Goal: Task Accomplishment & Management: Manage account settings

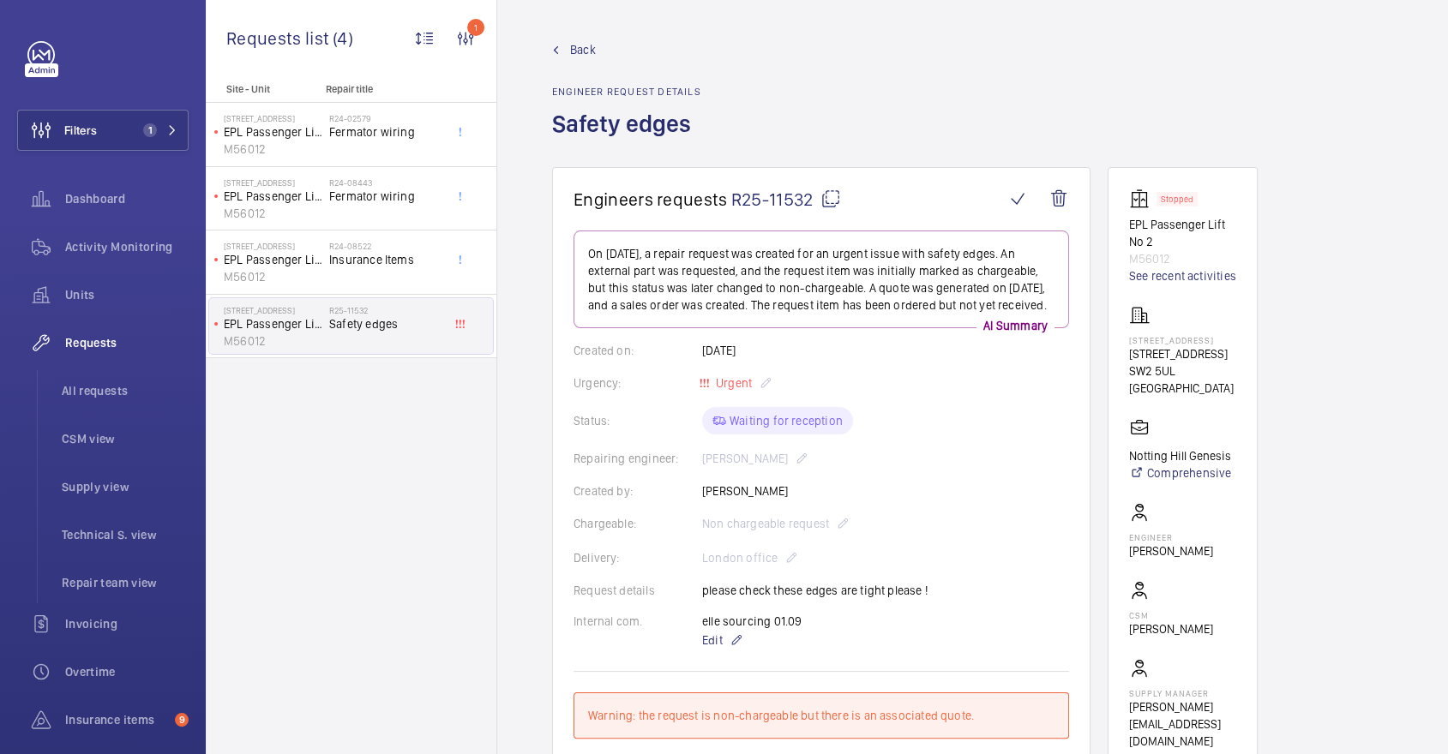
scroll to position [1133, 0]
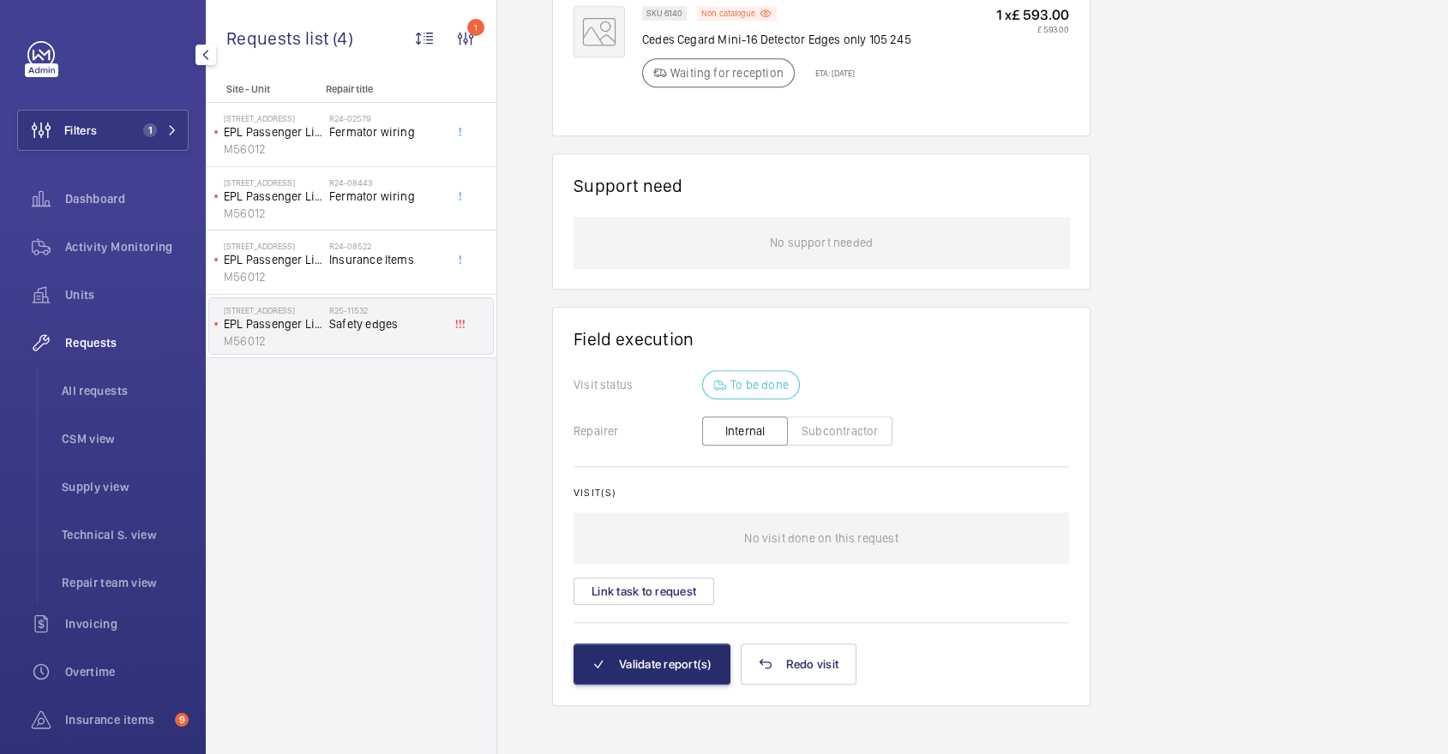
click at [132, 270] on div "Activity Monitoring" at bounding box center [102, 250] width 171 height 48
click at [75, 279] on div "Units" at bounding box center [102, 294] width 171 height 41
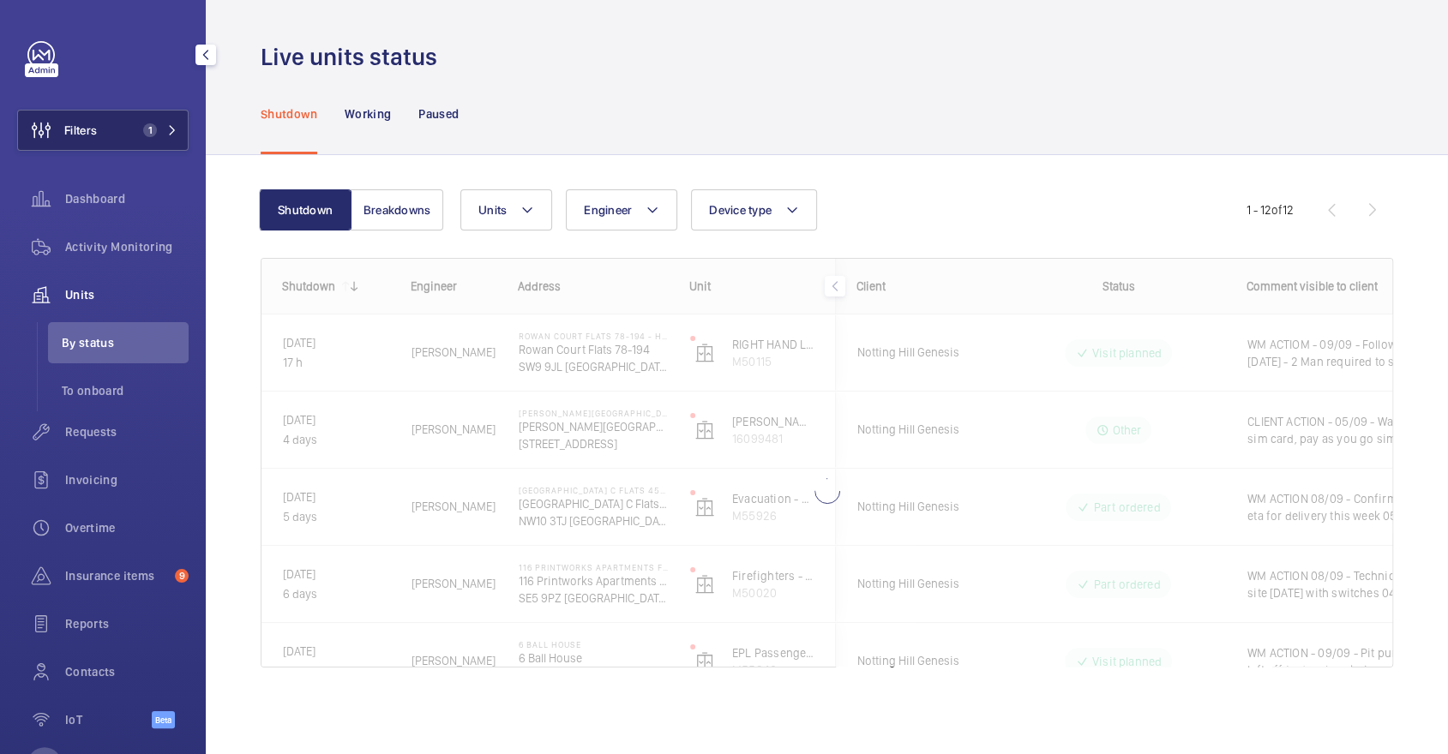
click at [85, 123] on span "Filters" at bounding box center [80, 130] width 33 height 17
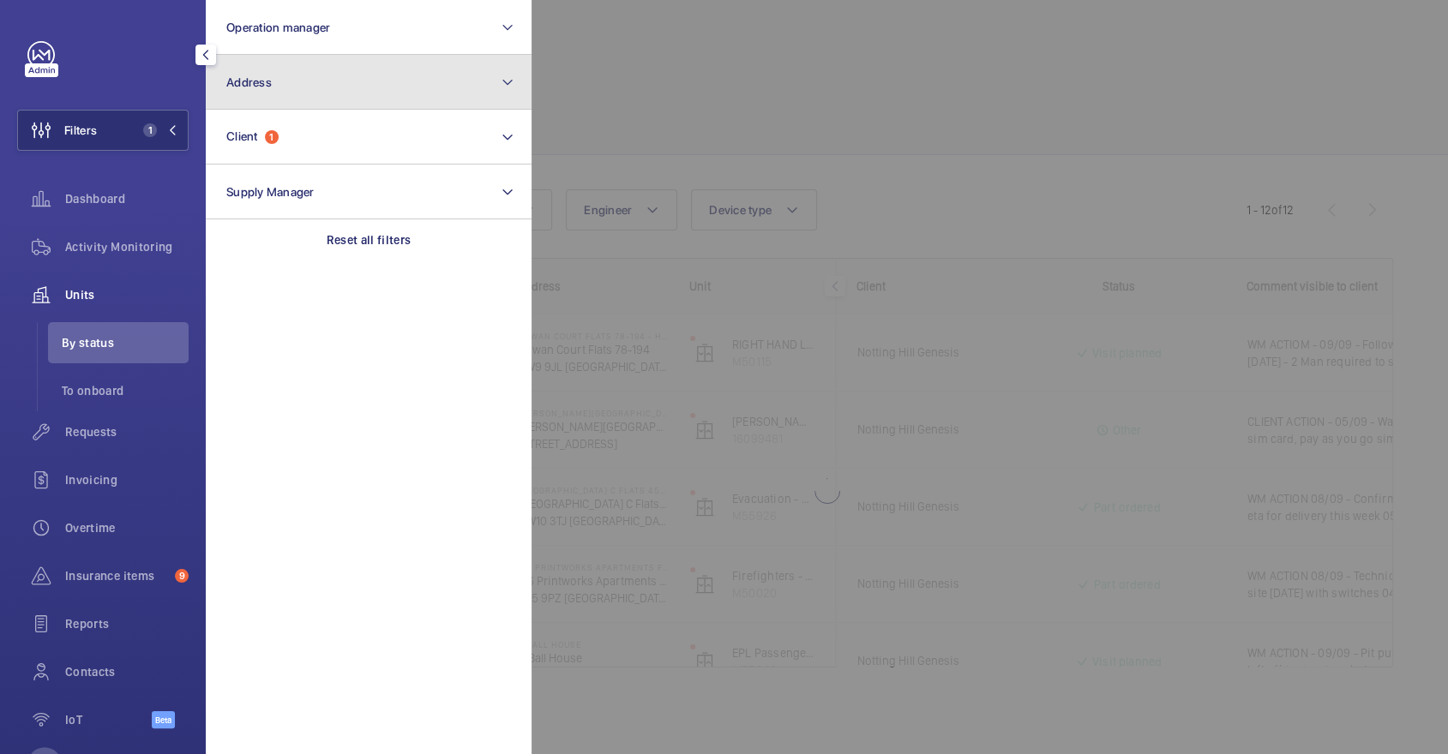
click at [332, 91] on button "Address" at bounding box center [369, 82] width 326 height 55
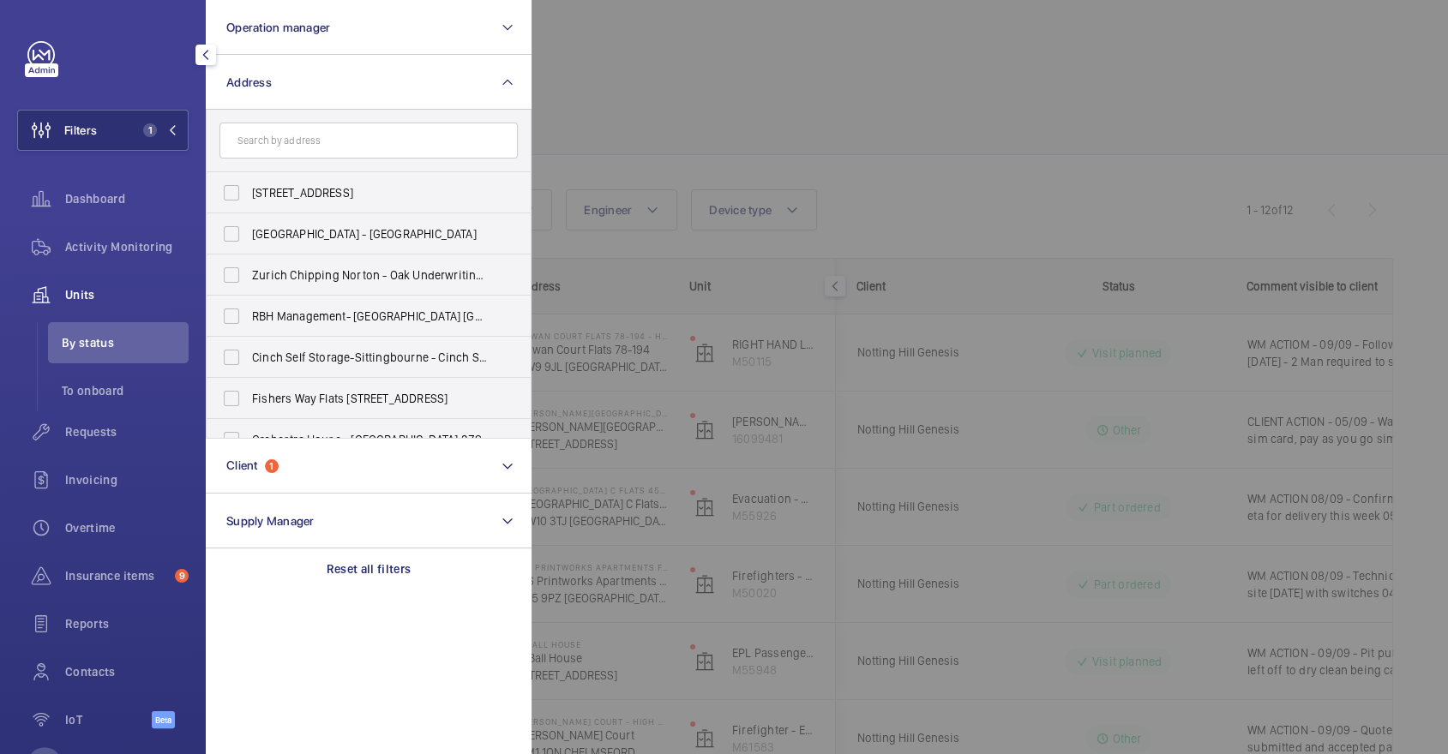
click at [865, 118] on div at bounding box center [1256, 377] width 1448 height 754
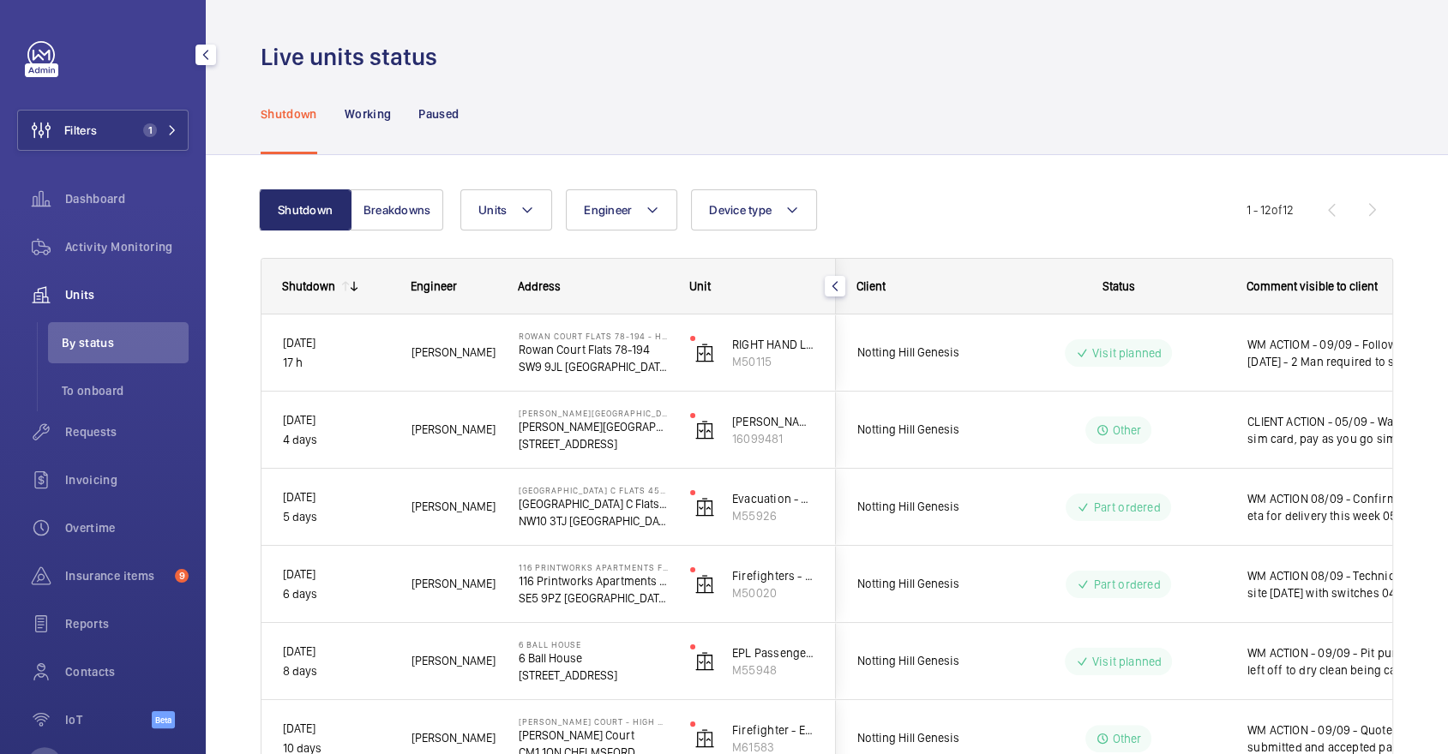
click at [141, 98] on div "Filters 1 Dashboard Activity Monitoring Units By status To onboard Requests Inv…" at bounding box center [102, 394] width 171 height 706
click at [147, 133] on span "1" at bounding box center [150, 130] width 14 height 14
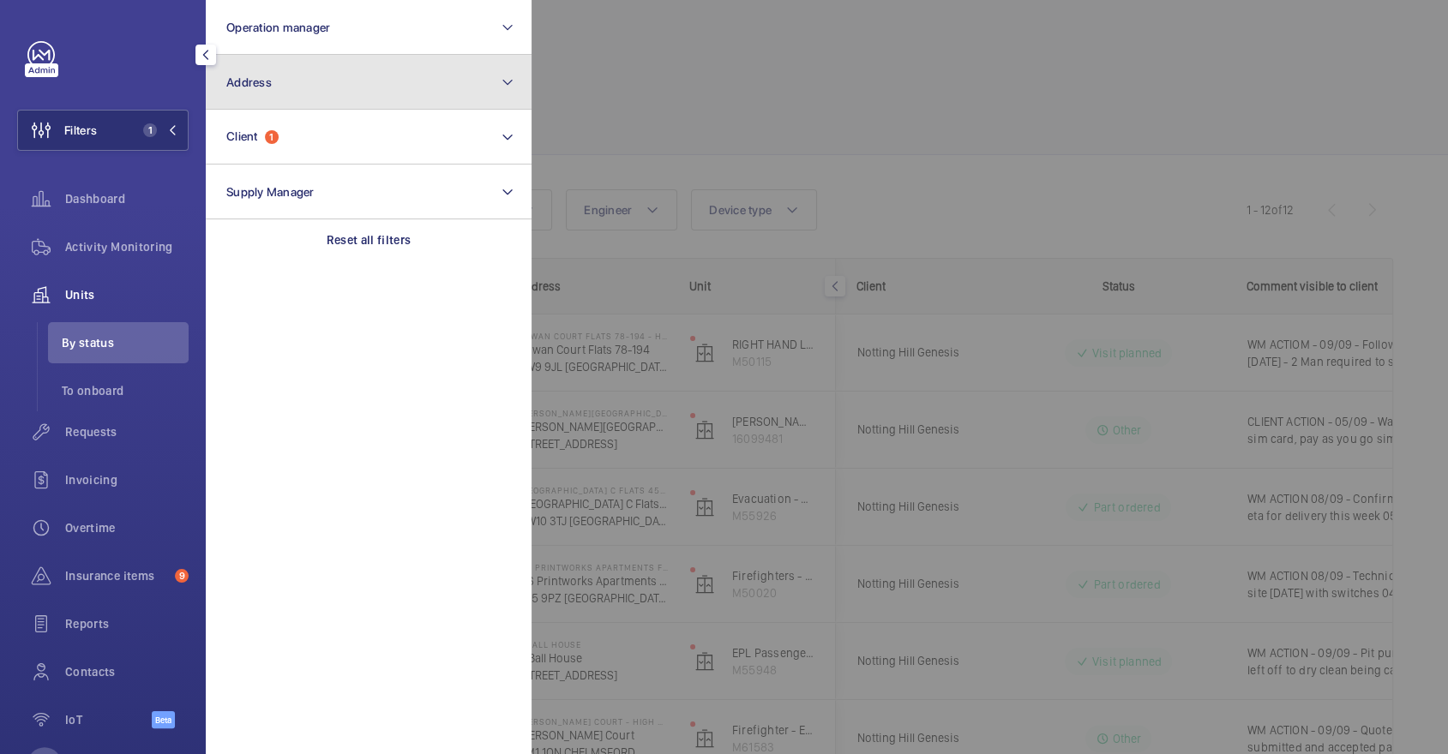
click at [380, 91] on button "Address" at bounding box center [369, 82] width 326 height 55
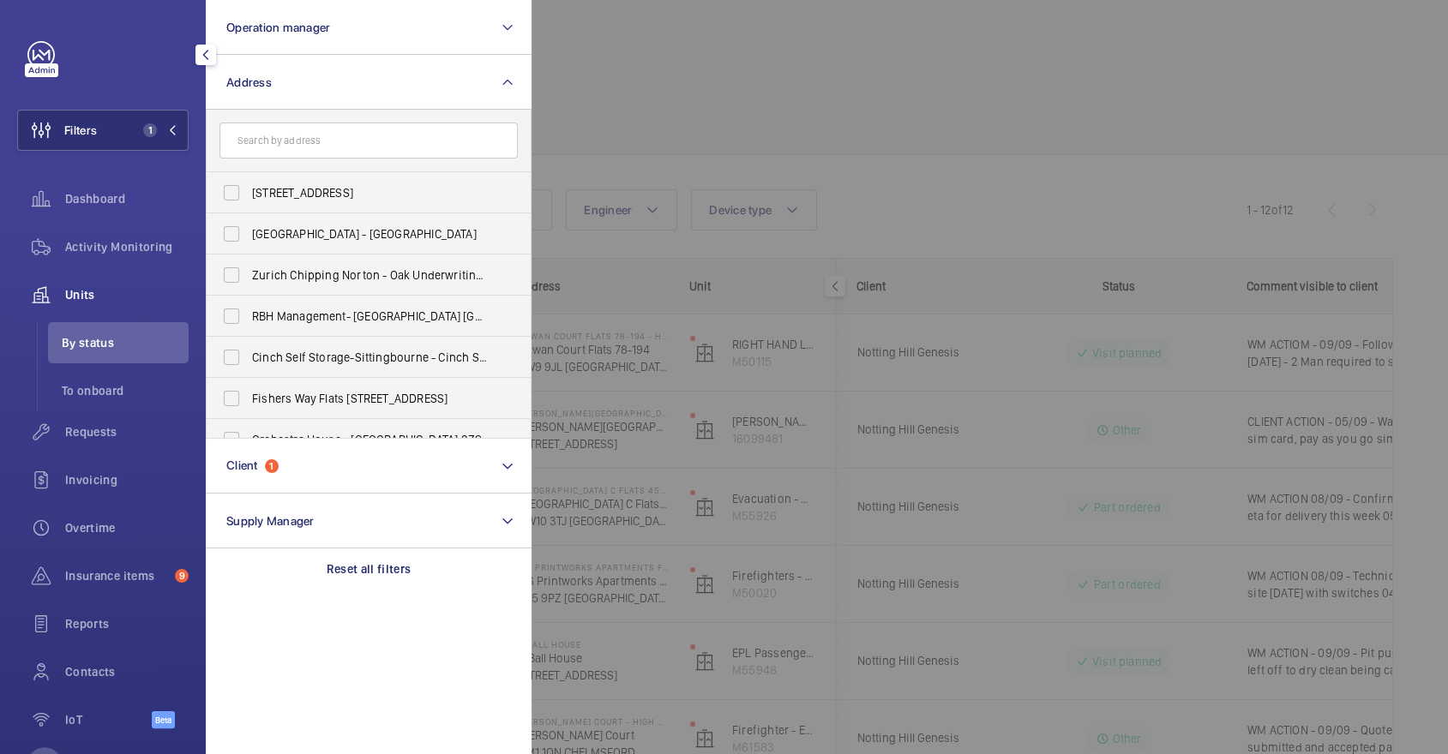
click at [718, 81] on div at bounding box center [1256, 377] width 1448 height 754
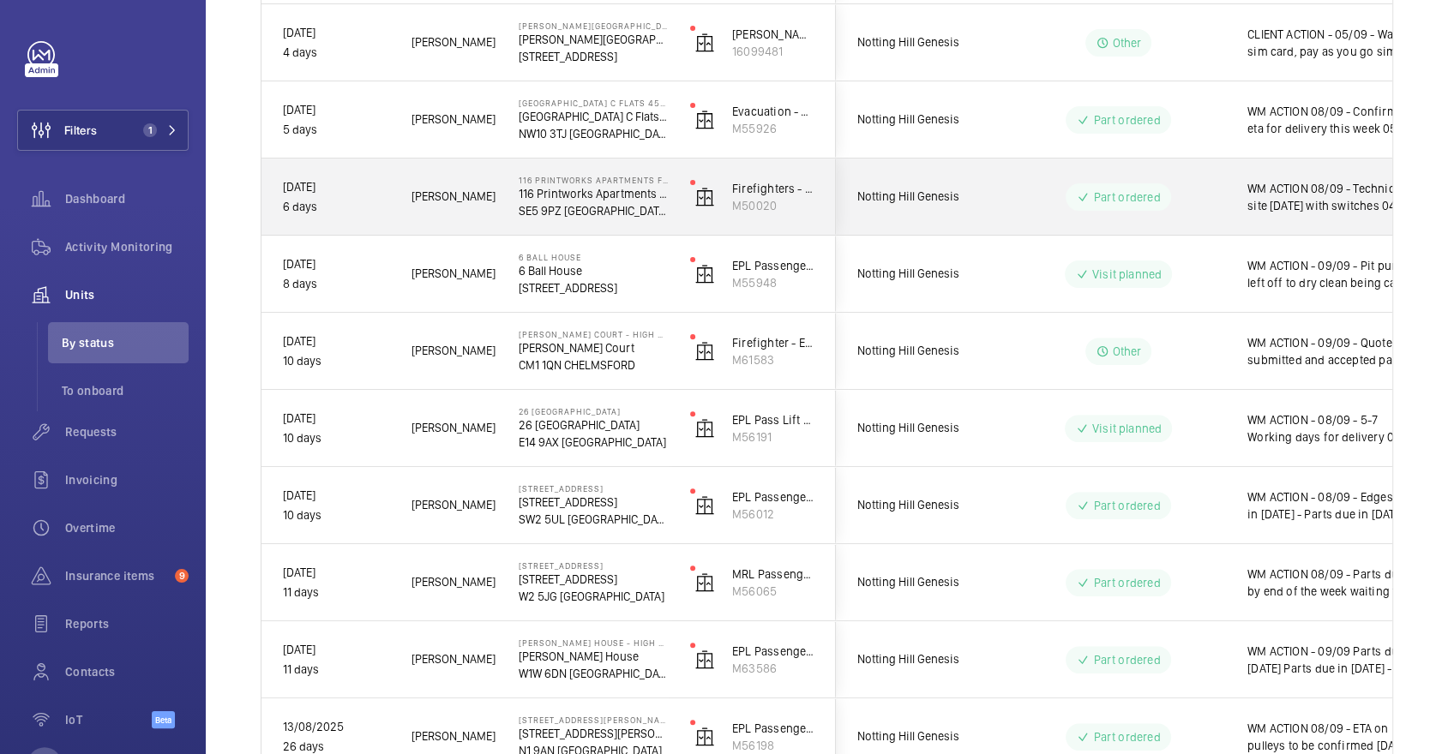
scroll to position [434, 0]
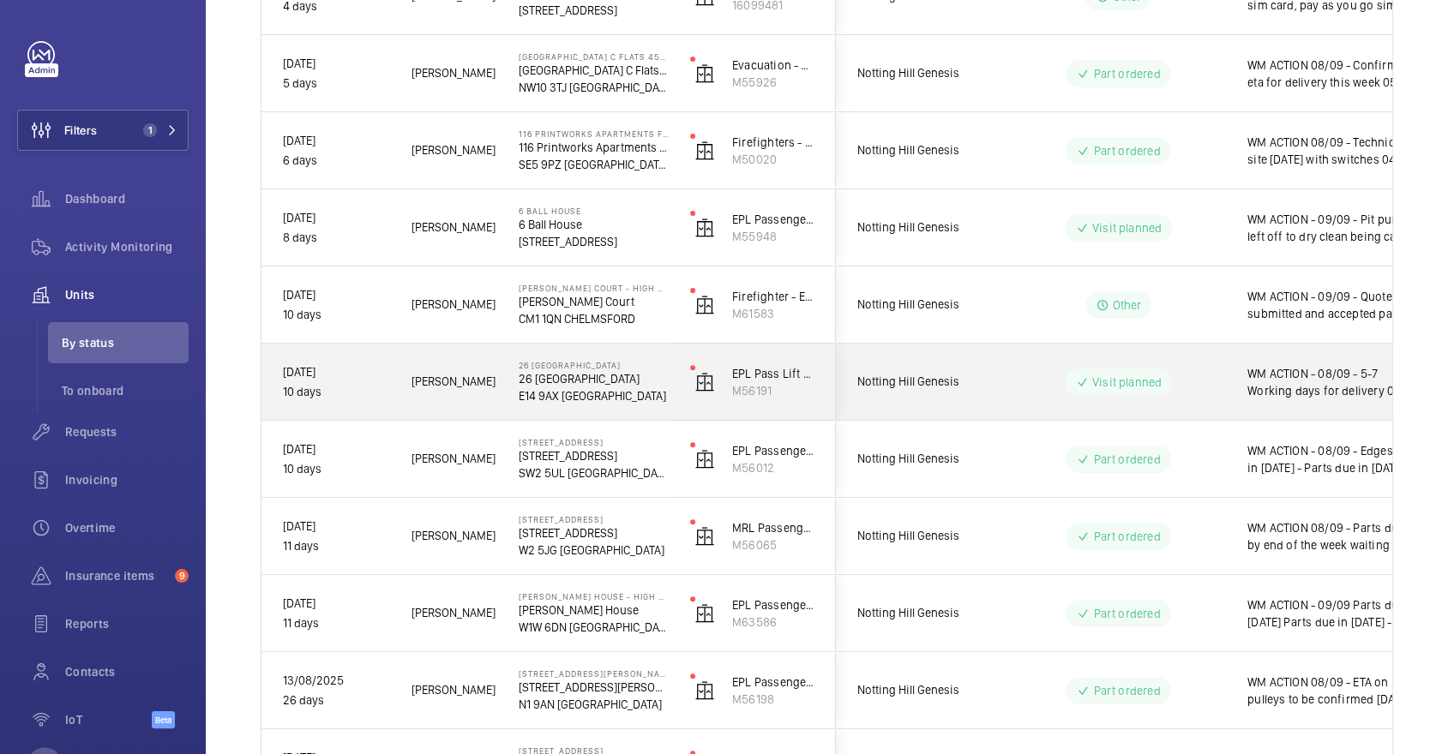
click at [1060, 419] on div "Visit planned" at bounding box center [1108, 382] width 236 height 76
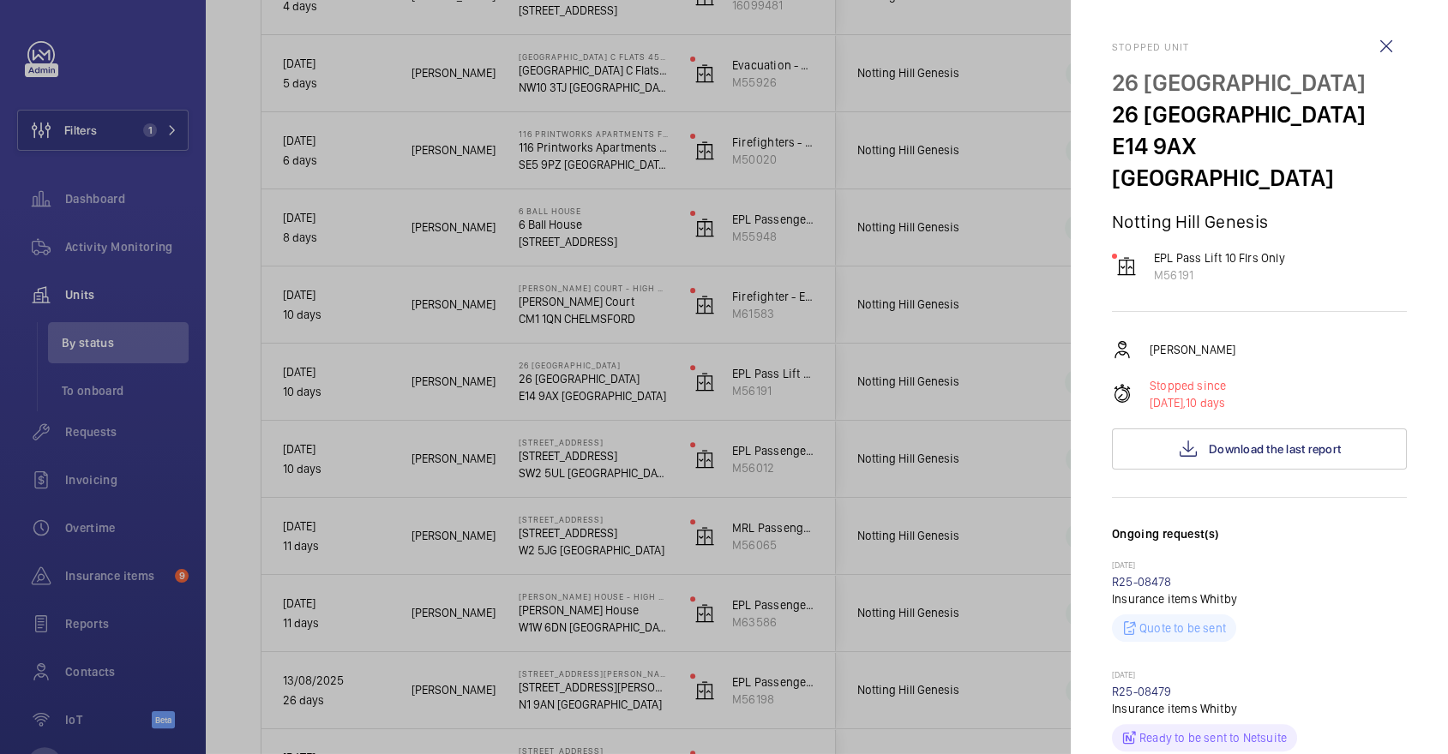
click at [886, 432] on div at bounding box center [724, 377] width 1448 height 754
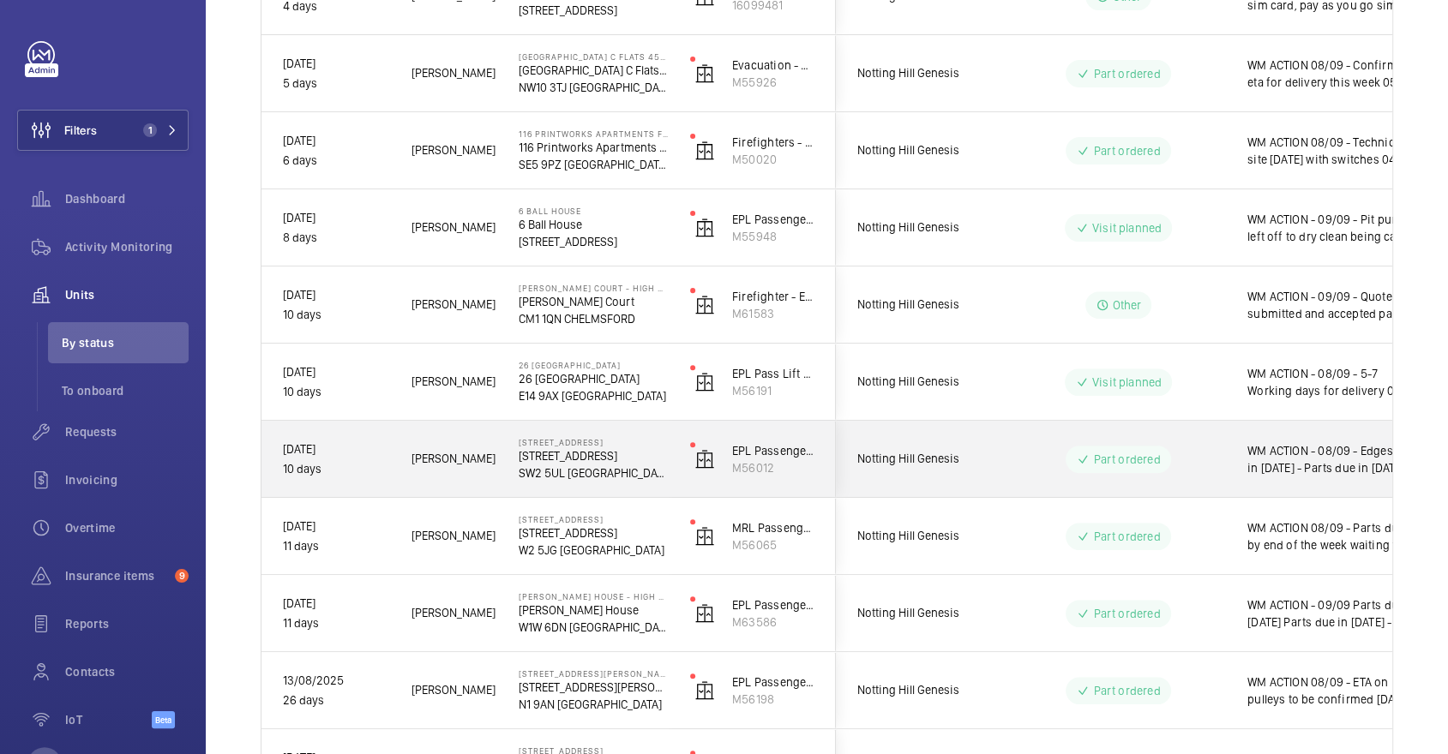
click at [1066, 452] on wm-front-pills "Part ordered" at bounding box center [1118, 459] width 105 height 27
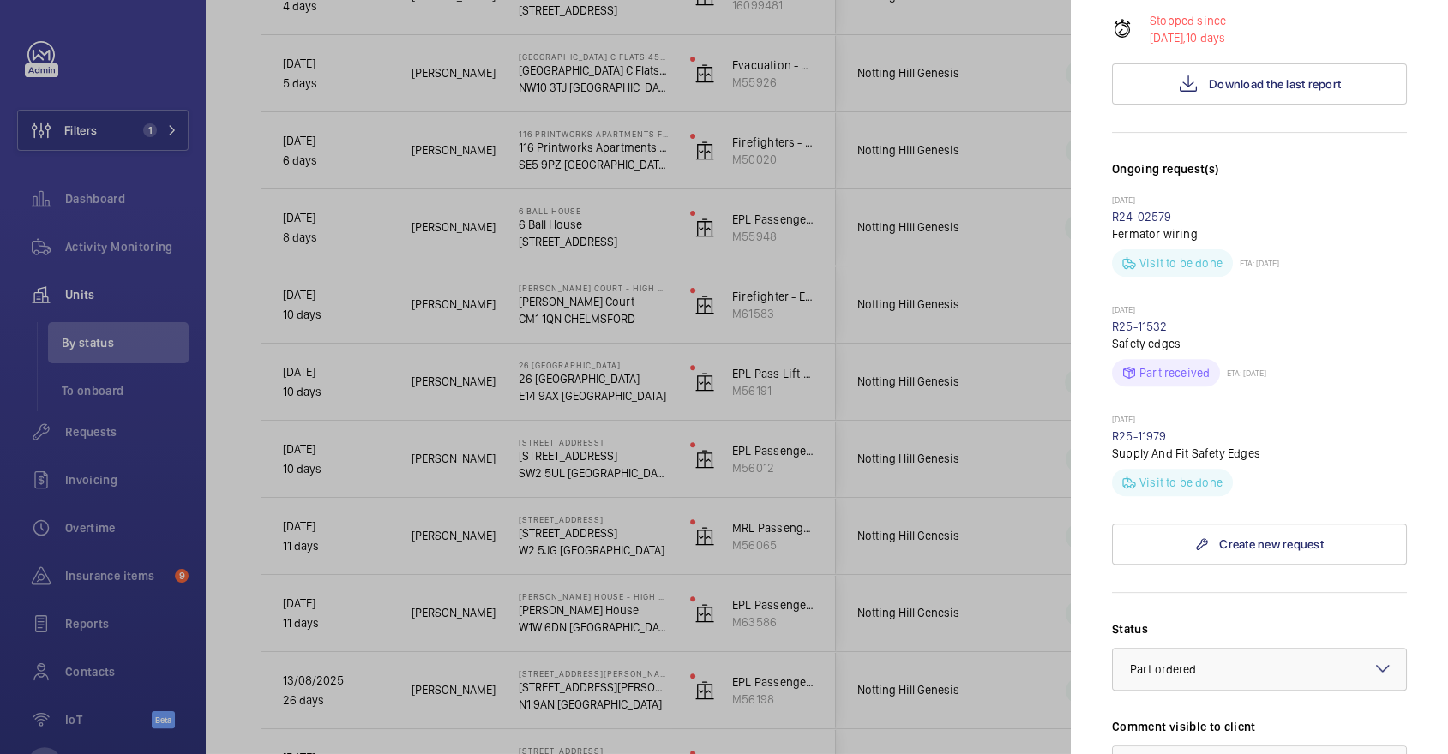
scroll to position [772, 0]
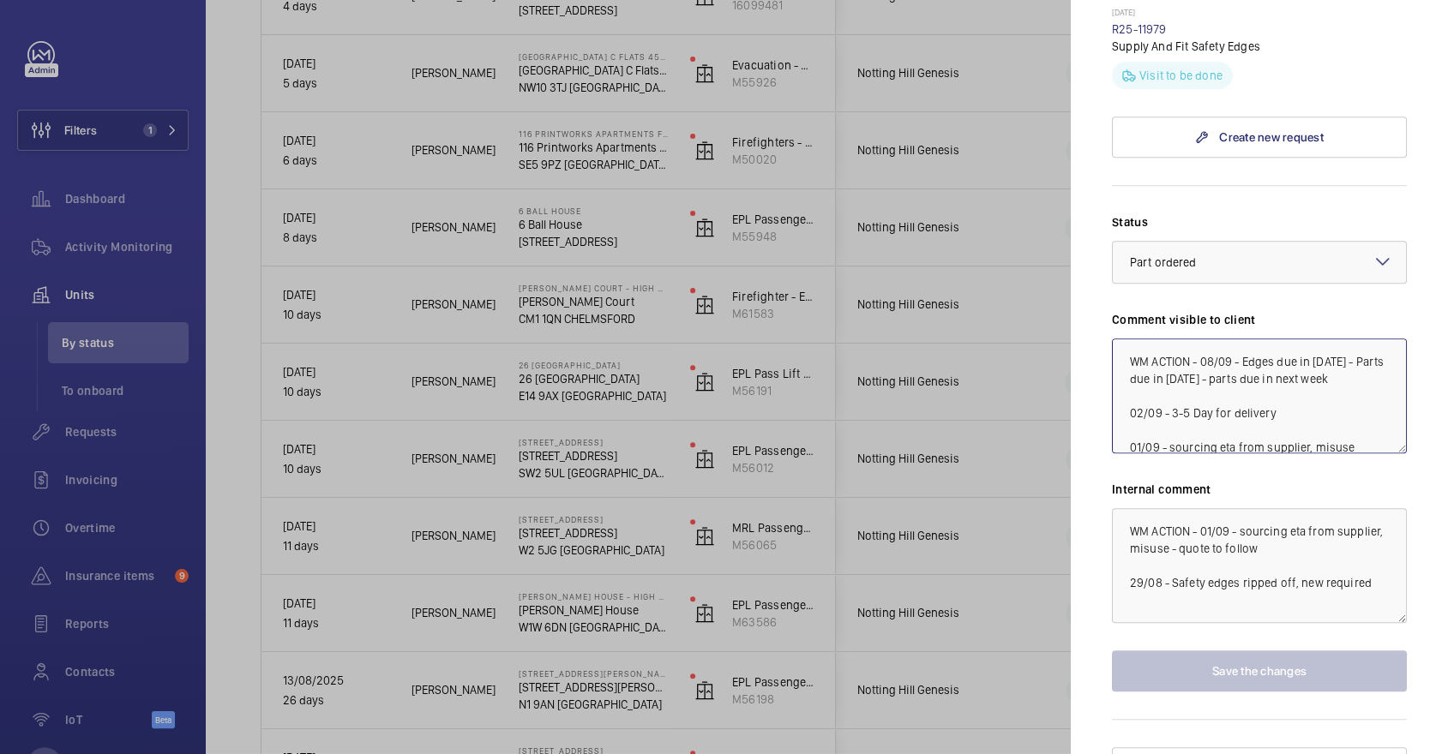
click at [1200, 339] on textarea "WM ACTION - 08/09 - Edges due in [DATE] - Parts due in [DATE] - parts due in ne…" at bounding box center [1259, 396] width 295 height 115
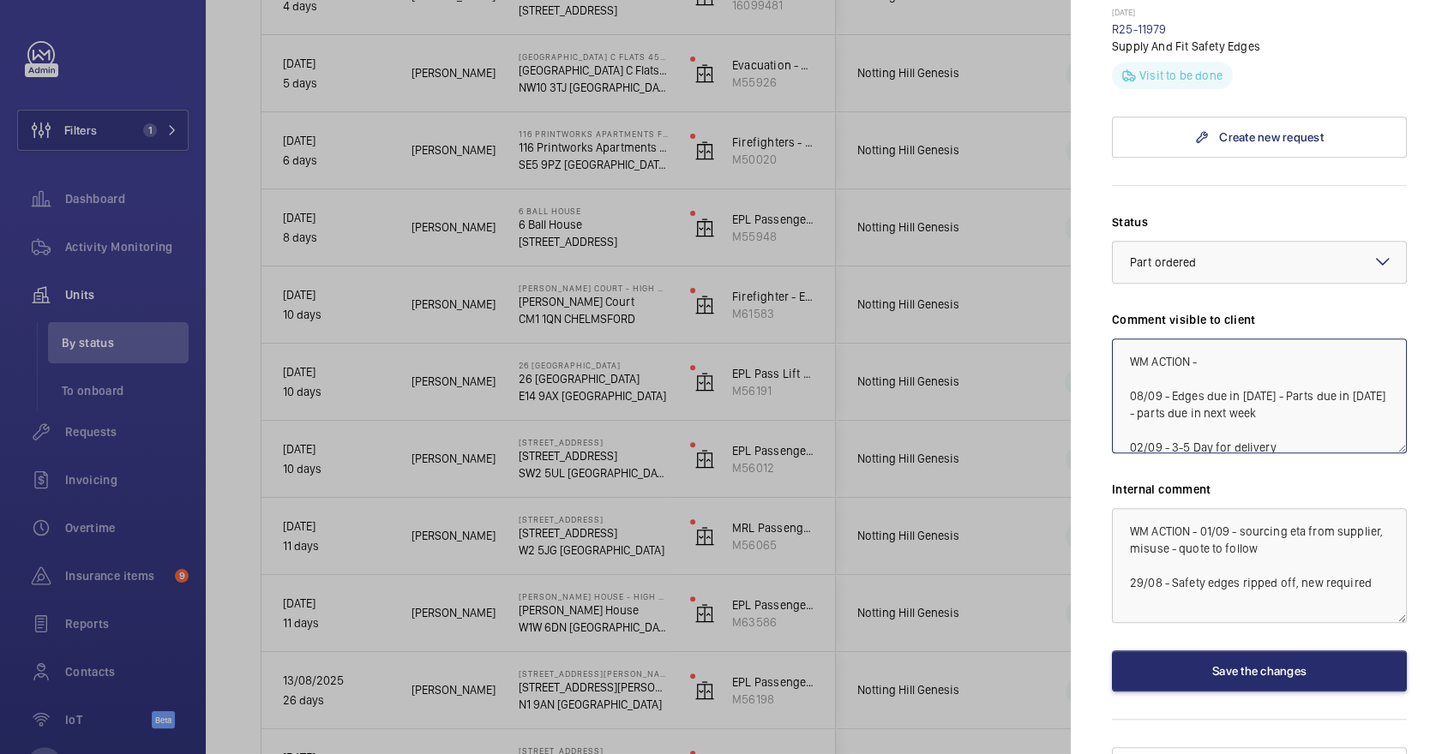
click at [1234, 339] on textarea "WM ACTION - 08/09 - Edges due in [DATE] - Parts due in [DATE] - parts due in ne…" at bounding box center [1259, 396] width 295 height 115
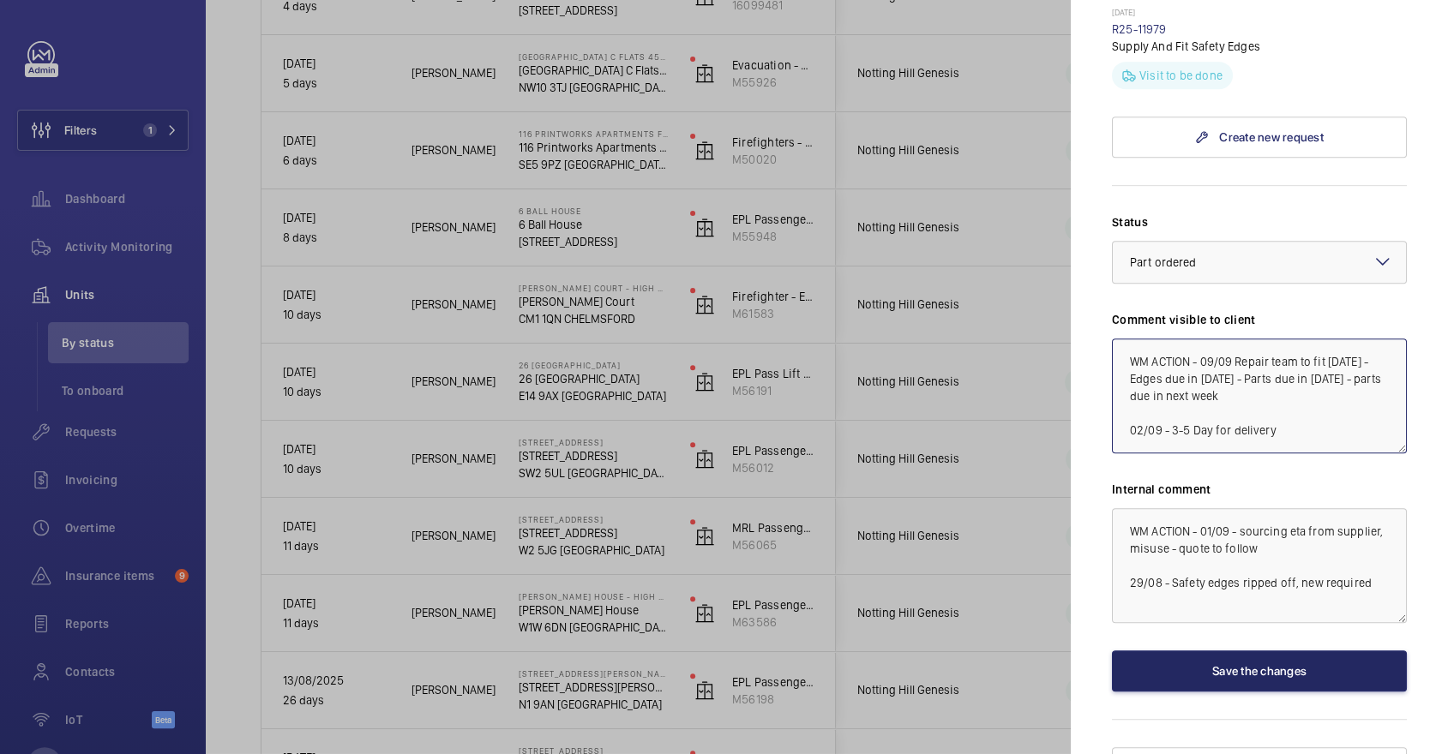
type textarea "WM ACTION - 09/09 Repair team to fit [DATE] - Edges due in [DATE] - Parts due i…"
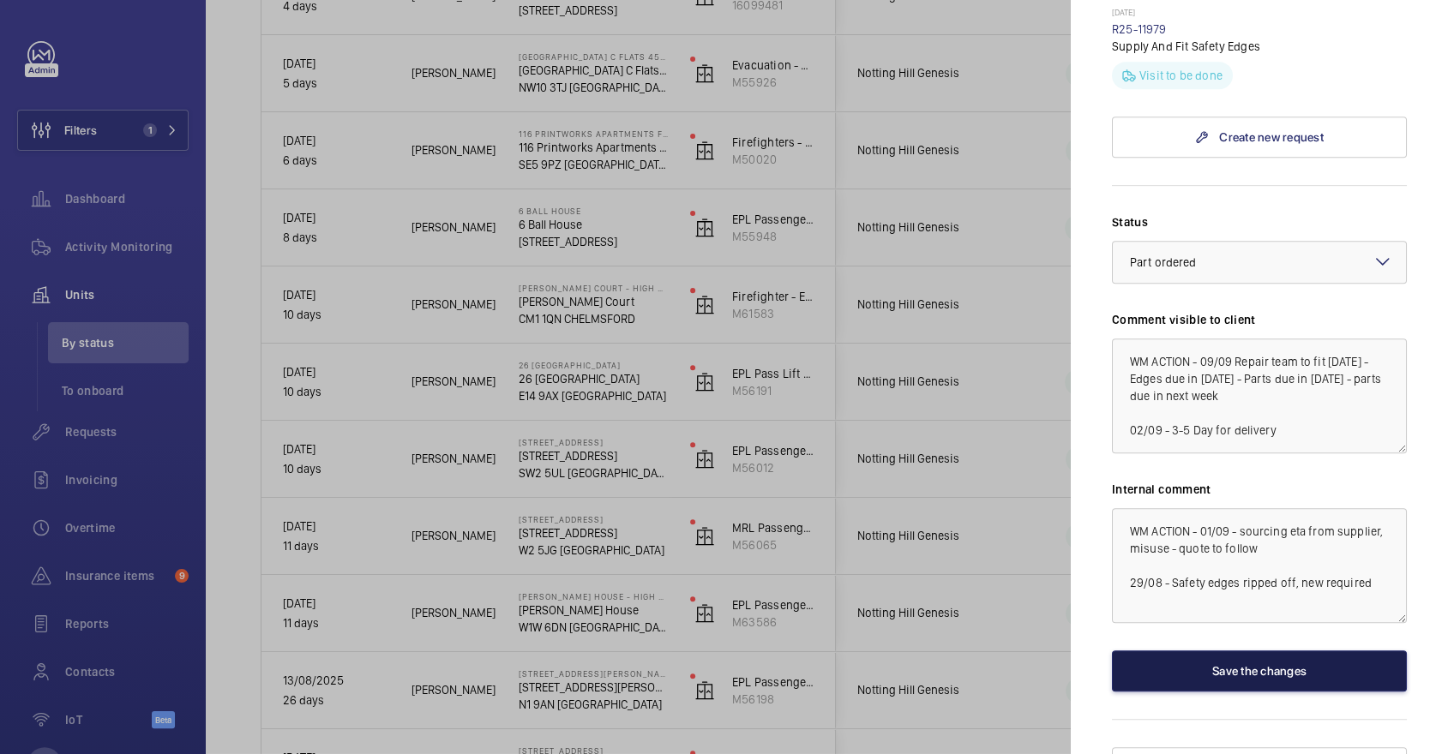
click at [1266, 651] on button "Save the changes" at bounding box center [1259, 671] width 295 height 41
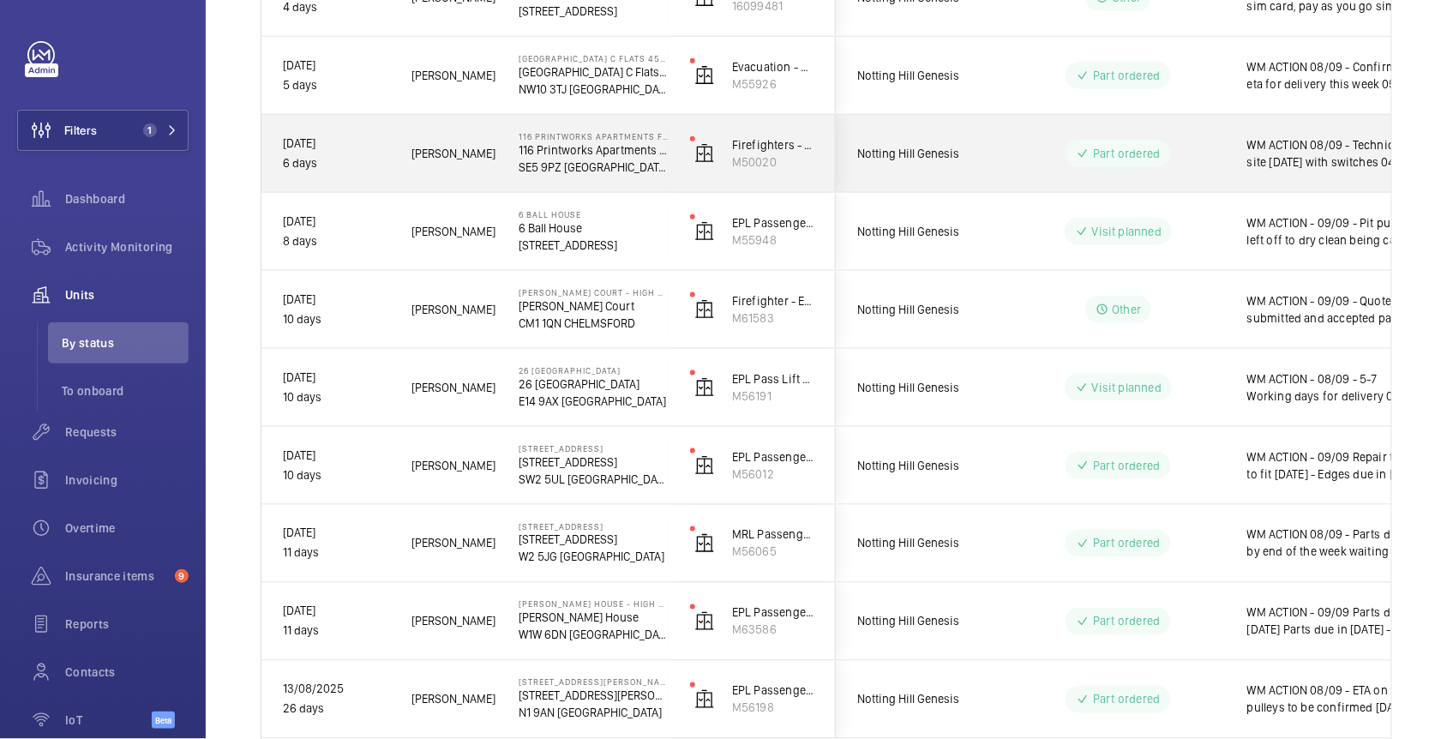
scroll to position [0, 0]
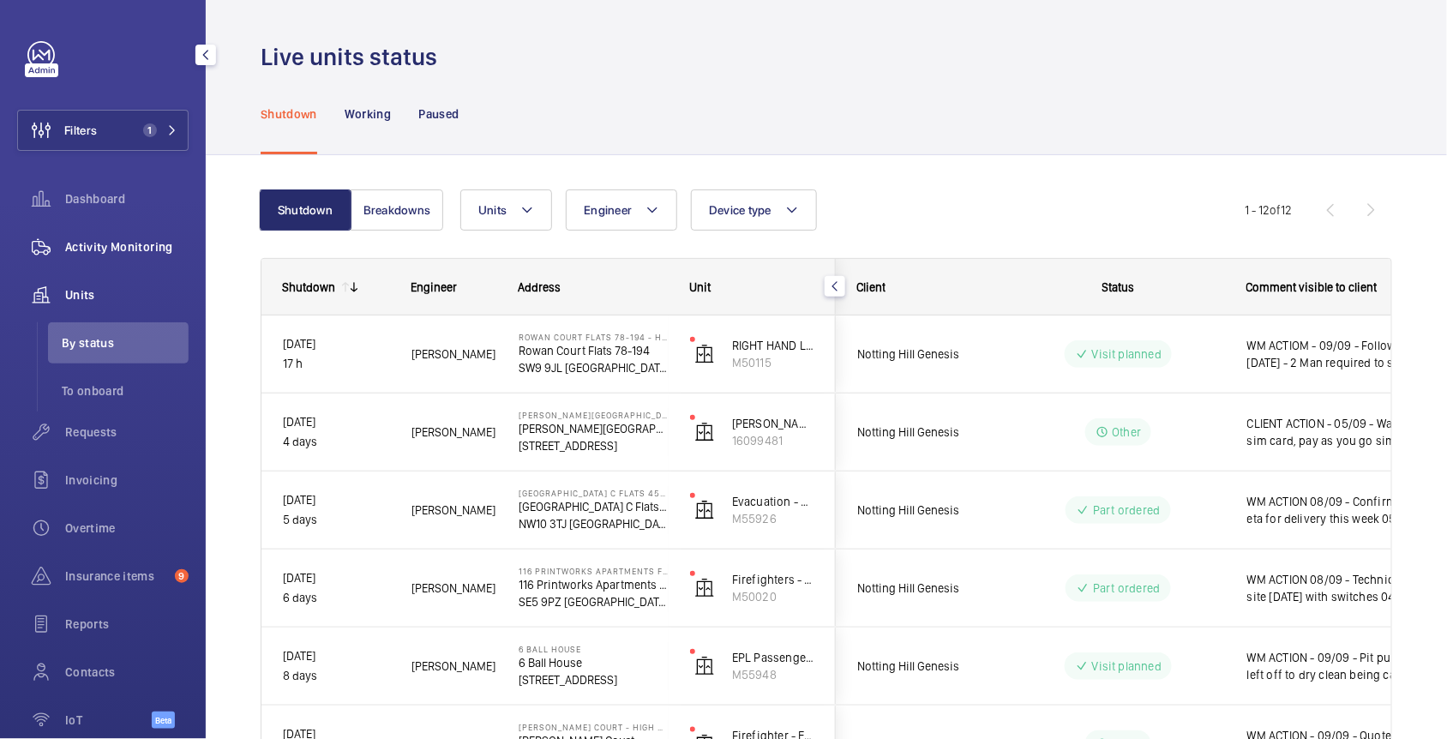
click at [148, 254] on span "Activity Monitoring" at bounding box center [126, 246] width 123 height 17
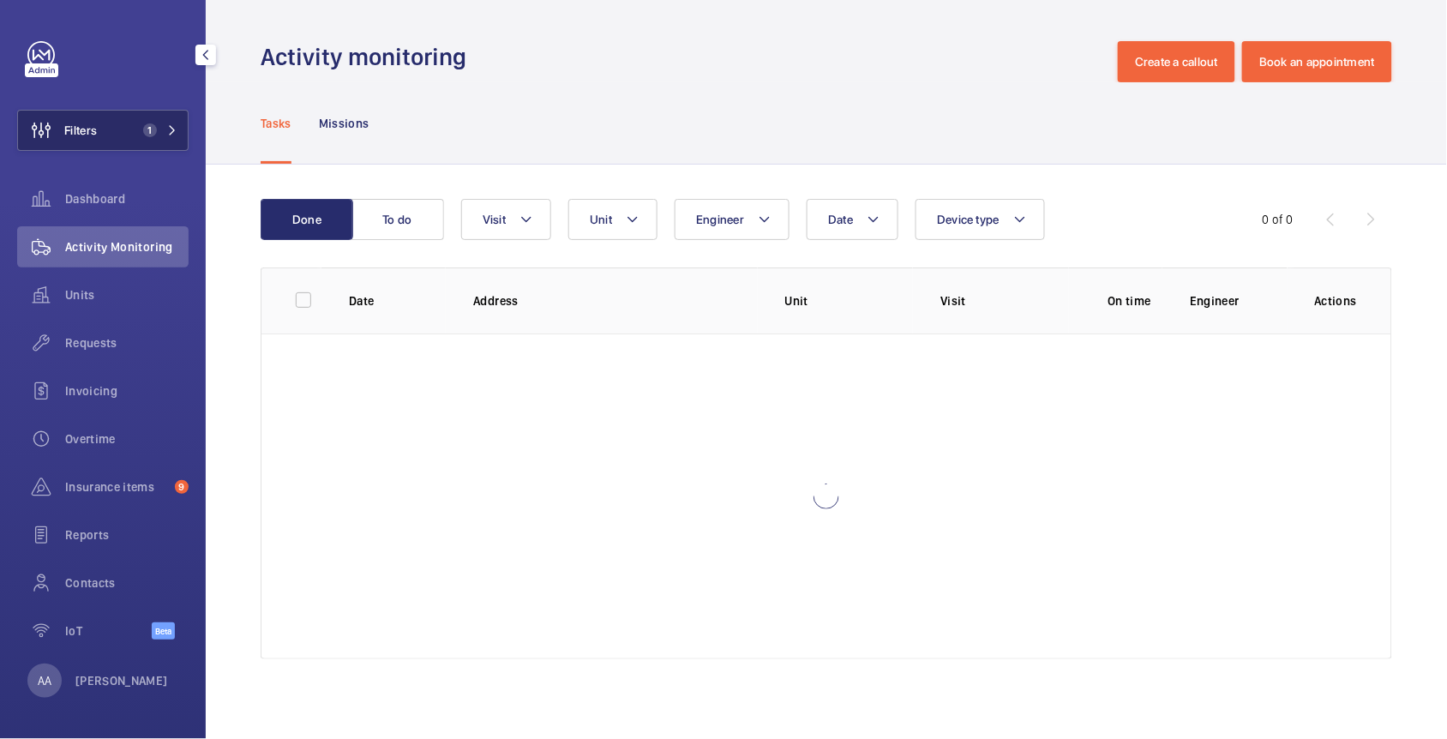
click at [143, 127] on span "1" at bounding box center [150, 130] width 14 height 14
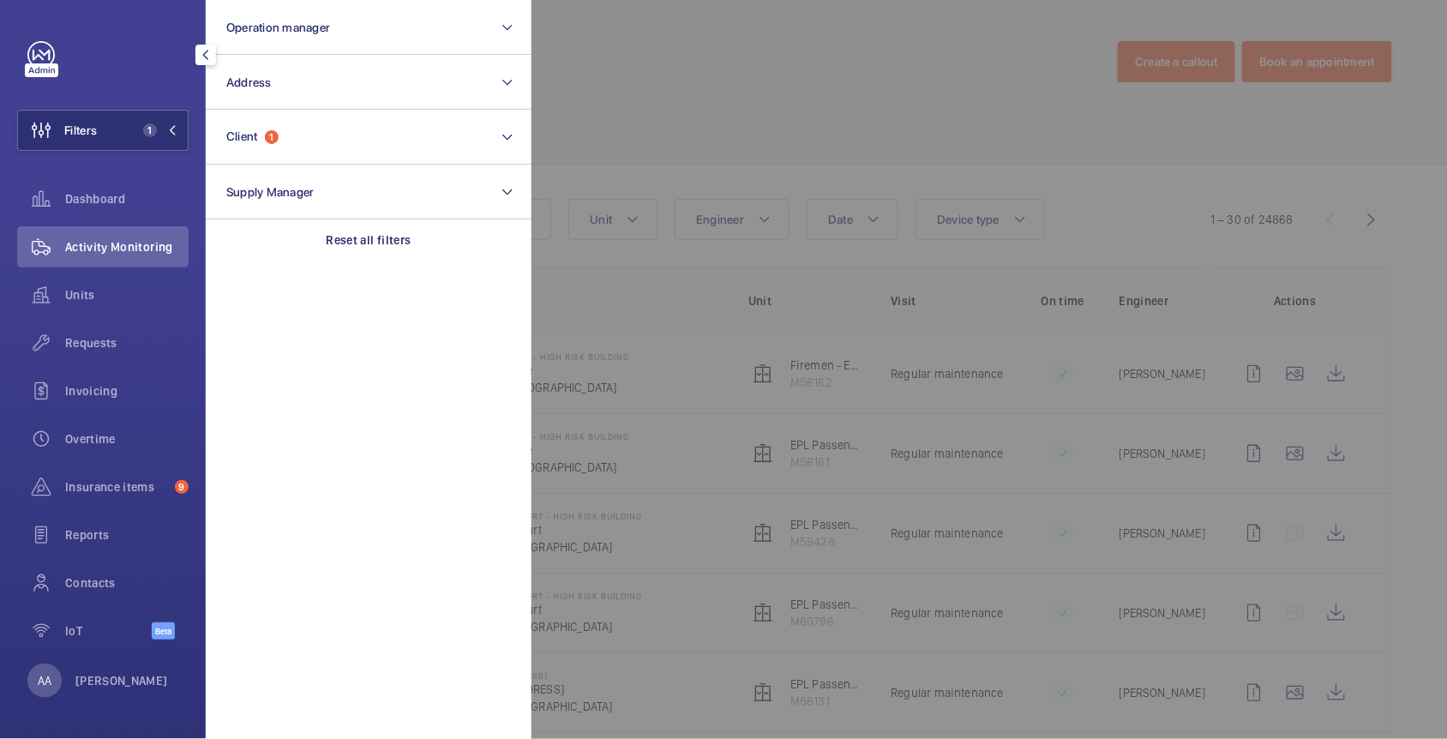
click at [796, 136] on div at bounding box center [1255, 369] width 1447 height 739
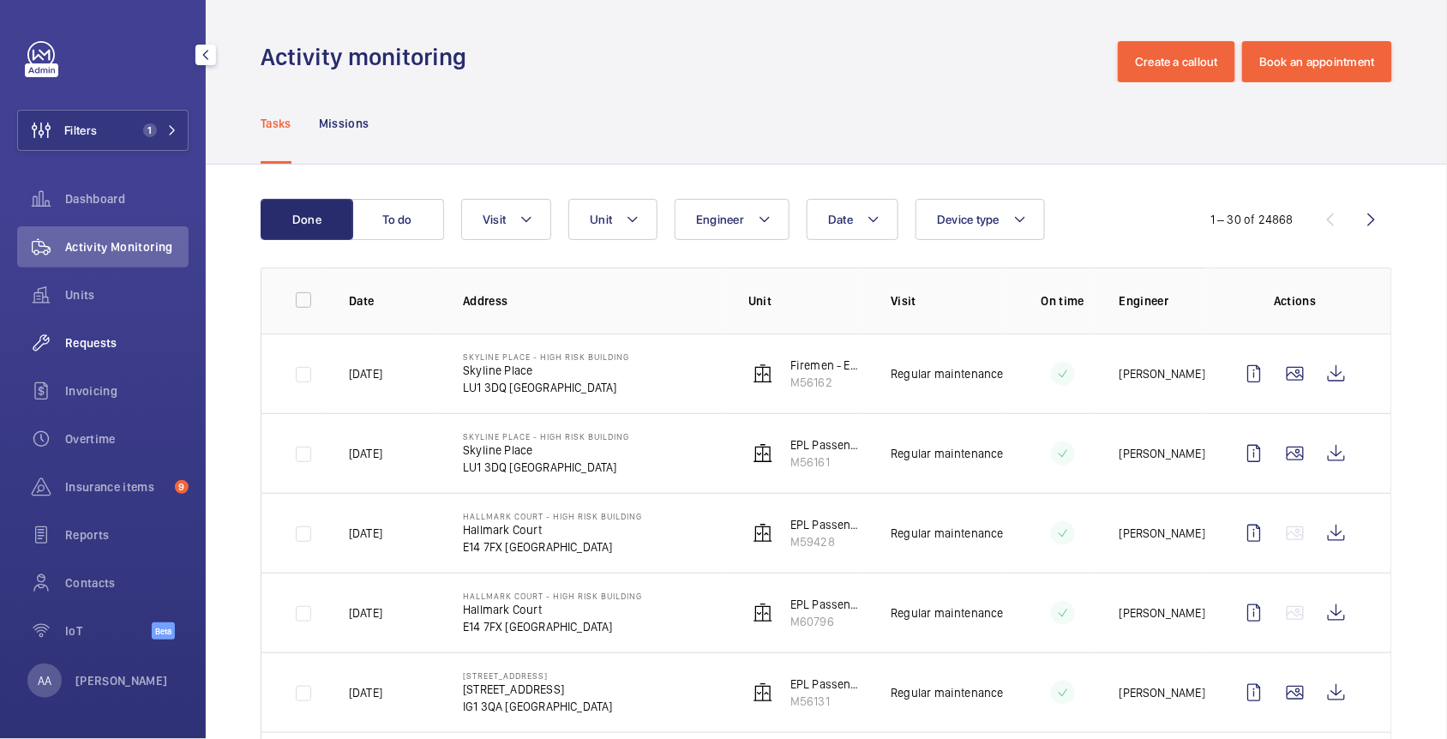
click at [147, 344] on span "Requests" at bounding box center [126, 342] width 123 height 17
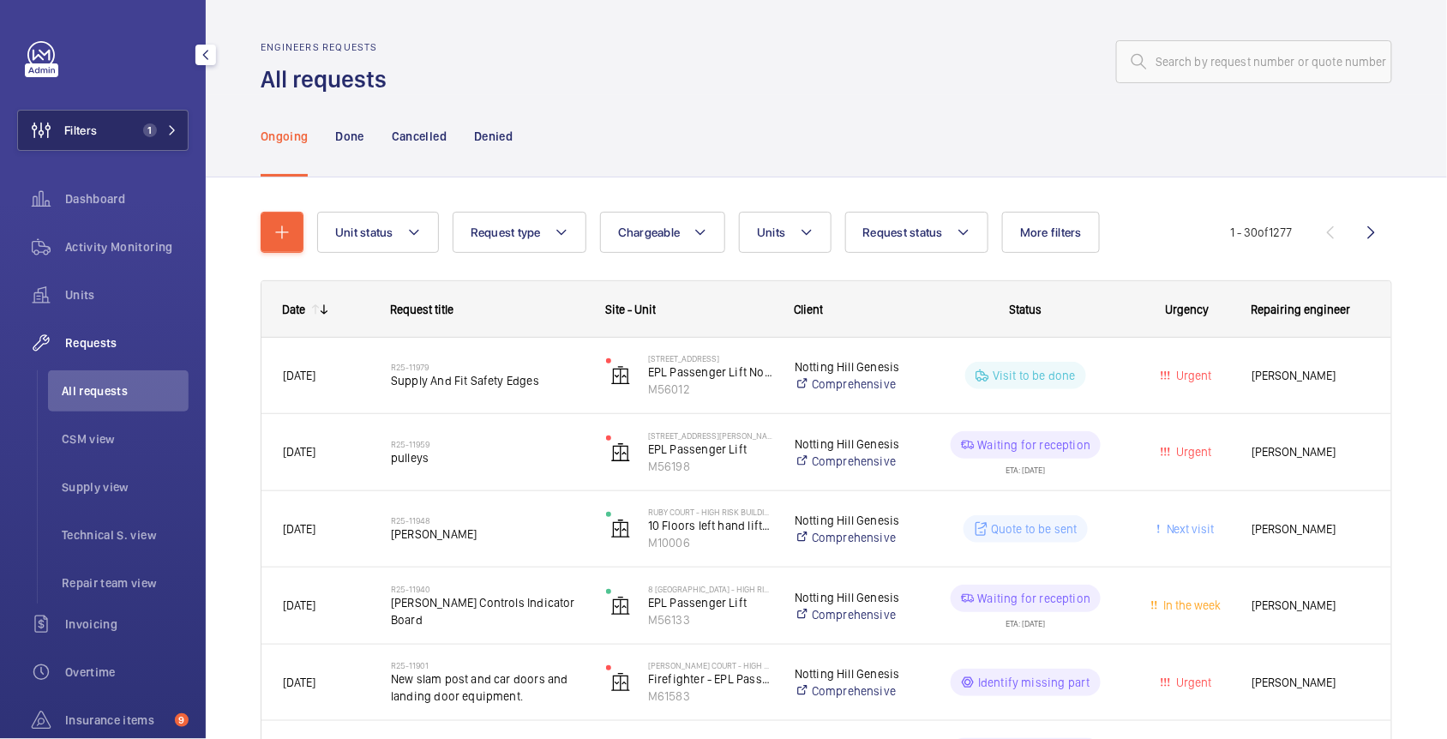
click at [167, 130] on mat-icon at bounding box center [172, 130] width 10 height 10
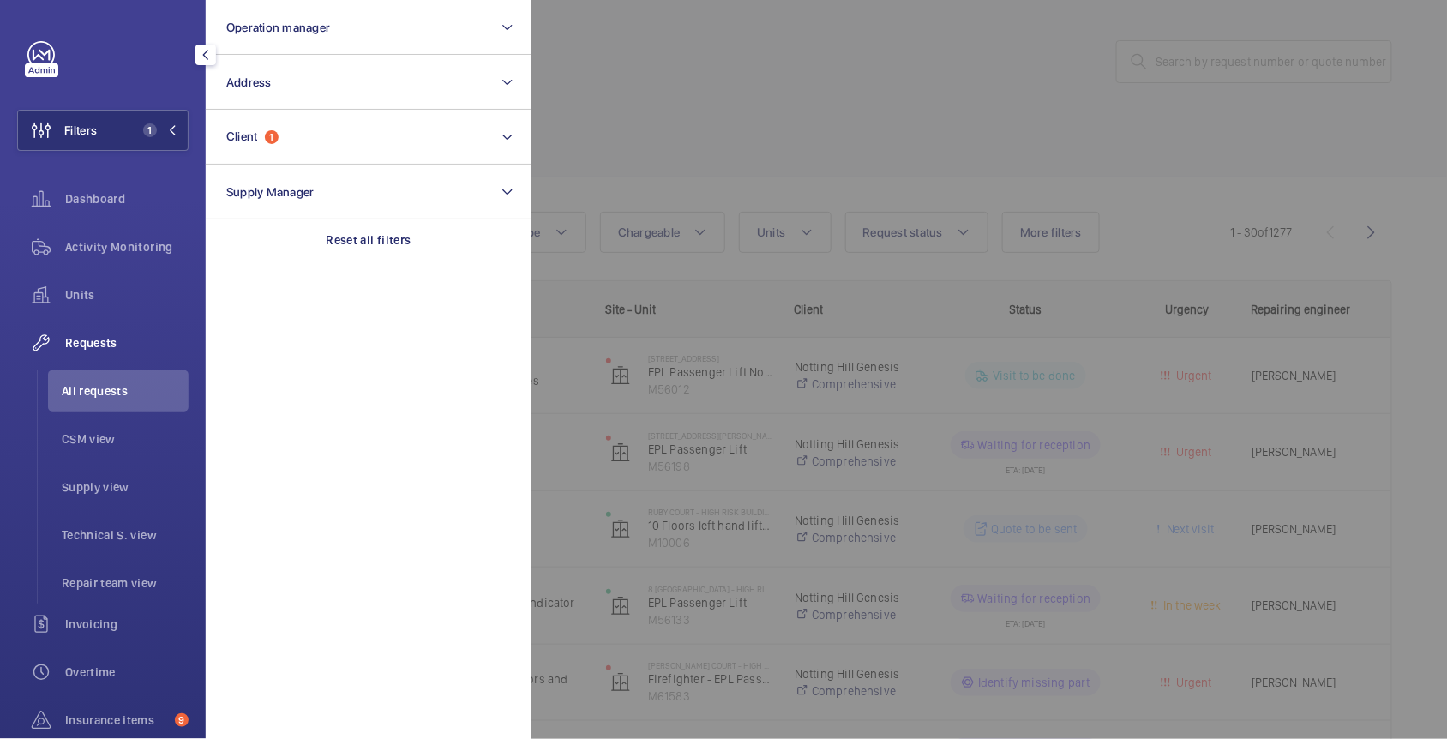
click at [756, 128] on div at bounding box center [1255, 369] width 1447 height 739
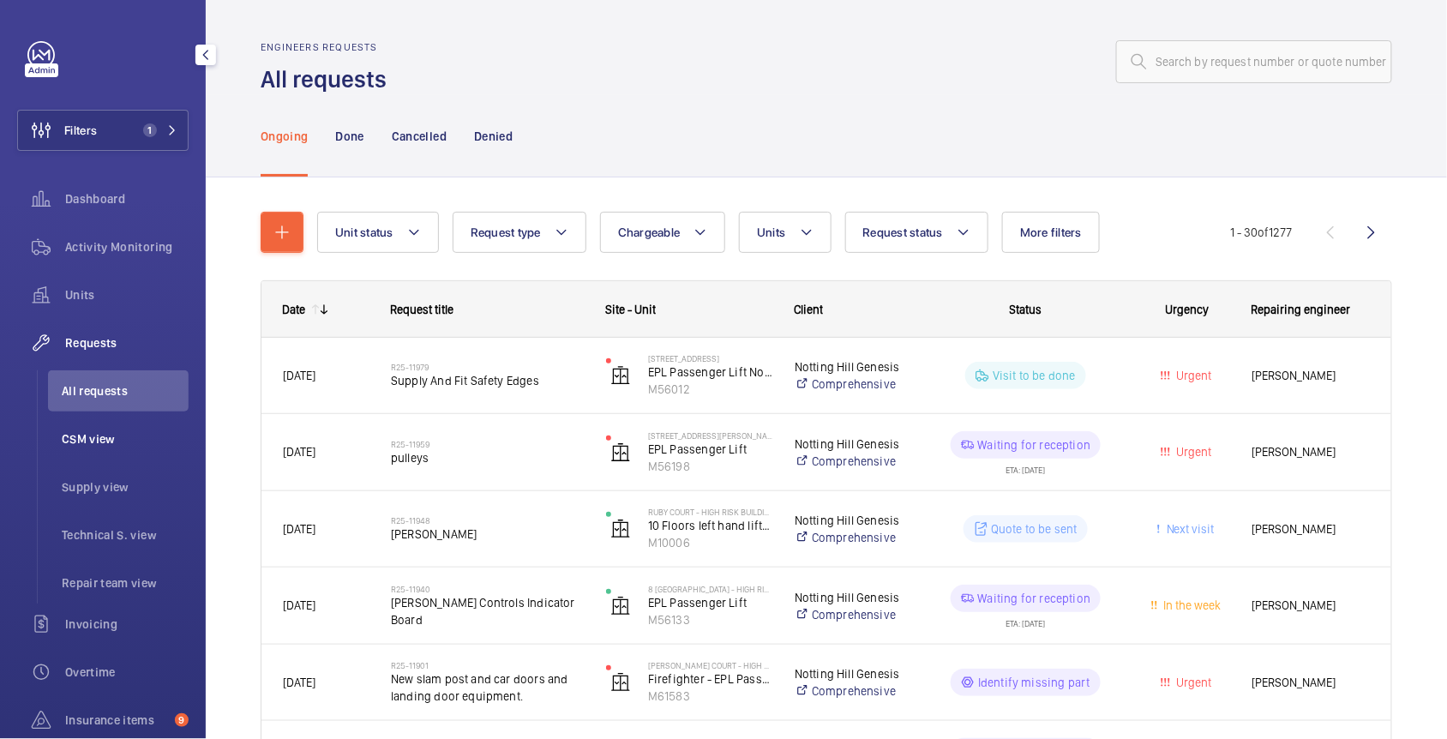
click at [151, 436] on span "CSM view" at bounding box center [125, 438] width 127 height 17
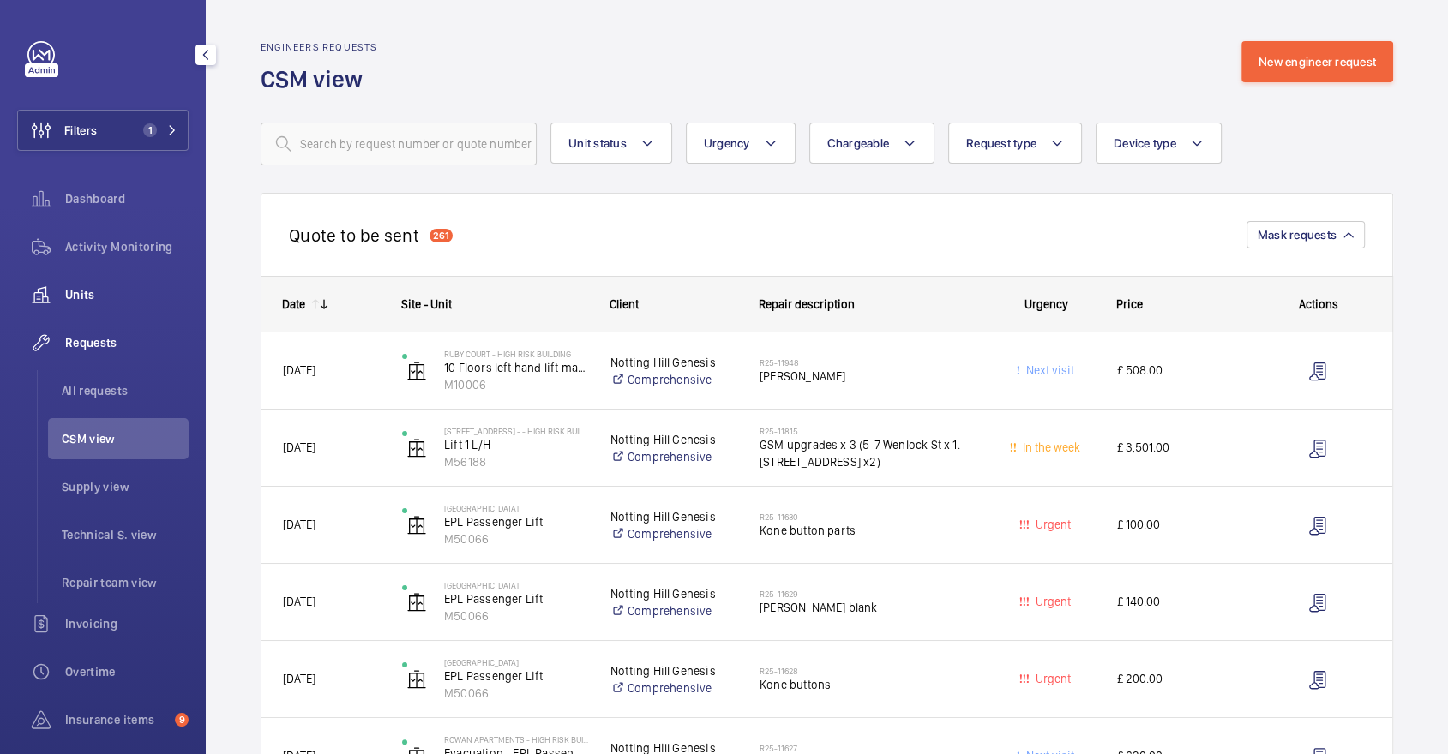
click at [97, 292] on span "Units" at bounding box center [126, 294] width 123 height 17
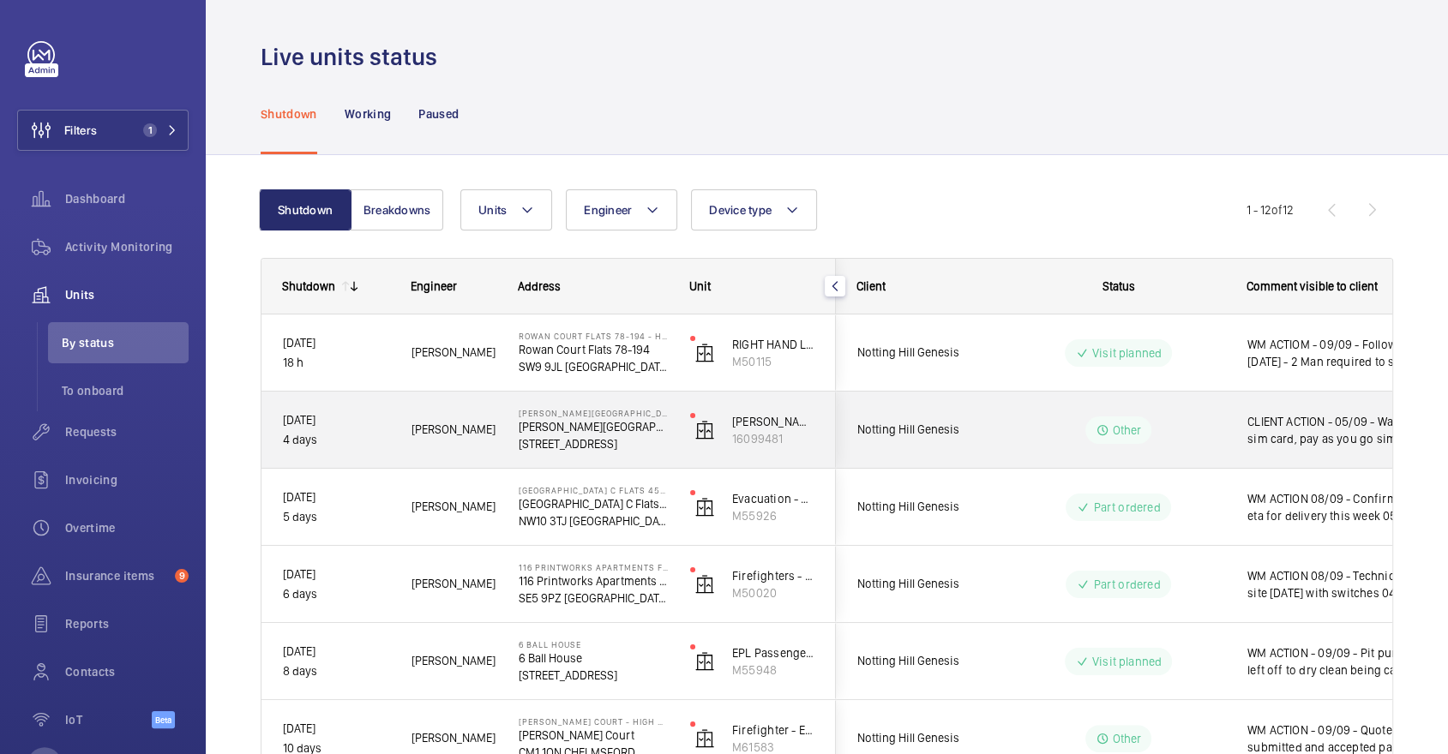
click at [1106, 451] on div "Other" at bounding box center [1108, 431] width 234 height 62
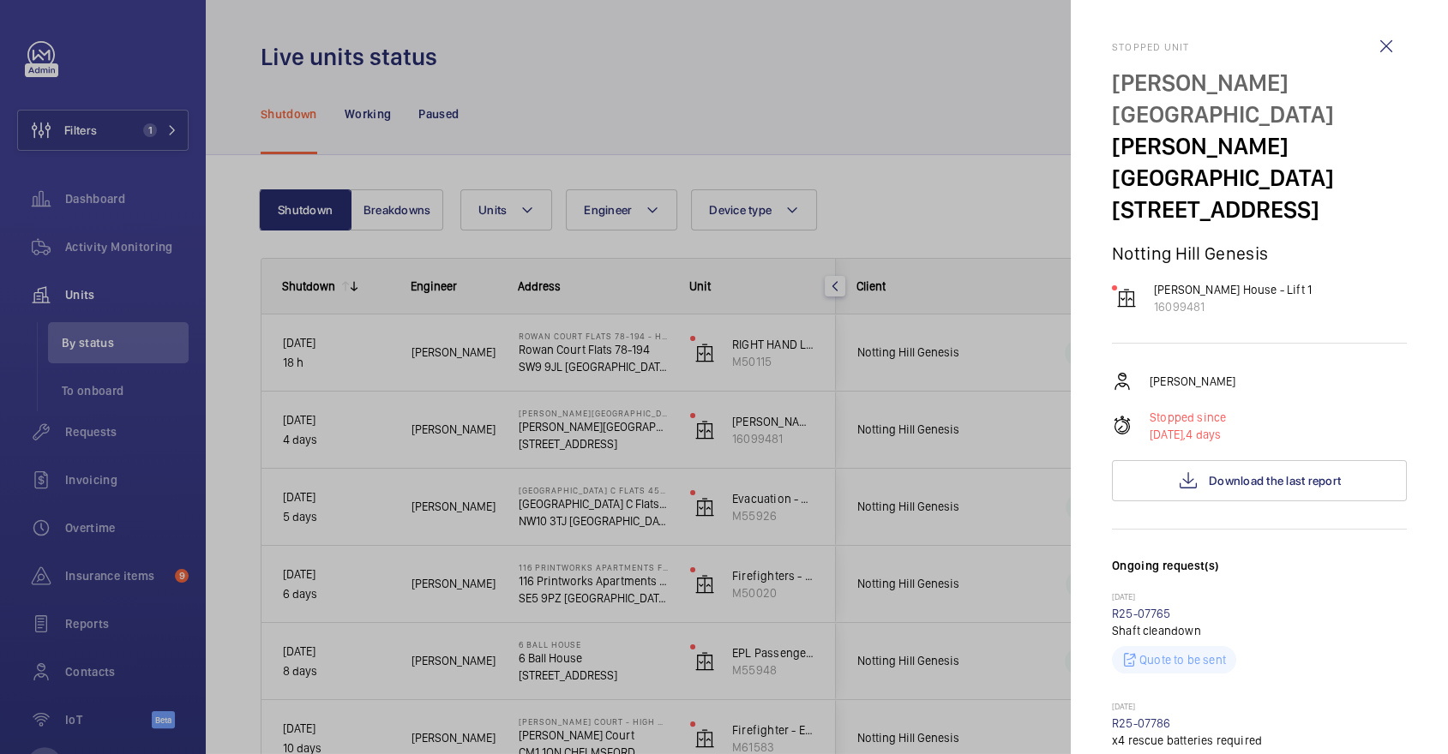
scroll to position [899, 0]
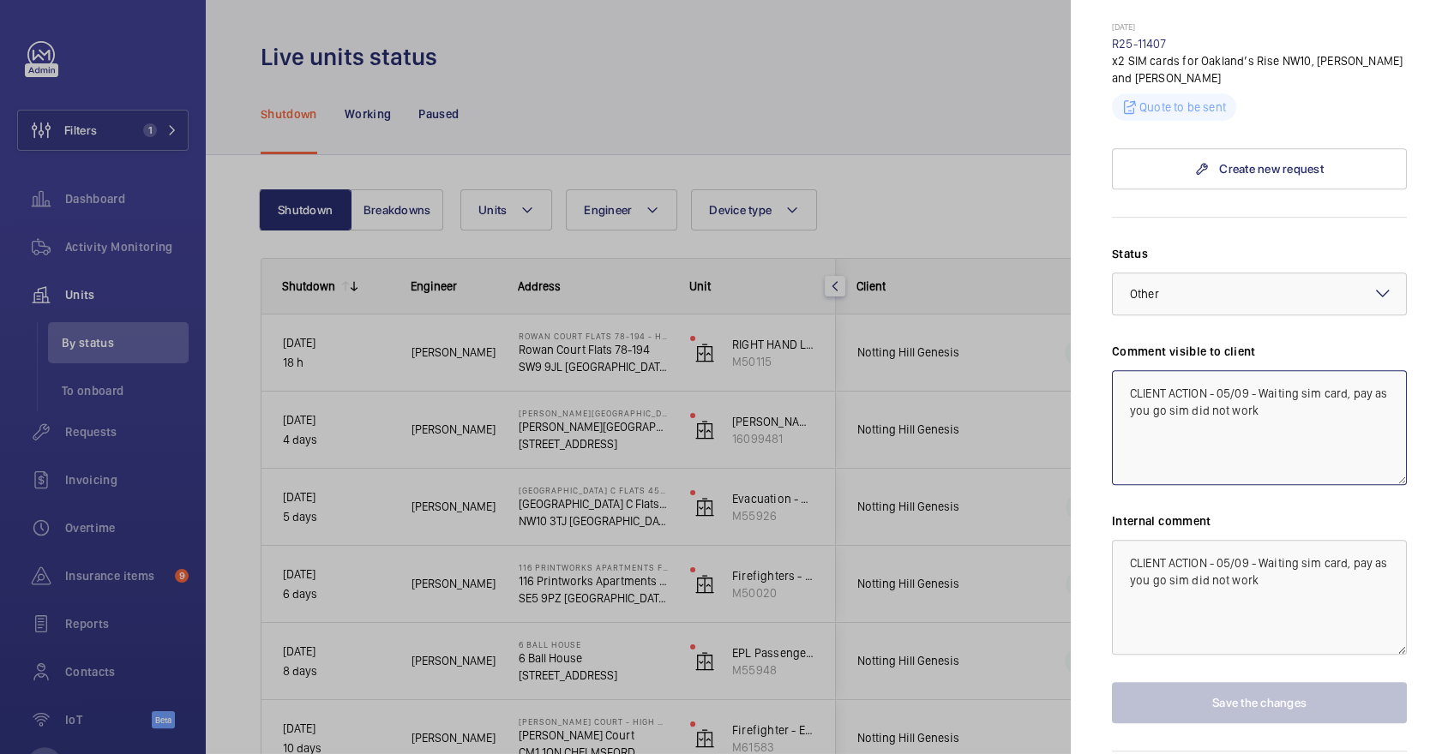
click at [1117, 370] on textarea "CLIENT ACTION - 05/09 - Waiting sim card, pay as you go sim did not work" at bounding box center [1259, 427] width 295 height 115
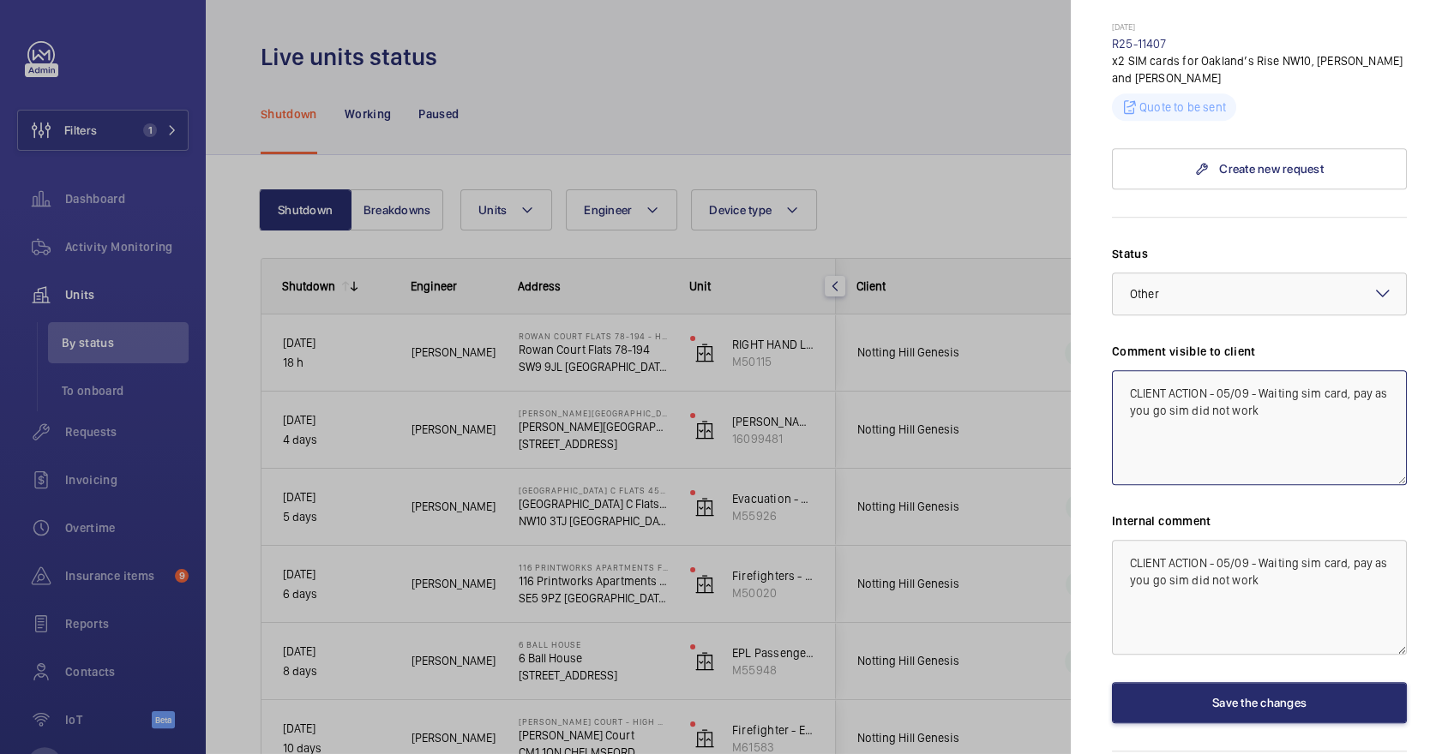
click at [1141, 370] on textarea "CLIENT ACTION - 05/09 - Waiting sim card, pay as you go sim did not work" at bounding box center [1259, 427] width 295 height 115
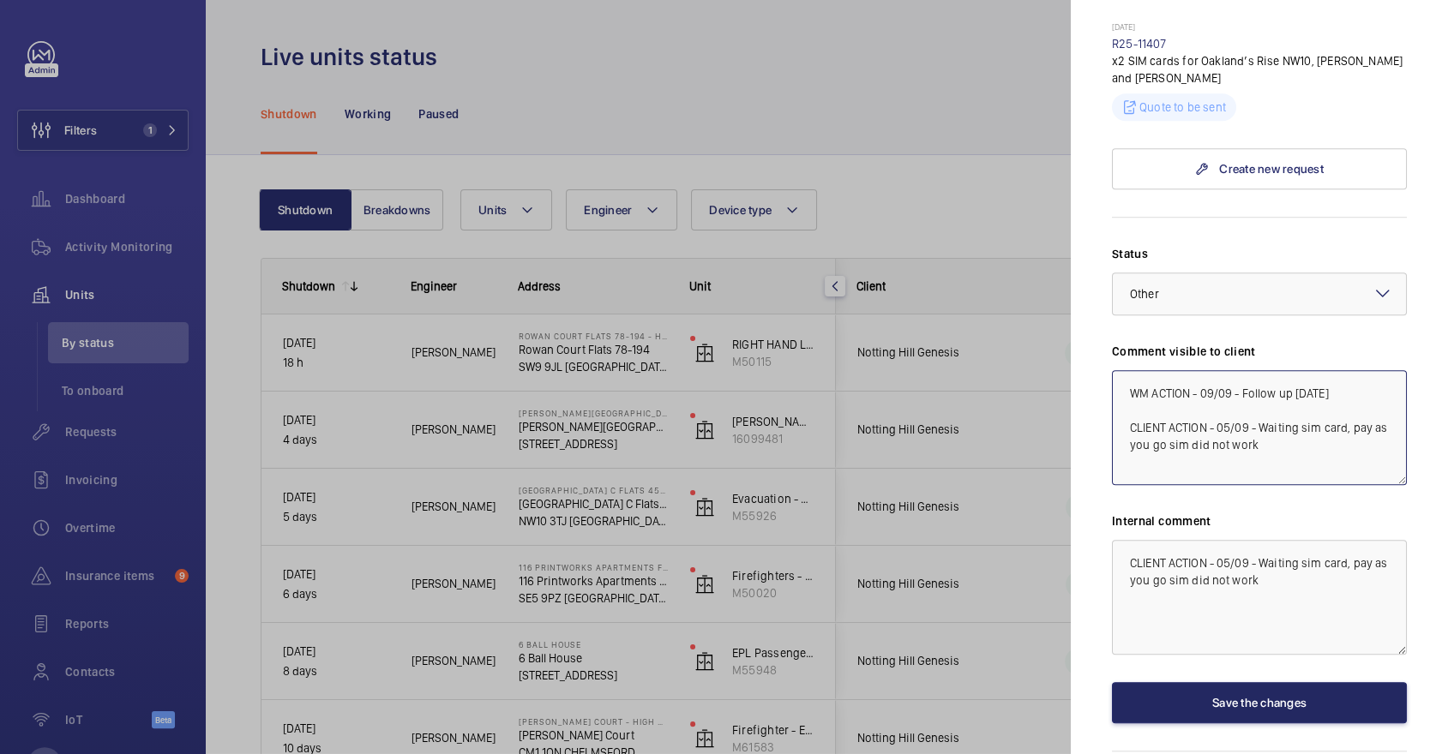
type textarea "WM ACTION - 09/09 - Follow up [DATE] CLIENT ACTION - 05/09 - Waiting sim card, …"
click at [1181, 682] on button "Save the changes" at bounding box center [1259, 702] width 295 height 41
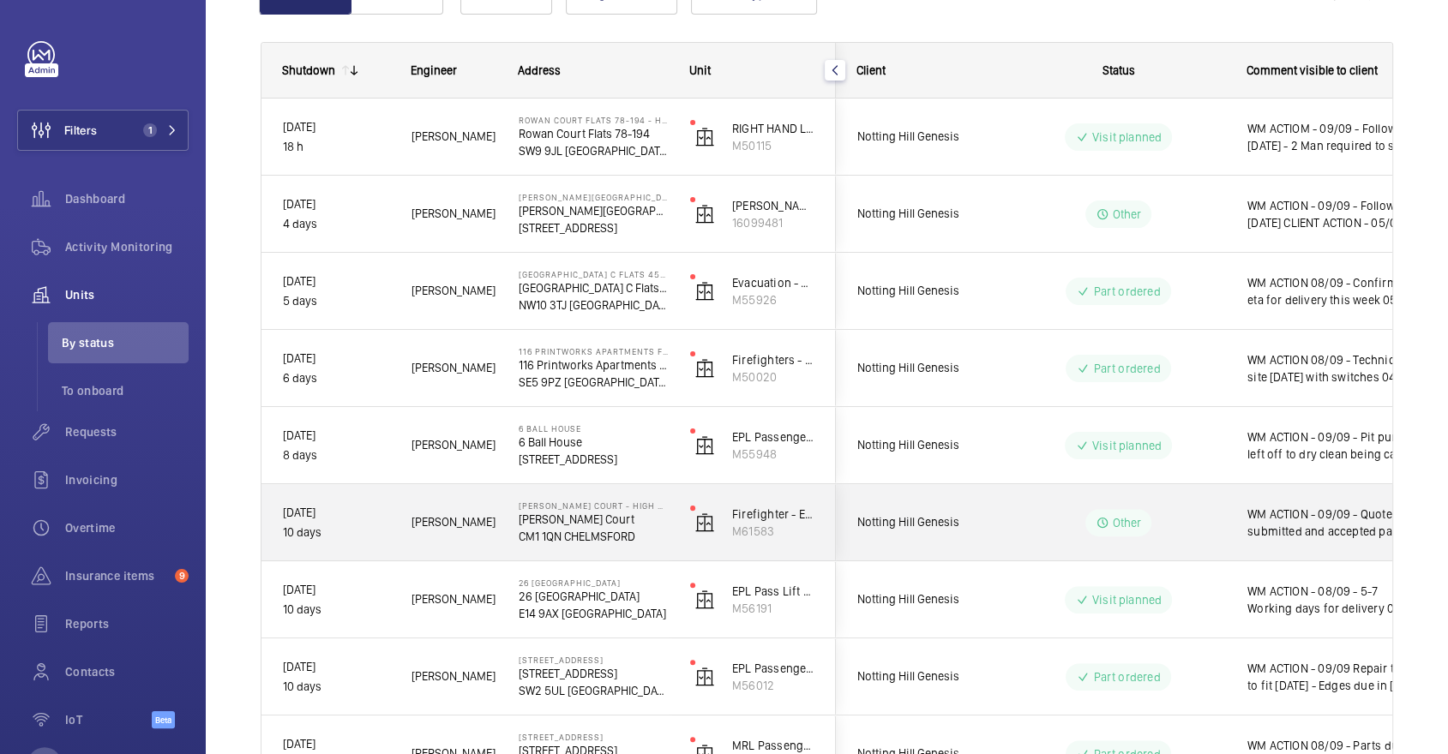
scroll to position [224, 0]
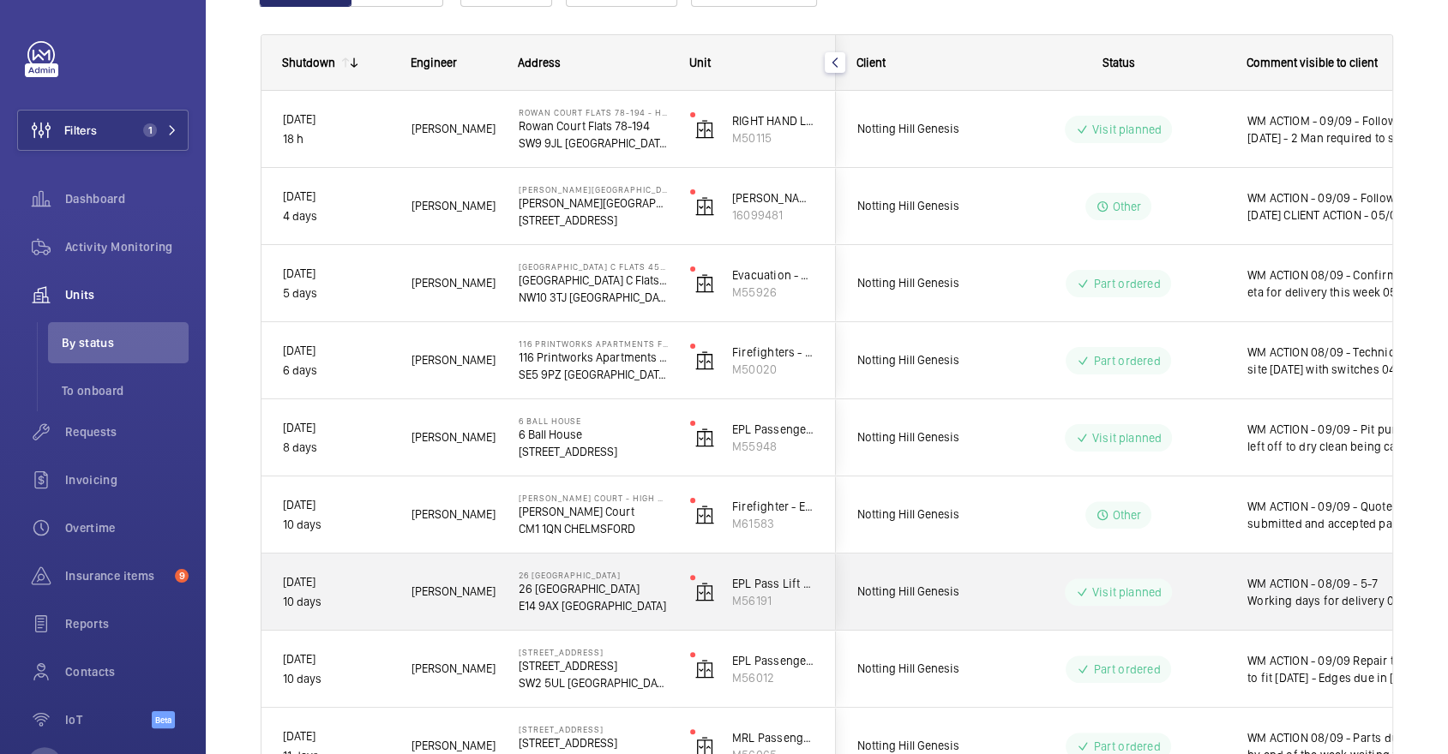
click at [1178, 597] on wm-front-pills-cell "Visit planned" at bounding box center [1118, 592] width 213 height 27
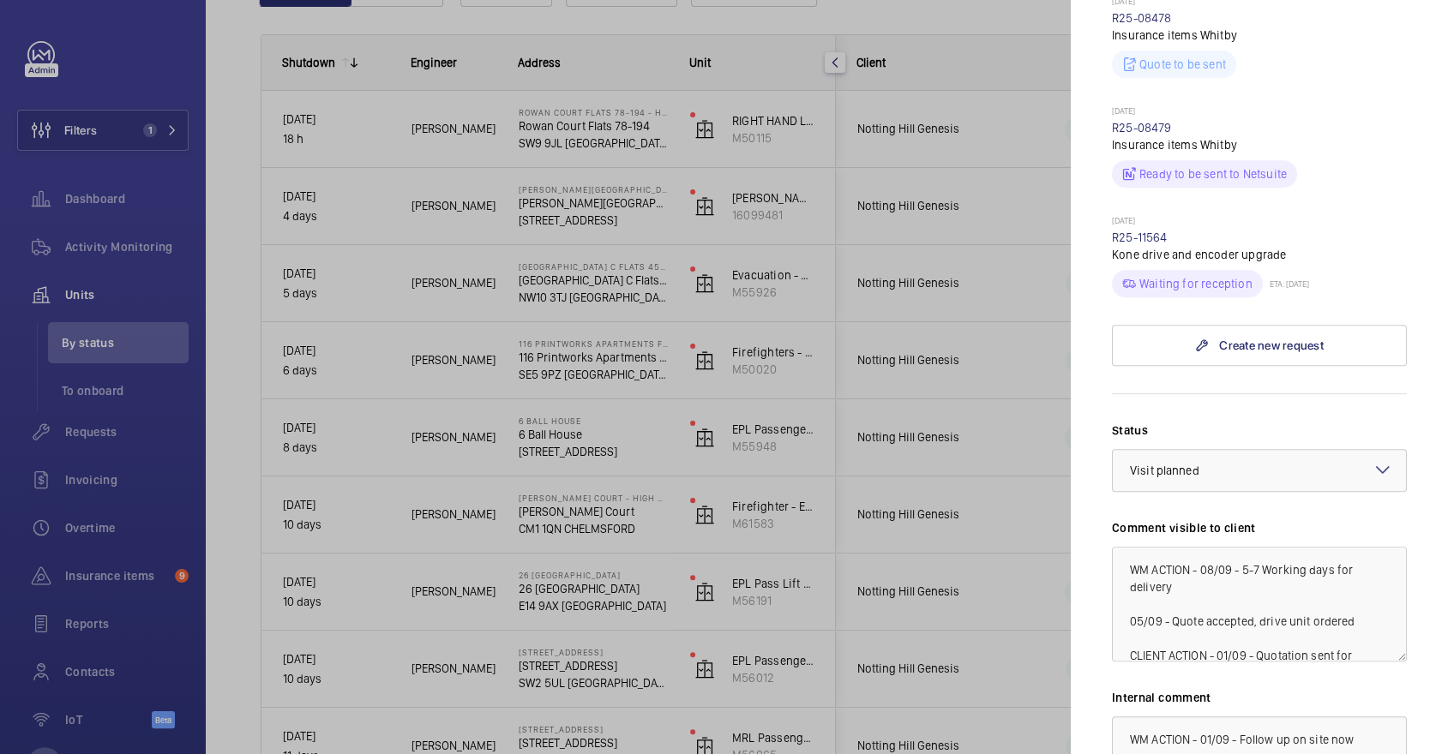
scroll to position [772, 0]
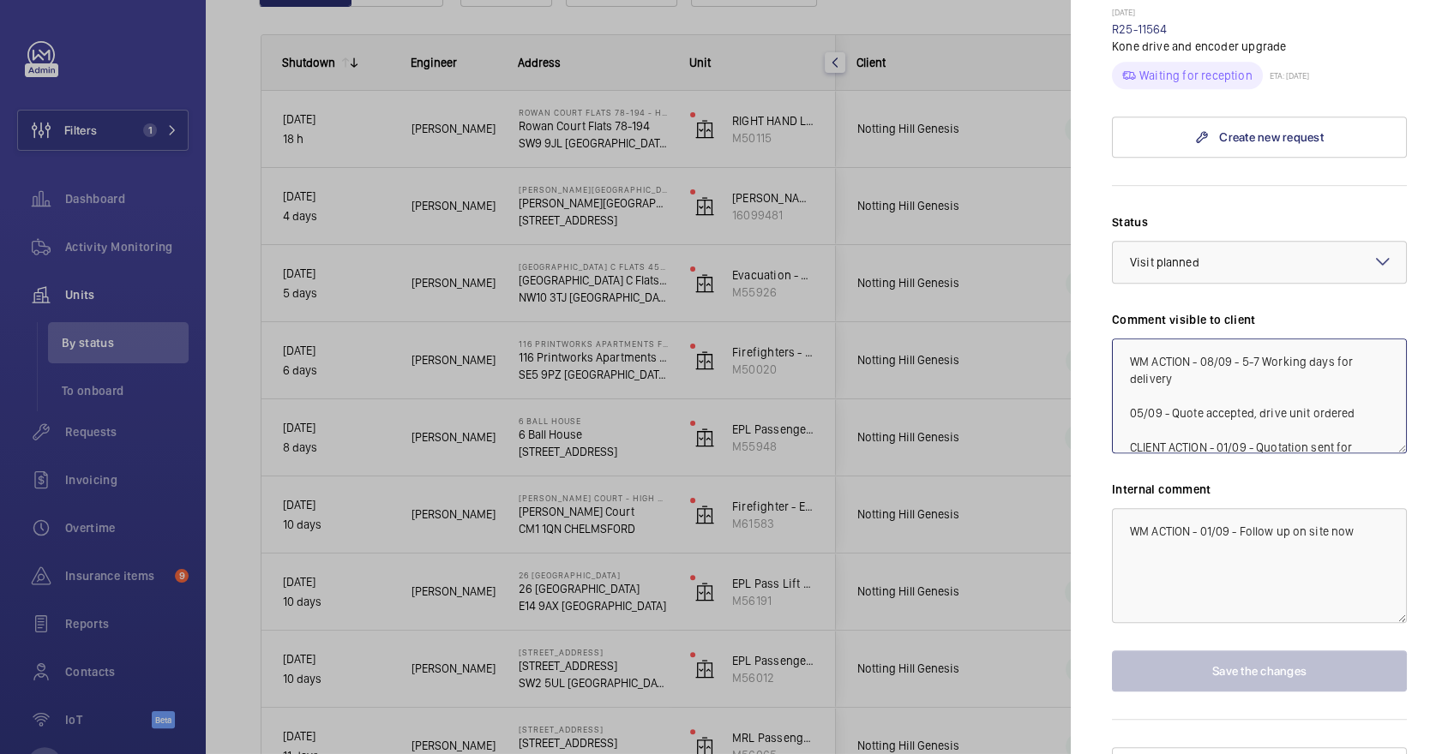
click at [1199, 339] on textarea "WM ACTION - 08/09 - 5-7 Working days for delivery 05/09 - Quote accepted, drive…" at bounding box center [1259, 396] width 295 height 115
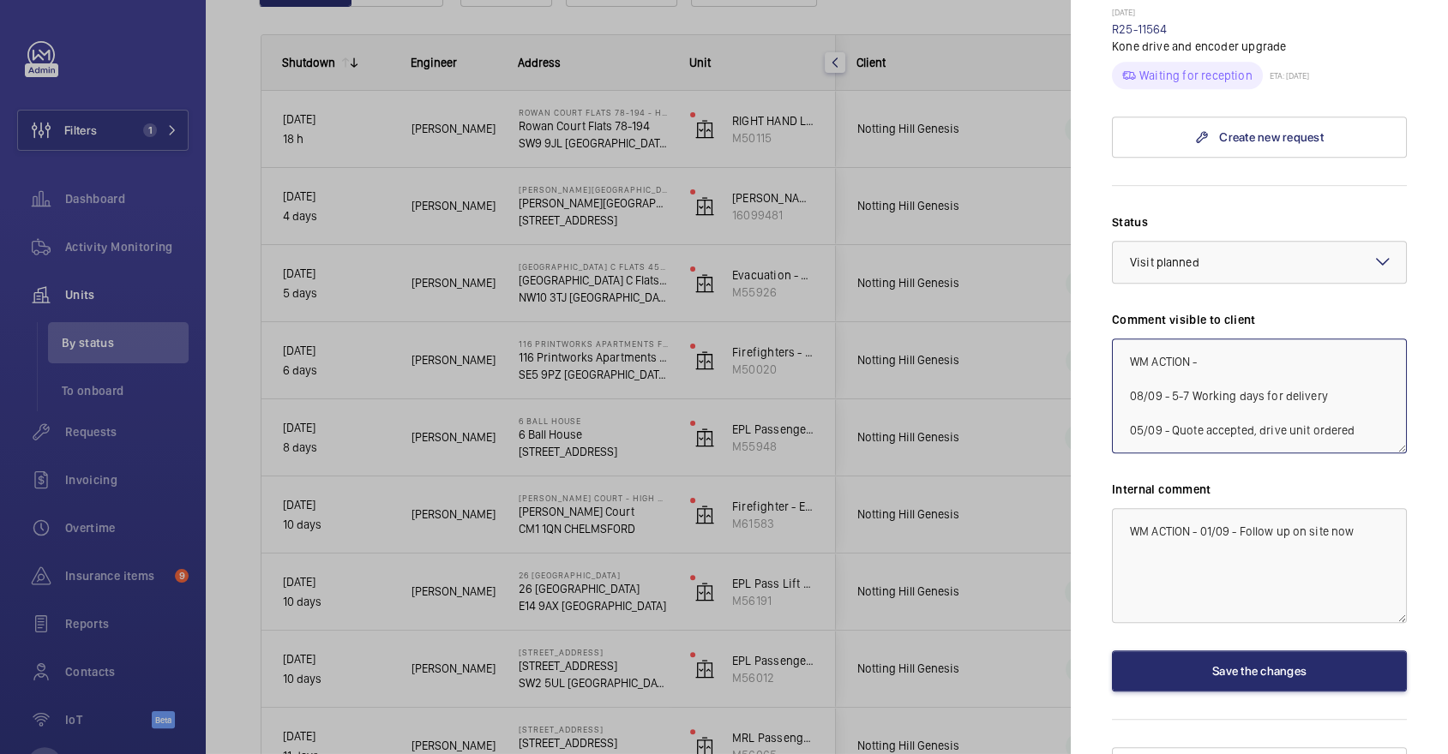
click at [1265, 339] on textarea "WM ACTION - 08/09 - 5-7 Working days for delivery 05/09 - Quote accepted, drive…" at bounding box center [1259, 396] width 295 height 115
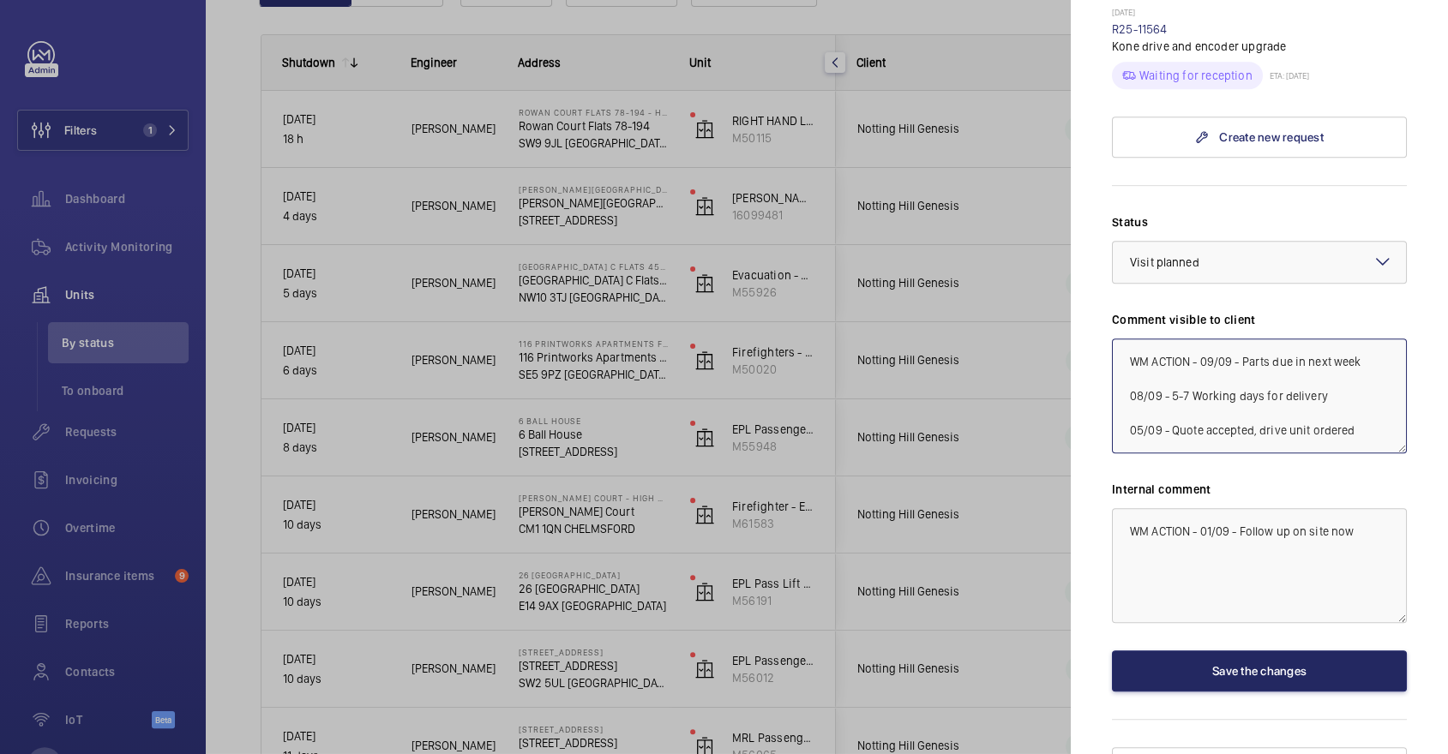
type textarea "WM ACTION - 09/09 - Parts due in next week 08/09 - 5-7 Working days for deliver…"
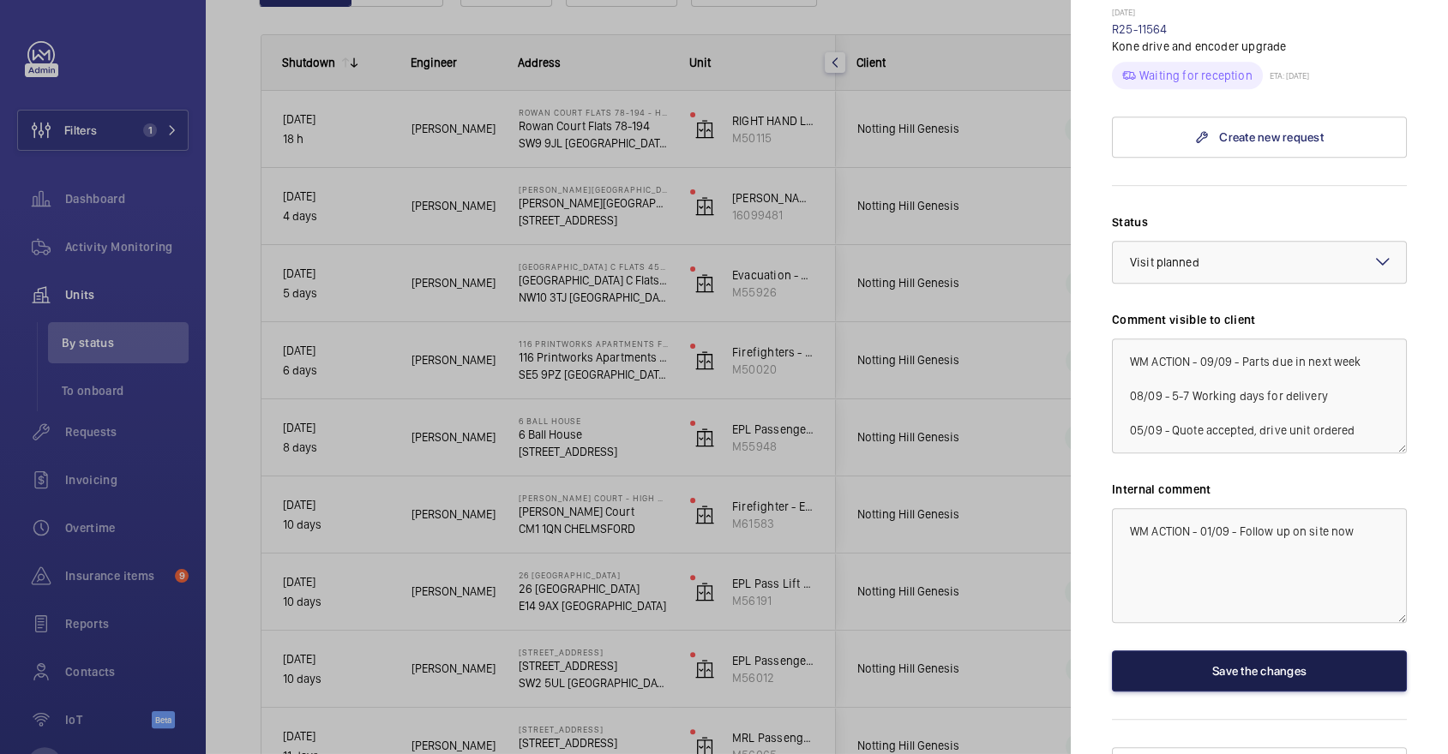
click at [1305, 652] on button "Save the changes" at bounding box center [1259, 671] width 295 height 41
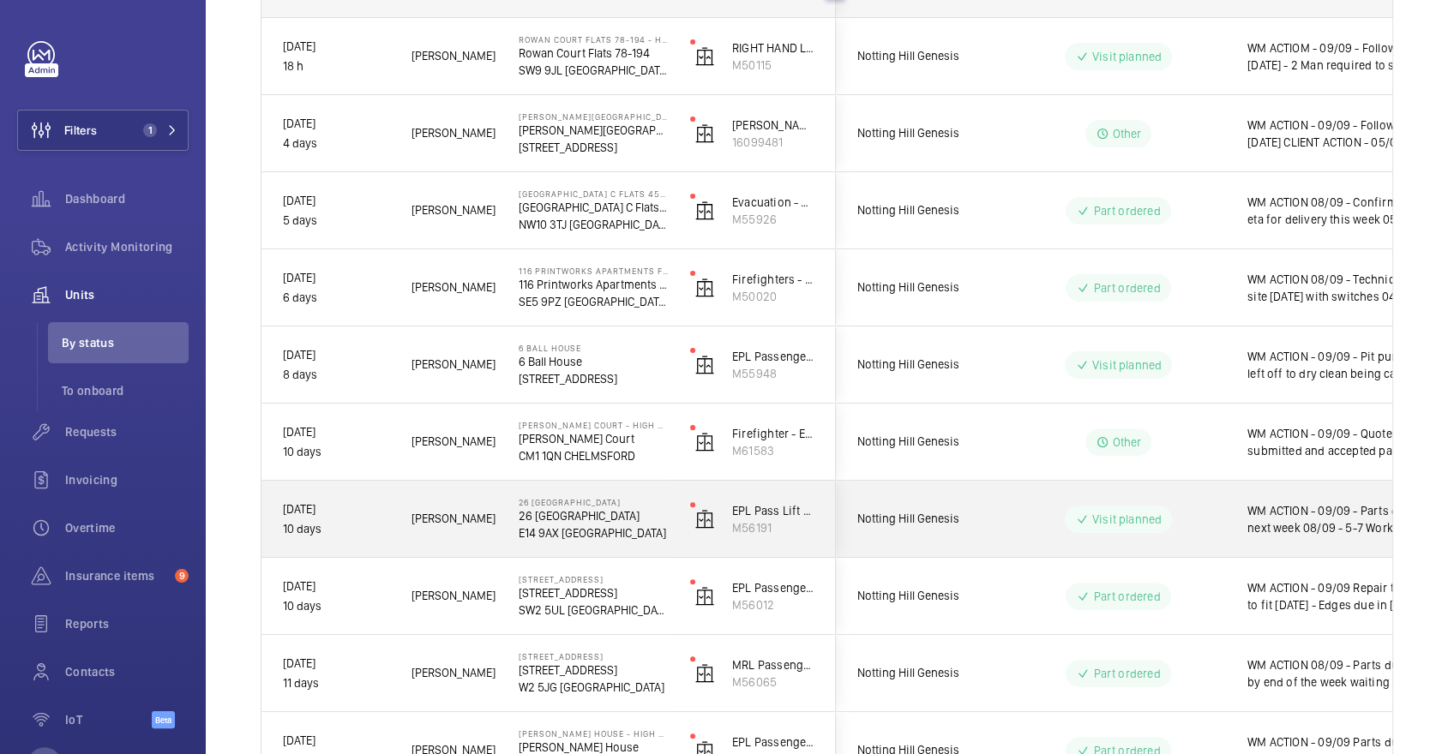
scroll to position [427, 0]
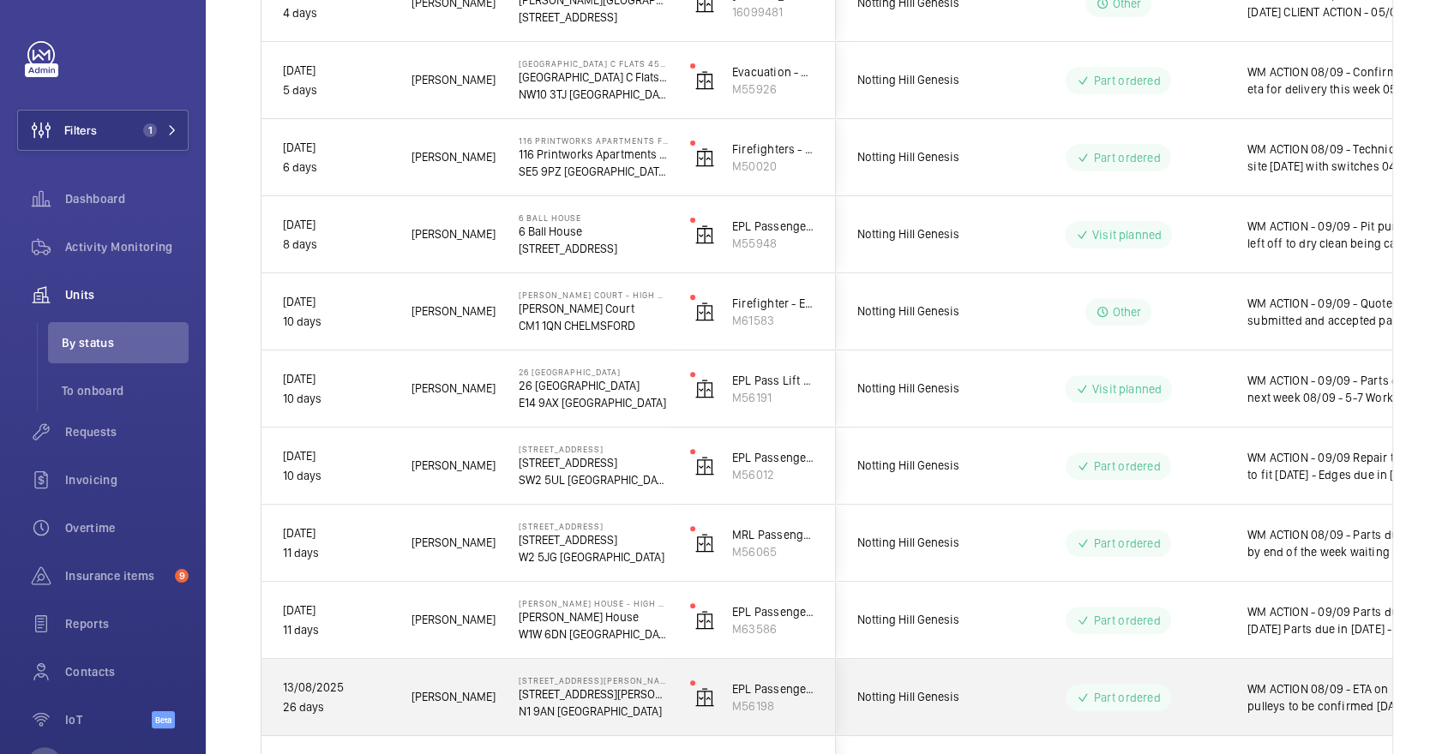
click at [1135, 670] on div "Part ordered" at bounding box center [1108, 698] width 234 height 62
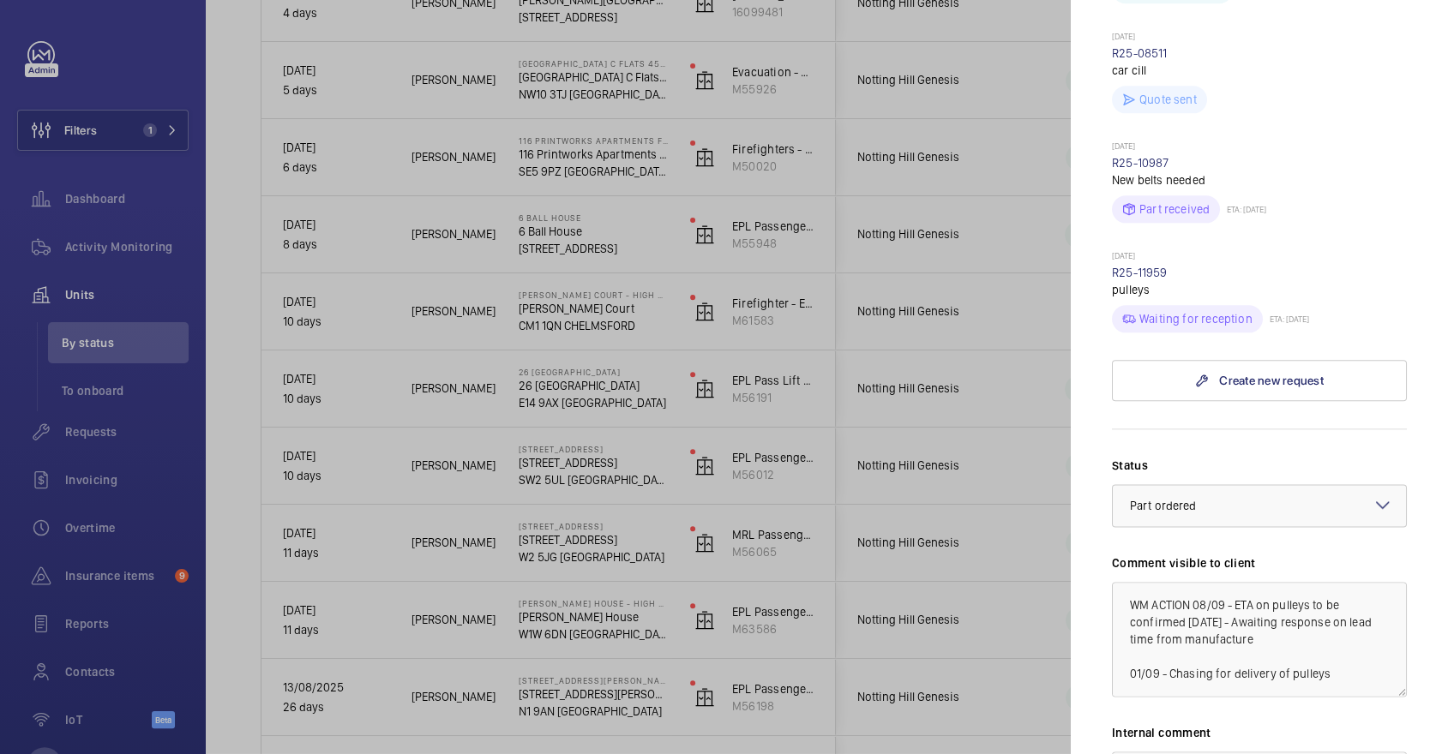
scroll to position [1741, 0]
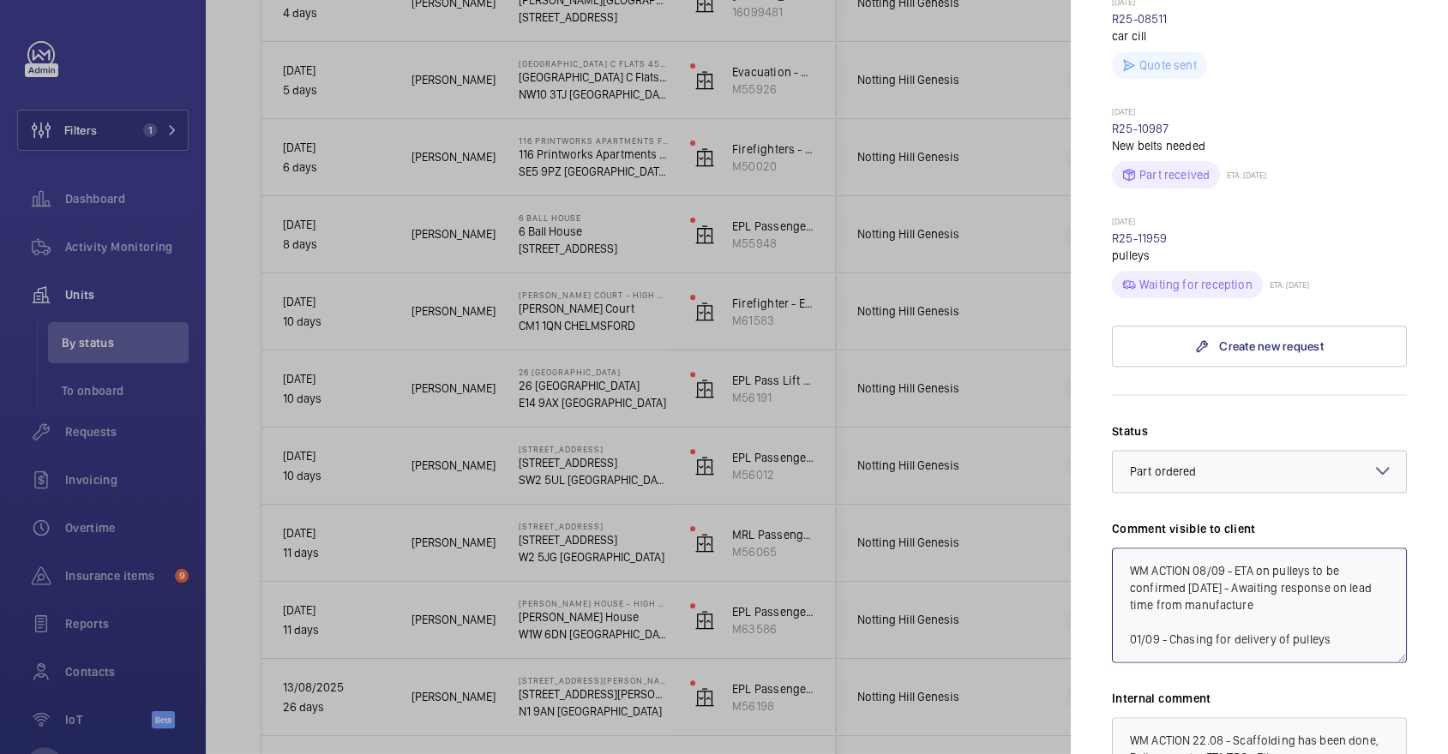
click at [1273, 548] on textarea "WM ACTION 08/09 - ETA on pulleys to be confirmed [DATE] - Awaiting response on …" at bounding box center [1259, 605] width 295 height 115
click at [1194, 548] on textarea "WM ACTION 08/09 - ETA on pulleys to be confirmed [DATE] - Awaiting response on …" at bounding box center [1259, 605] width 295 height 115
click at [1220, 548] on textarea "WM ACTION 08/09 - ETA on pulleys to be confirmed [DATE] - Awaiting response on …" at bounding box center [1259, 605] width 295 height 115
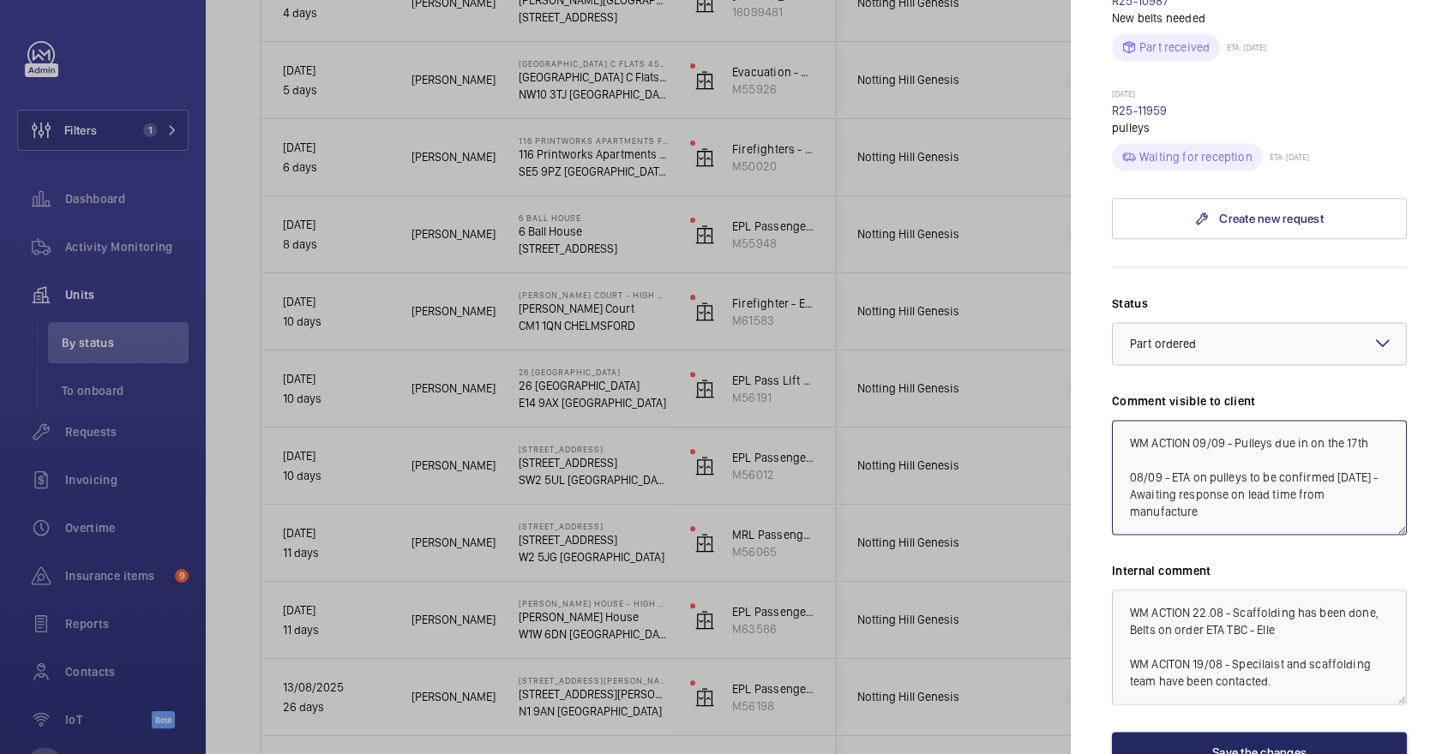
type textarea "WM ACTION 09/09 - Pulleys due in on the 17th 08/09 - ETA on pulleys to be confi…"
click at [1328, 732] on button "Save the changes" at bounding box center [1259, 752] width 295 height 41
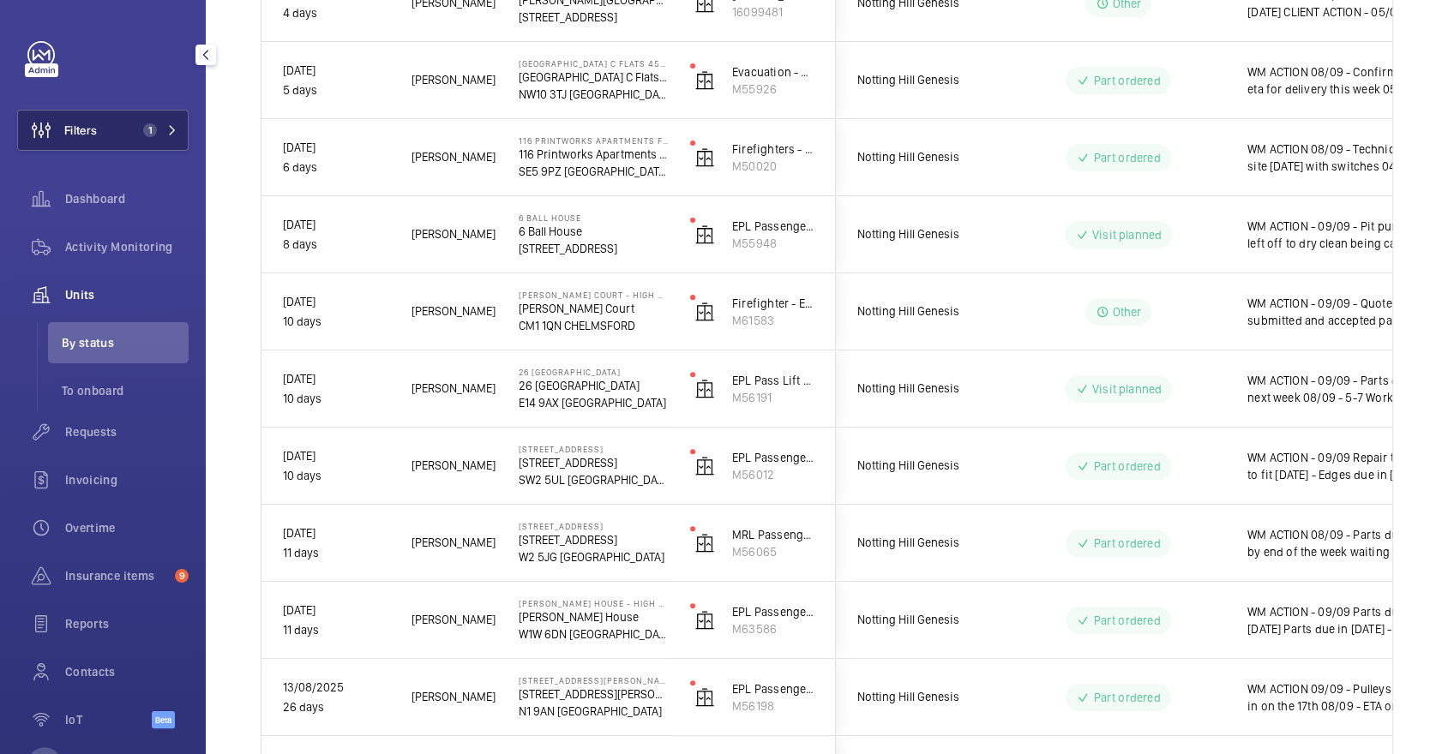
click at [117, 129] on button "Filters 1" at bounding box center [102, 130] width 171 height 41
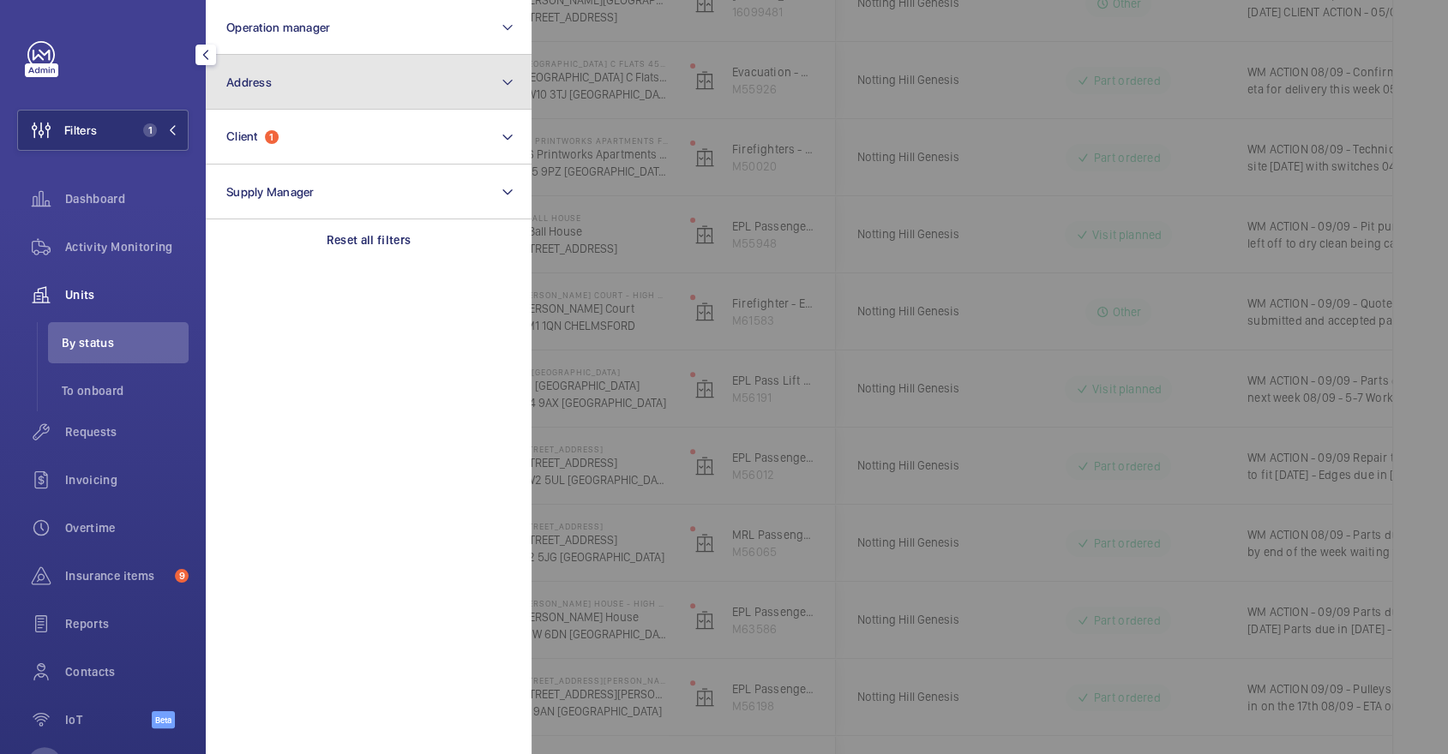
click at [306, 90] on button "Address" at bounding box center [369, 82] width 326 height 55
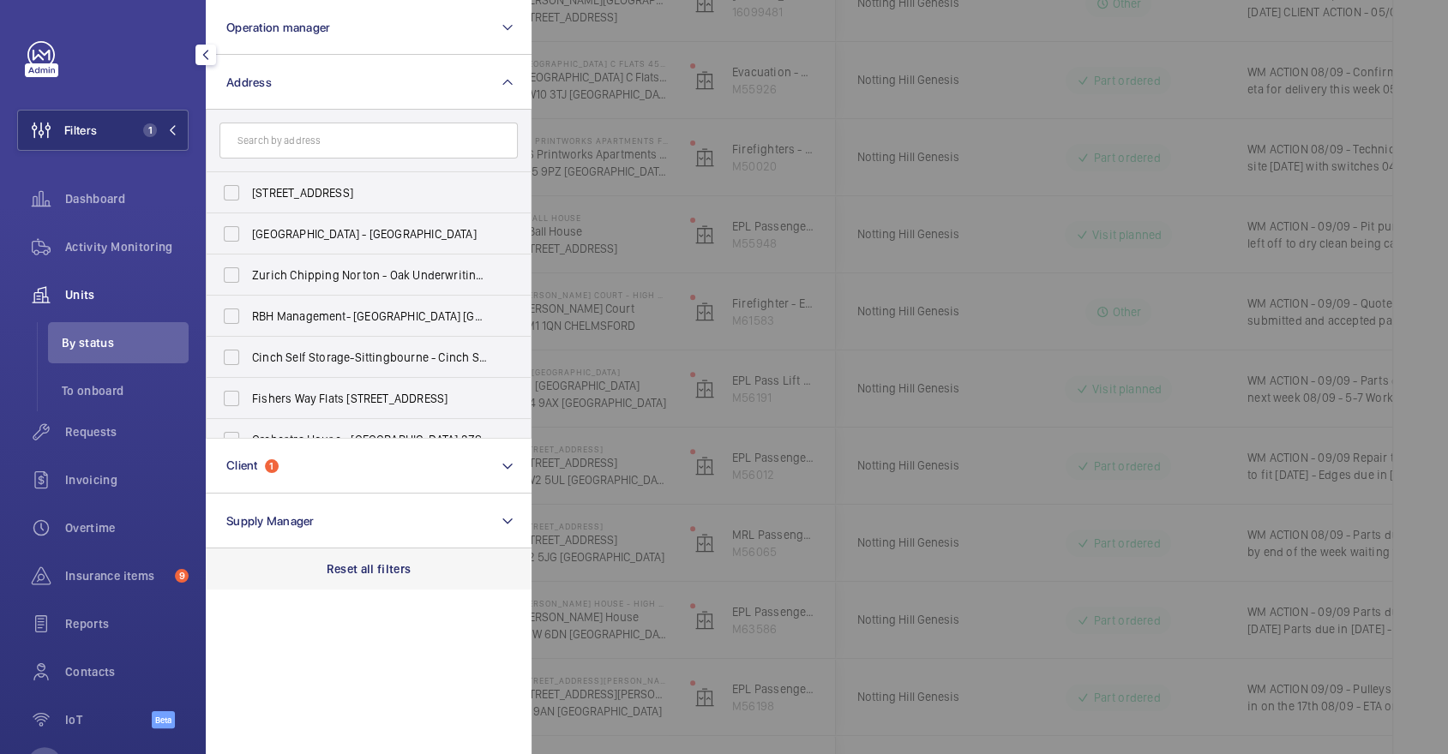
click at [359, 574] on p "Reset all filters" at bounding box center [369, 569] width 85 height 17
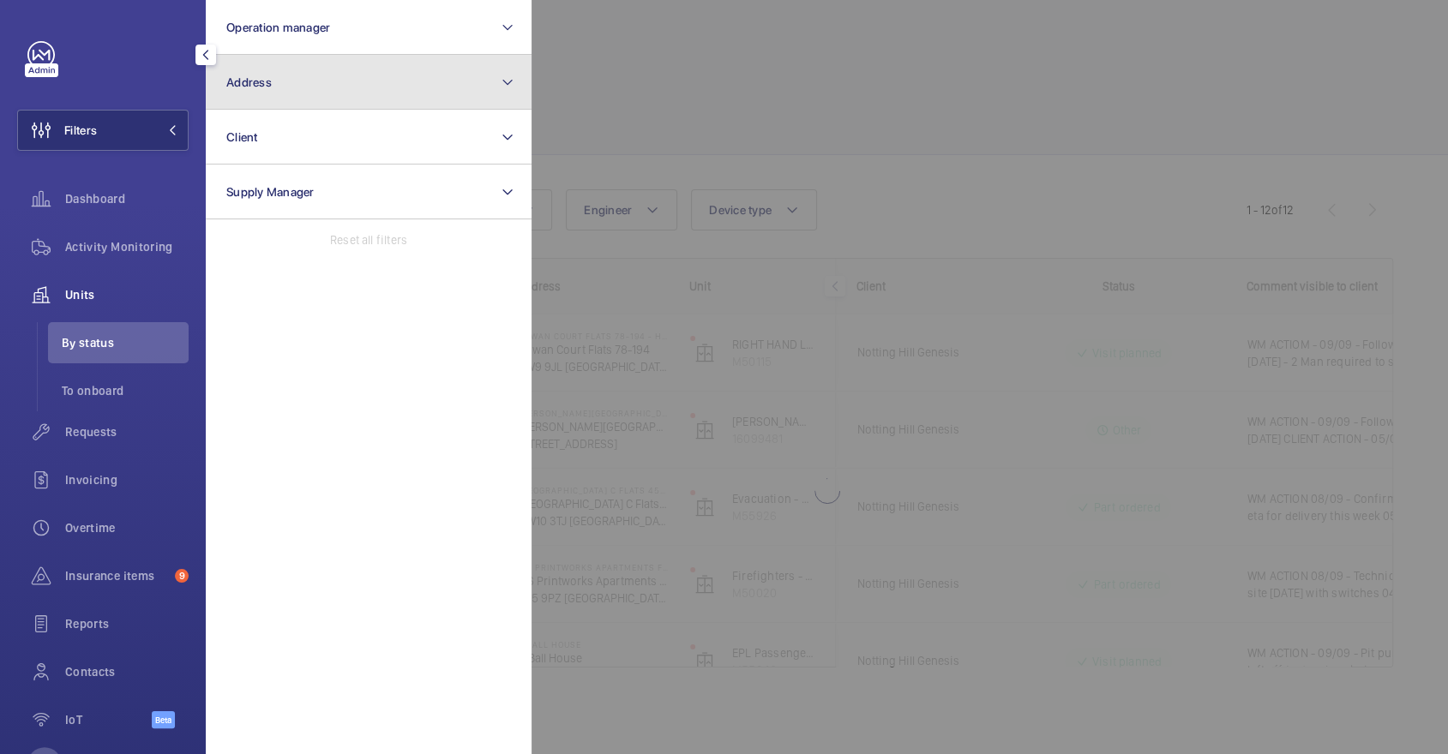
click at [365, 72] on button "Address" at bounding box center [369, 82] width 326 height 55
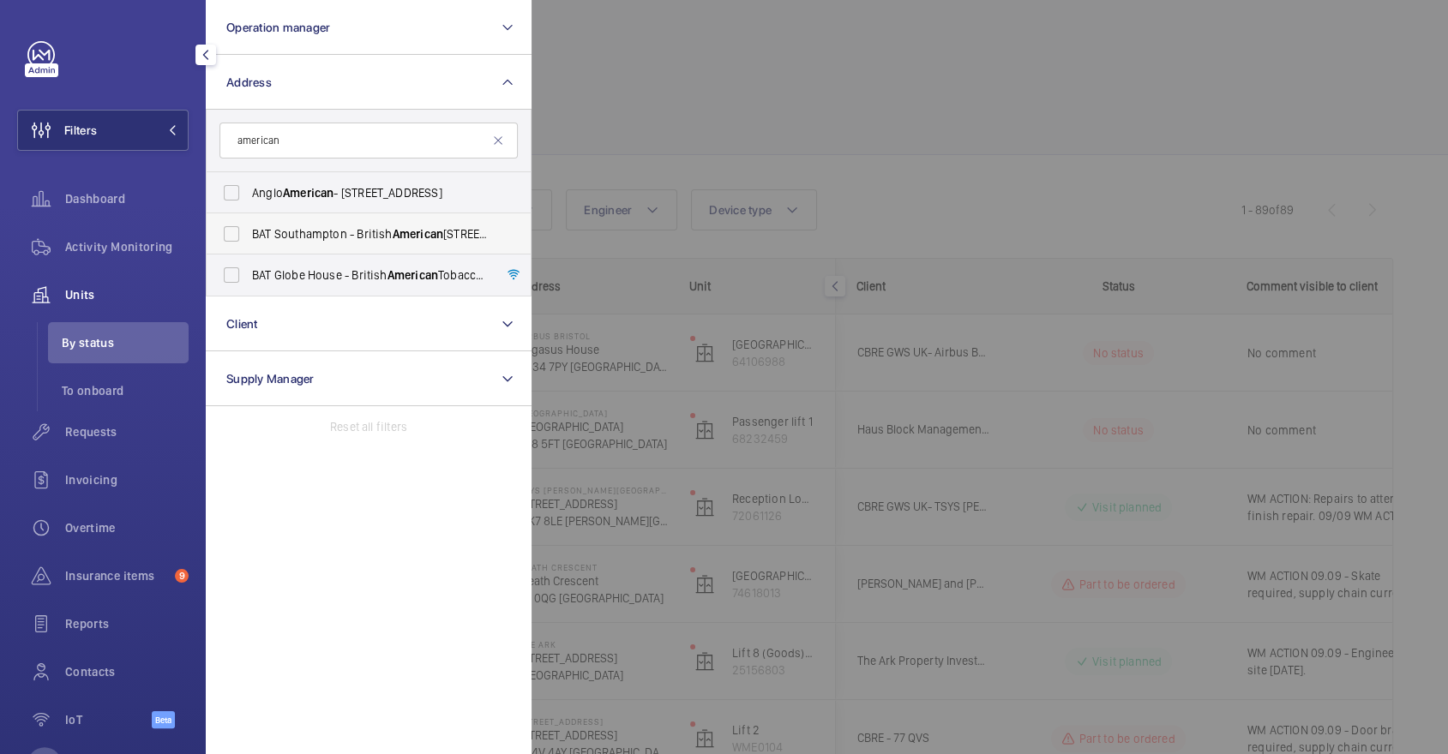
type input "american"
click at [370, 229] on span "BAT Southampton - British American Tobacco, [GEOGRAPHIC_DATA] 8TL" at bounding box center [370, 233] width 236 height 17
click at [249, 229] on input "BAT Southampton - British American Tobacco, [GEOGRAPHIC_DATA] 8TL" at bounding box center [231, 234] width 34 height 34
checkbox input "true"
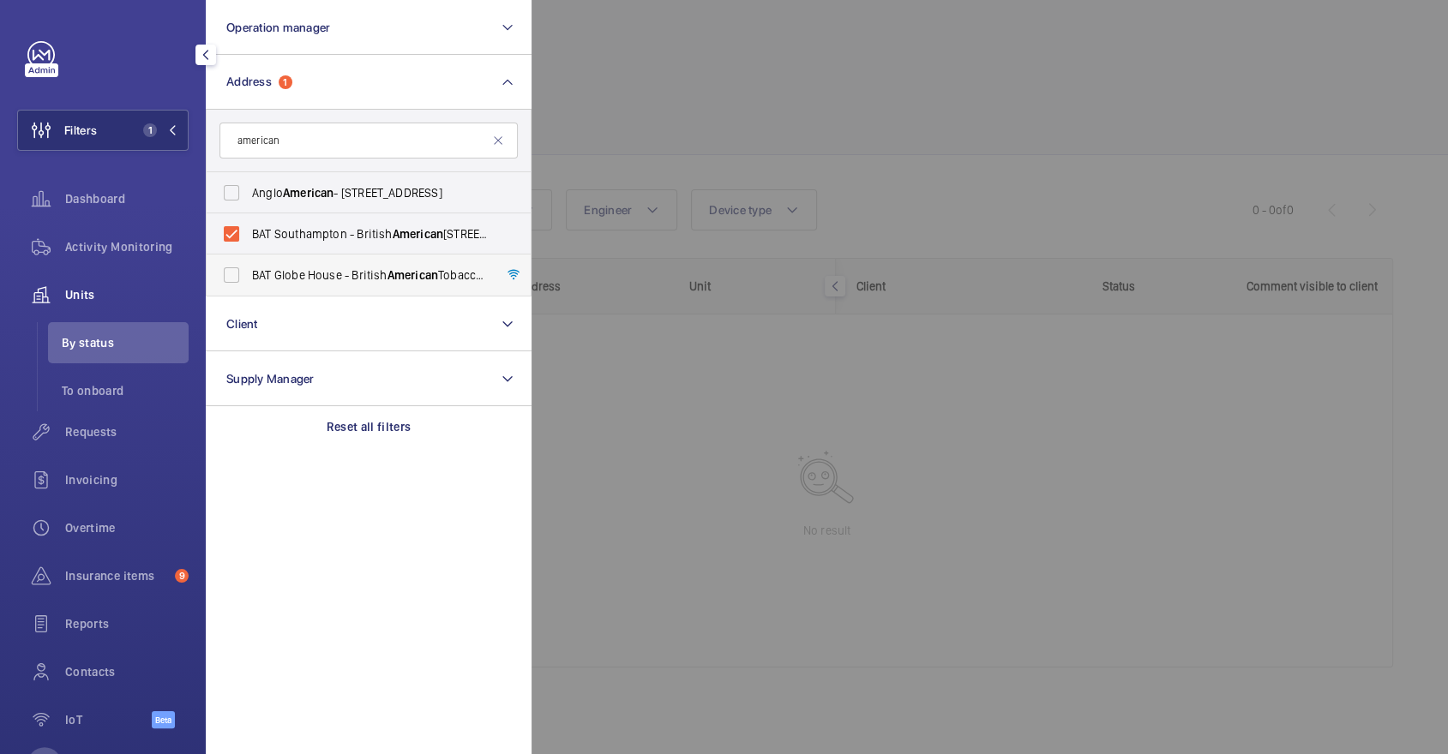
click at [377, 259] on label "BAT Globe House - British American Tobacco Global Headquarters, [GEOGRAPHIC_DAT…" at bounding box center [356, 275] width 298 height 41
click at [249, 259] on input "BAT Globe House - British American Tobacco Global Headquarters, [GEOGRAPHIC_DAT…" at bounding box center [231, 275] width 34 height 34
checkbox input "true"
click at [618, 99] on div at bounding box center [1256, 377] width 1448 height 754
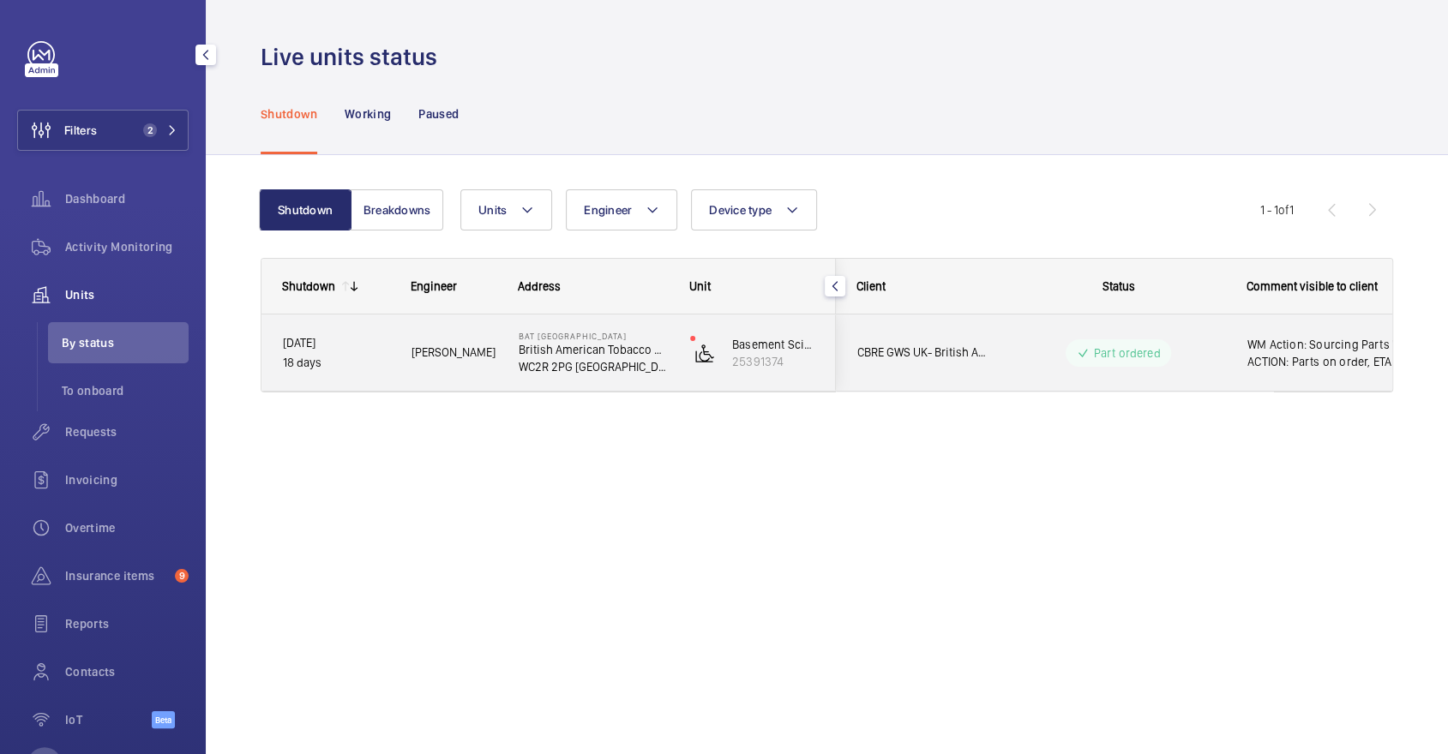
click at [580, 336] on p "BAT [GEOGRAPHIC_DATA]" at bounding box center [593, 336] width 149 height 10
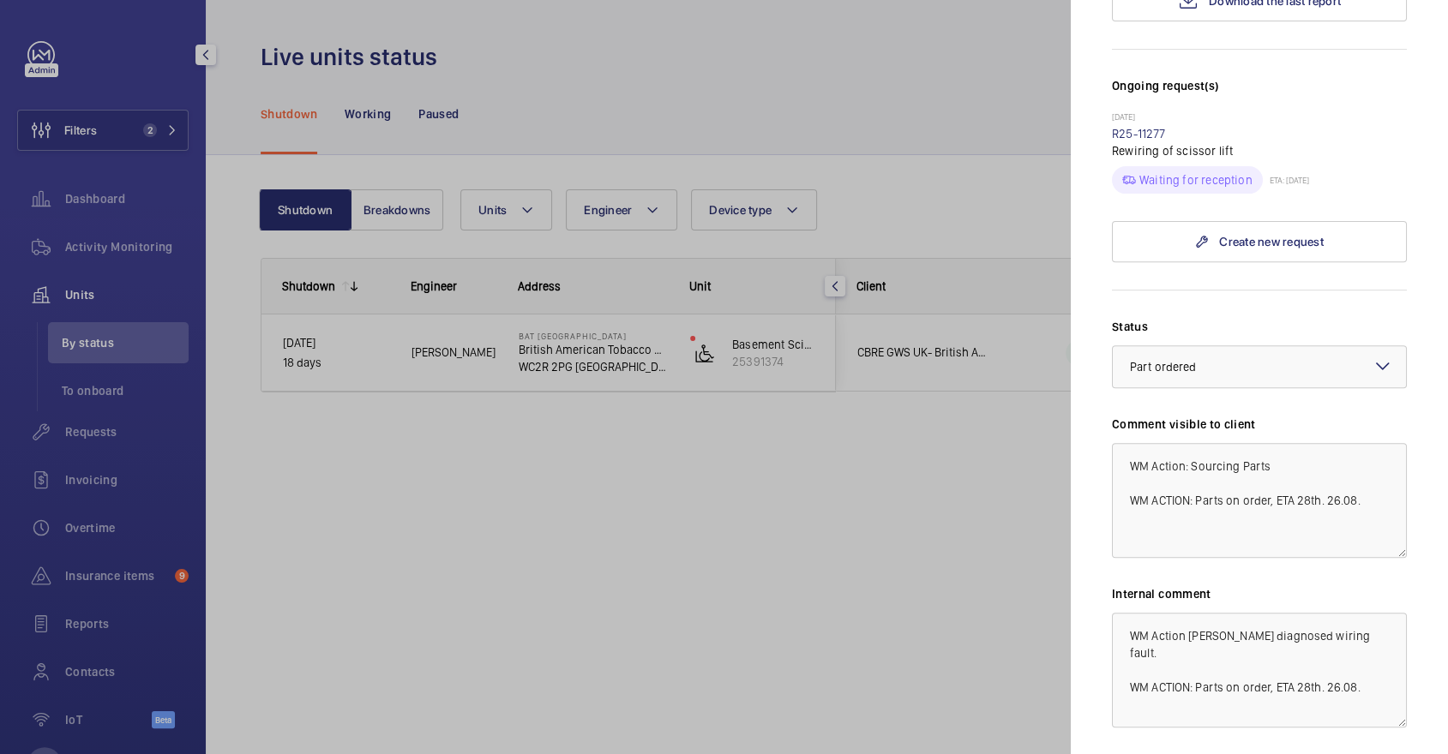
scroll to position [497, 0]
click at [1151, 131] on link "R25-11277" at bounding box center [1139, 138] width 54 height 14
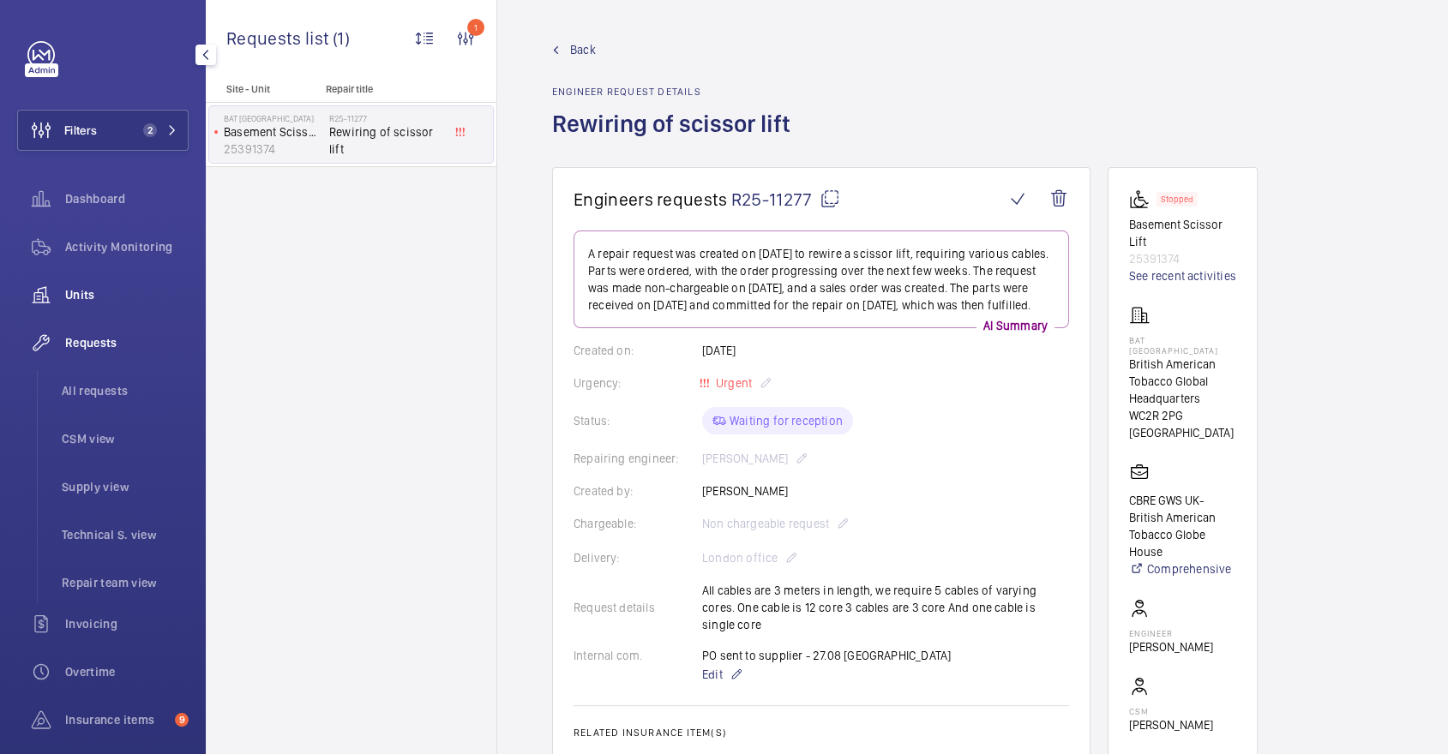
click at [106, 282] on div "Units" at bounding box center [102, 294] width 171 height 41
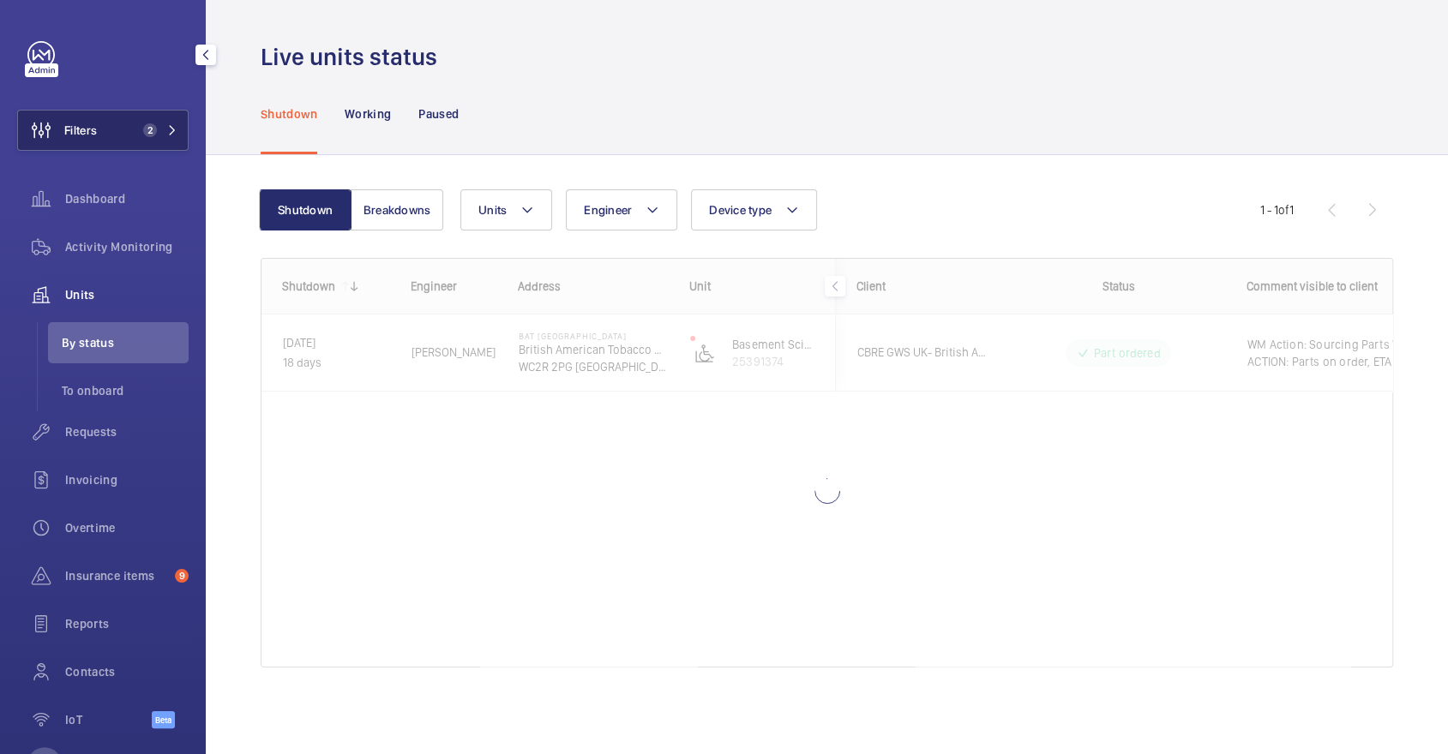
click at [130, 125] on button "Filters 2" at bounding box center [102, 130] width 171 height 41
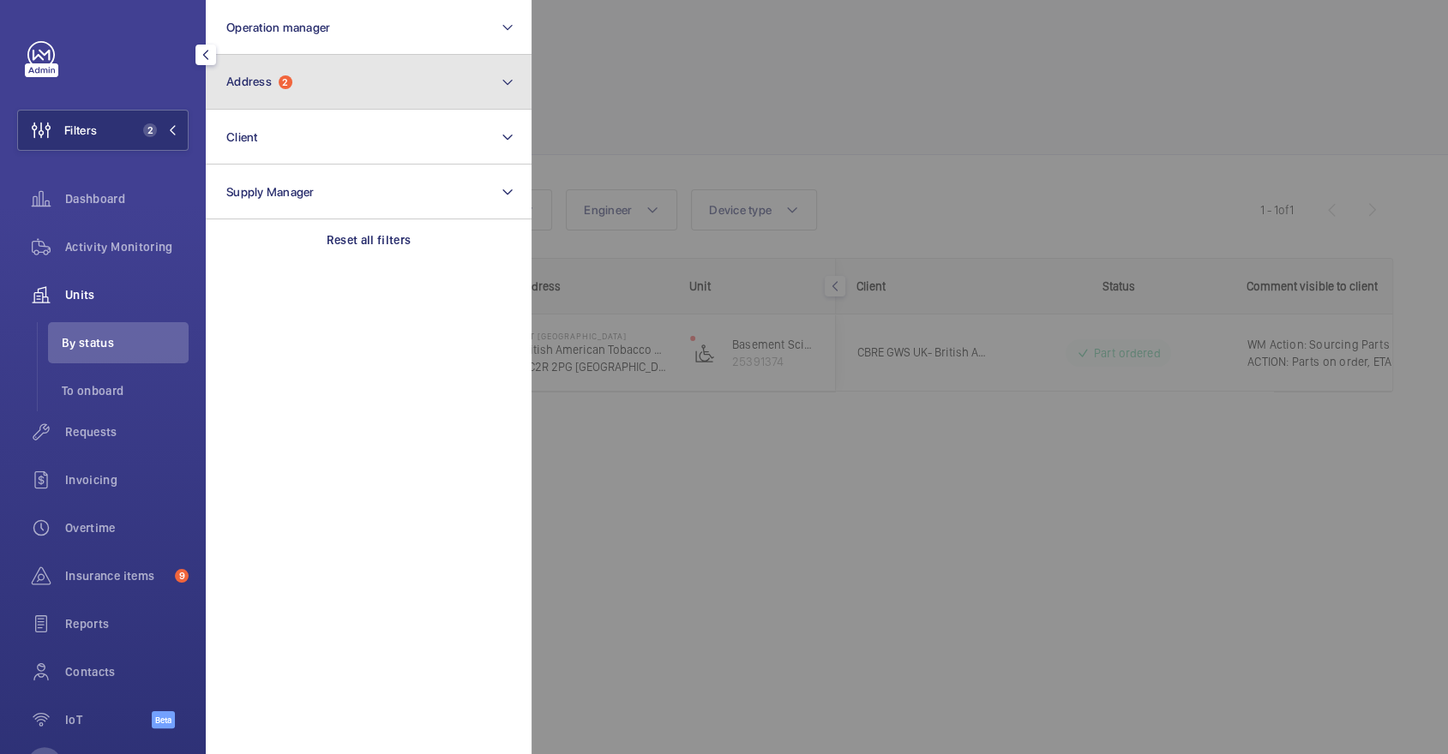
click at [290, 99] on button "Address 2" at bounding box center [369, 82] width 326 height 55
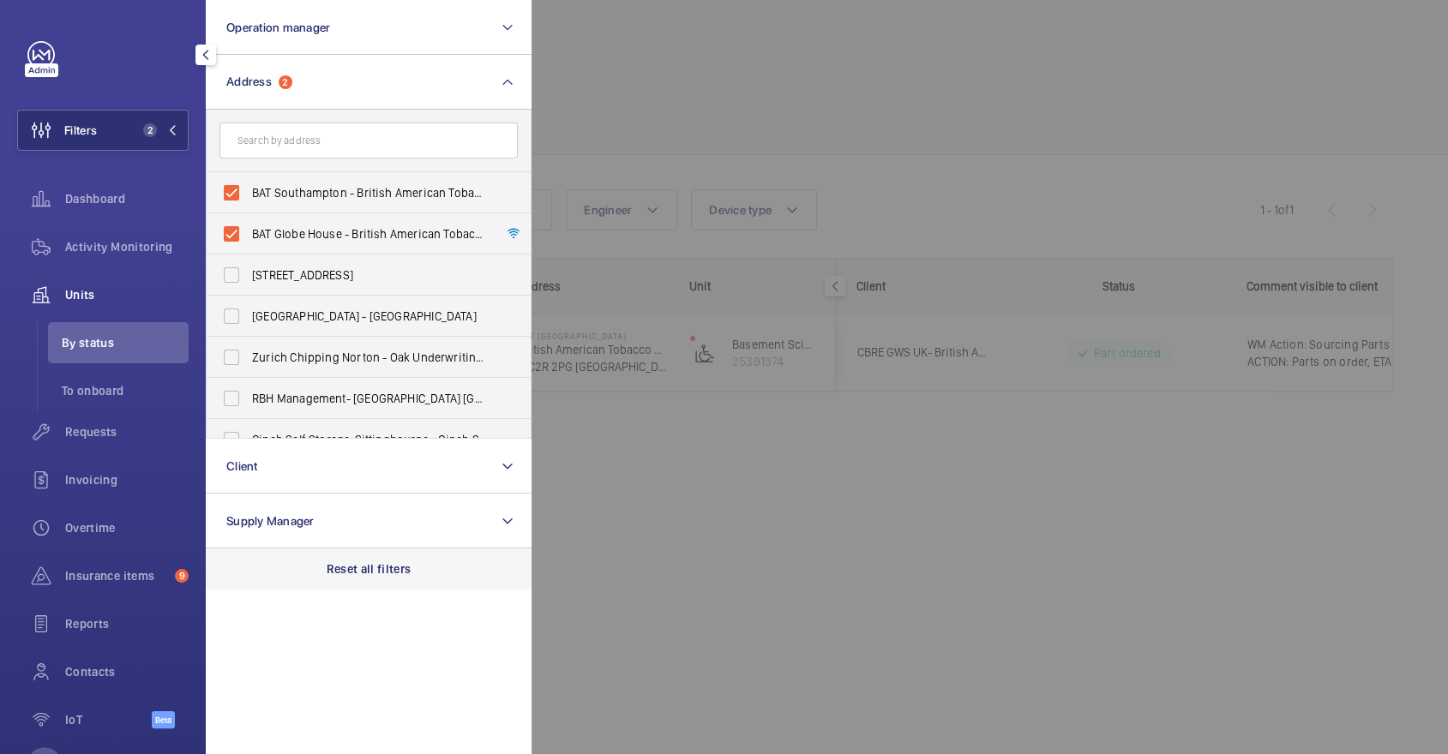
click at [357, 574] on p "Reset all filters" at bounding box center [369, 569] width 85 height 17
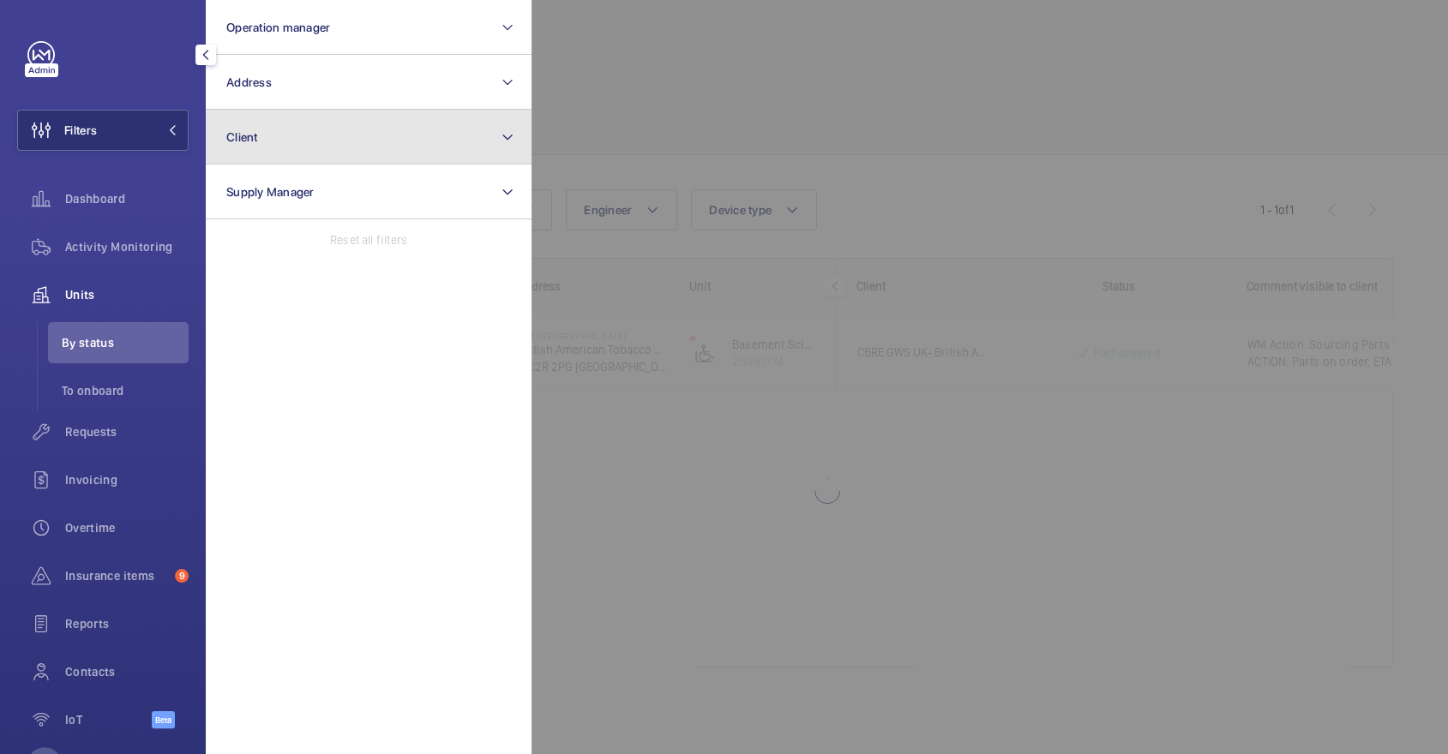
click at [393, 146] on button "Client" at bounding box center [369, 137] width 326 height 55
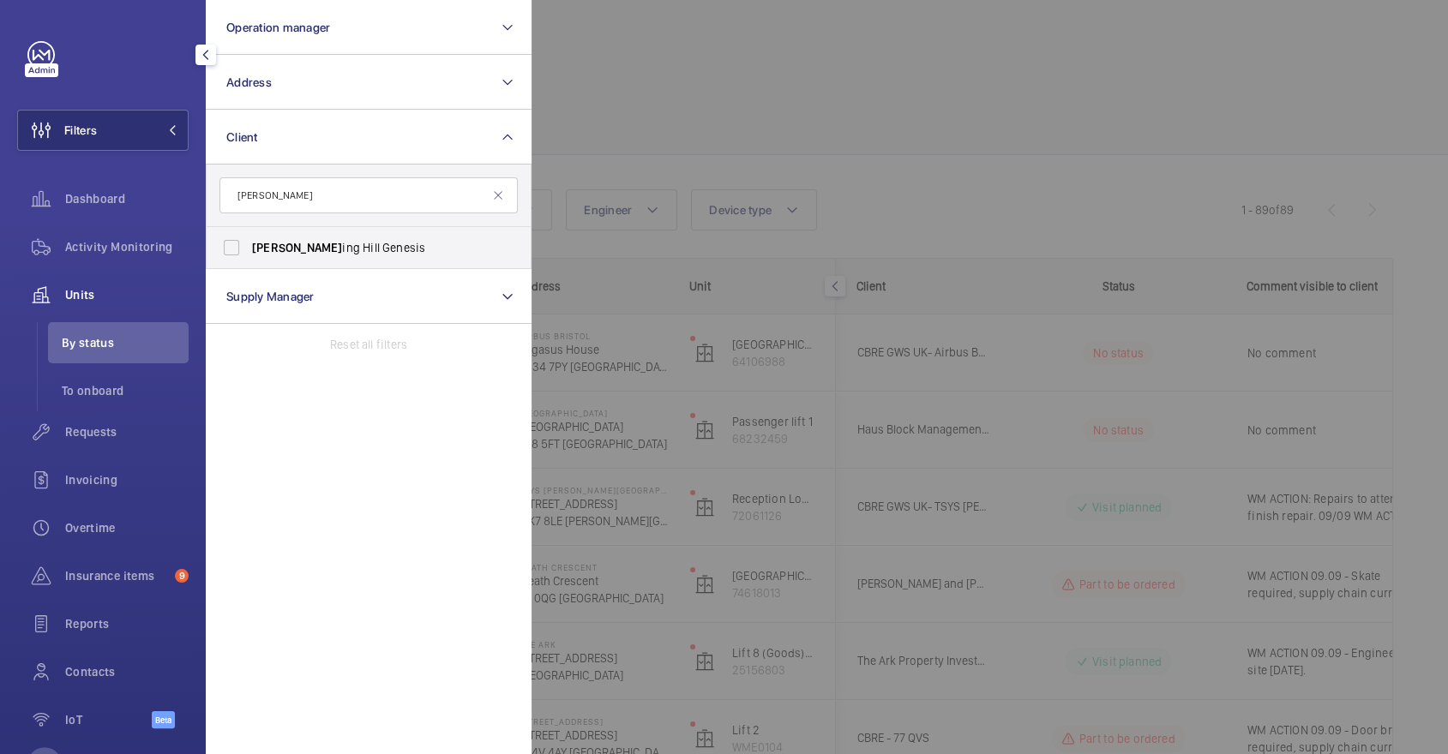
type input "[PERSON_NAME]"
click at [351, 240] on span "[PERSON_NAME] ing [PERSON_NAME] Genesis" at bounding box center [370, 247] width 236 height 17
click at [249, 240] on input "[PERSON_NAME] ing [PERSON_NAME] Genesis" at bounding box center [231, 248] width 34 height 34
checkbox input "true"
click at [731, 103] on div at bounding box center [1256, 377] width 1448 height 754
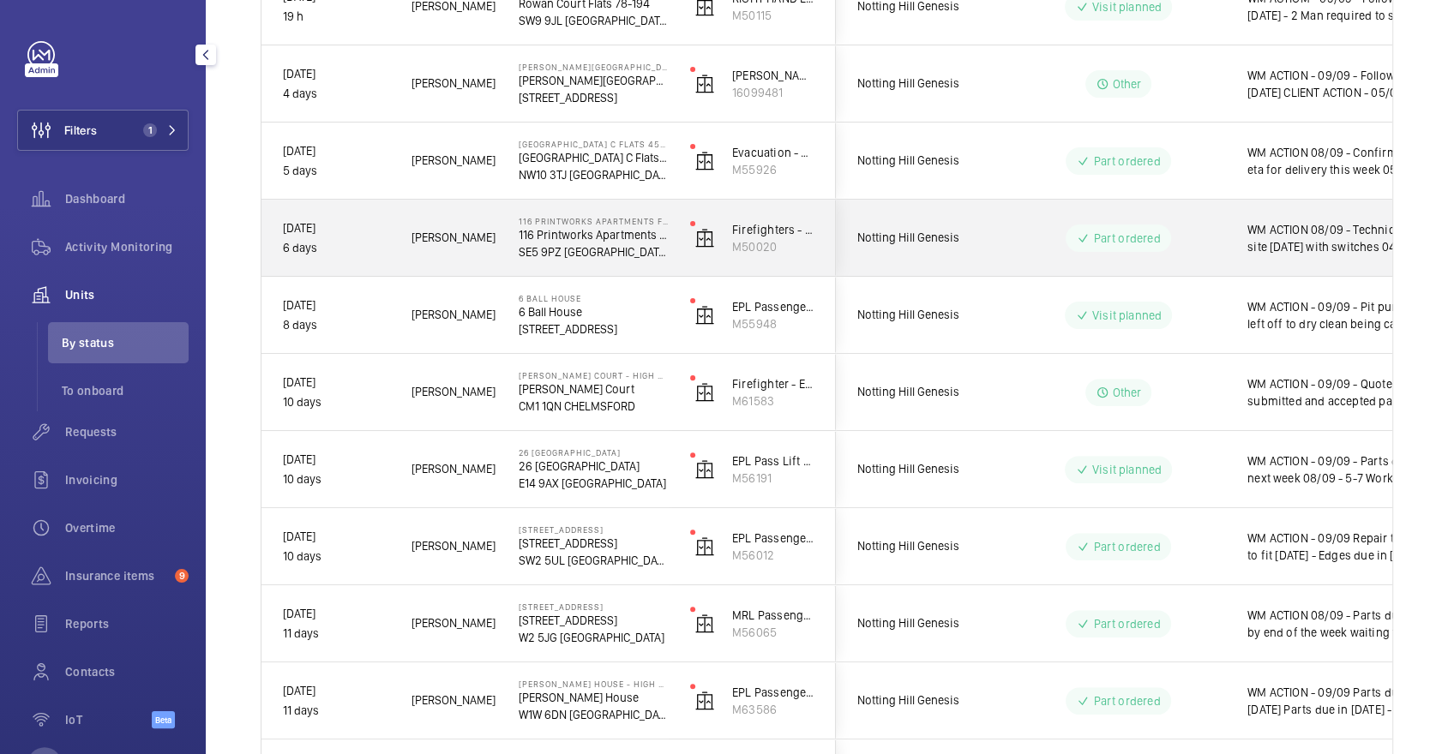
scroll to position [321, 0]
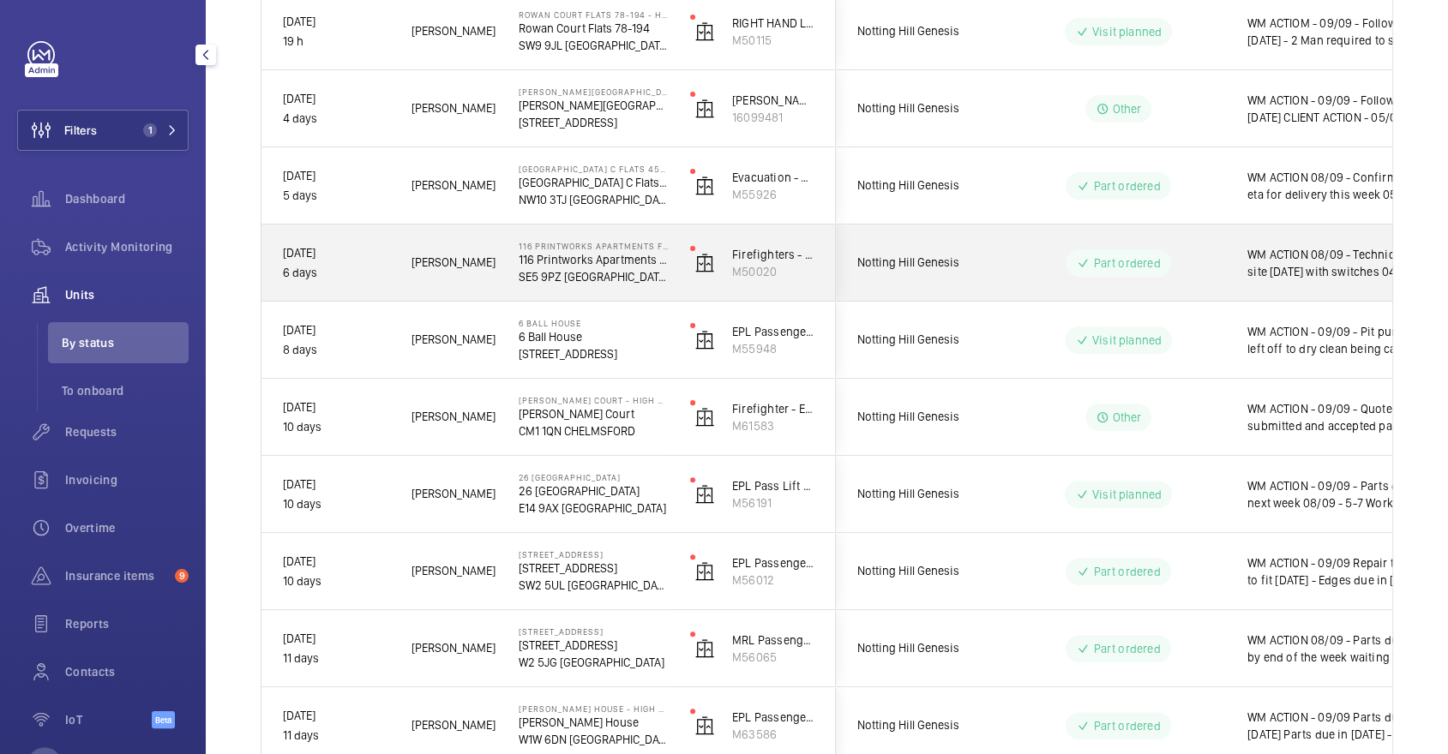
click at [1156, 274] on div "Part ordered" at bounding box center [1118, 262] width 105 height 27
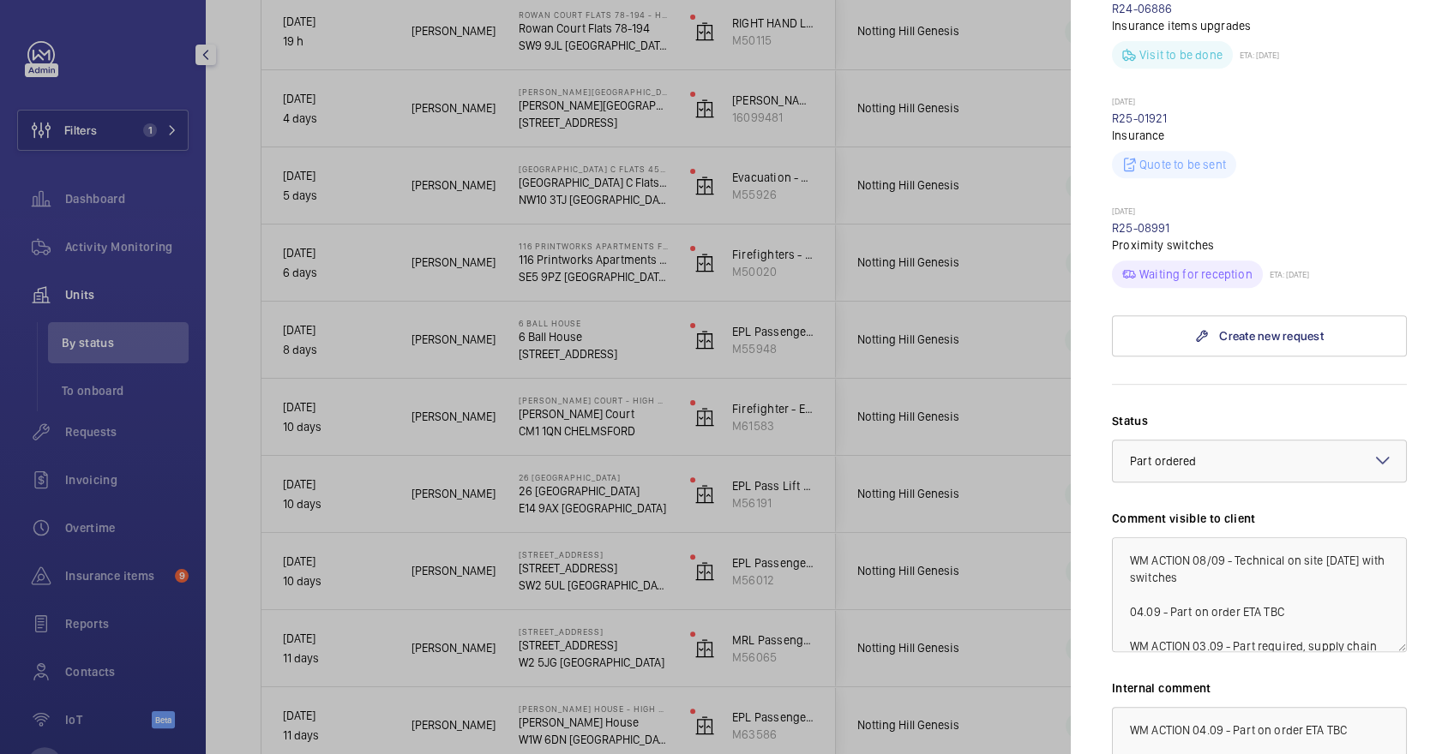
scroll to position [867, 0]
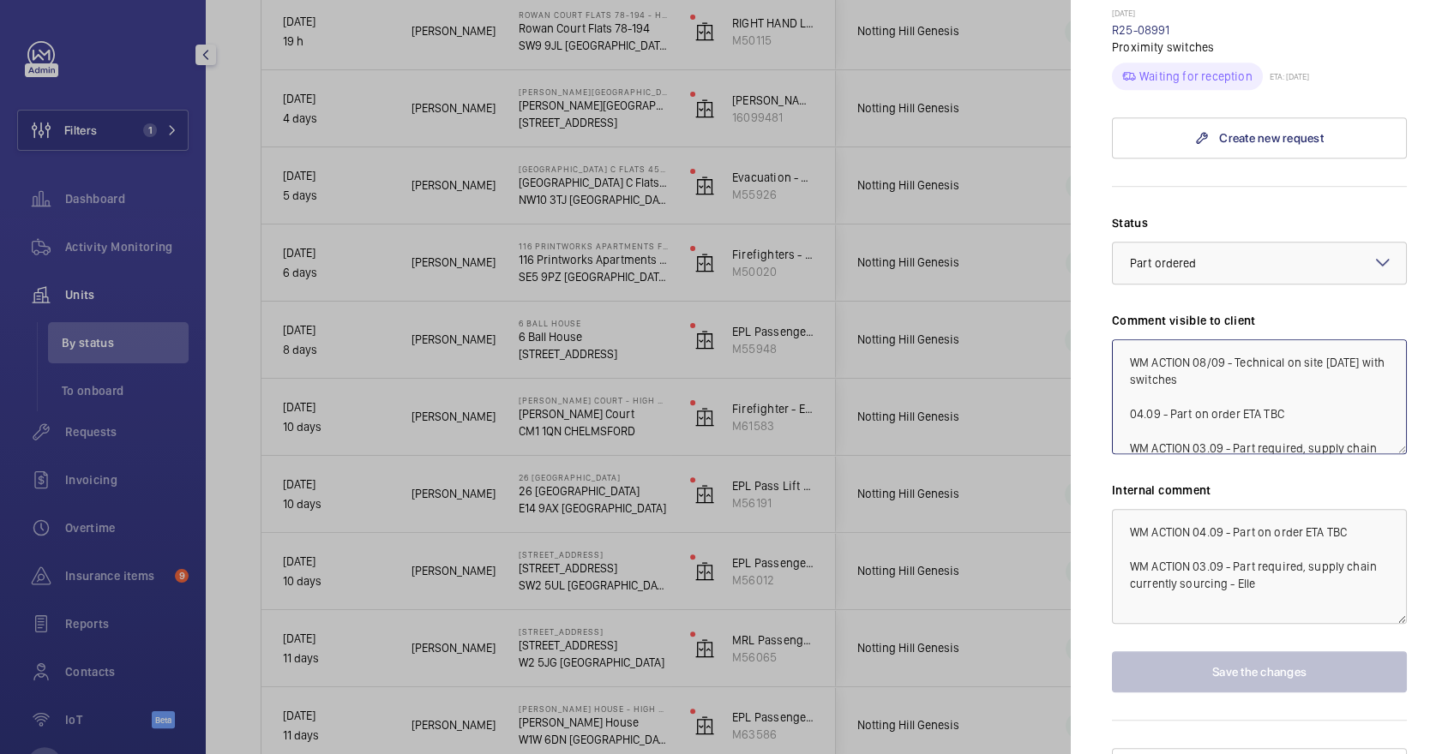
click at [1199, 339] on textarea "WM ACTION 08/09 - Technical on site [DATE] with switches 04.09 - Part on order …" at bounding box center [1259, 396] width 295 height 115
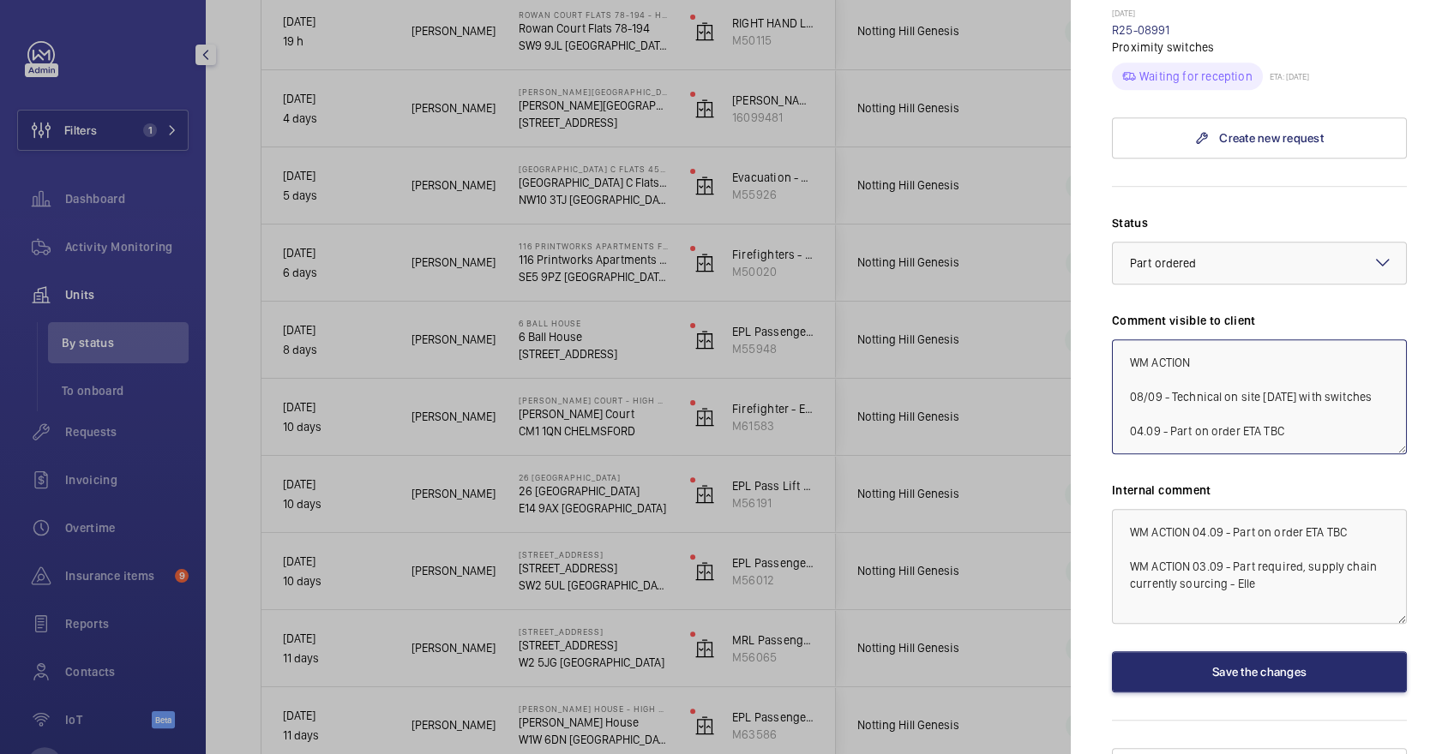
click at [1225, 339] on textarea "WM ACTION 08/09 - Technical on site [DATE] with switches 04.09 - Part on order …" at bounding box center [1259, 396] width 295 height 115
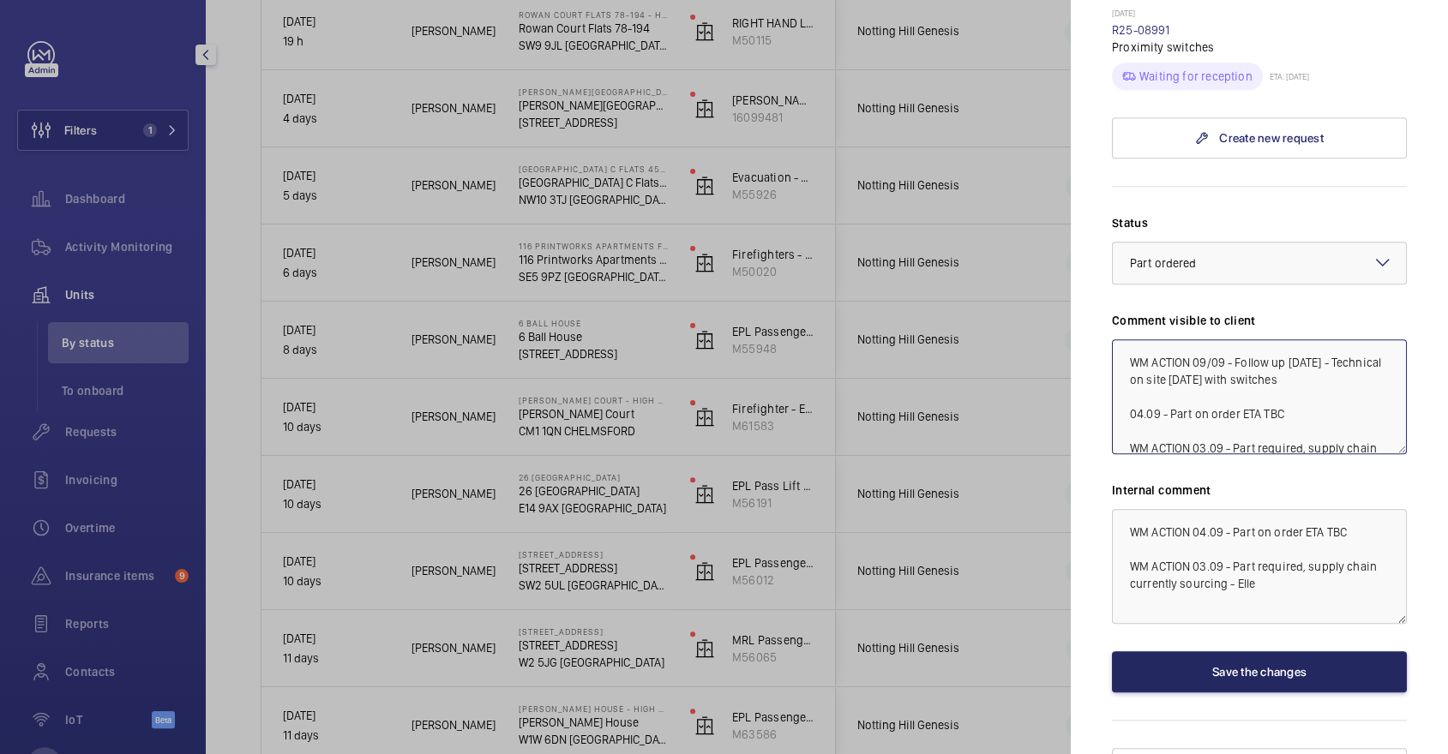
type textarea "WM ACTION 09/09 - Follow up [DATE] - Technical on site [DATE] with switches 04.…"
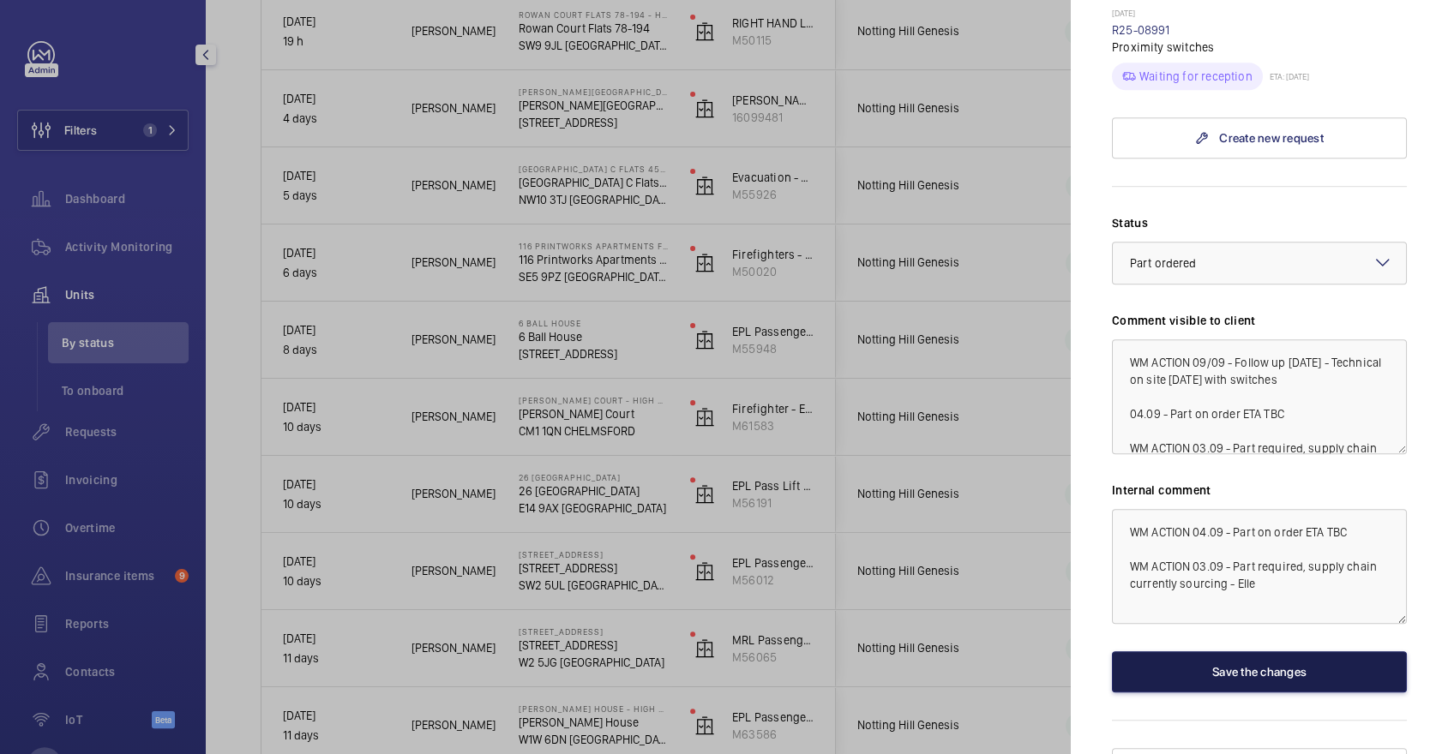
click at [1194, 652] on button "Save the changes" at bounding box center [1259, 672] width 295 height 41
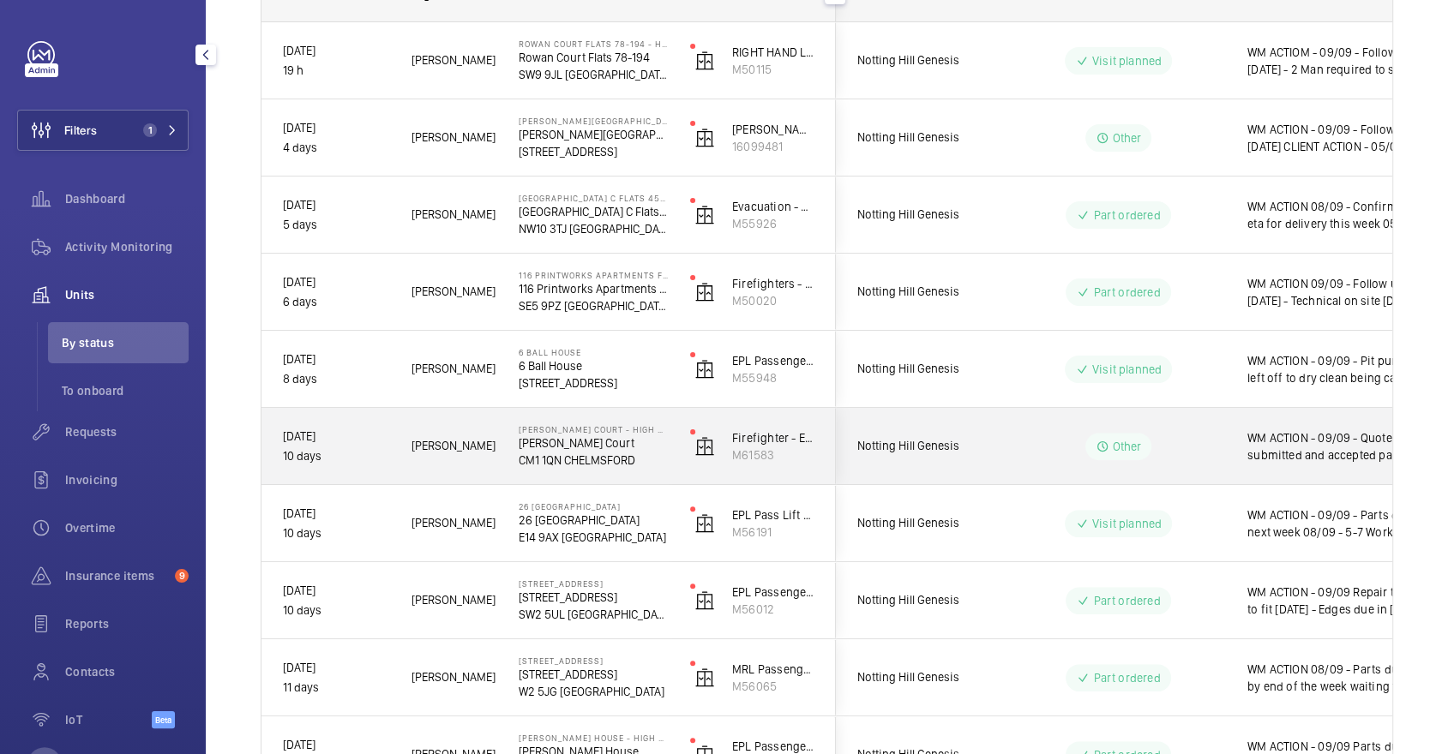
scroll to position [283, 0]
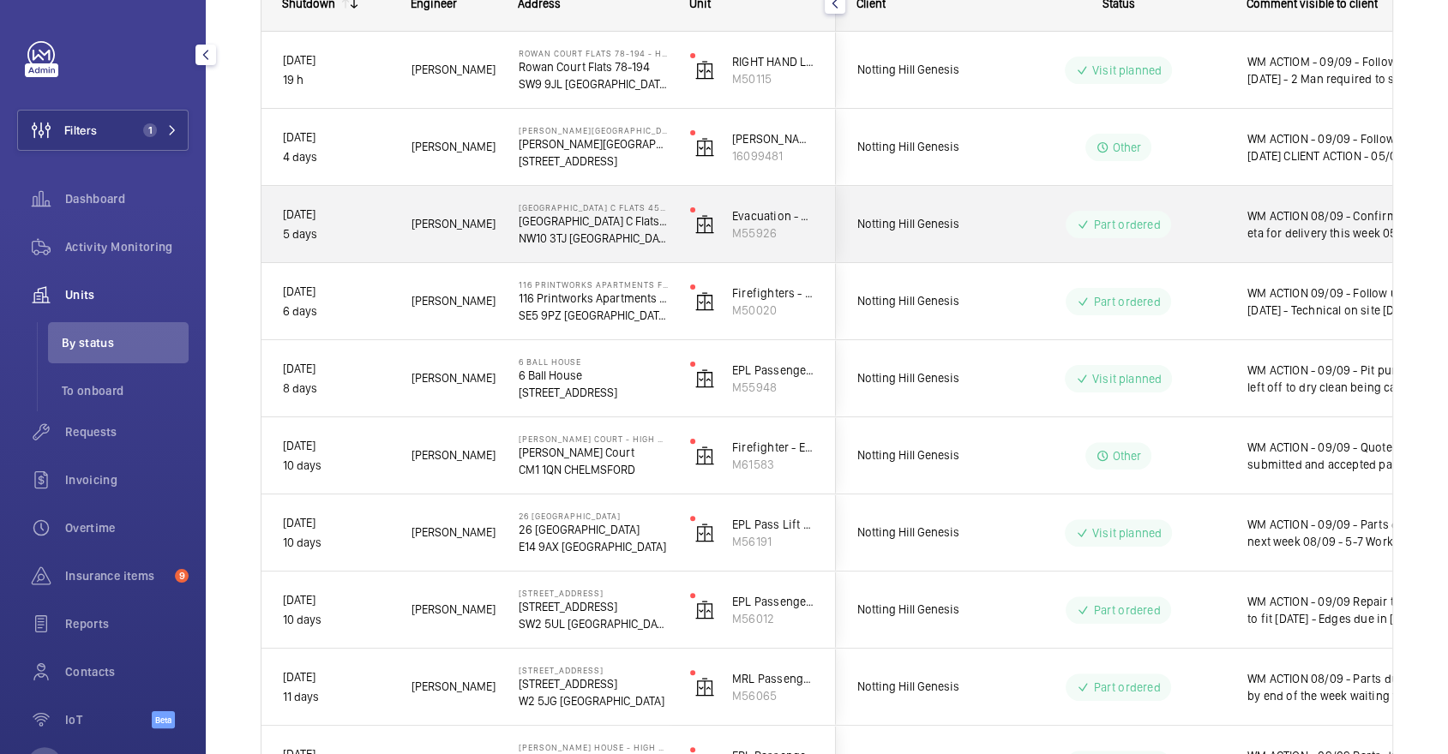
click at [1277, 205] on div "WM ACTION 08/09 - Confirming eta for delivery this week 05/09 - Chasing supplie…" at bounding box center [1335, 224] width 177 height 39
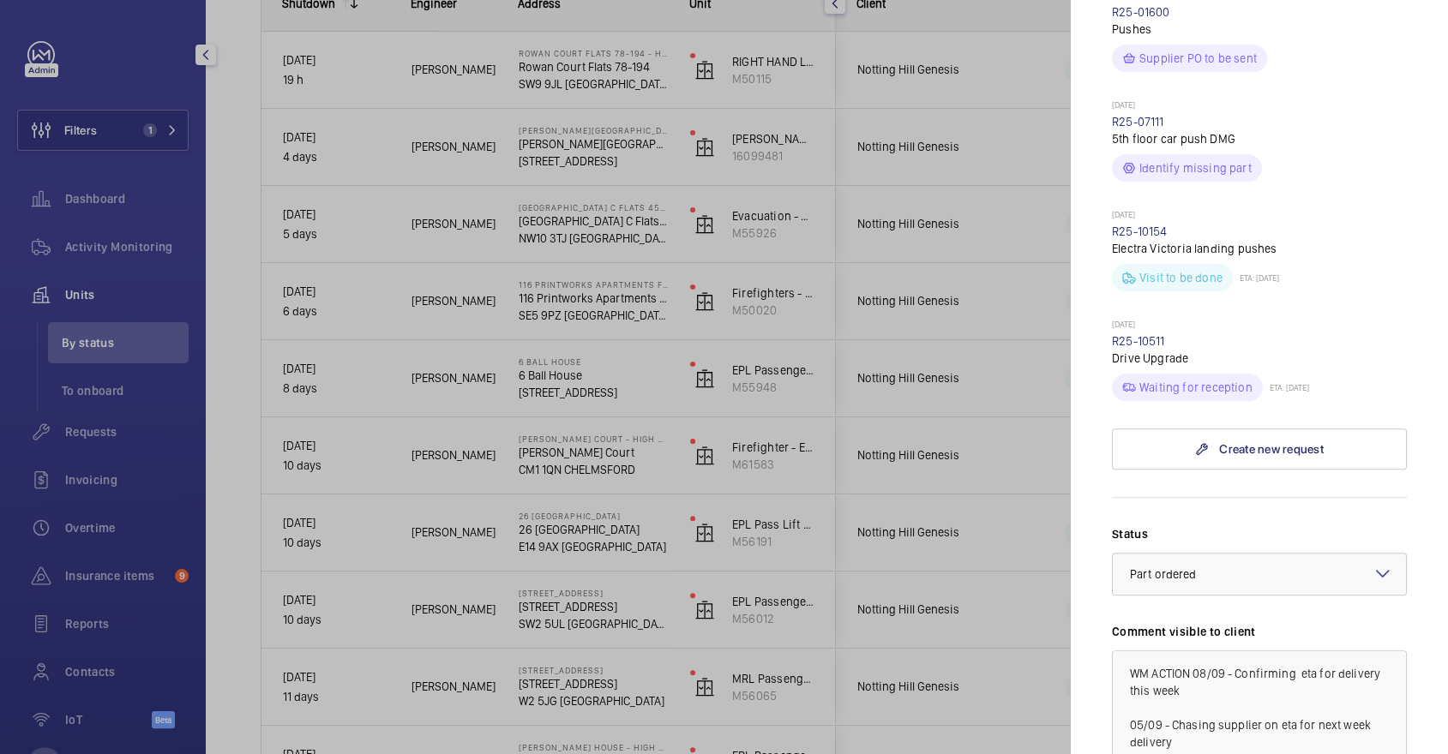
scroll to position [944, 0]
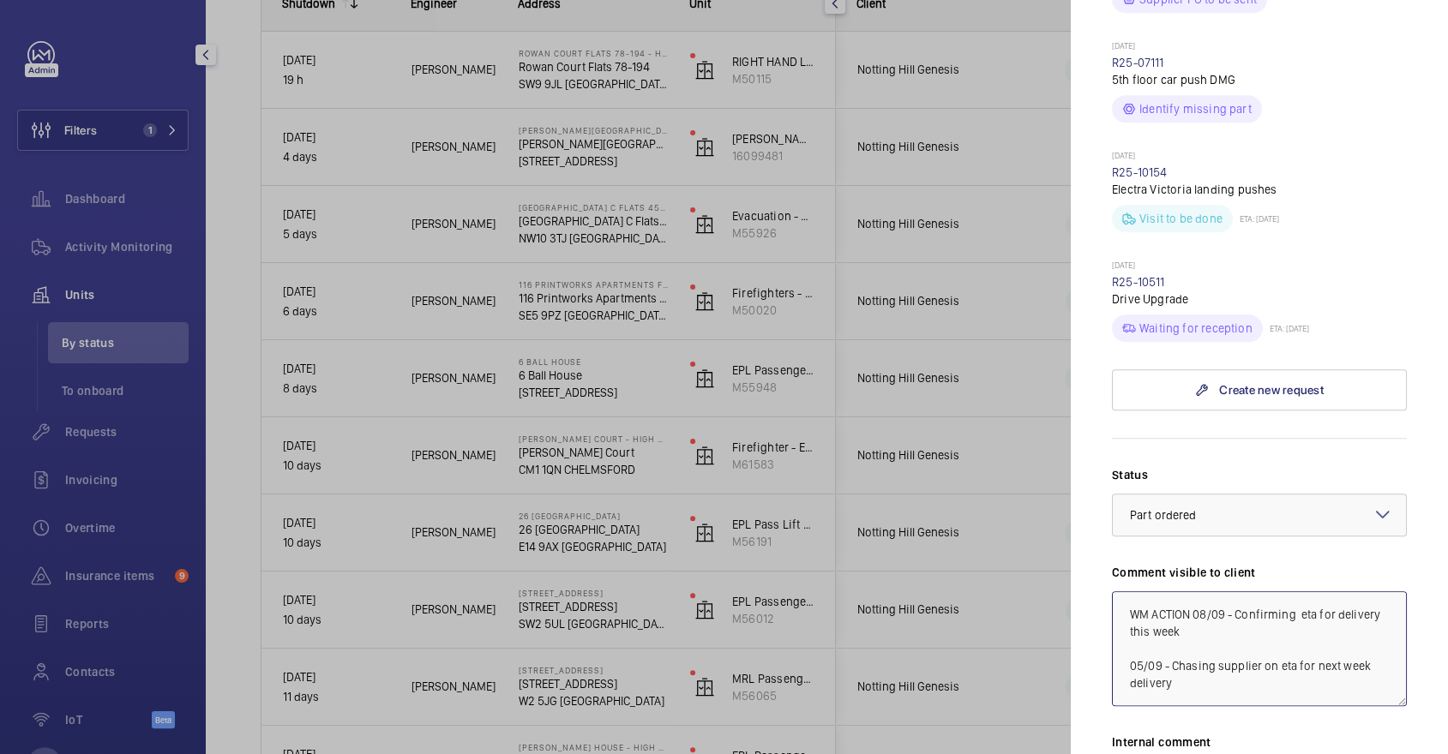
click at [1196, 592] on textarea "WM ACTION 08/09 - Confirming eta for delivery this week 05/09 - Chasing supplie…" at bounding box center [1259, 649] width 295 height 115
click at [1259, 592] on textarea "WM ACTION 08/09 - Confirming eta for delivery this week 05/09 - Chasing supplie…" at bounding box center [1259, 649] width 295 height 115
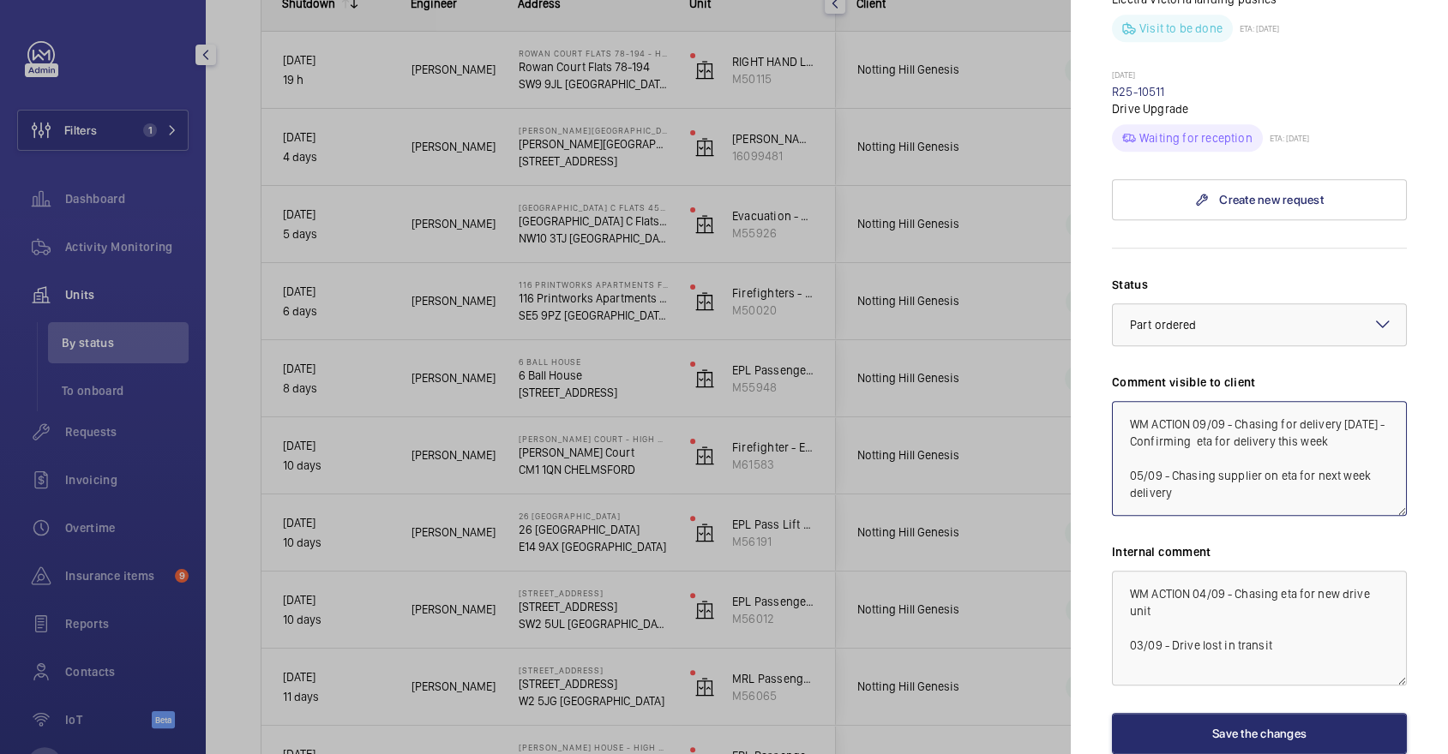
scroll to position [1197, 0]
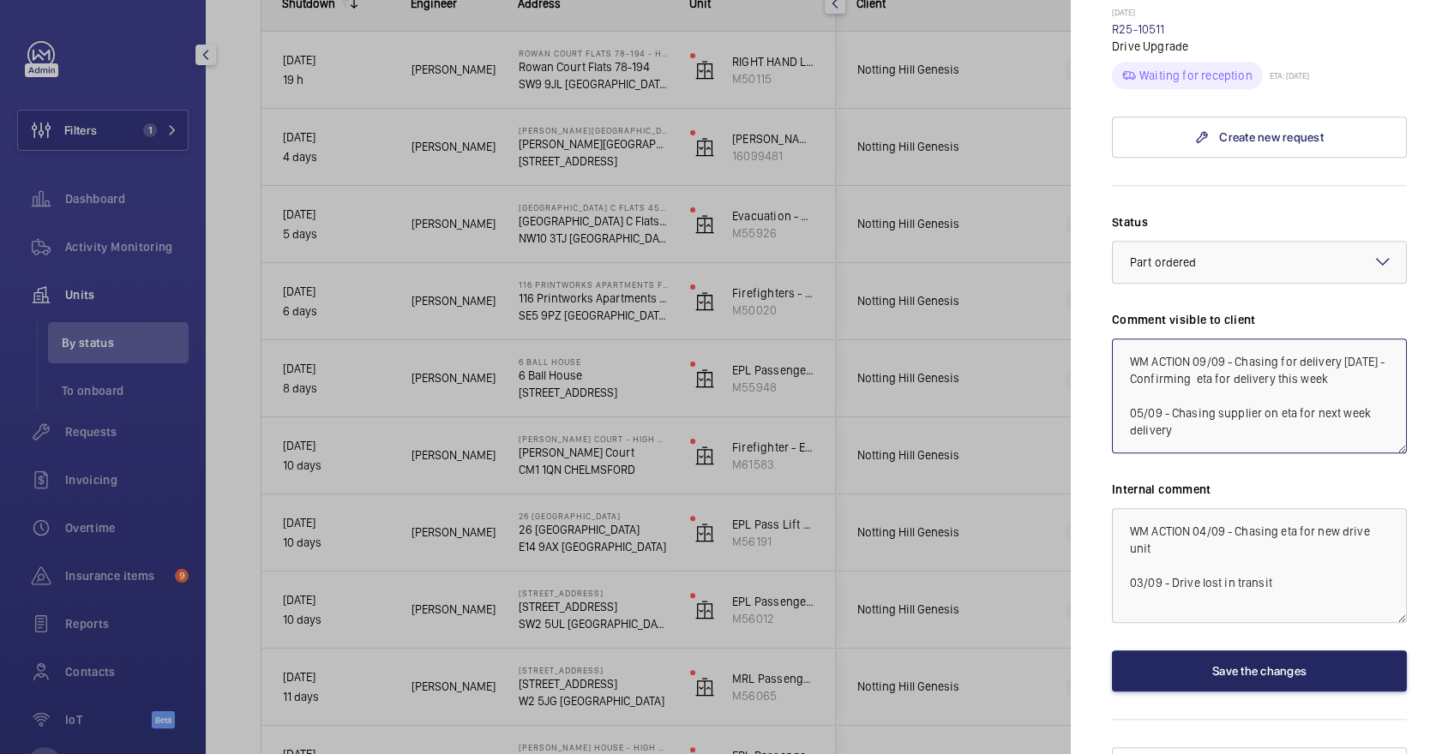
type textarea "WM ACTION 09/09 - Chasing for delivery [DATE] - Confirming eta for delivery thi…"
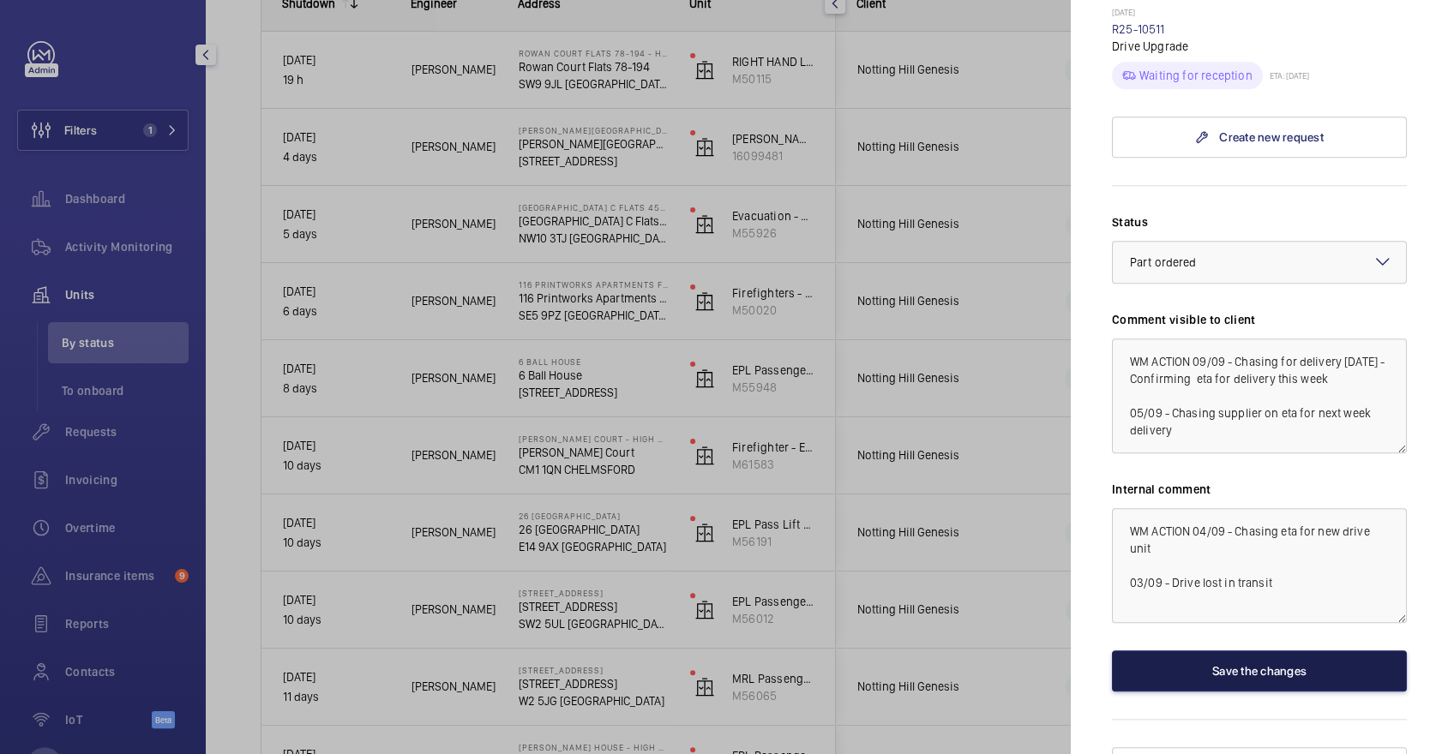
click at [1263, 652] on button "Save the changes" at bounding box center [1259, 671] width 295 height 41
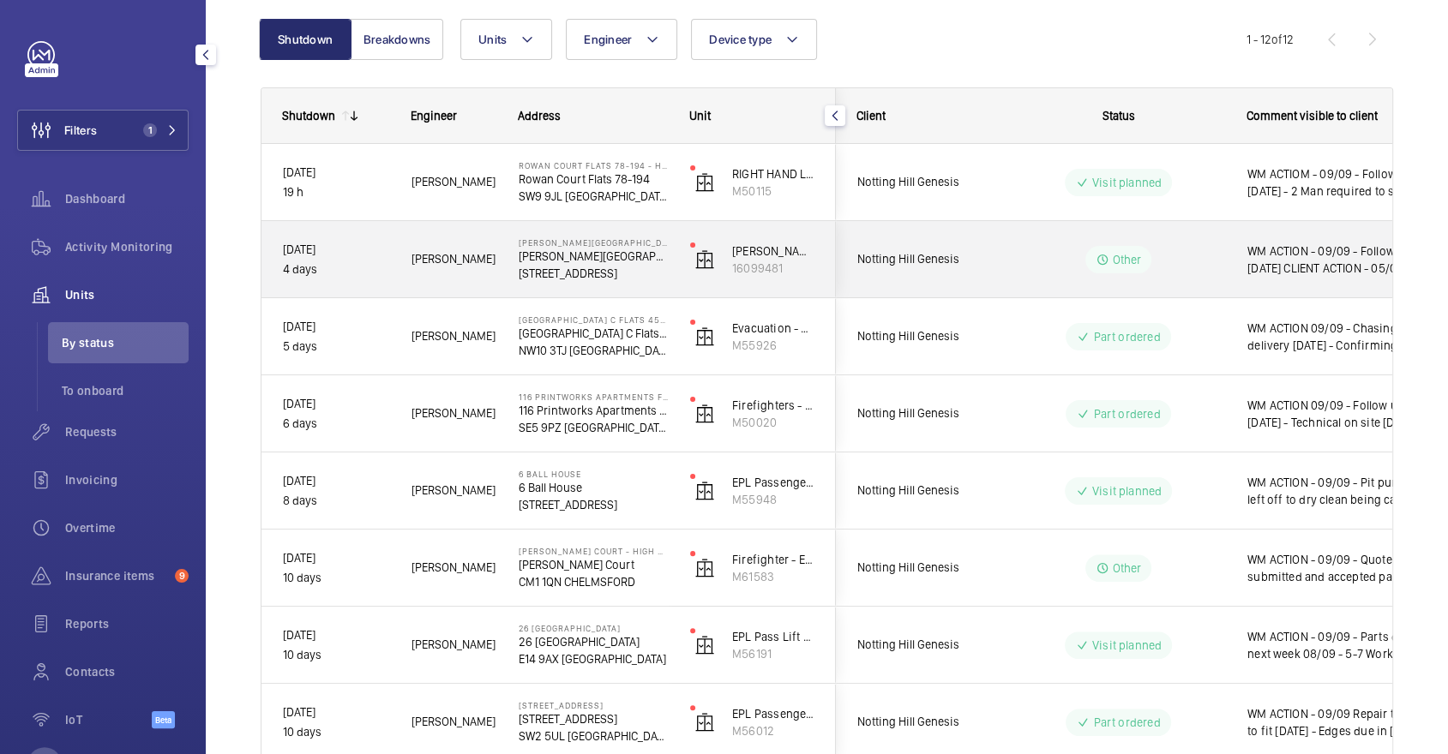
scroll to position [149, 0]
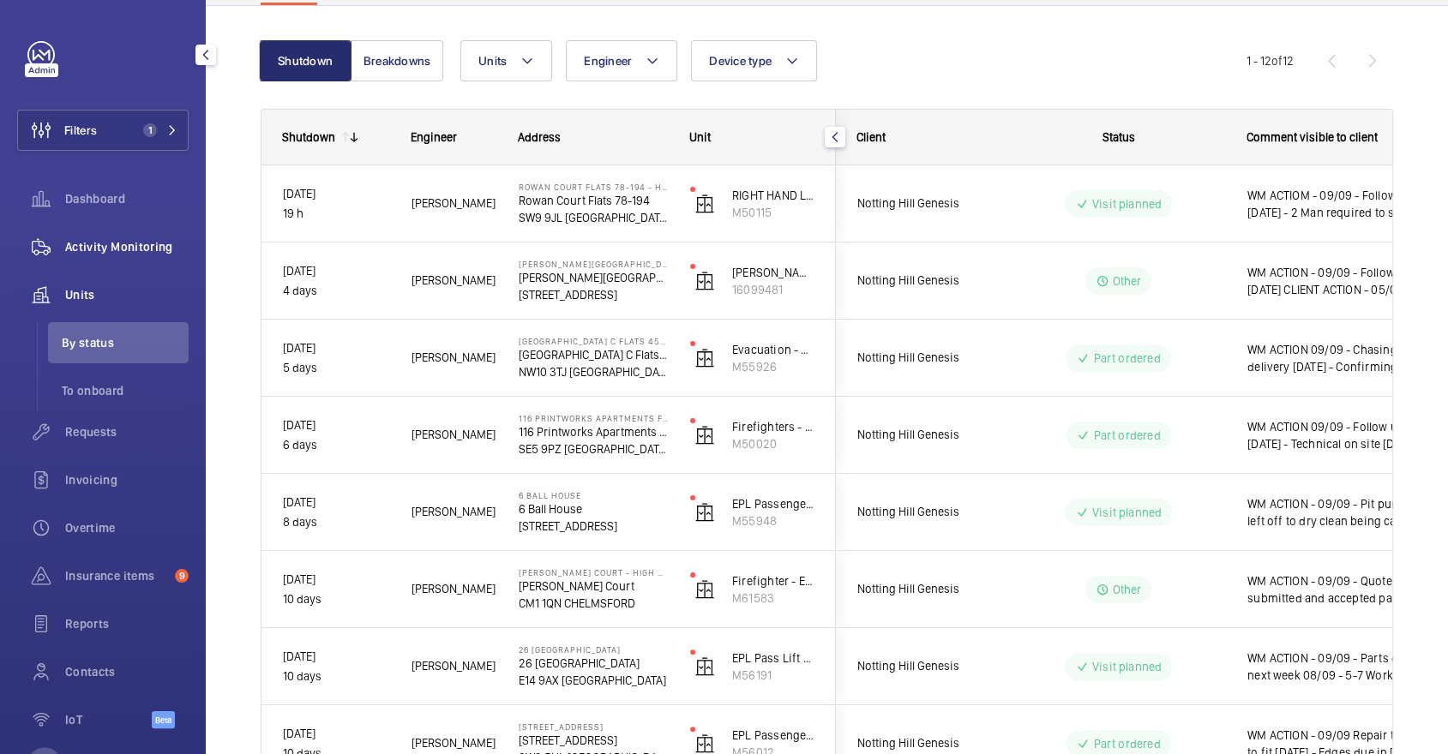
click at [105, 256] on div "Activity Monitoring" at bounding box center [102, 246] width 171 height 41
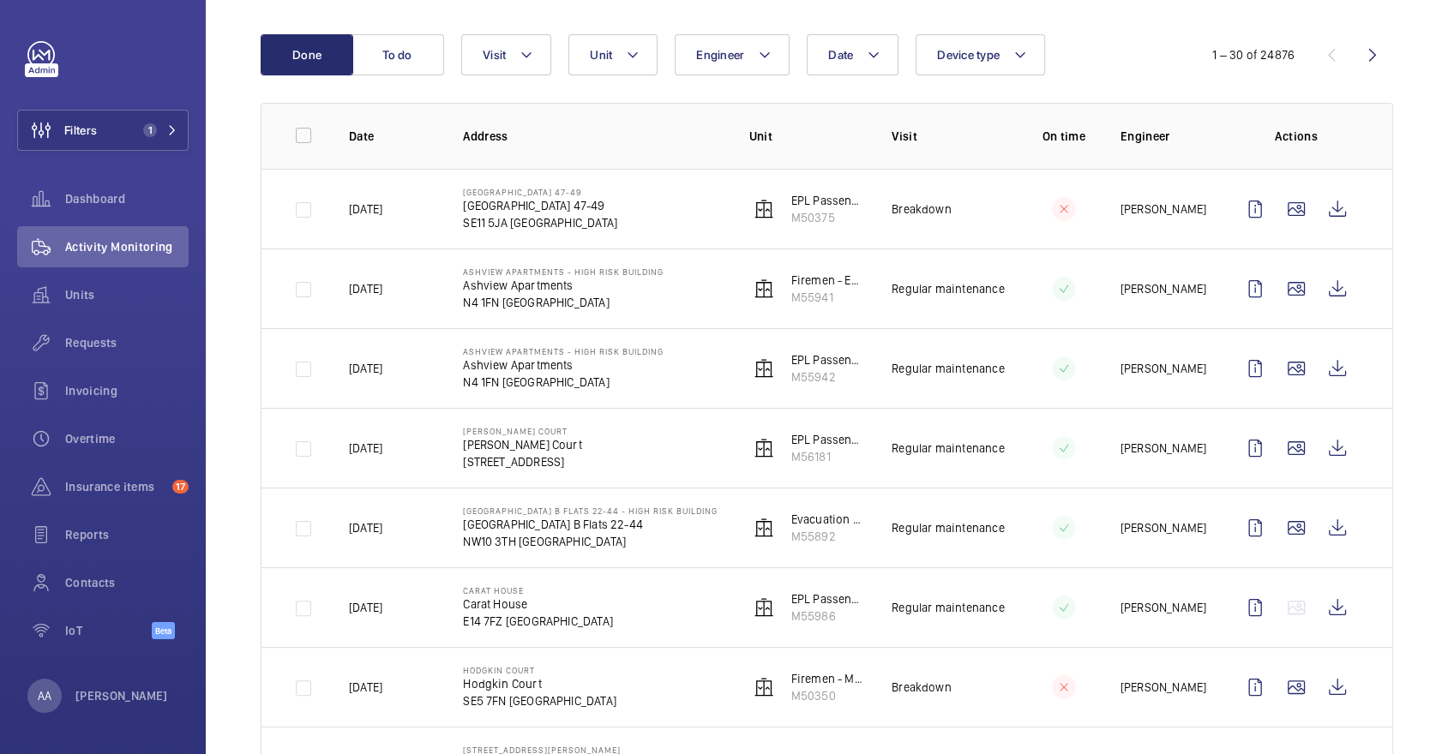
scroll to position [165, 0]
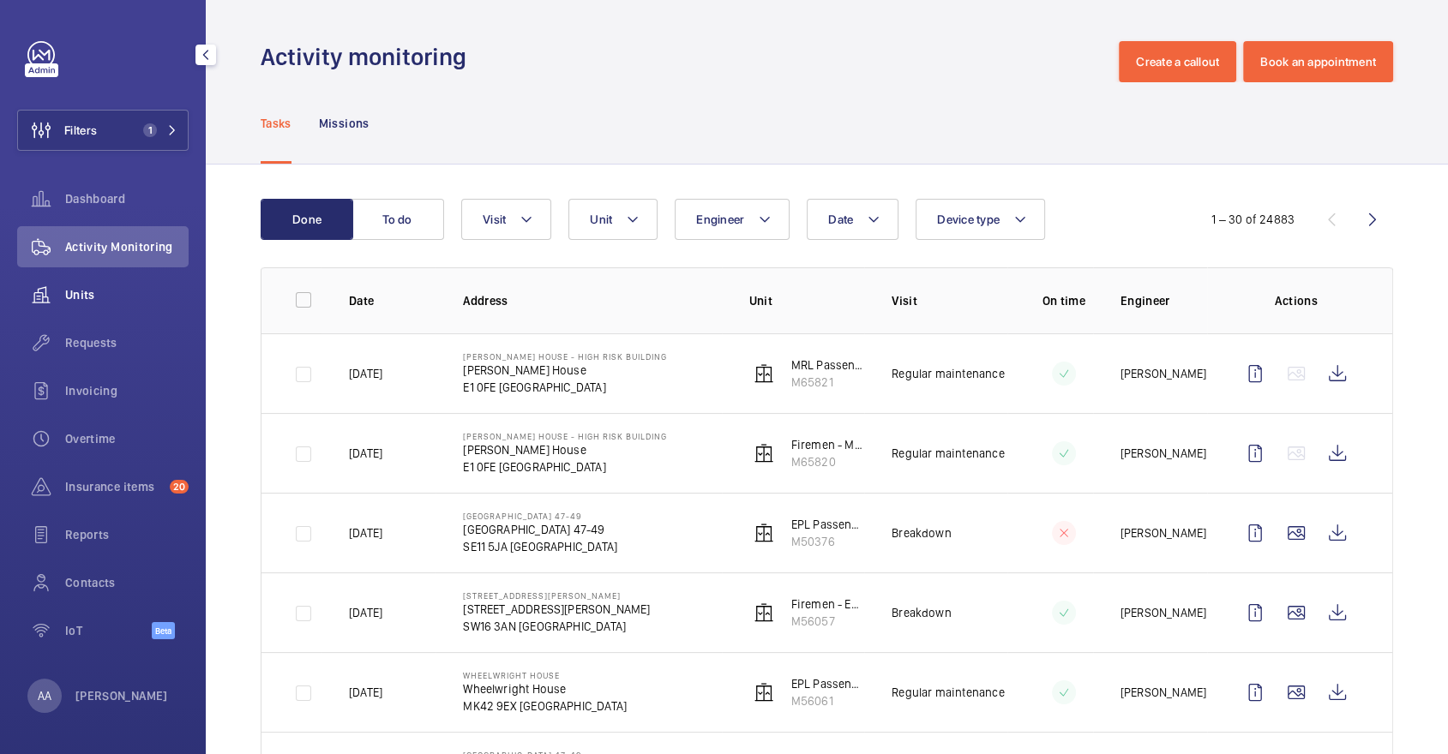
click at [127, 298] on span "Units" at bounding box center [126, 294] width 123 height 17
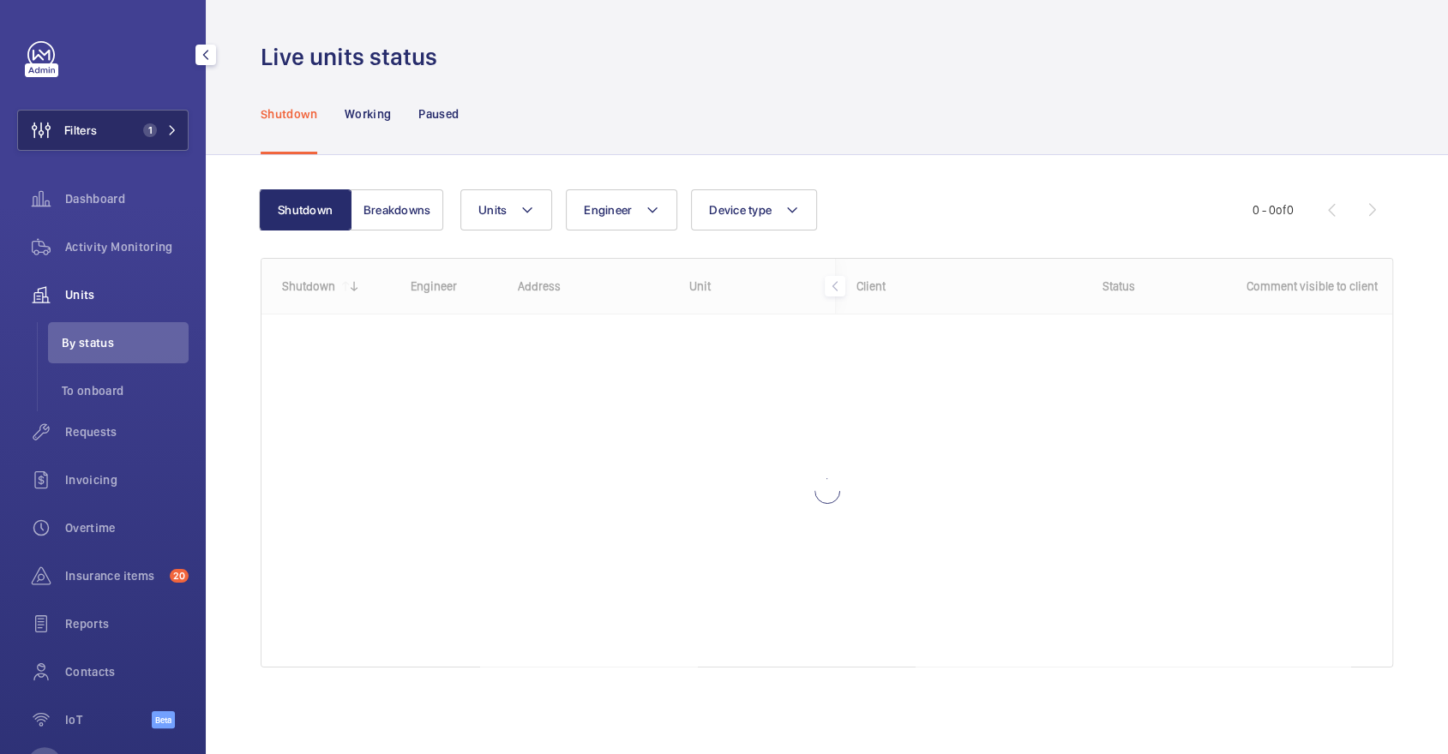
click at [128, 129] on button "Filters 1" at bounding box center [102, 130] width 171 height 41
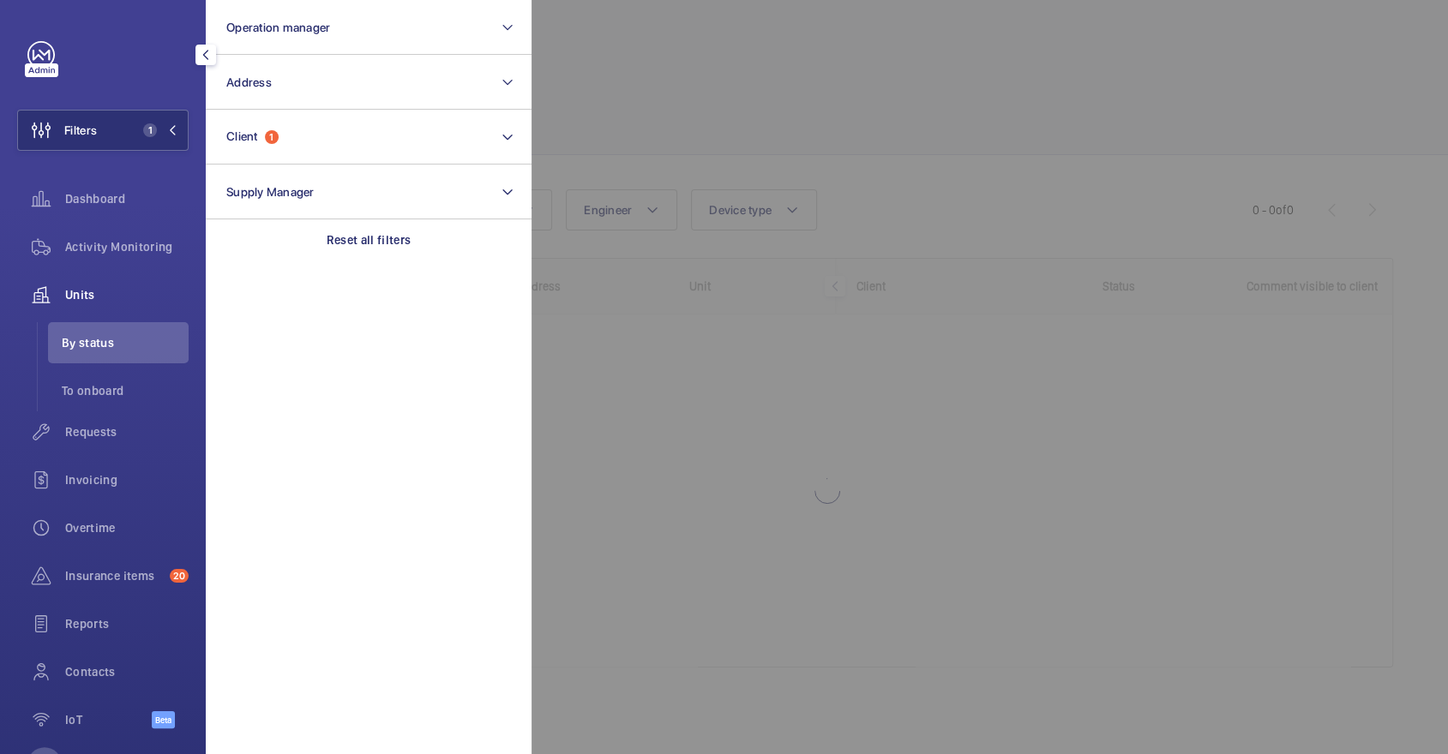
click at [634, 99] on div at bounding box center [1256, 377] width 1448 height 754
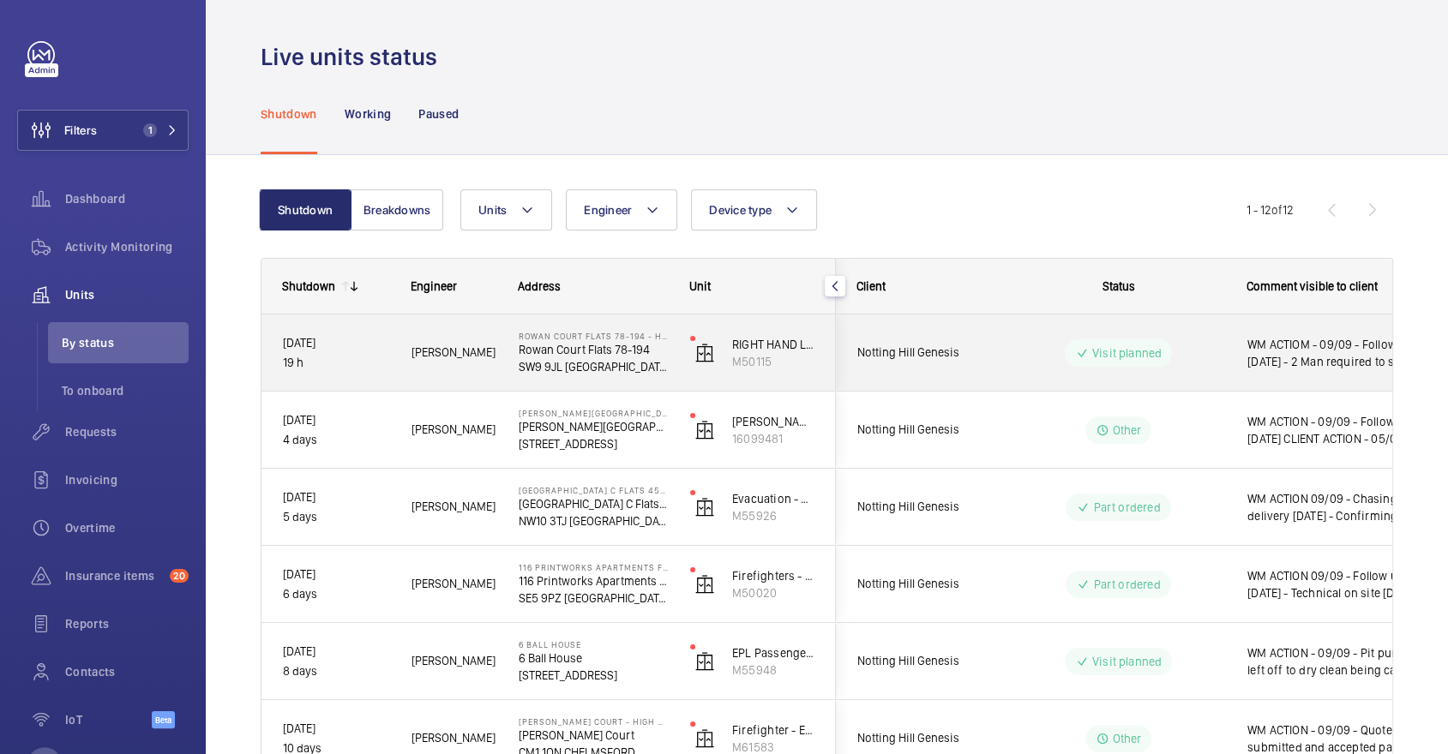
scroll to position [568, 0]
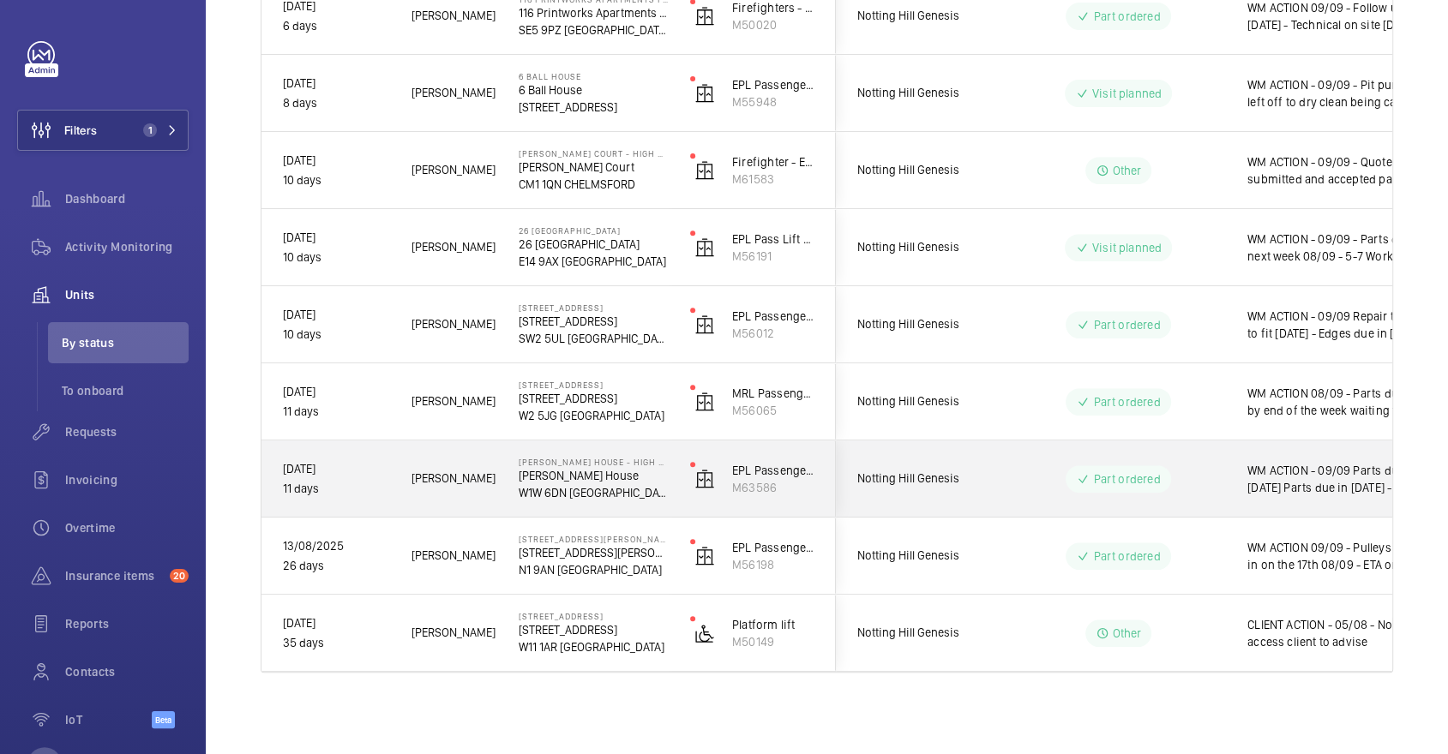
click at [1094, 488] on div "Part ordered" at bounding box center [1118, 479] width 105 height 27
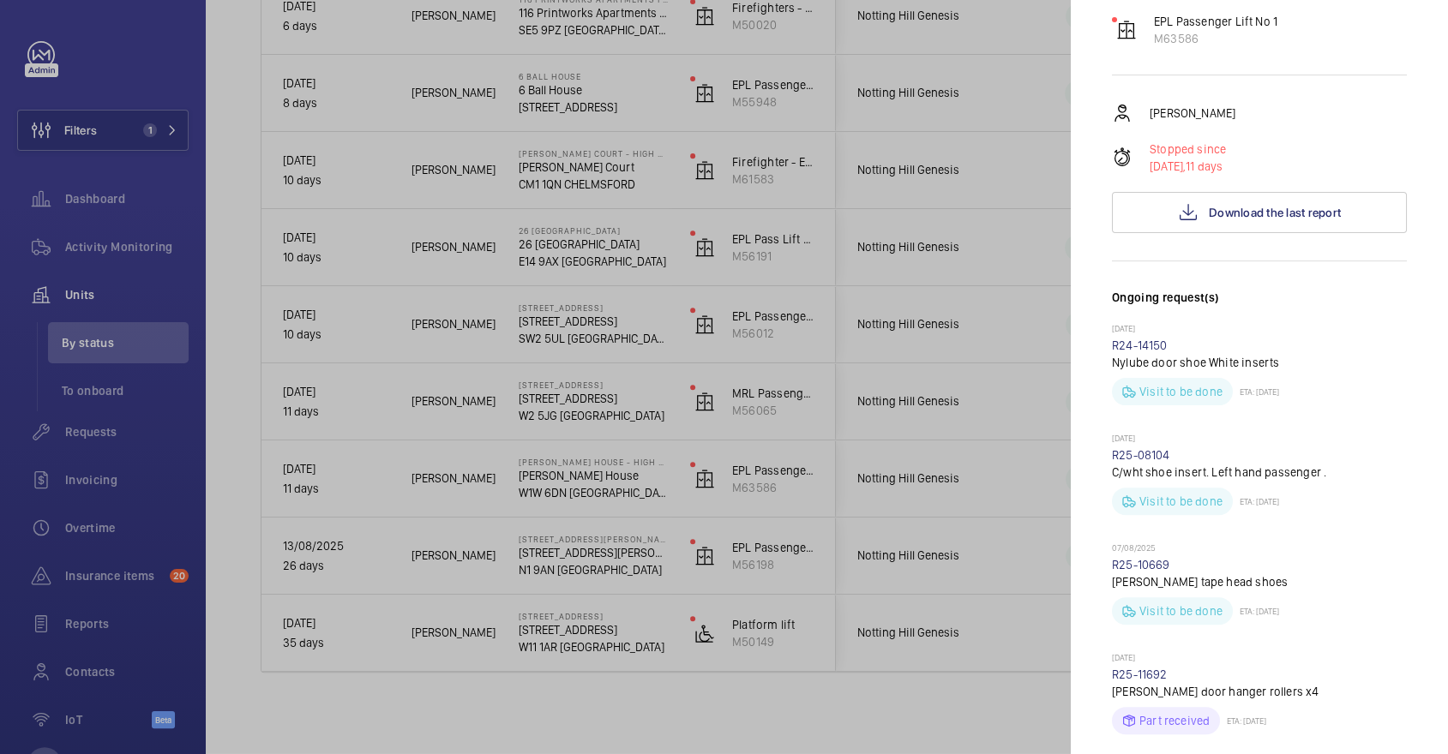
scroll to position [914, 0]
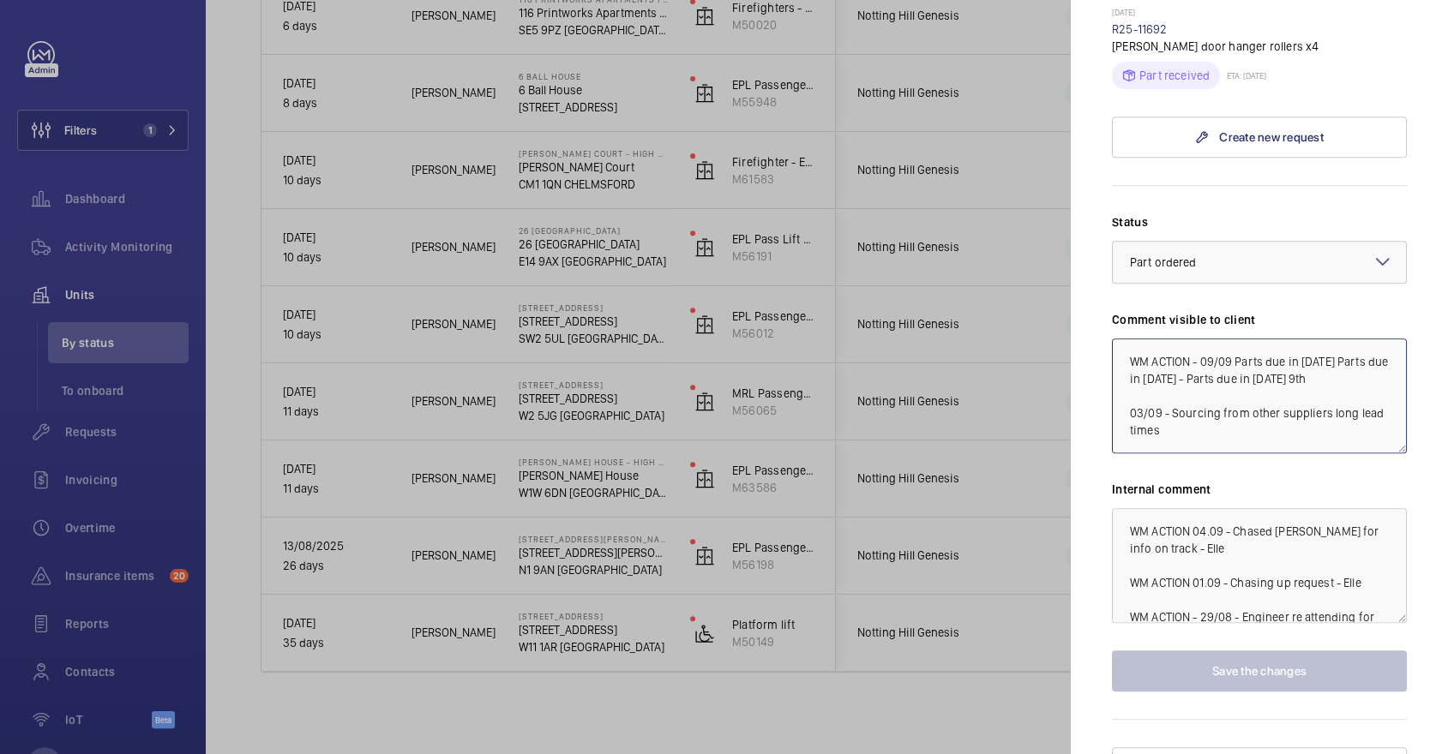
click at [1199, 339] on textarea "WM ACTION - 09/09 Parts due in [DATE] Parts due in [DATE] - Parts due in [DATE]…" at bounding box center [1259, 396] width 295 height 115
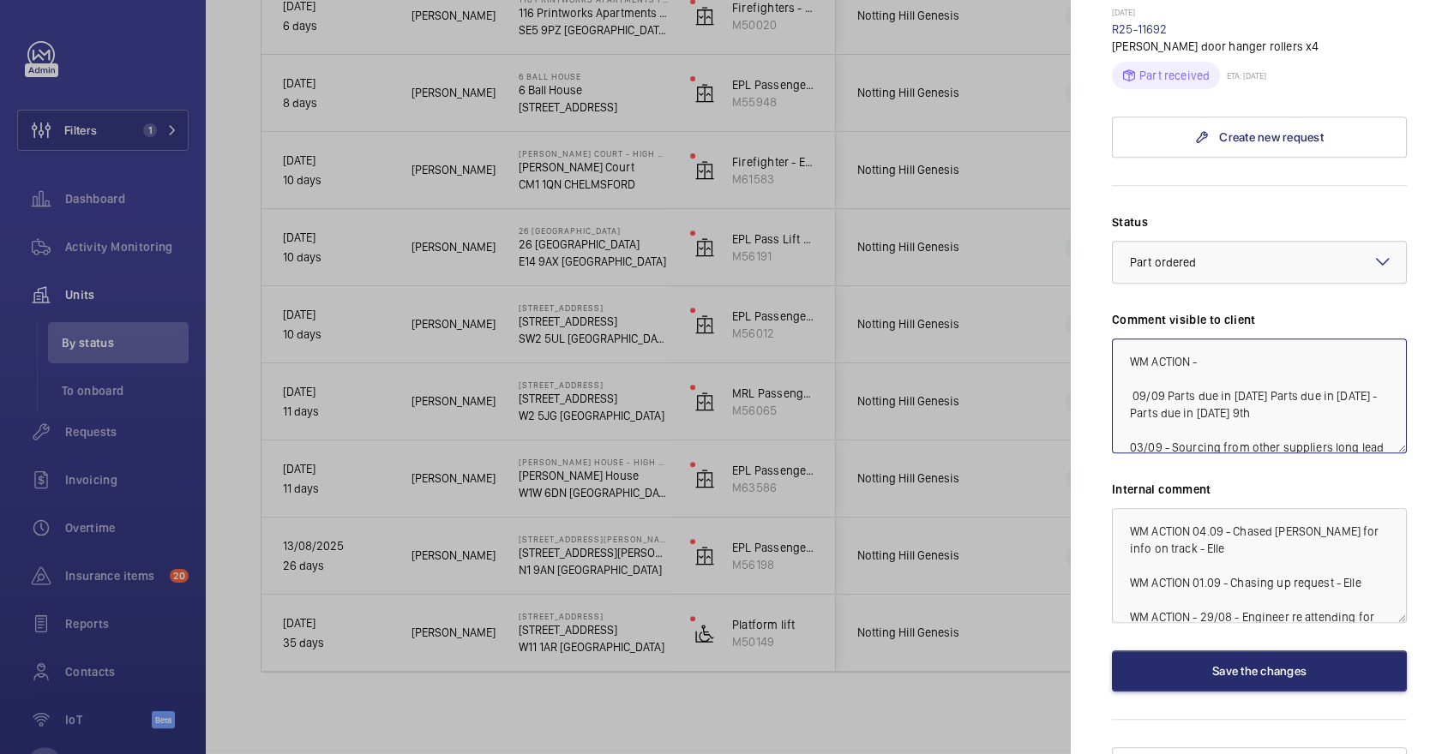
click at [1234, 339] on textarea "WM ACTION - 09/09 Parts due in today 08/09 Parts due in tomorrow 05/09 - Parts …" at bounding box center [1259, 396] width 295 height 115
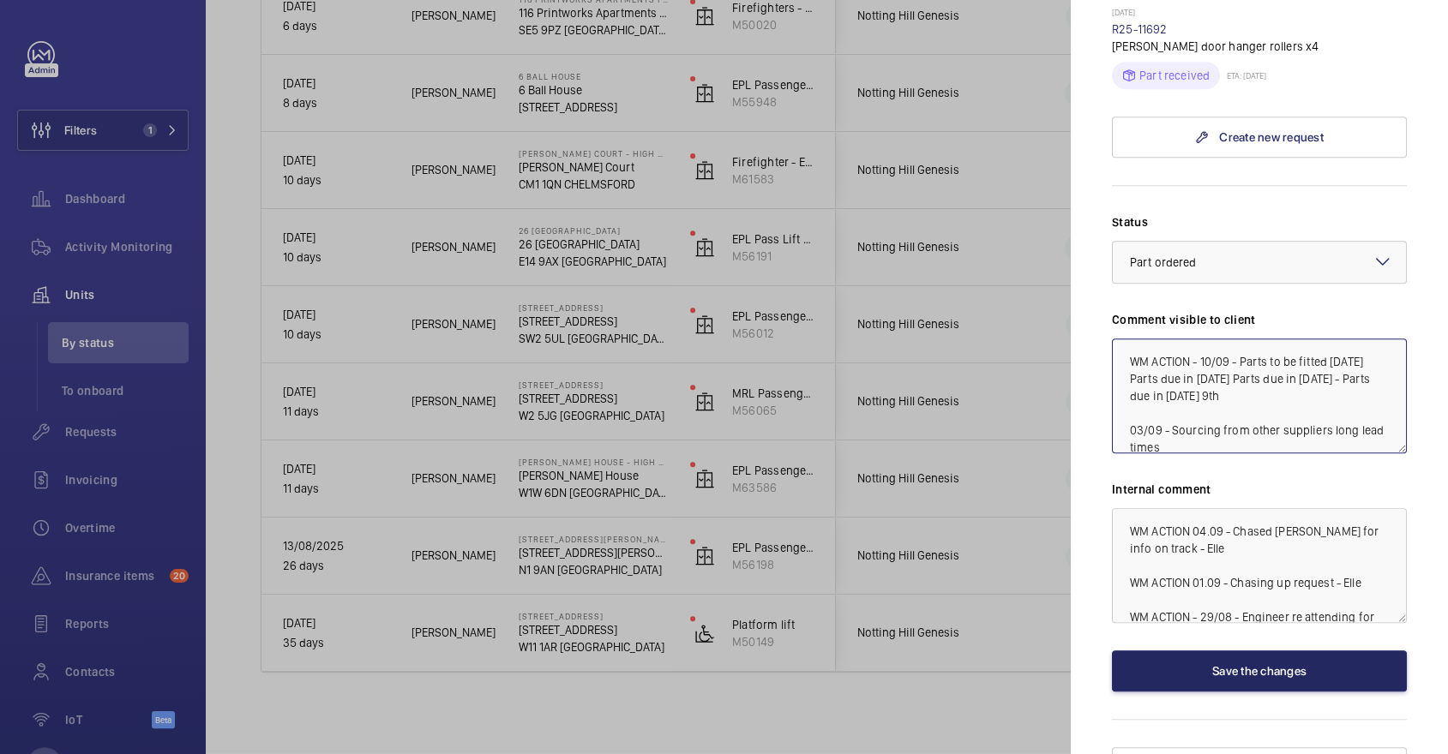
type textarea "WM ACTION - 10/09 - Parts to be fitted tomorrow 09/09 Parts due in today 08/09 …"
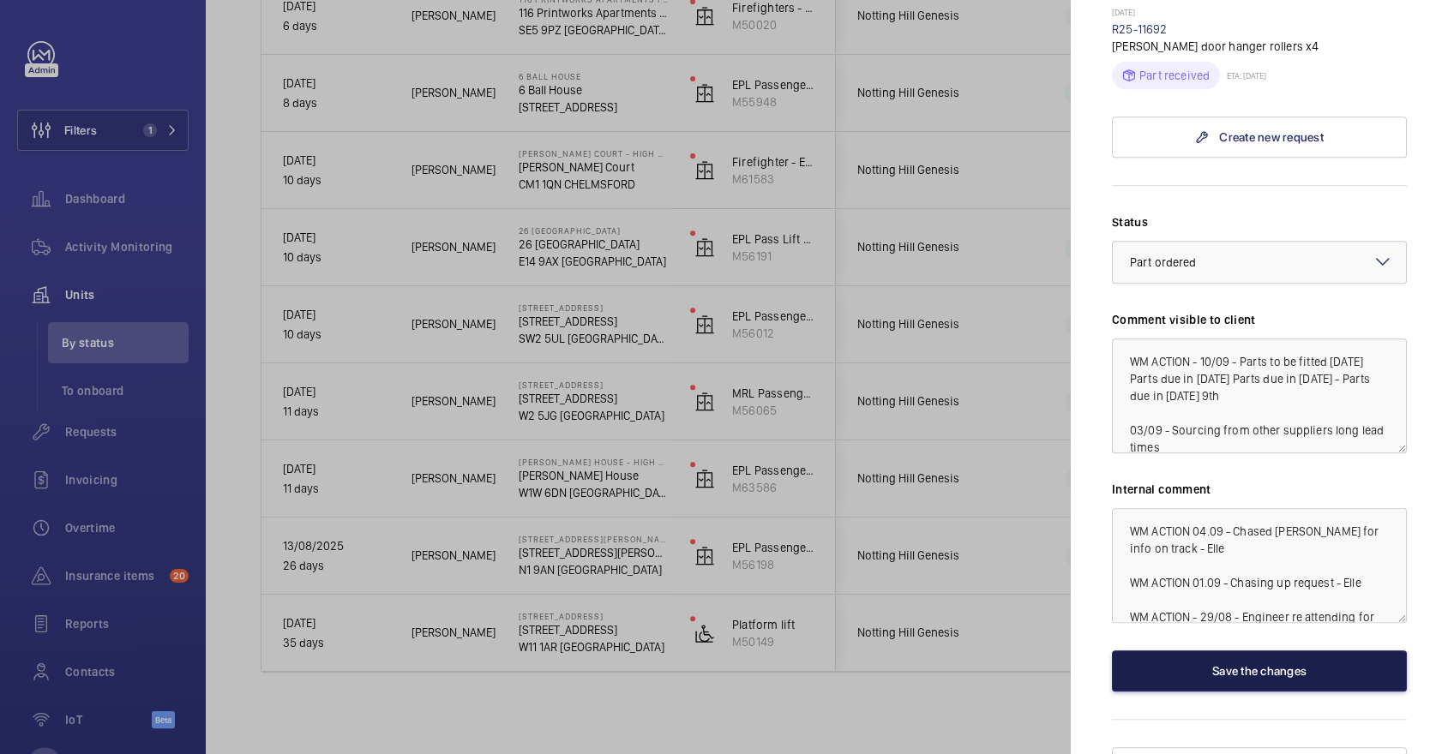
click at [1277, 651] on button "Save the changes" at bounding box center [1259, 671] width 295 height 41
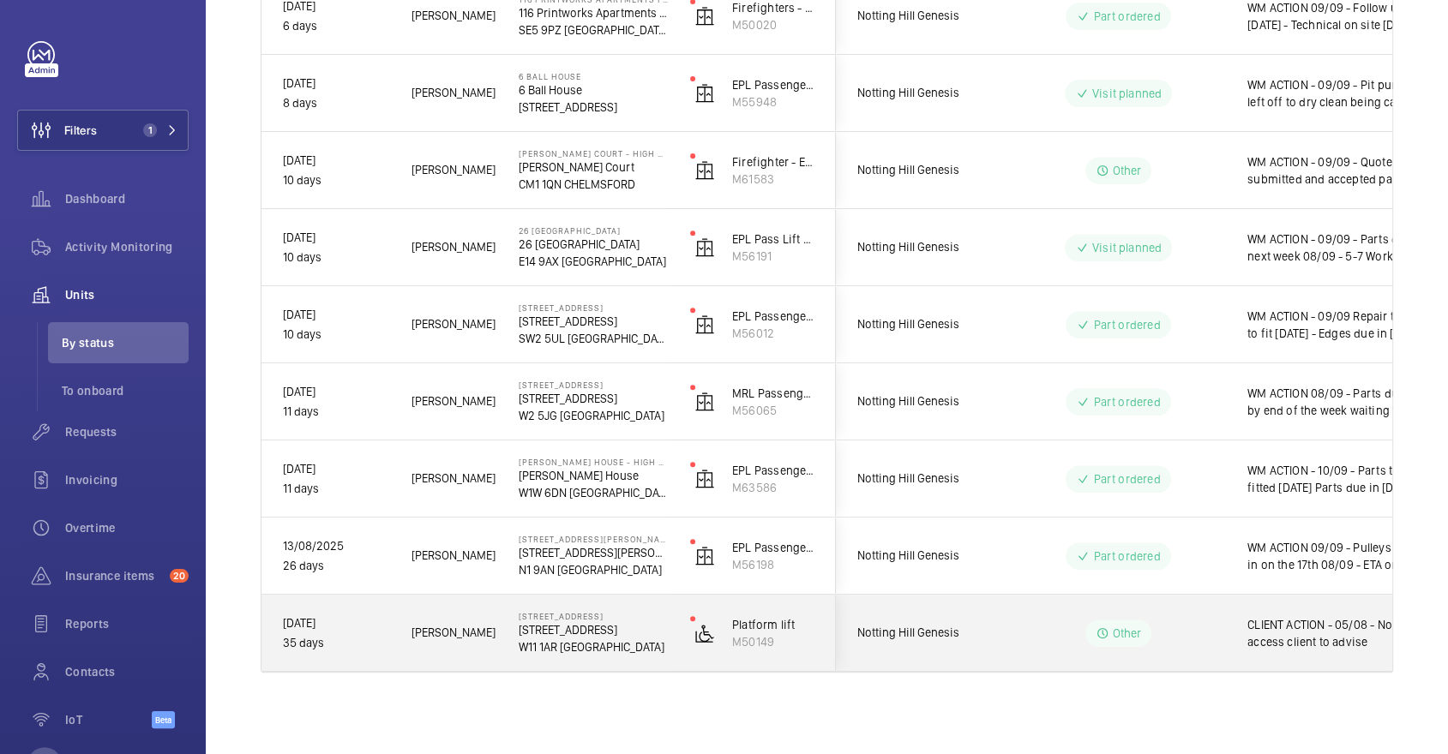
click at [1277, 632] on span "CLIENT ACTION - 05/08 - No access client to advise" at bounding box center [1335, 633] width 177 height 34
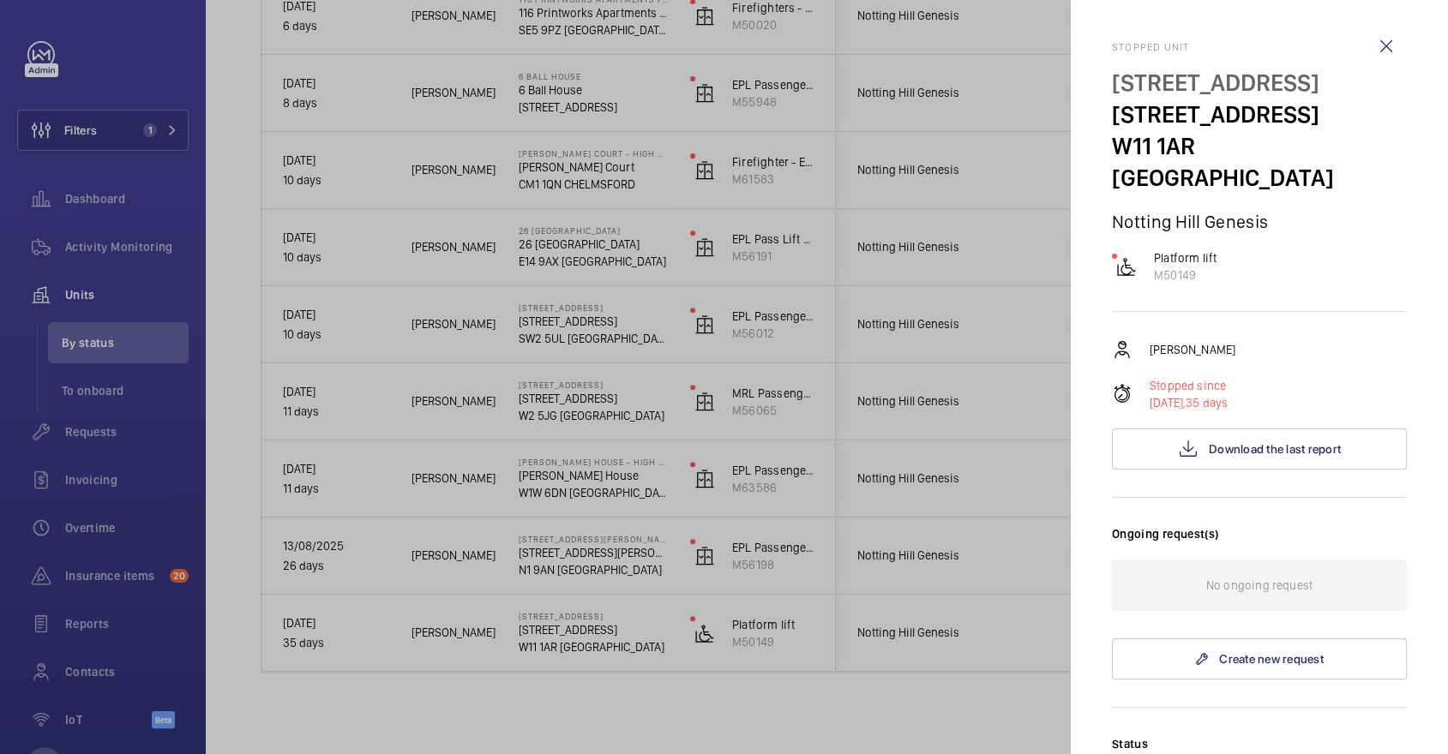
drag, startPoint x: 1118, startPoint y: 119, endPoint x: 1319, endPoint y: 122, distance: 200.6
click at [1319, 122] on p "[STREET_ADDRESS]" at bounding box center [1259, 115] width 295 height 32
copy p "[STREET_ADDRESS]"
click at [1256, 429] on button "Download the last report" at bounding box center [1259, 449] width 295 height 41
click at [871, 359] on div at bounding box center [724, 377] width 1448 height 754
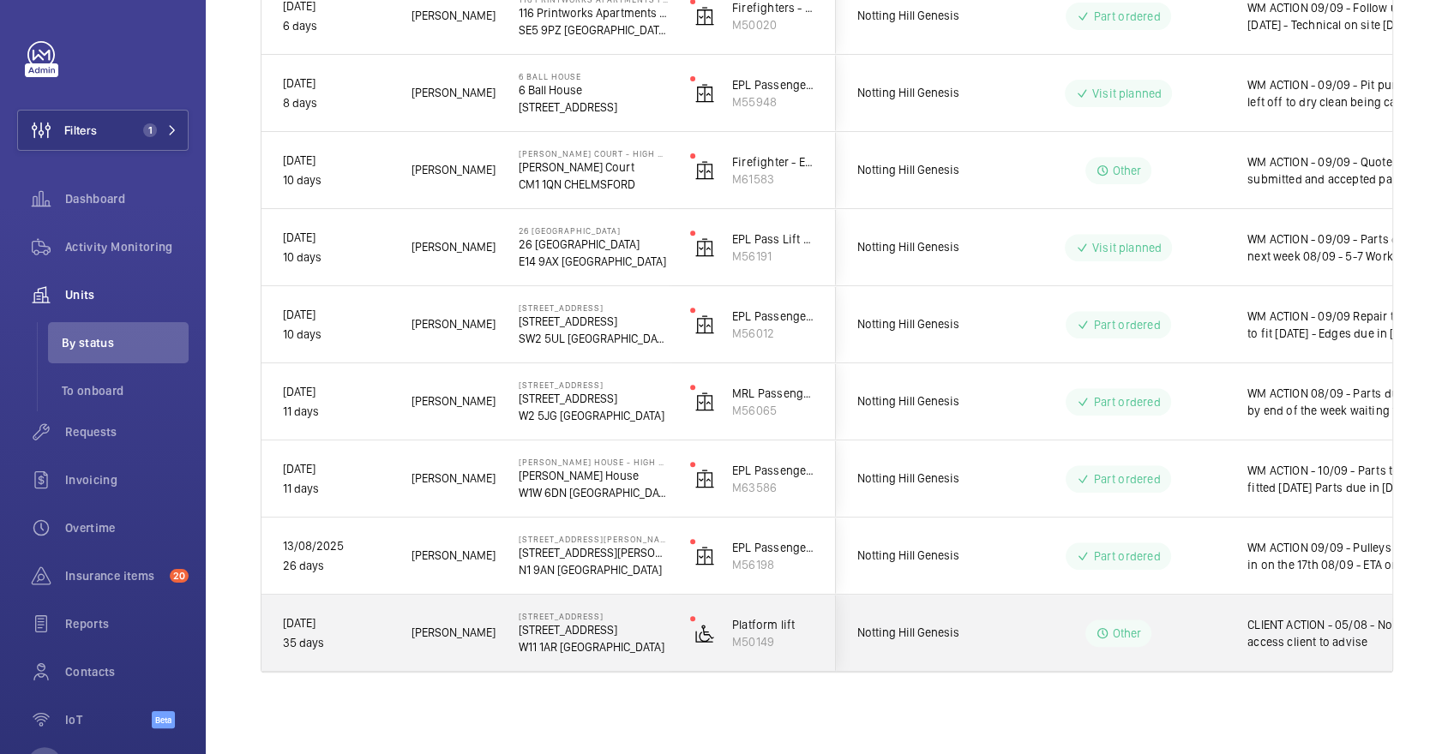
click at [963, 639] on span "Notting Hill Genesis" at bounding box center [923, 633] width 132 height 20
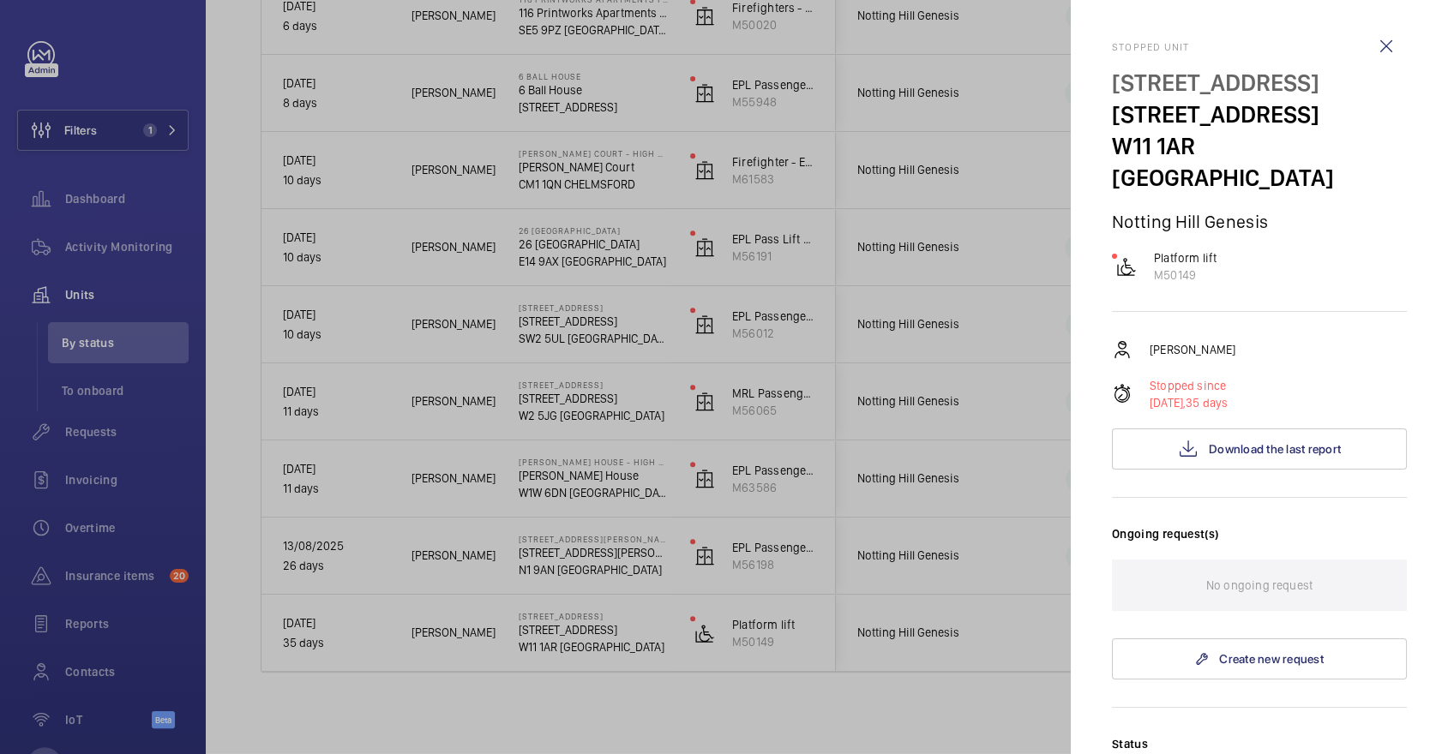
scroll to position [522, 0]
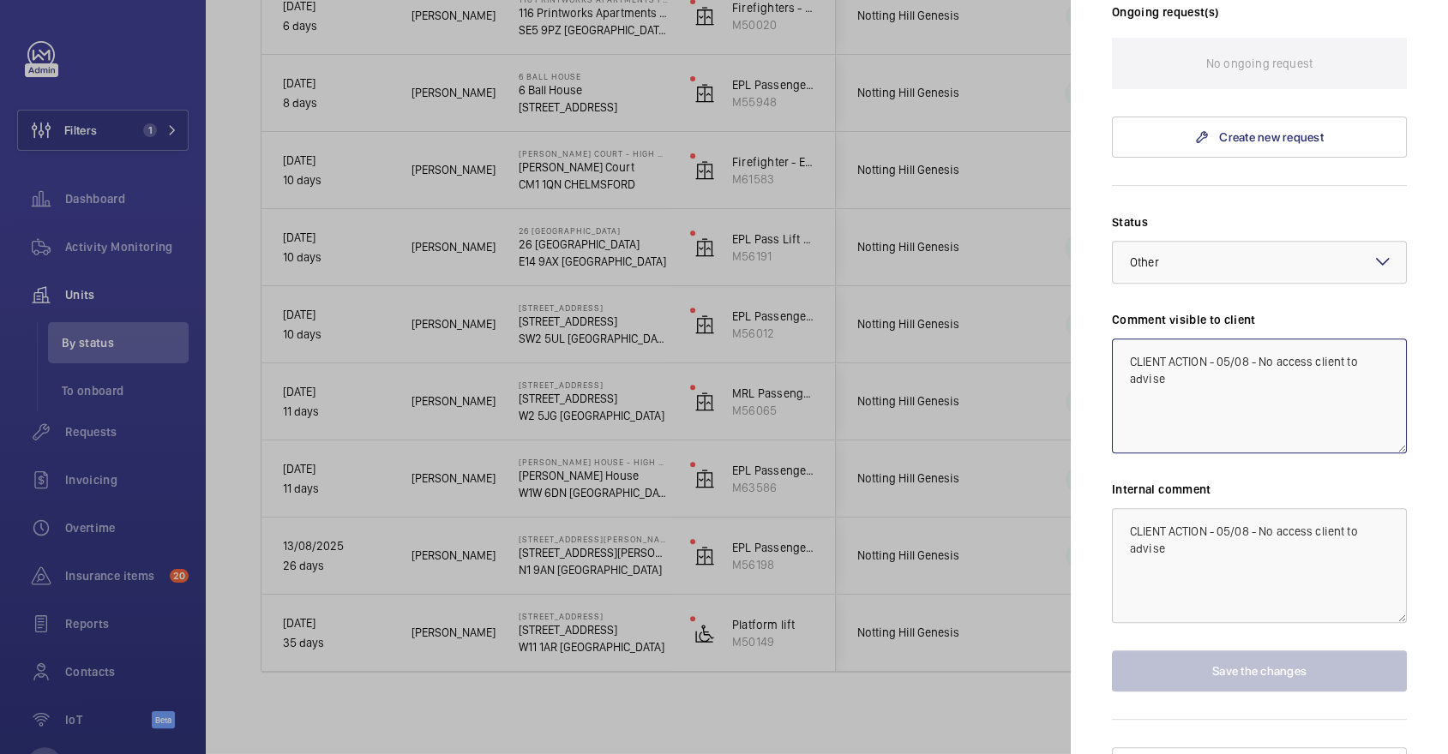
click at [1125, 339] on textarea "CLIENT ACTION - 05/08 - No access client to advise" at bounding box center [1259, 396] width 295 height 115
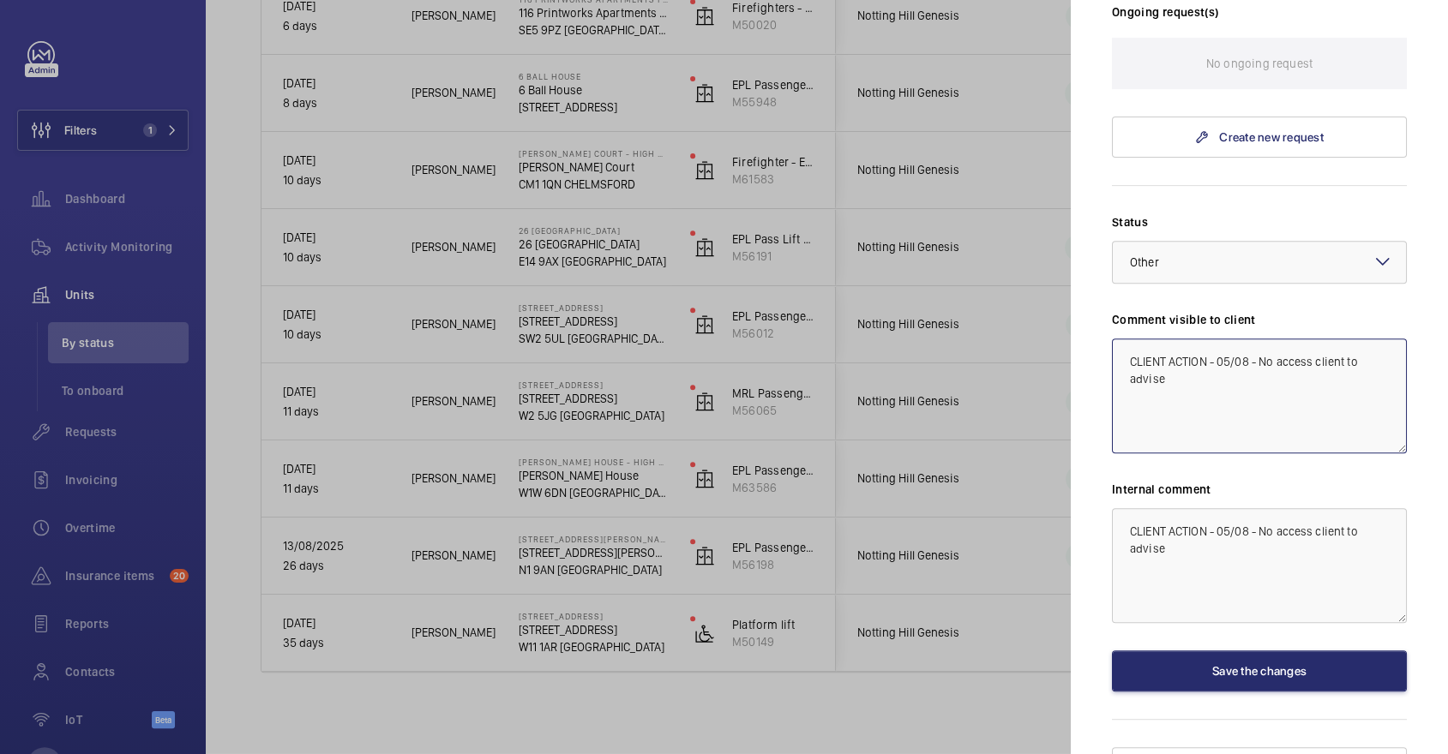
type textarea "CLIENT ACTION - 05/08 - No access client to advise"
click at [959, 433] on div at bounding box center [724, 377] width 1448 height 754
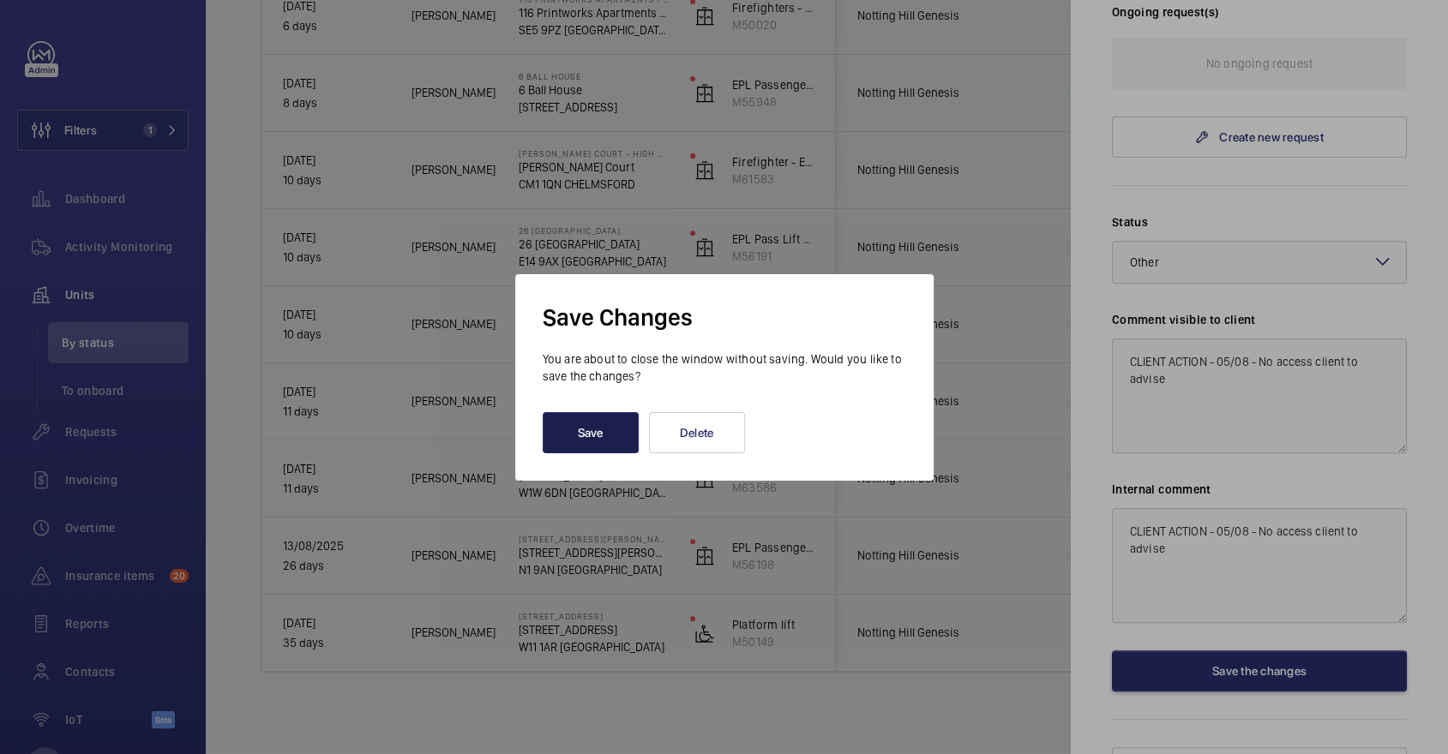
click at [598, 433] on button "Save" at bounding box center [591, 432] width 96 height 41
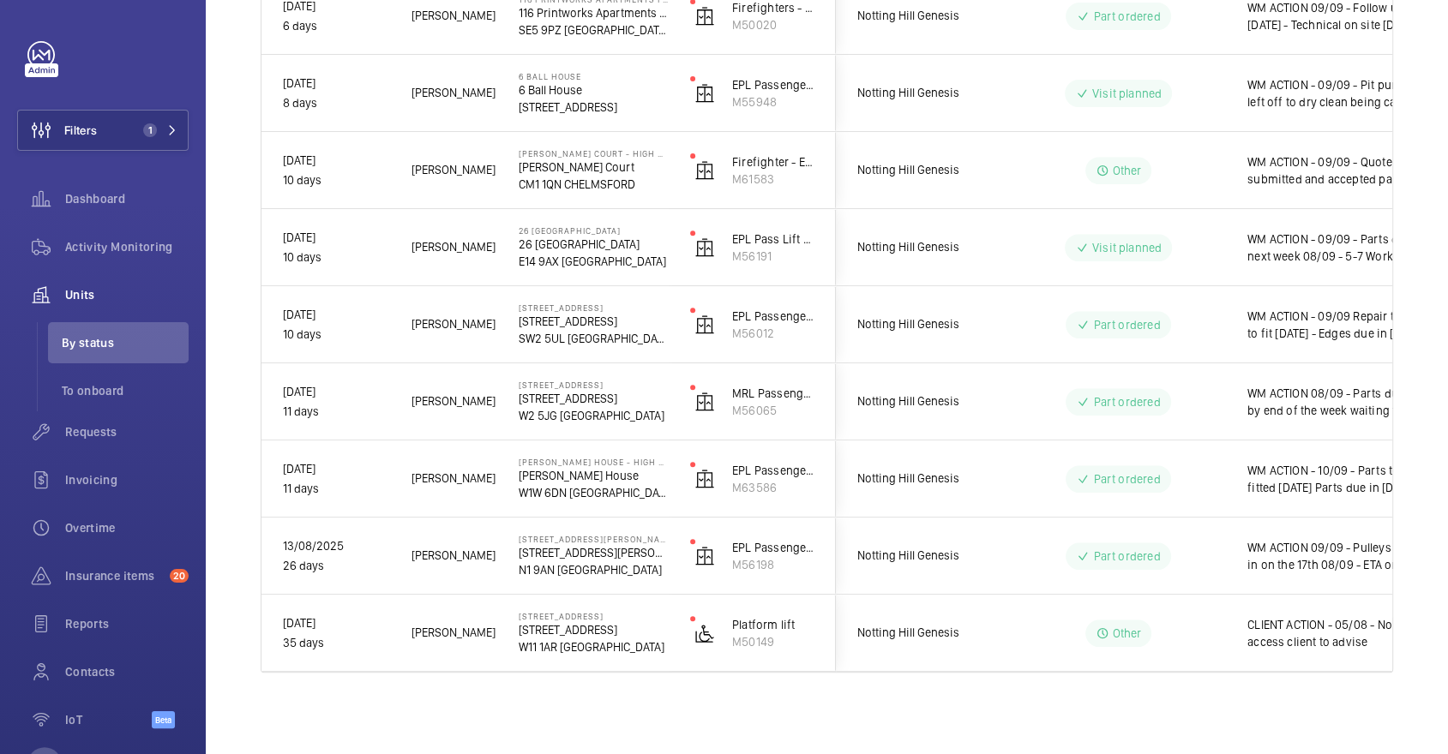
scroll to position [0, 0]
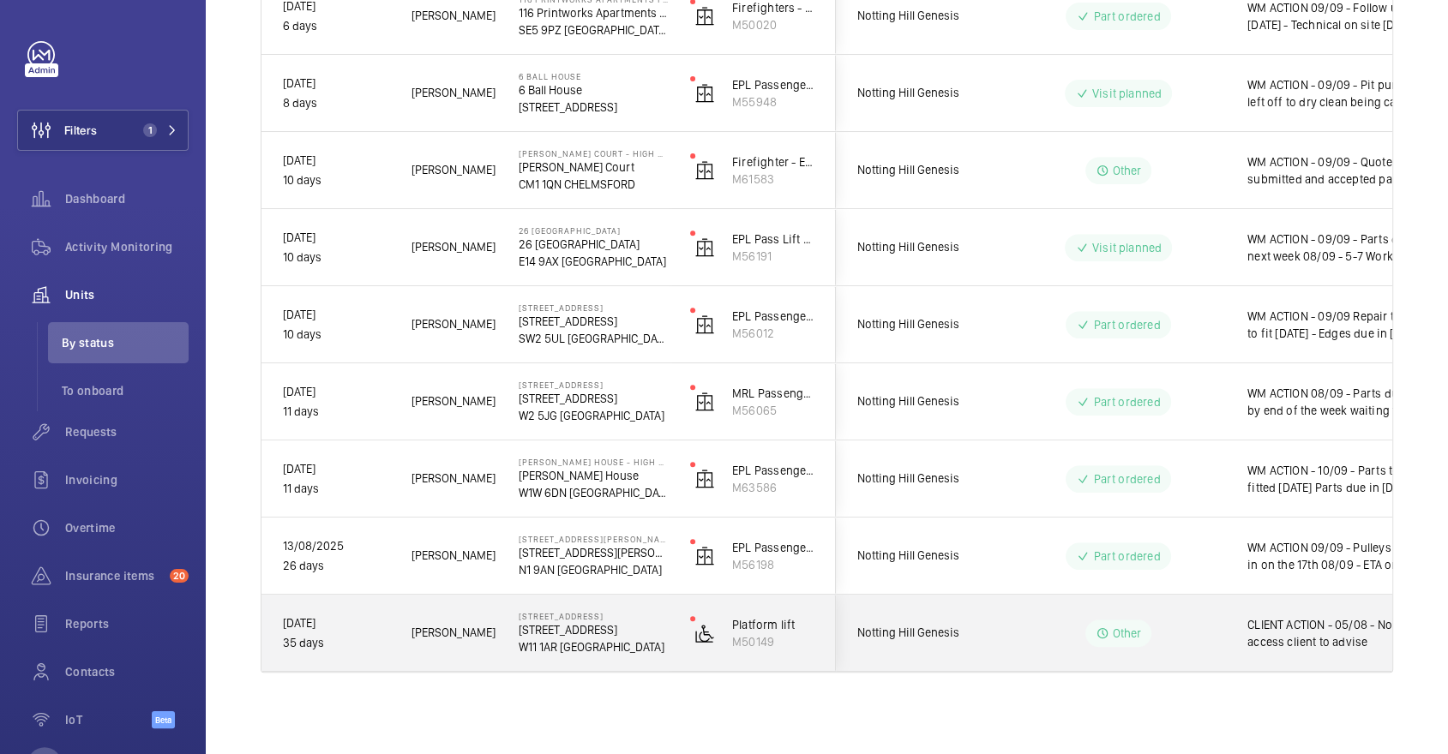
click at [965, 652] on div "Notting Hill Genesis" at bounding box center [913, 633] width 153 height 54
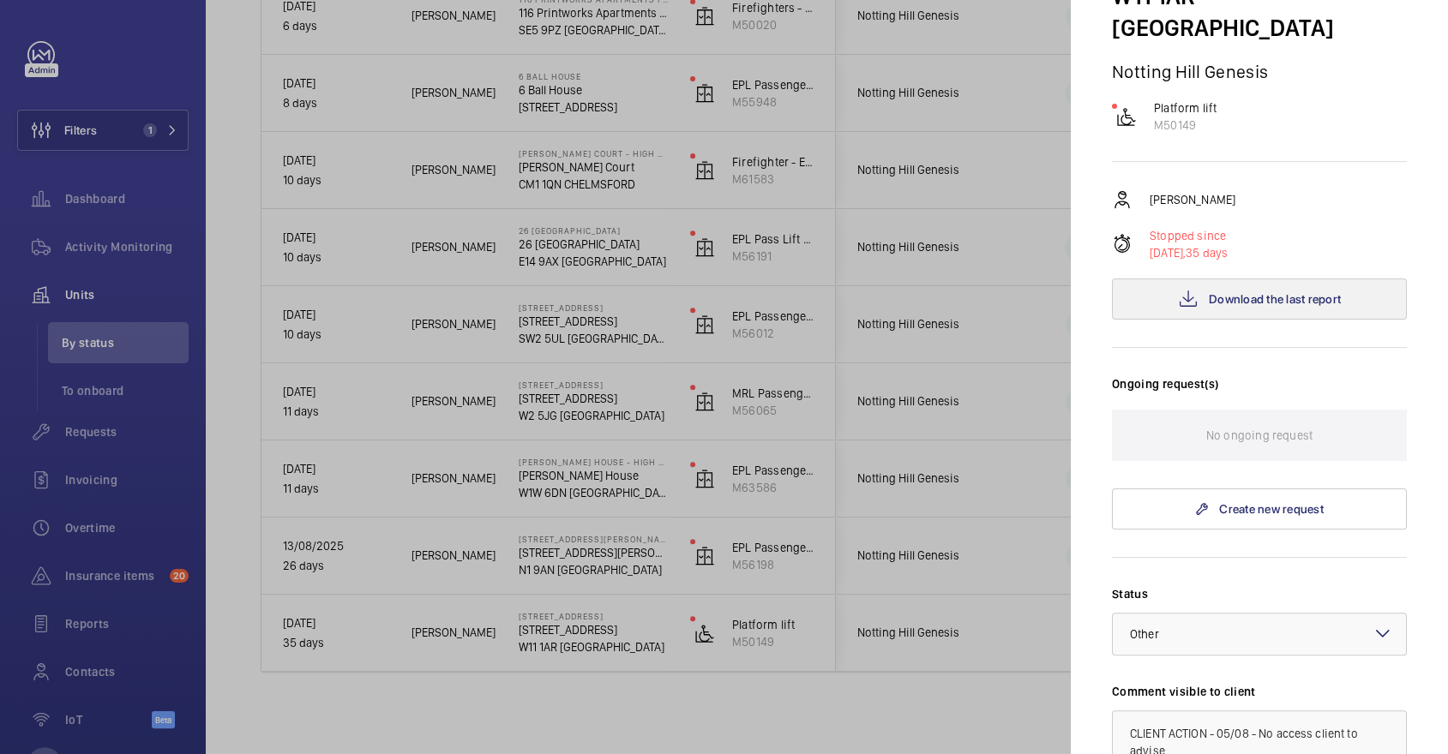
scroll to position [522, 0]
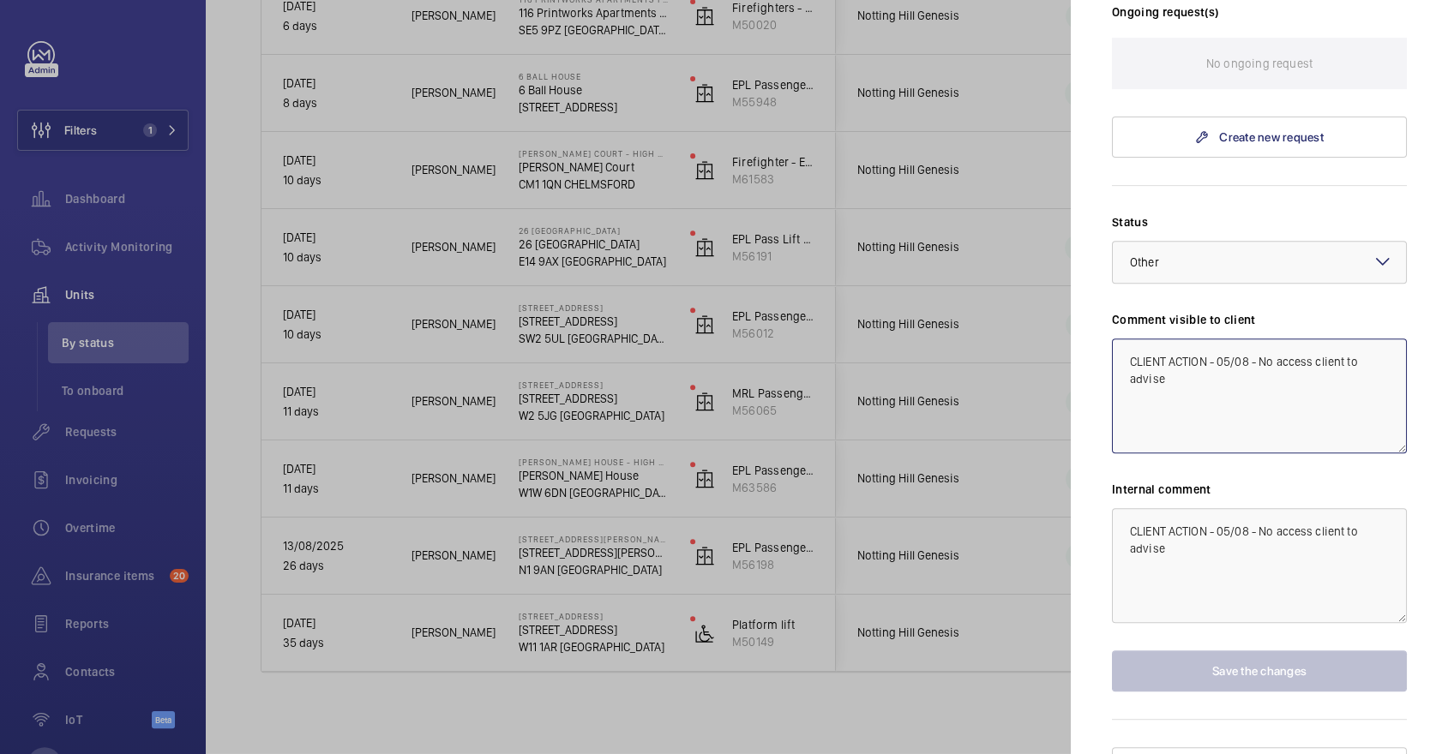
click at [1151, 339] on textarea "CLIENT ACTION - 05/08 - No access client to advise" at bounding box center [1259, 396] width 295 height 115
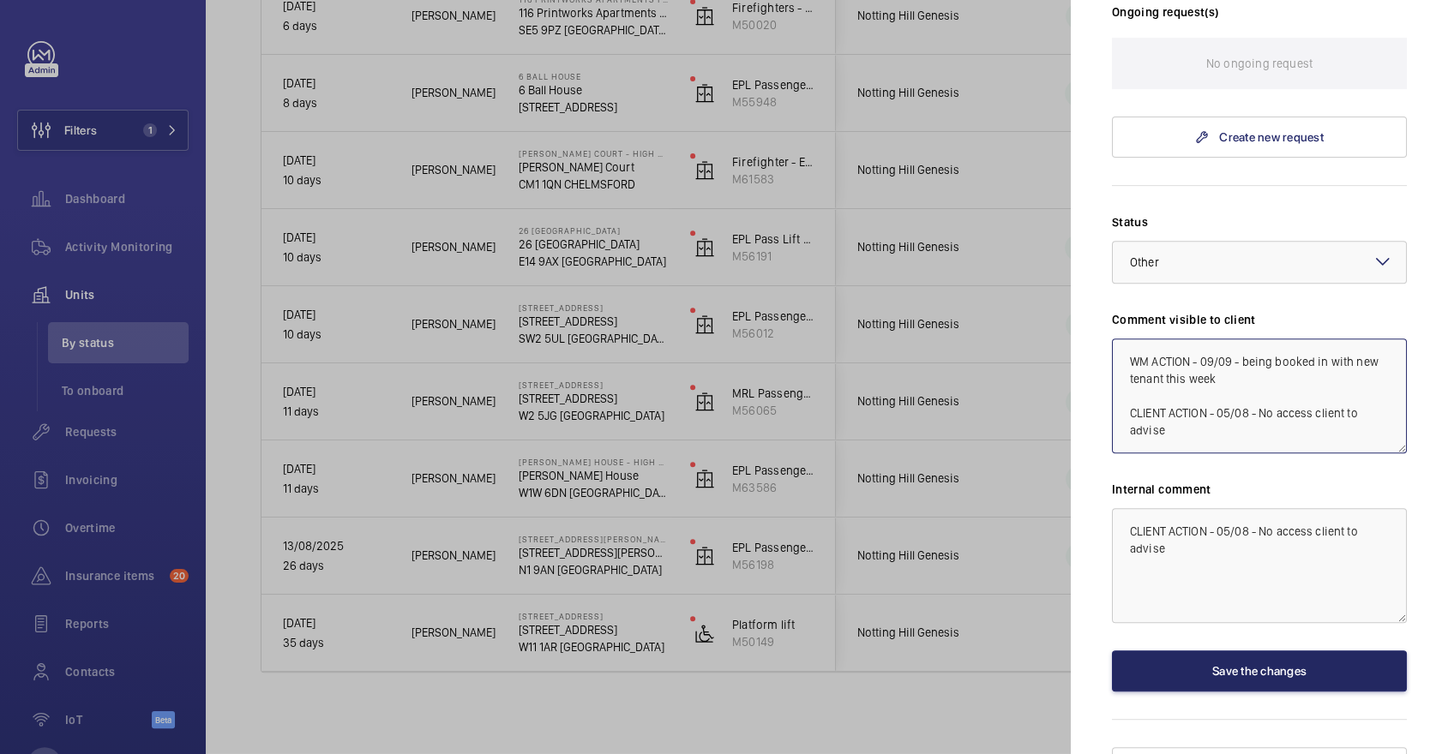
type textarea "WM ACTION - 09/09 - being booked in with new tenant this week CLIENT ACTION - 0…"
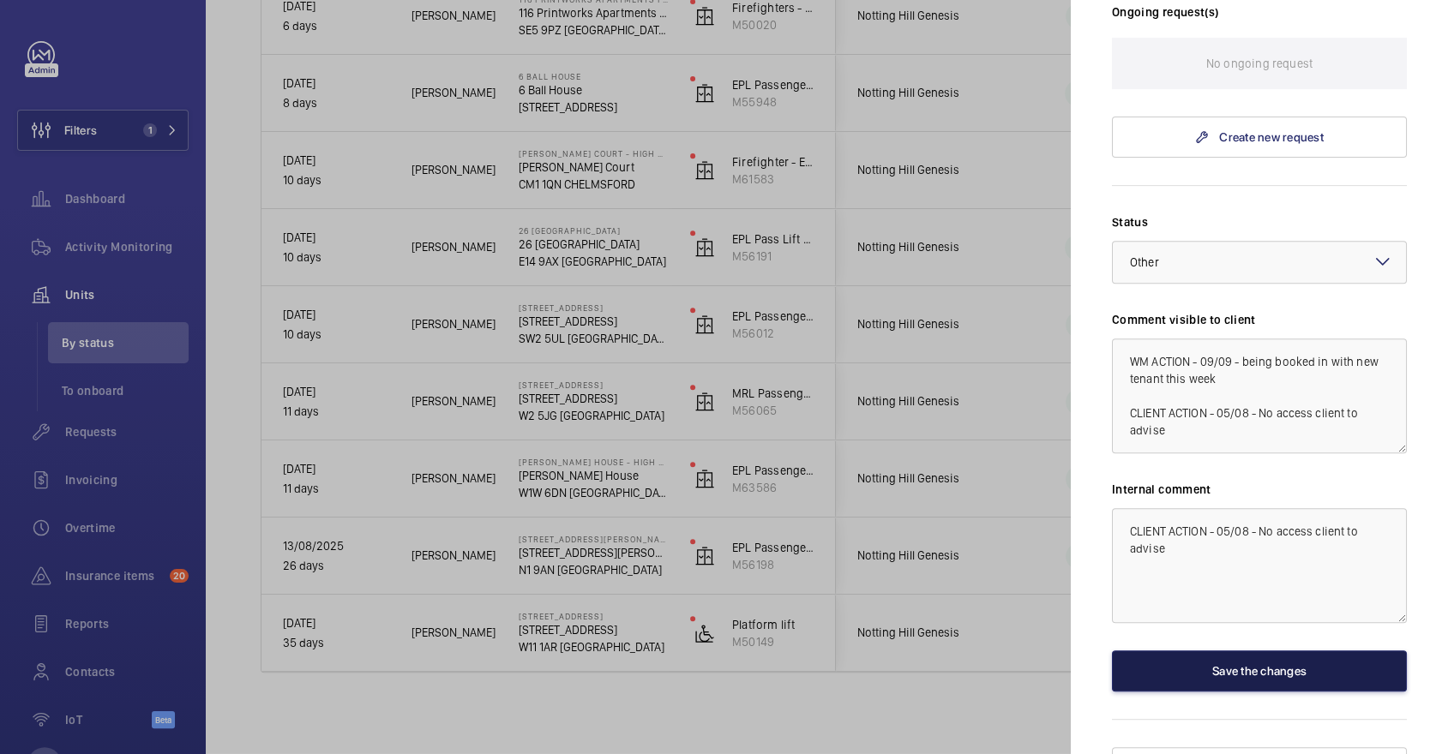
click at [1213, 651] on button "Save the changes" at bounding box center [1259, 671] width 295 height 41
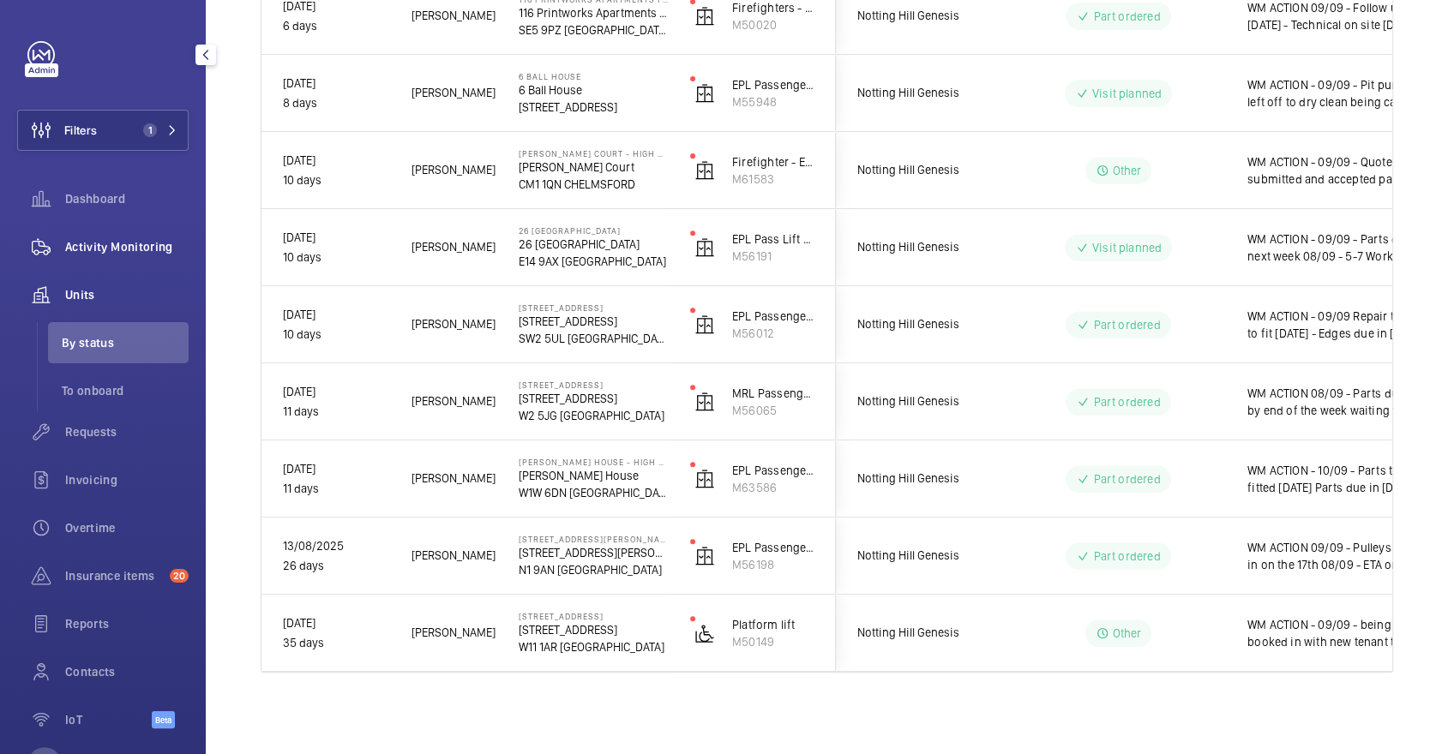
click at [104, 233] on div "Activity Monitoring" at bounding box center [102, 246] width 171 height 41
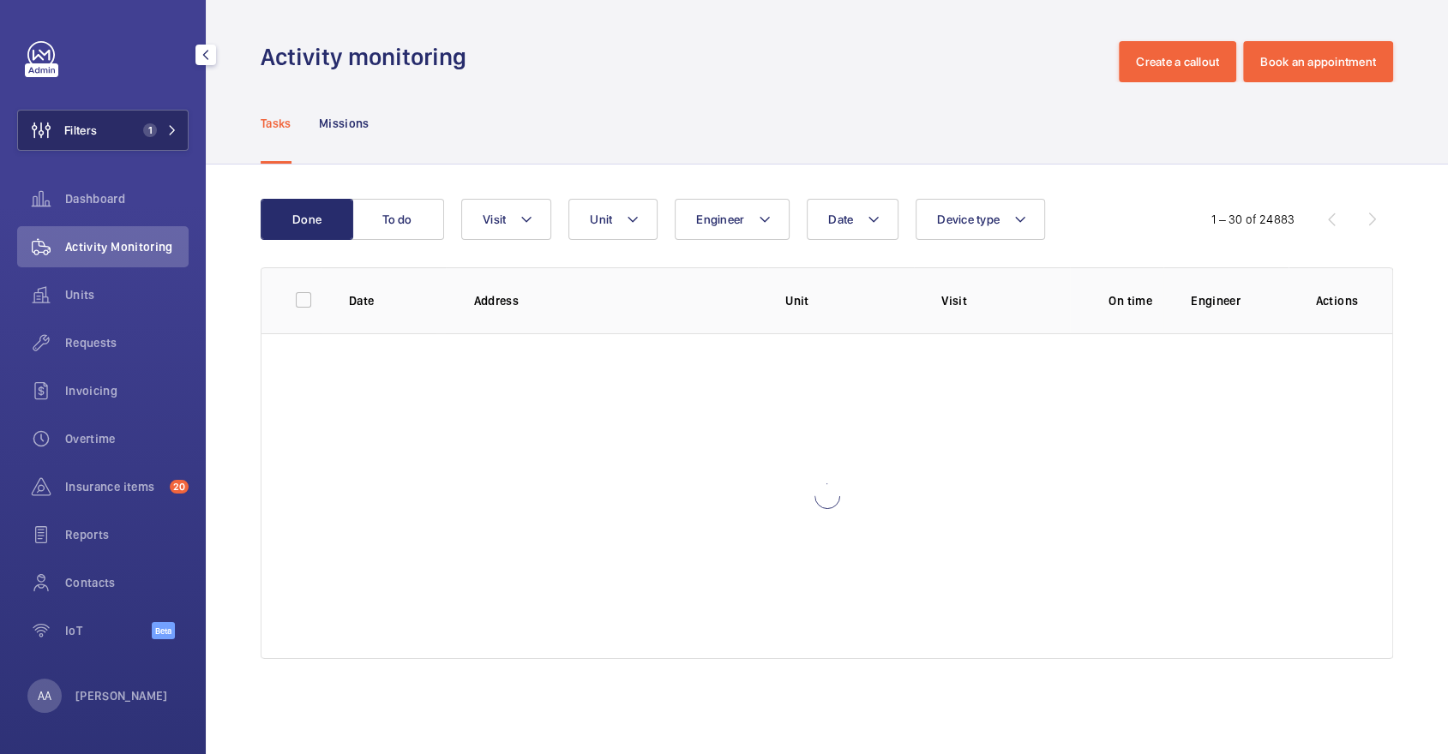
click at [87, 135] on span "Filters" at bounding box center [80, 130] width 33 height 17
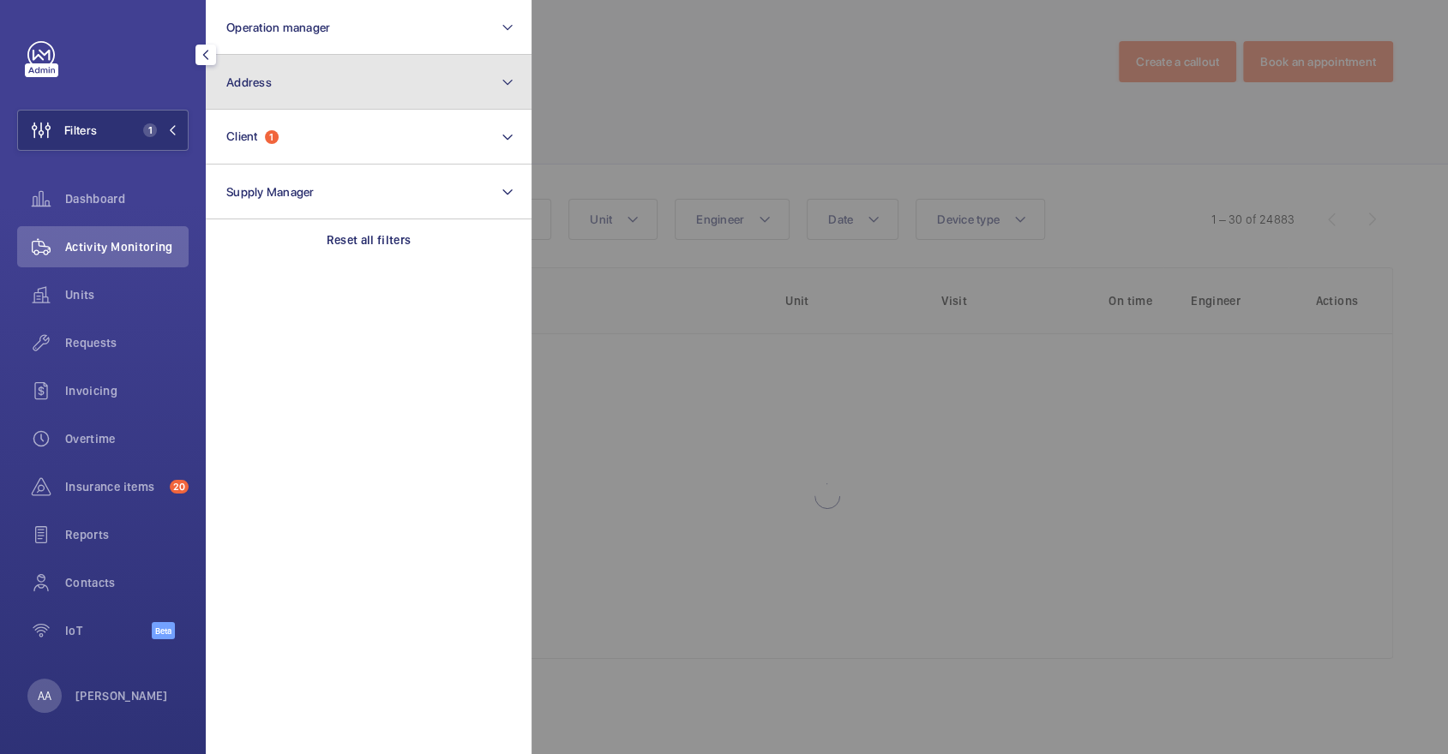
click at [266, 92] on button "Address" at bounding box center [369, 82] width 326 height 55
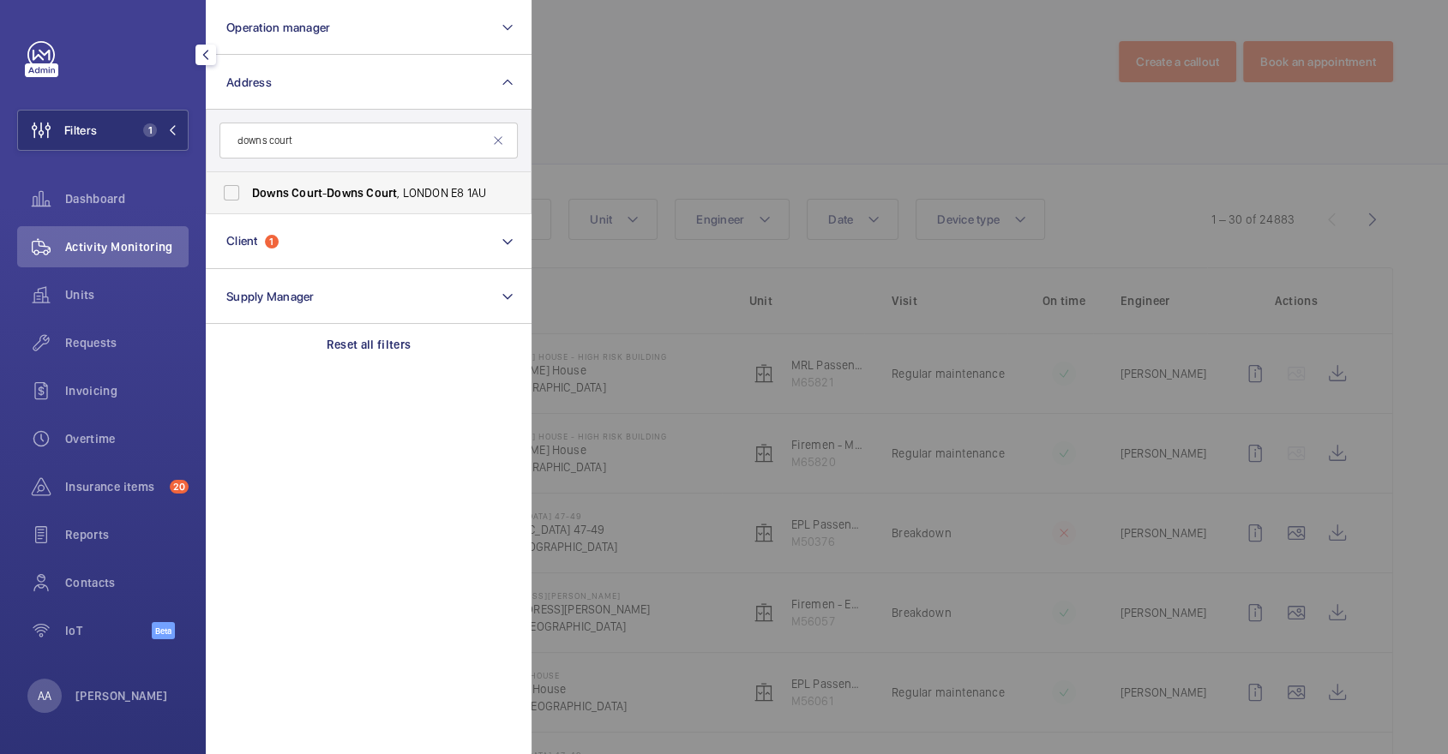
type input "downs court"
click at [353, 187] on span "Downs" at bounding box center [345, 193] width 37 height 14
click at [249, 187] on input "Downs Court - Downs Court , LONDON E8 1AU" at bounding box center [231, 193] width 34 height 34
checkbox input "true"
click at [660, 159] on div at bounding box center [1256, 377] width 1448 height 754
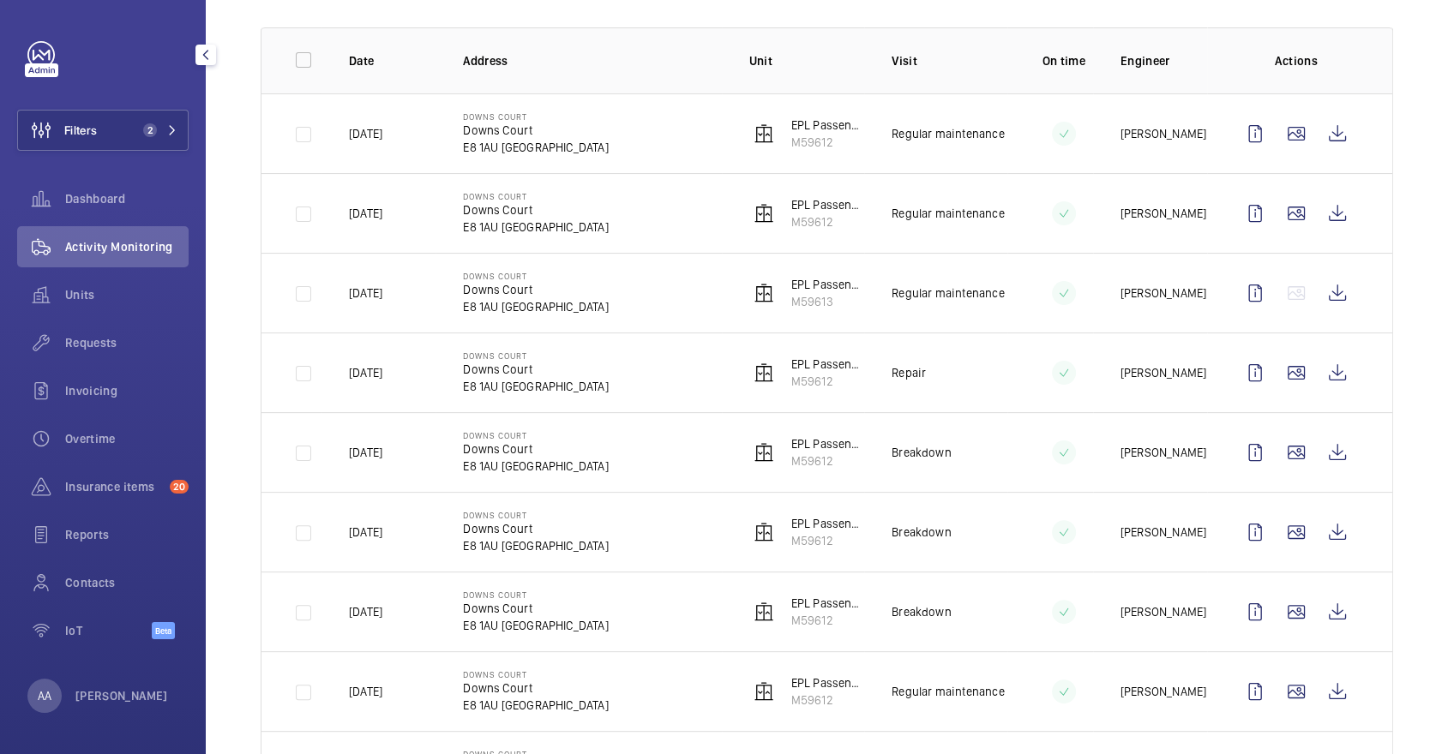
scroll to position [264, 0]
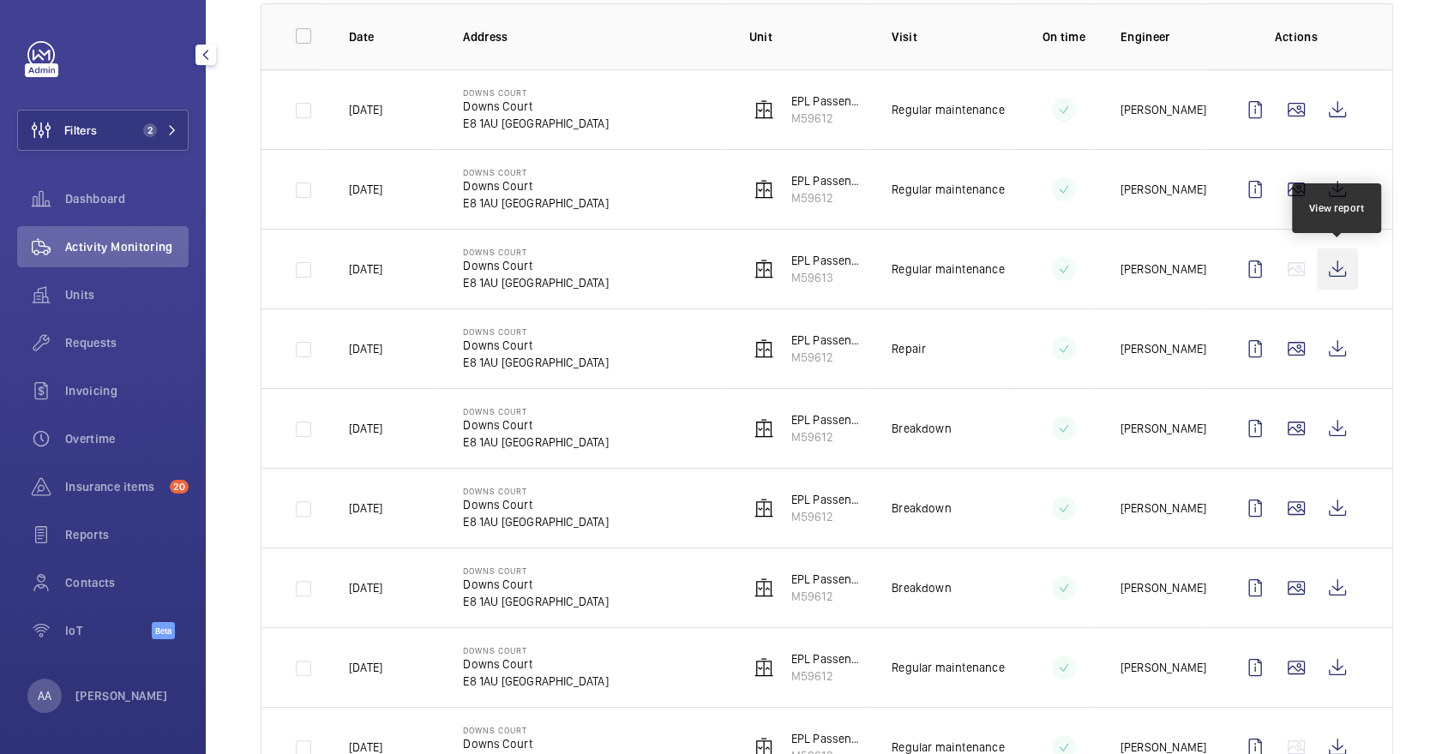
click at [1330, 267] on wm-front-icon-button at bounding box center [1337, 269] width 41 height 41
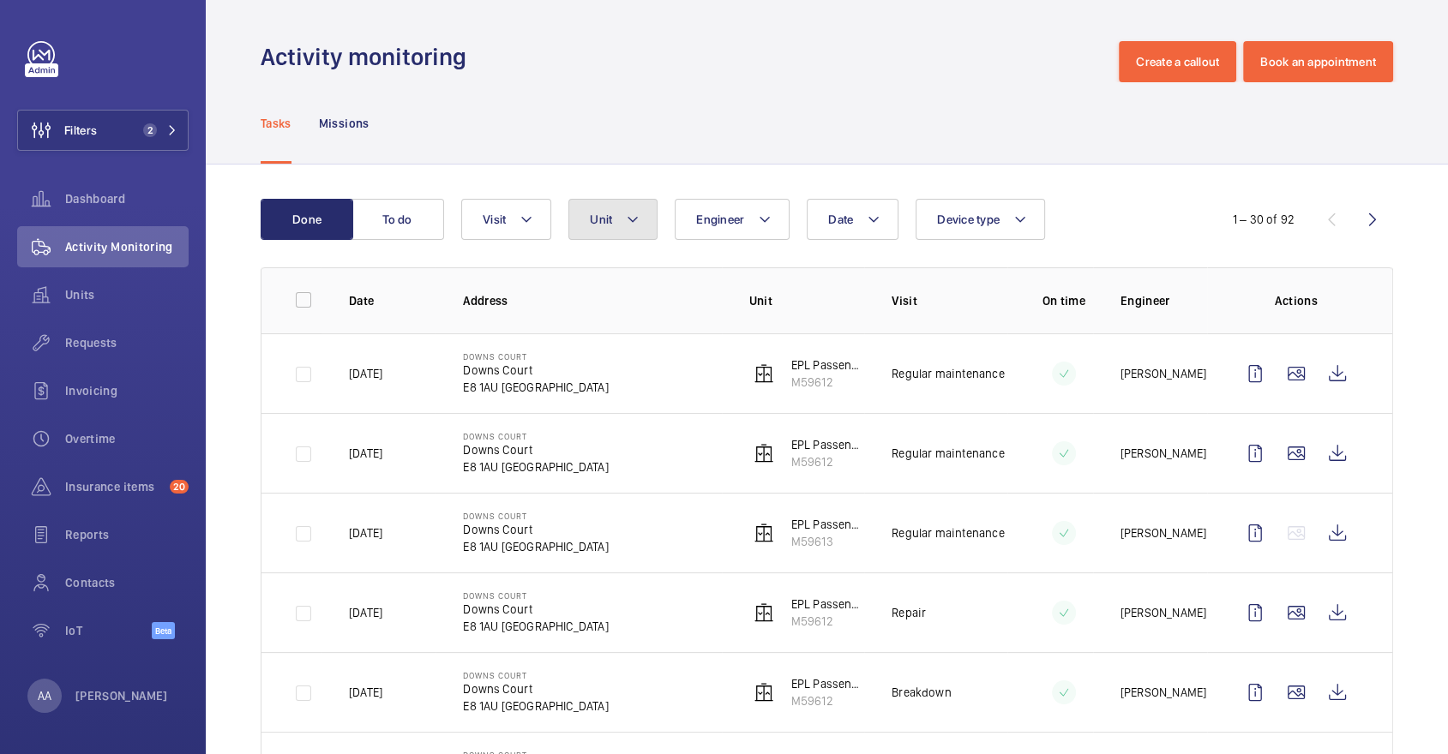
click at [628, 209] on mat-icon at bounding box center [633, 219] width 14 height 21
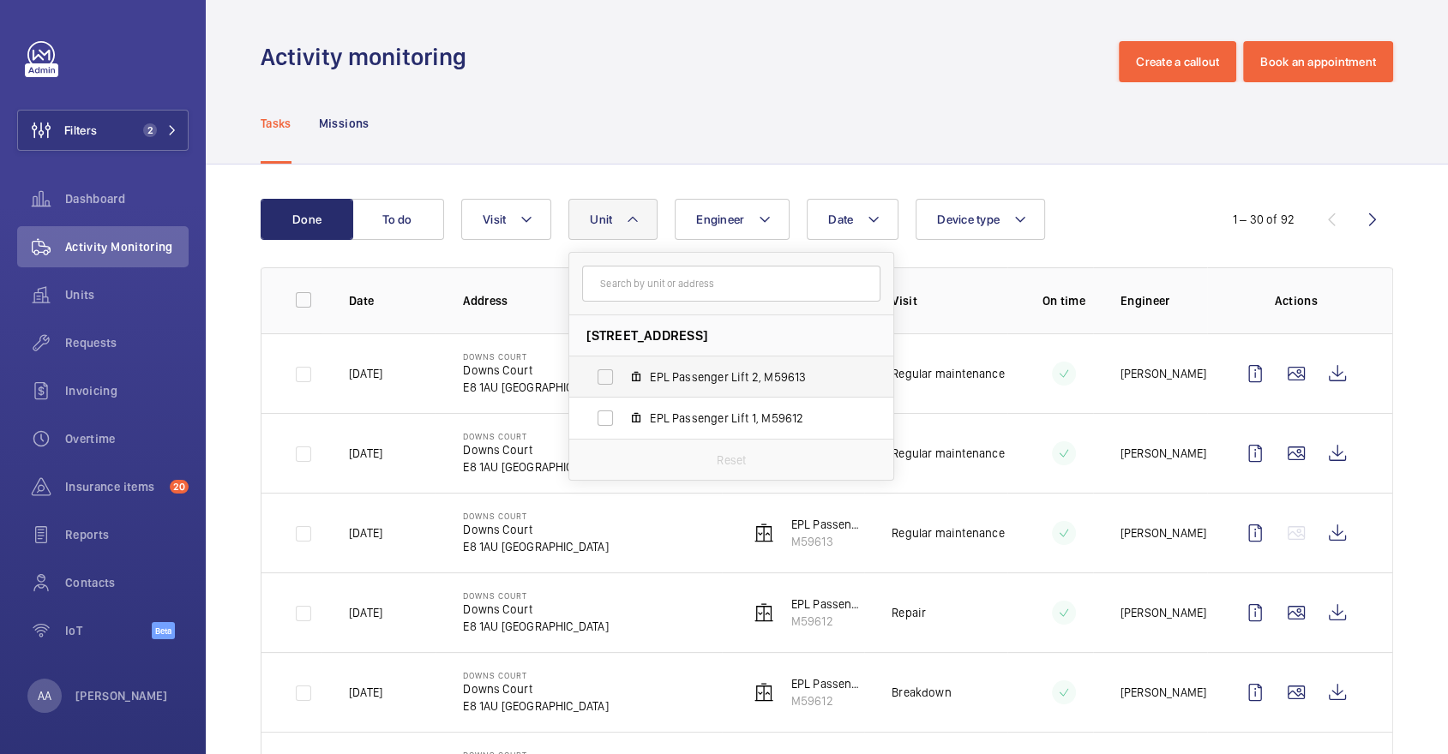
click at [731, 377] on span "EPL Passenger Lift 2, M59613" at bounding box center [749, 377] width 199 height 17
click at [622, 377] on input "EPL Passenger Lift 2, M59613" at bounding box center [605, 377] width 34 height 34
checkbox input "true"
click at [971, 92] on div "Tasks Missions" at bounding box center [827, 122] width 1133 height 81
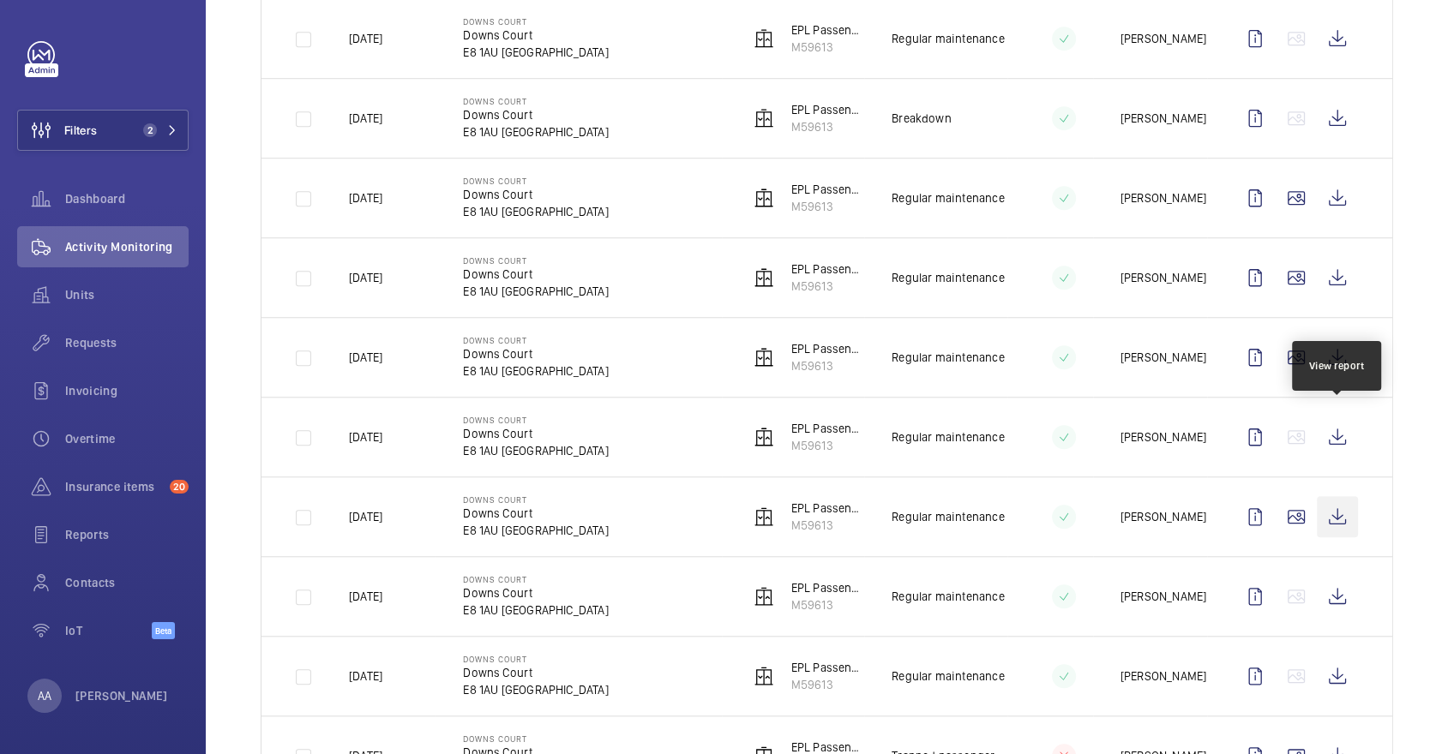
scroll to position [1126, 0]
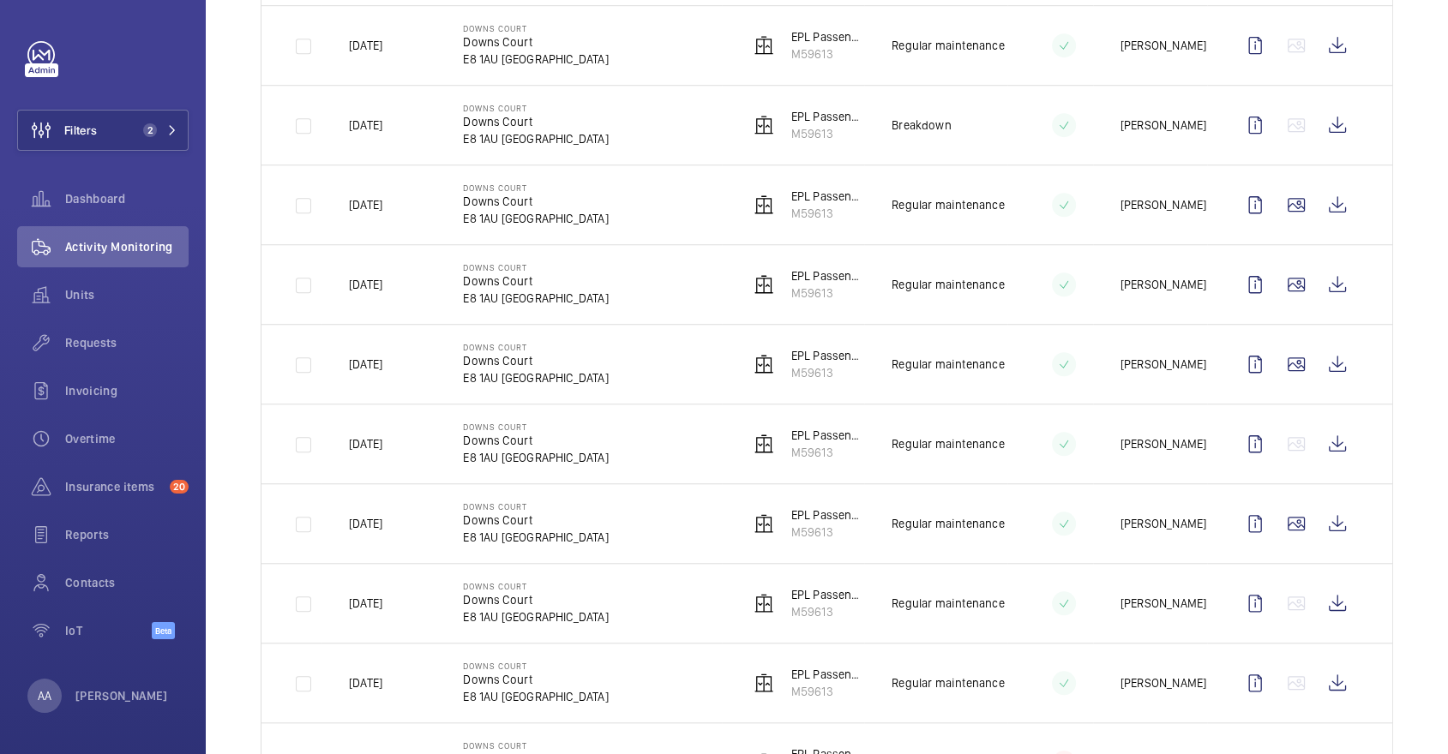
click at [1324, 146] on td at bounding box center [1299, 125] width 185 height 80
click at [1353, 108] on wm-front-icon-button at bounding box center [1337, 125] width 41 height 41
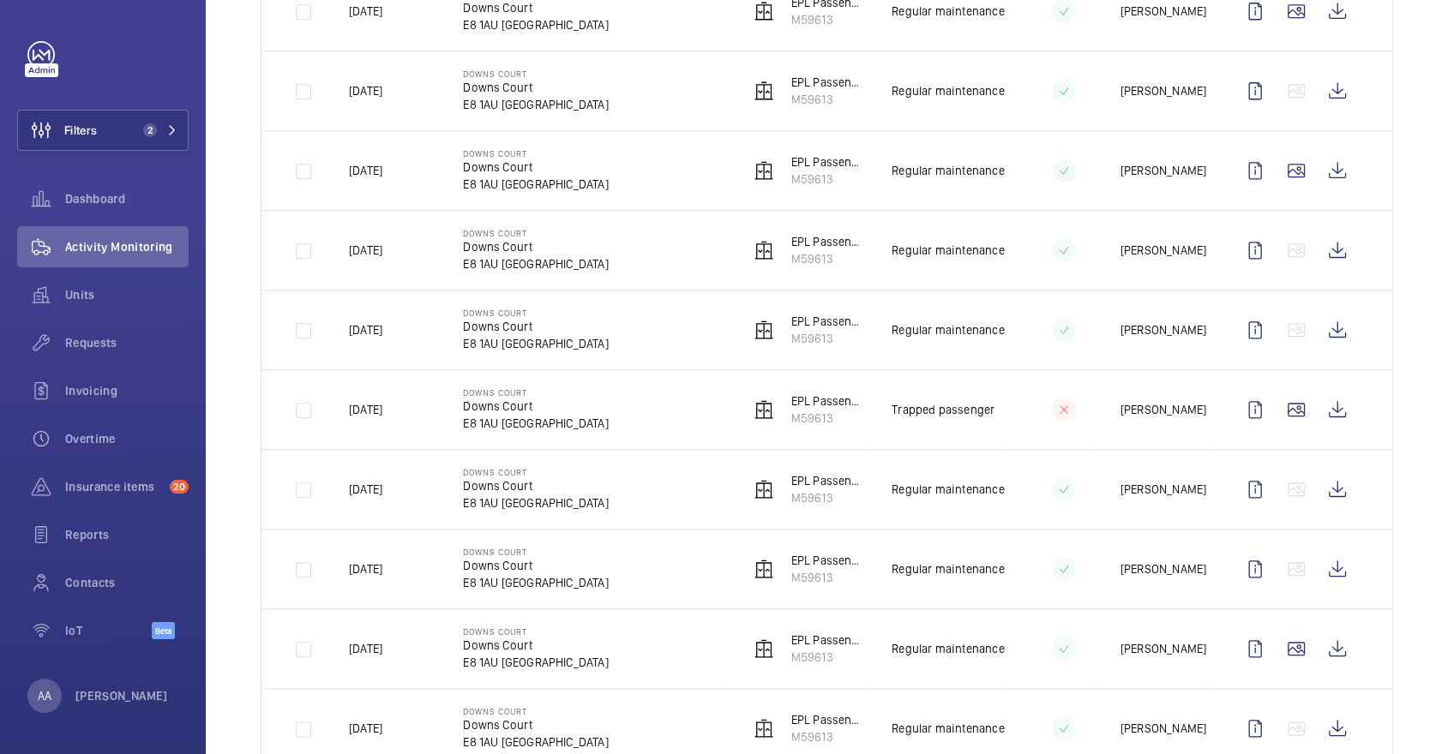
scroll to position [1999, 0]
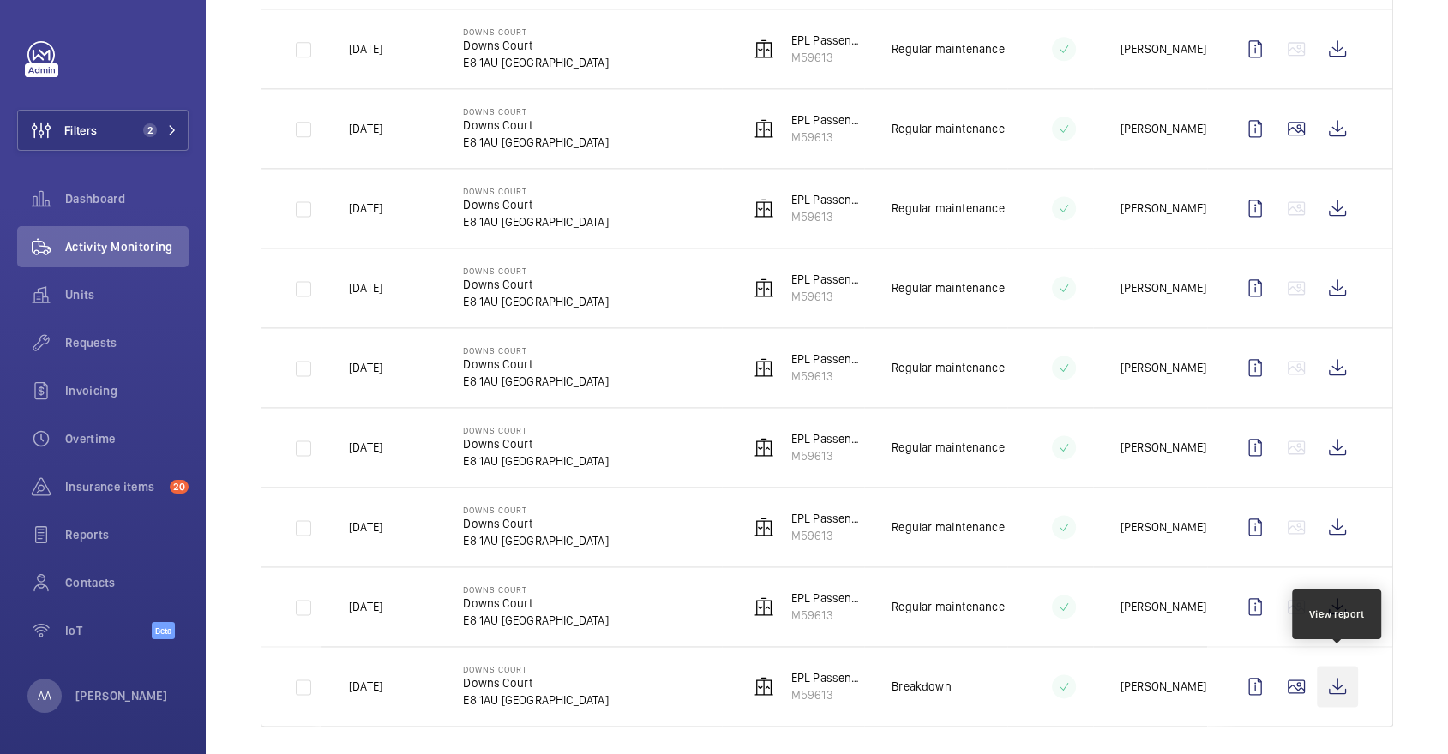
click at [1333, 668] on wm-front-icon-button at bounding box center [1337, 686] width 41 height 41
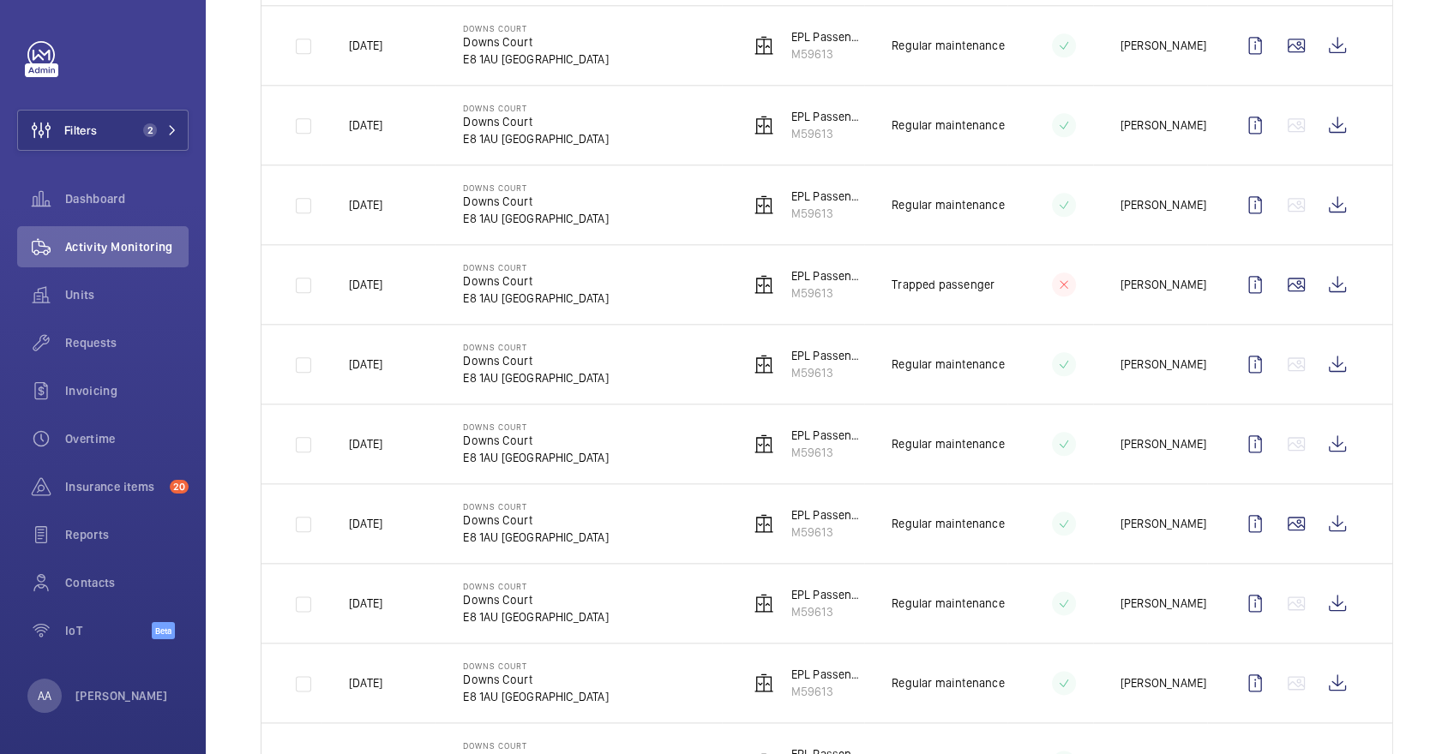
scroll to position [0, 0]
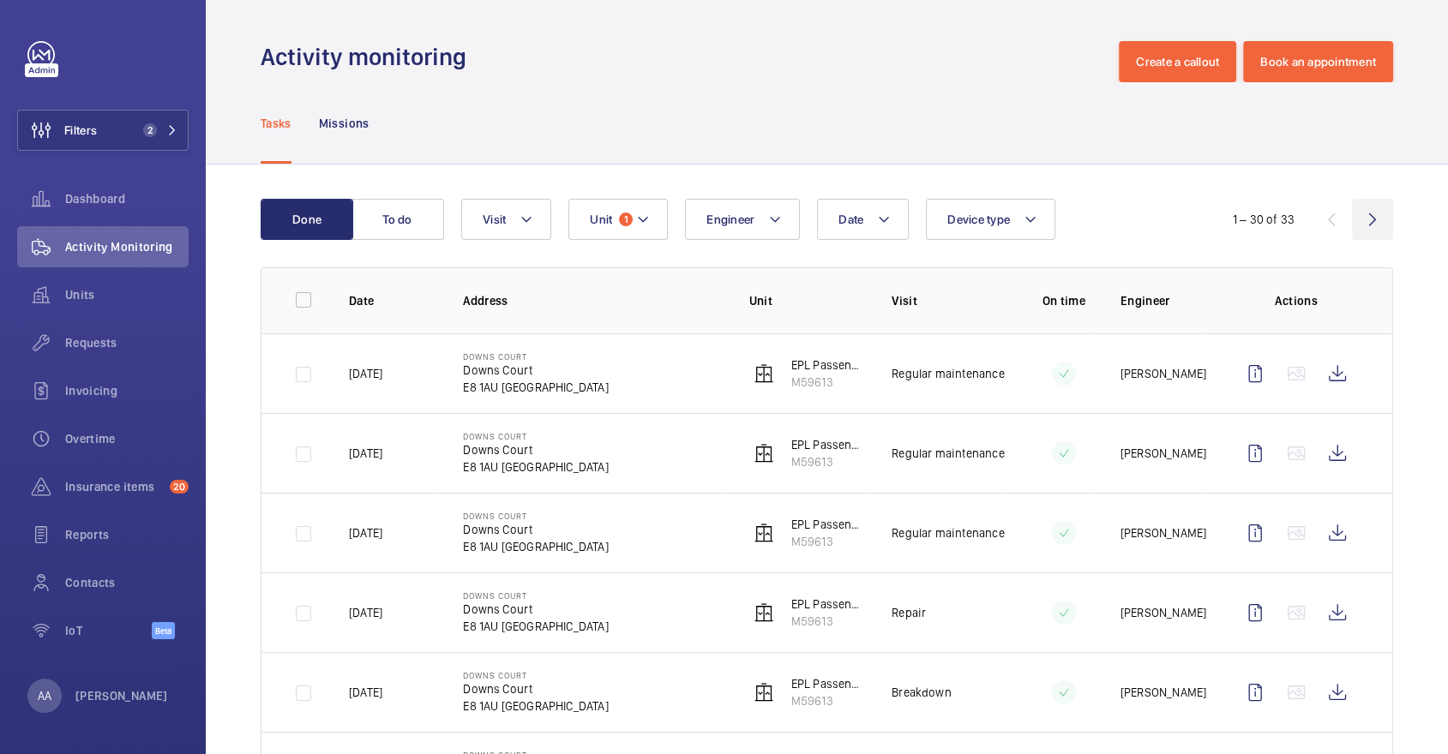
click at [1375, 219] on wm-front-icon-button at bounding box center [1372, 219] width 41 height 41
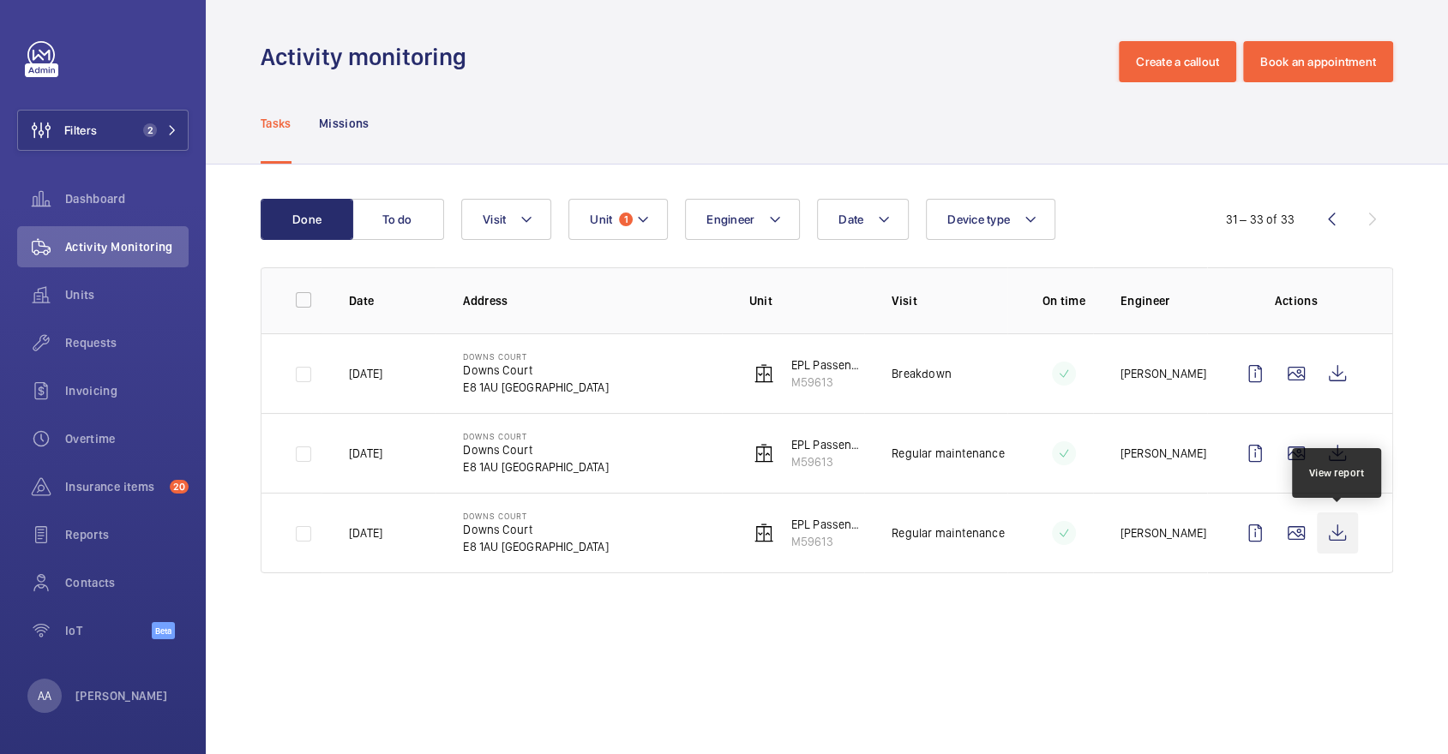
click at [1336, 535] on wm-front-icon-button at bounding box center [1337, 533] width 41 height 41
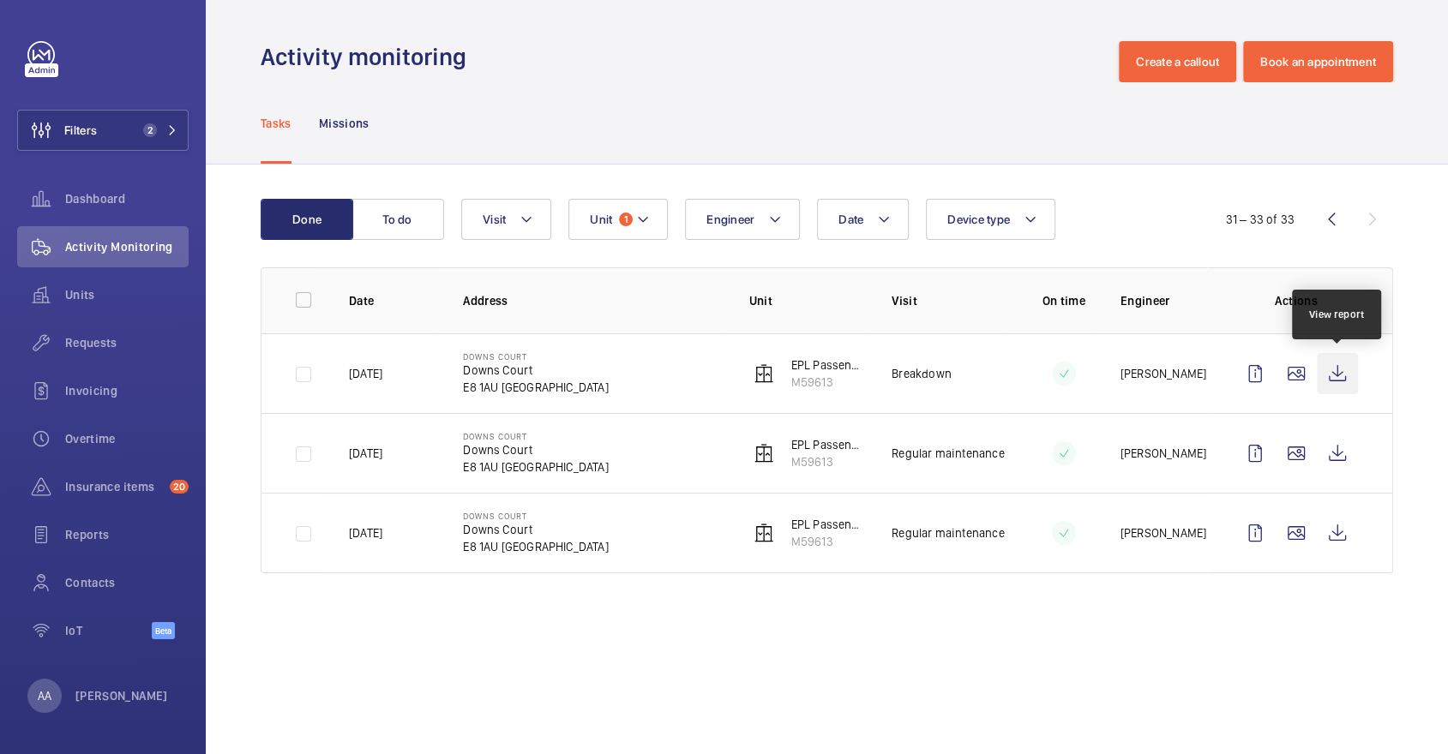
click at [1325, 379] on wm-front-icon-button at bounding box center [1337, 373] width 41 height 41
click at [1332, 210] on wm-front-icon-button at bounding box center [1331, 219] width 41 height 41
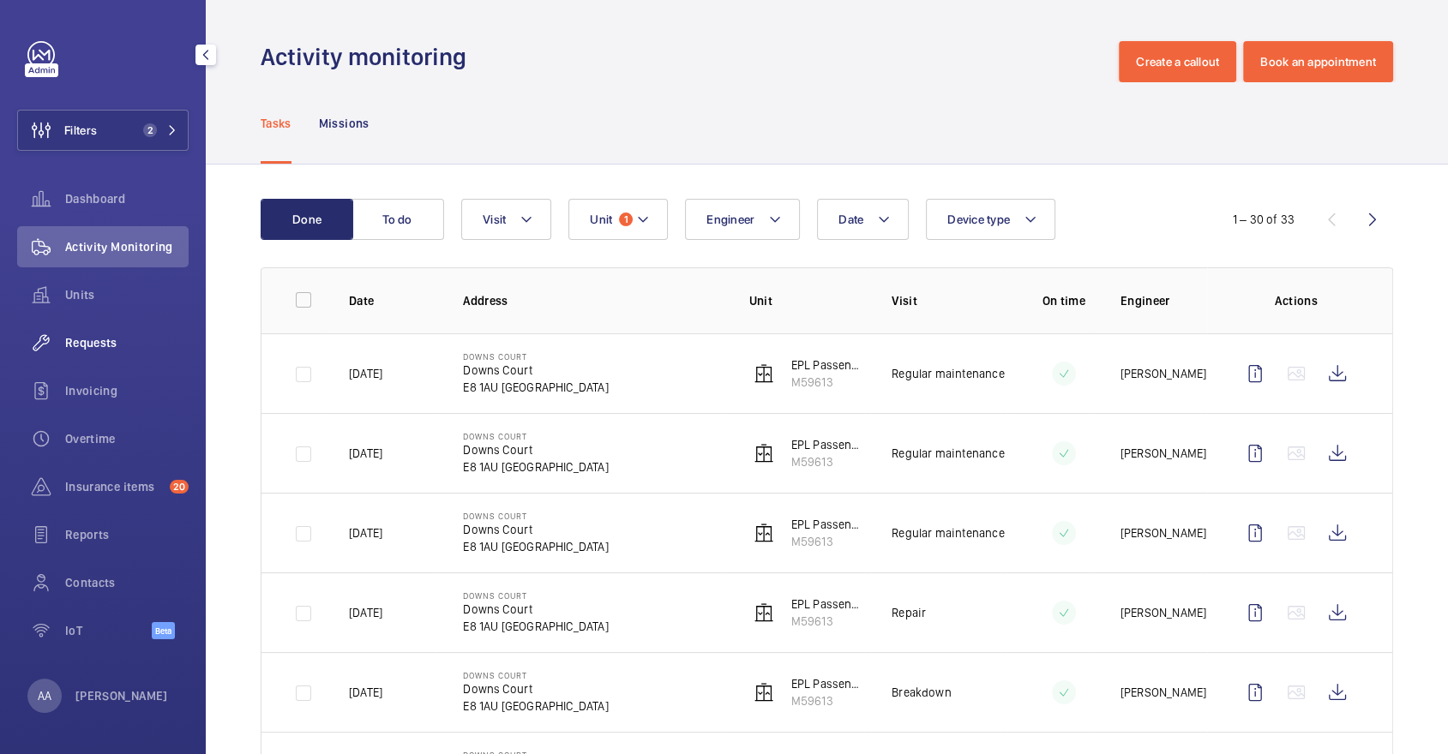
click at [73, 334] on span "Requests" at bounding box center [126, 342] width 123 height 17
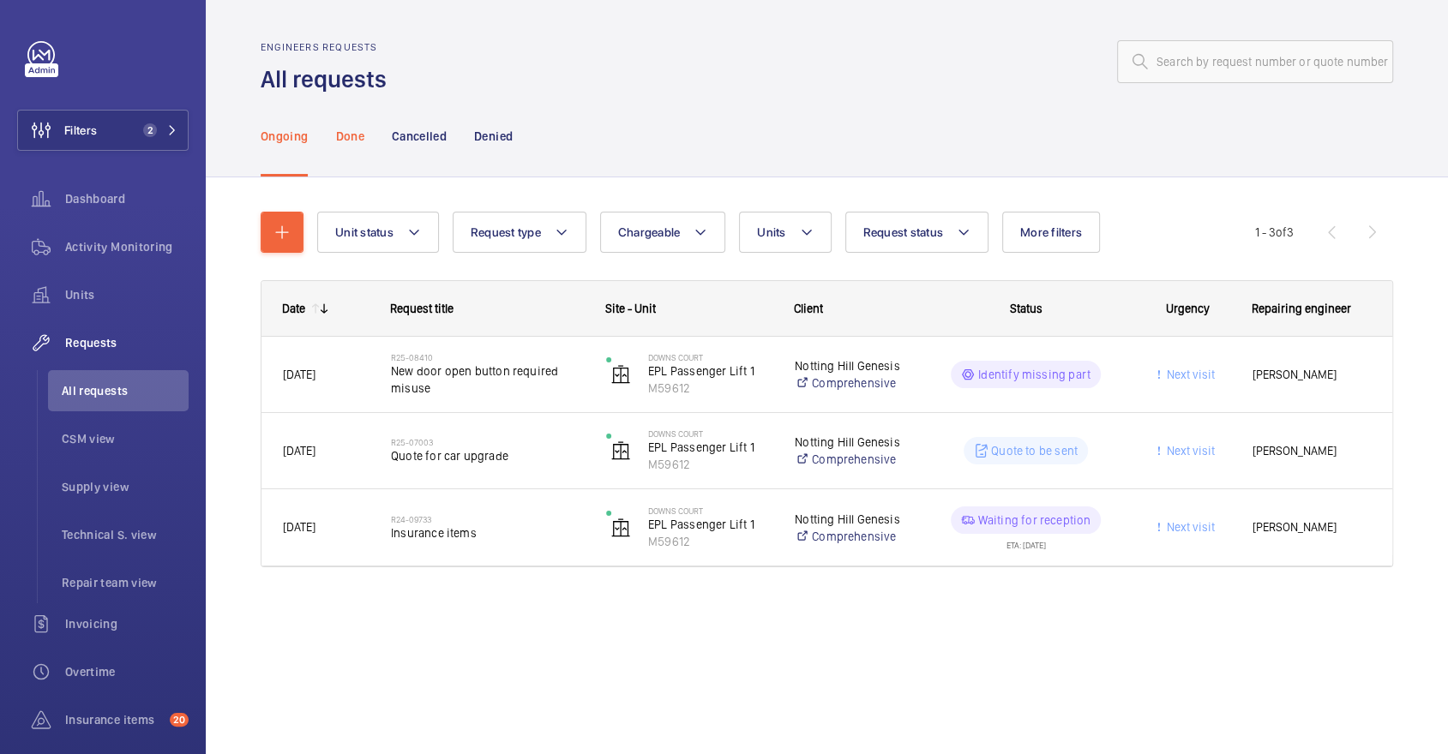
click at [350, 147] on div "Done" at bounding box center [349, 135] width 28 height 81
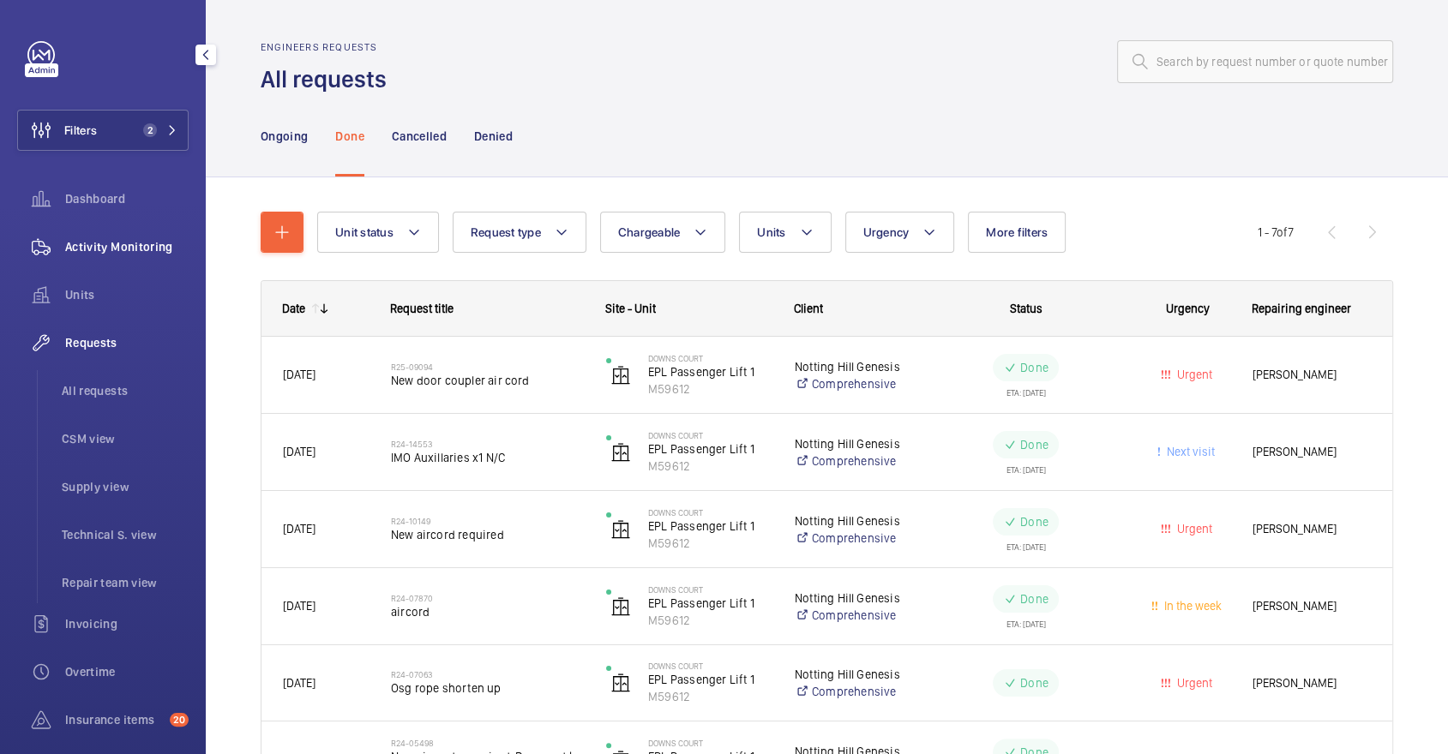
click at [123, 250] on span "Activity Monitoring" at bounding box center [126, 246] width 123 height 17
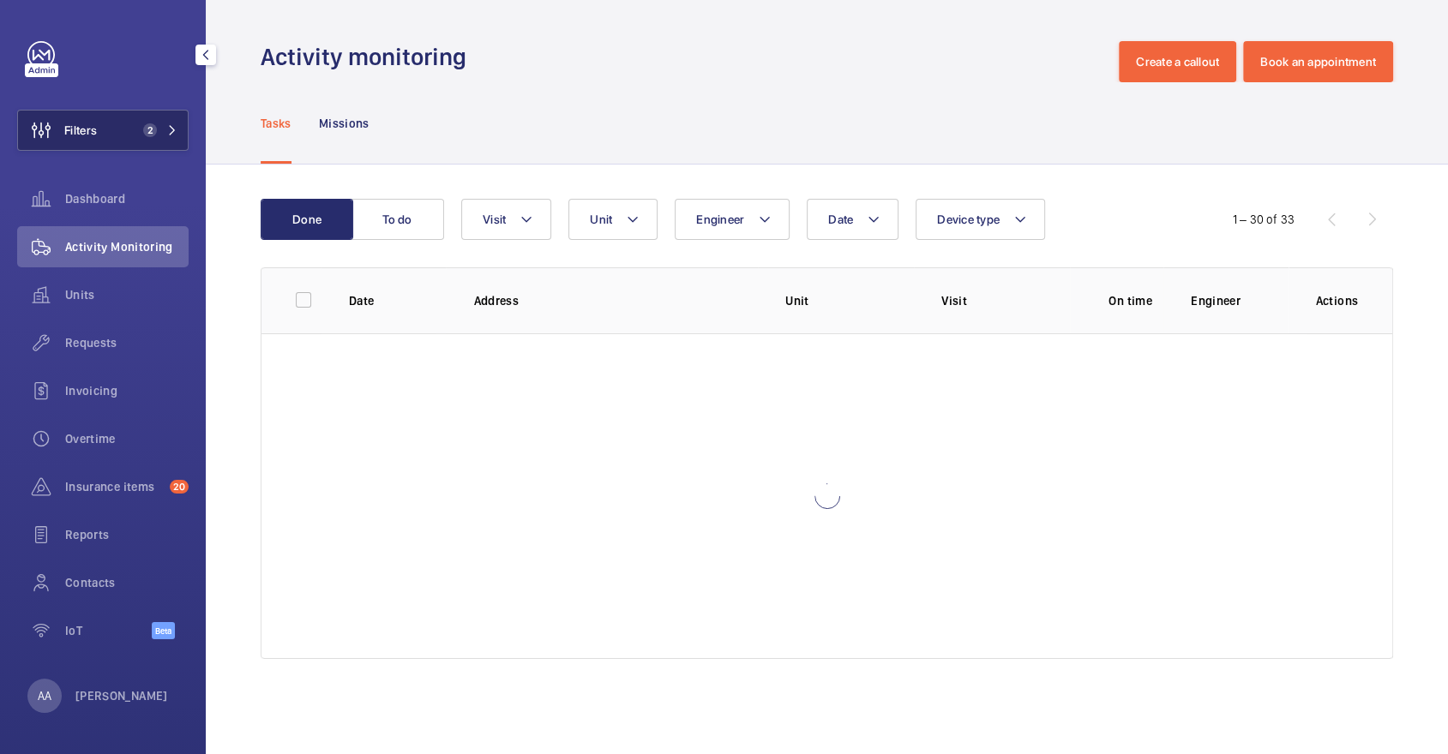
click at [81, 141] on span "Filters" at bounding box center [57, 130] width 79 height 41
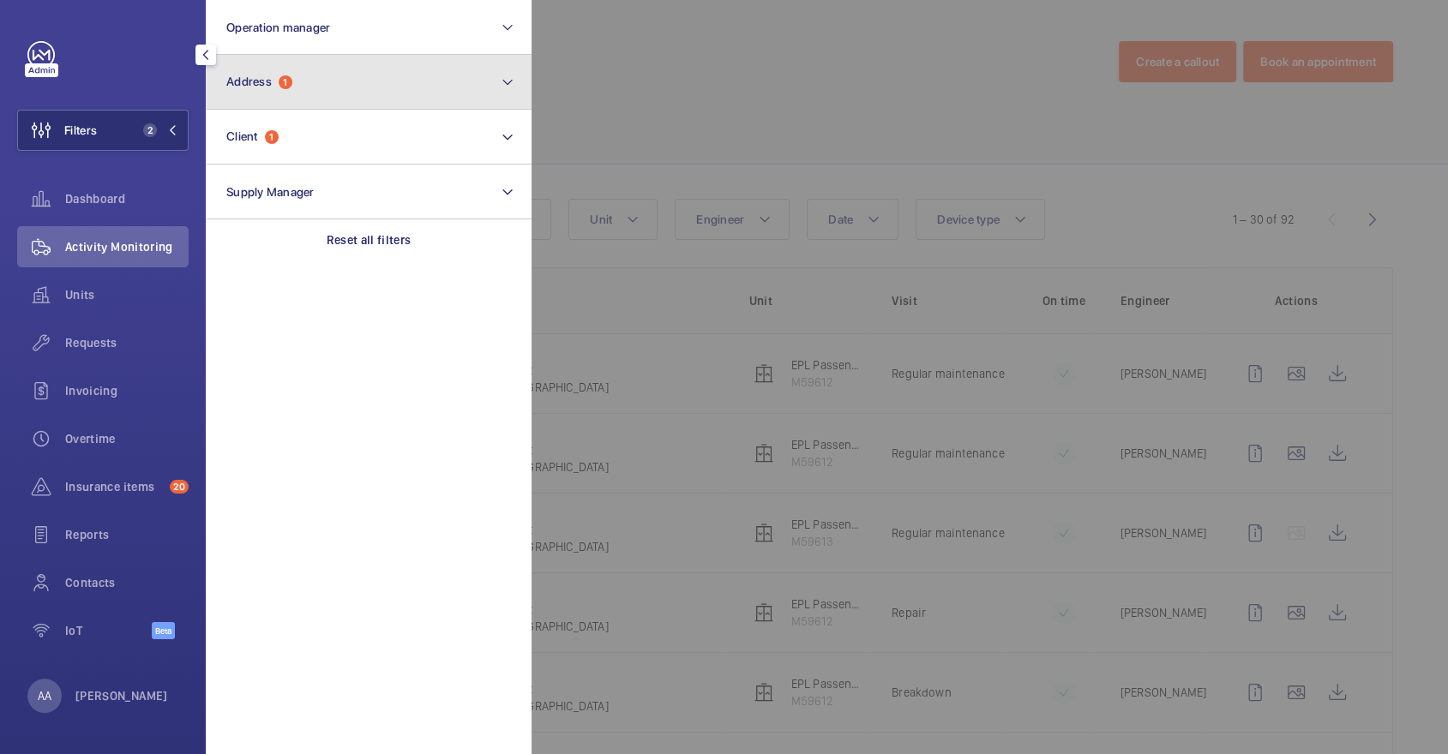
click at [315, 100] on button "Address 1" at bounding box center [369, 82] width 326 height 55
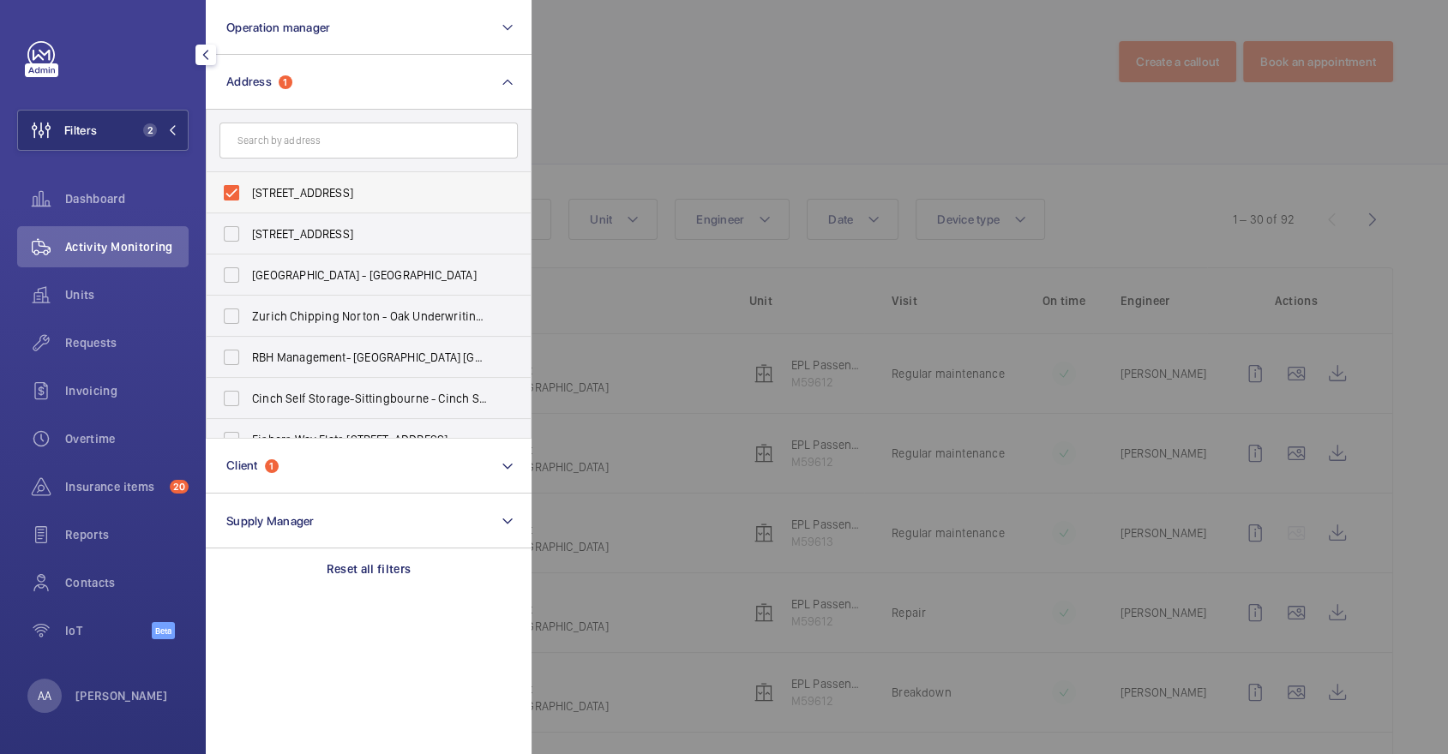
click at [320, 197] on span "Downs Court - Downs Court, LONDON E8 1AU" at bounding box center [370, 192] width 236 height 17
click at [249, 197] on input "Downs Court - Downs Court, LONDON E8 1AU" at bounding box center [231, 193] width 34 height 34
checkbox input "false"
click at [283, 117] on form at bounding box center [369, 141] width 324 height 63
click at [303, 132] on input "text" at bounding box center [368, 141] width 298 height 36
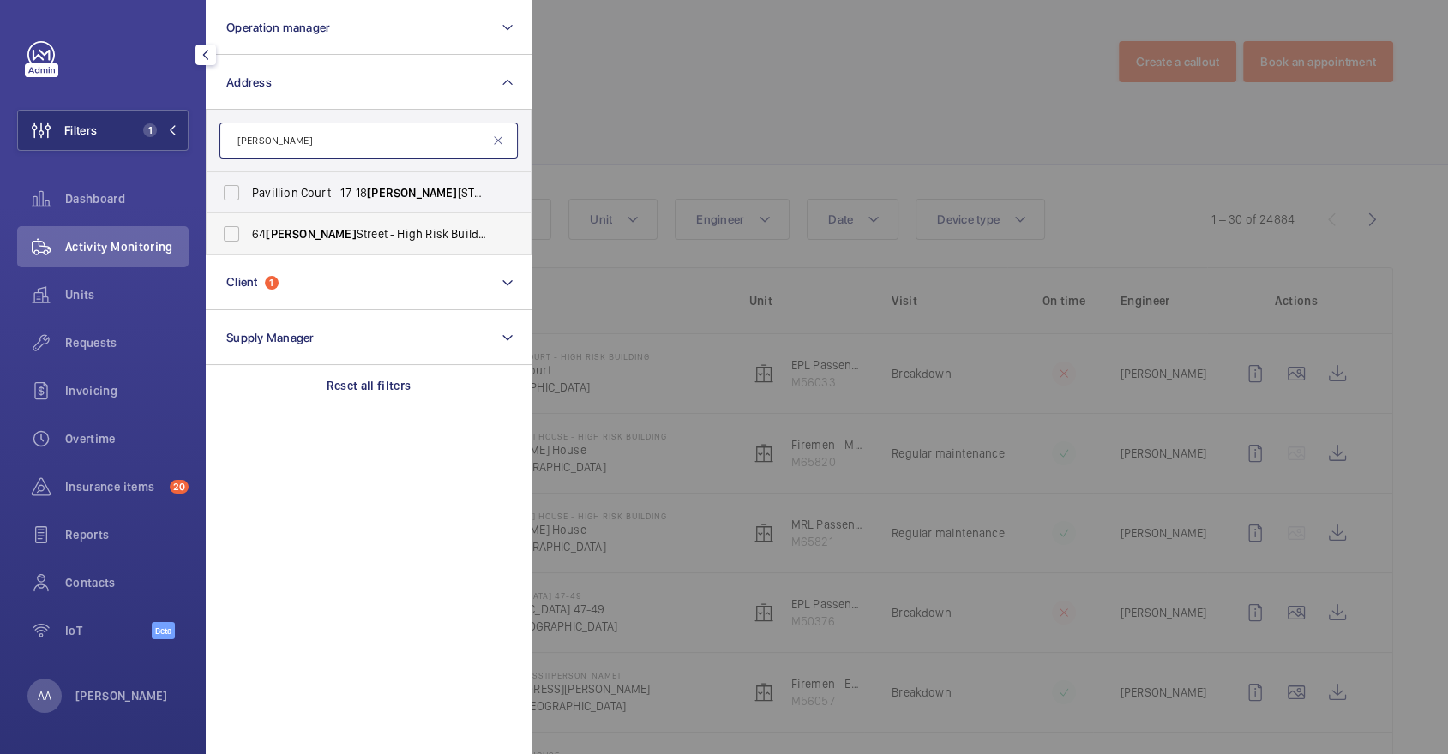
type input "thurlow"
click at [353, 236] on span "64 Thurlow Street - High Risk Building - 64 Thurlow Street, LONDON SE17 2GN" at bounding box center [370, 233] width 236 height 17
click at [249, 236] on input "64 Thurlow Street - High Risk Building - 64 Thurlow Street, LONDON SE17 2GN" at bounding box center [231, 234] width 34 height 34
checkbox input "true"
click at [850, 129] on div at bounding box center [1256, 377] width 1448 height 754
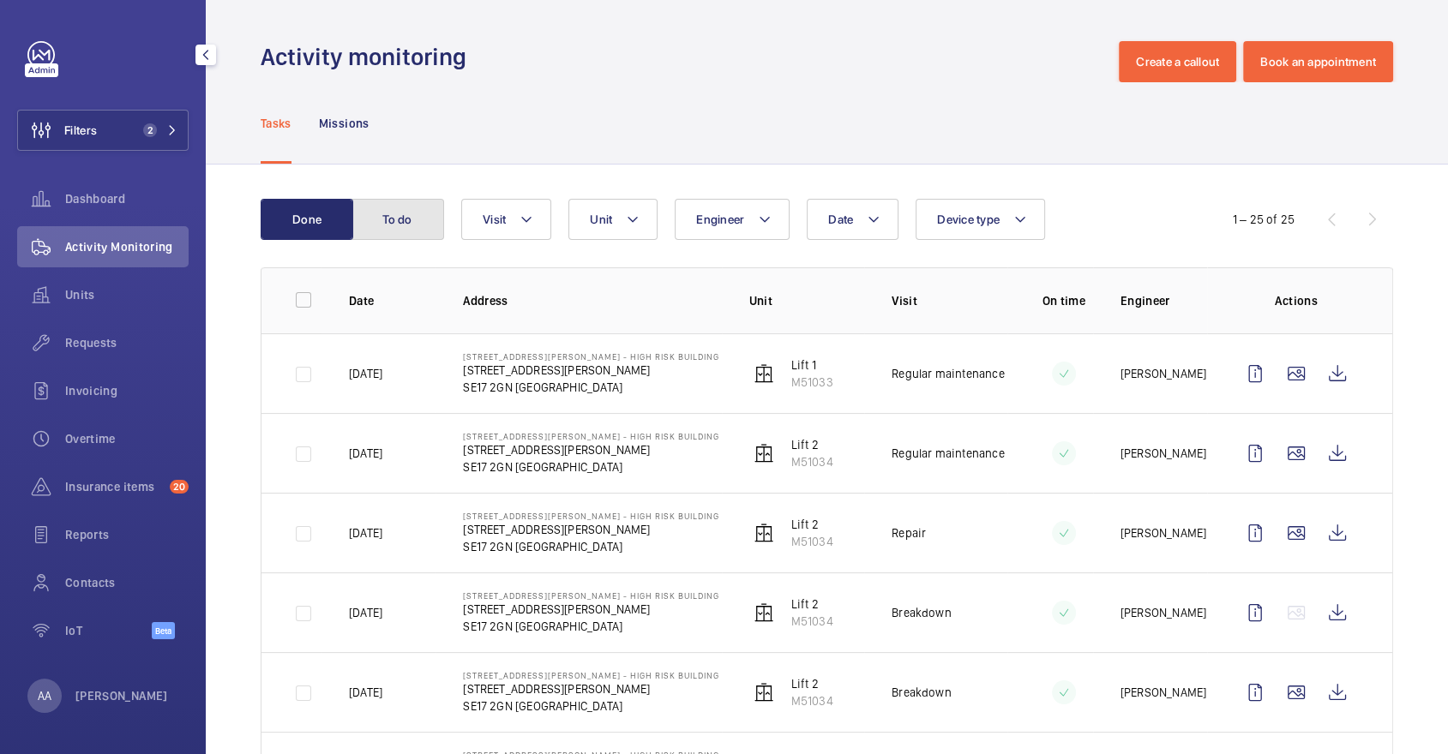
click at [378, 221] on button "To do" at bounding box center [398, 219] width 93 height 41
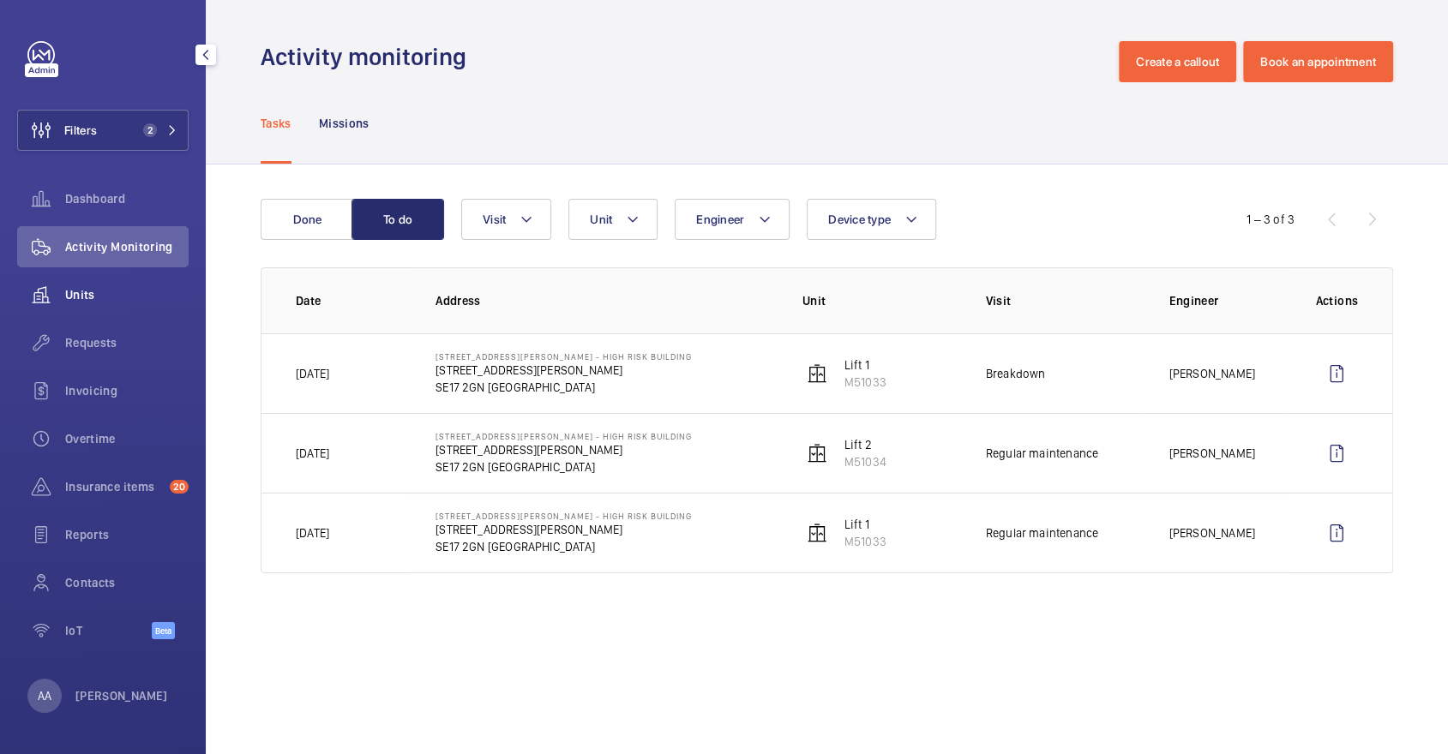
click at [123, 297] on span "Units" at bounding box center [126, 294] width 123 height 17
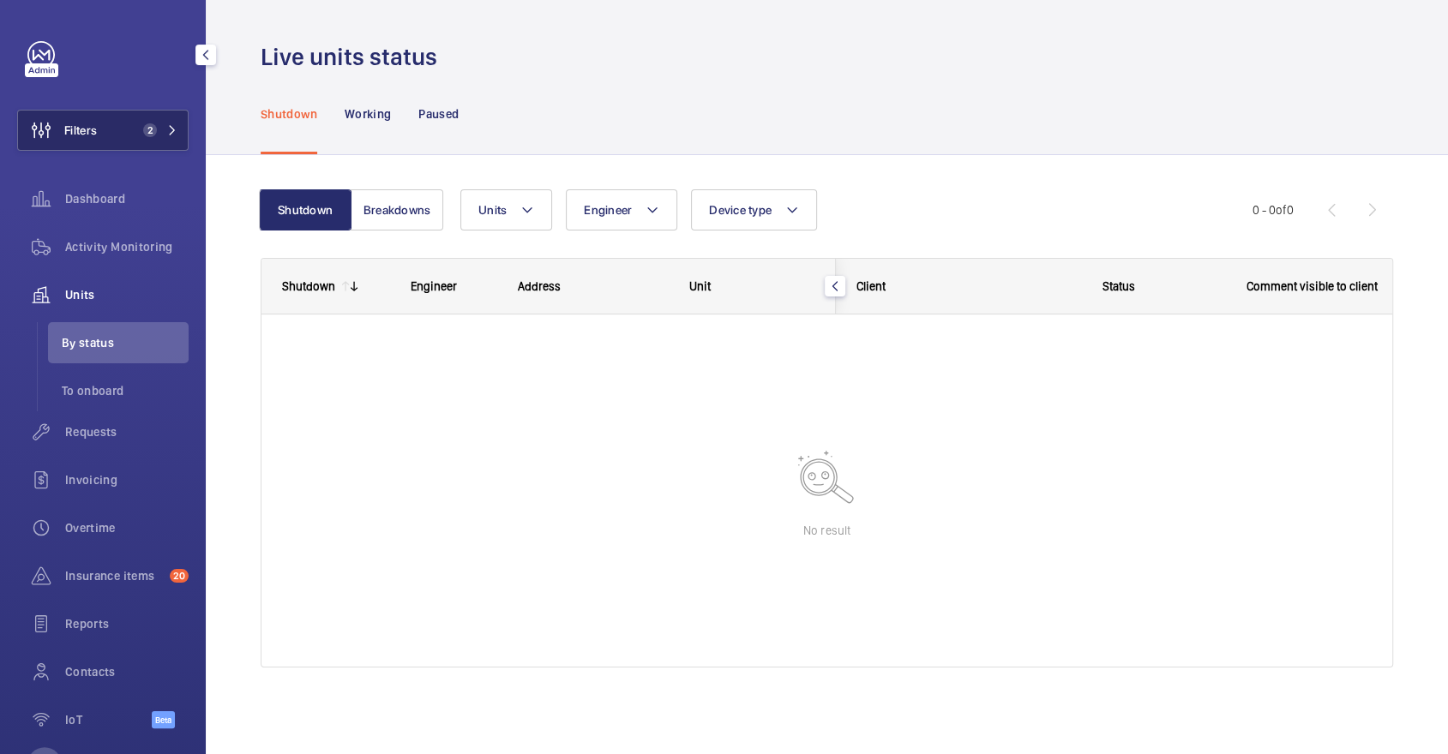
click at [154, 126] on span "2" at bounding box center [150, 130] width 14 height 14
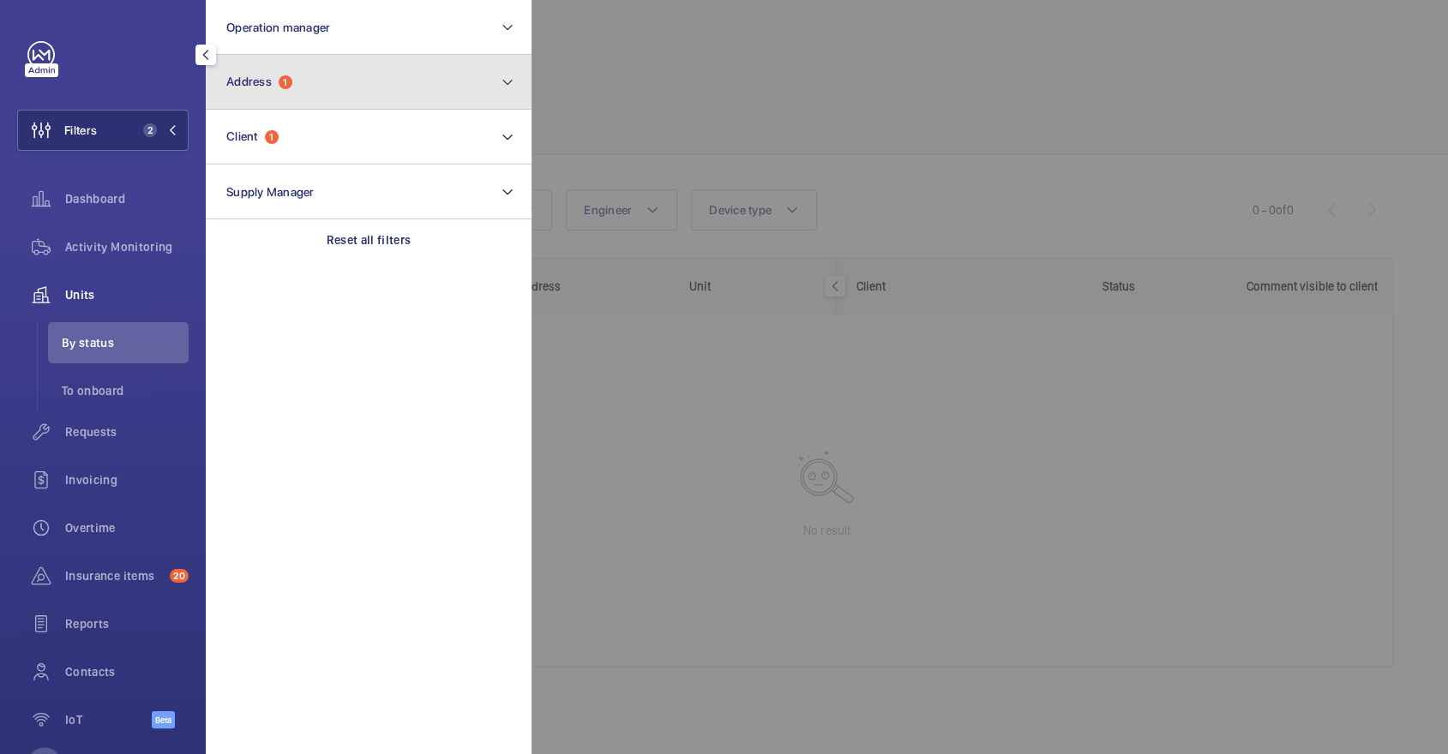
click at [336, 84] on button "Address 1" at bounding box center [369, 82] width 326 height 55
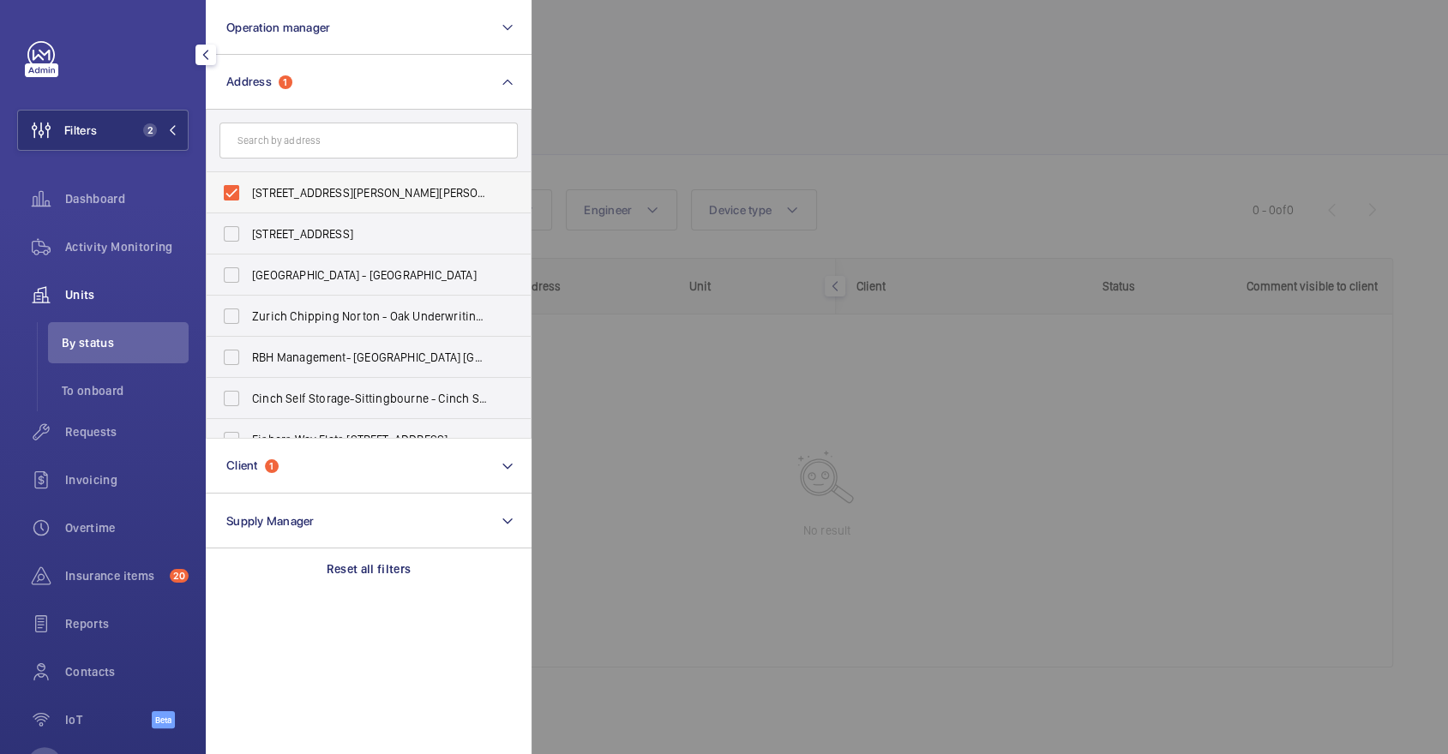
click at [296, 191] on span "64 Thurlow Street - High Risk Building - 64 Thurlow Street, LONDON SE17 2GN" at bounding box center [370, 192] width 236 height 17
click at [249, 191] on input "64 Thurlow Street - High Risk Building - 64 Thurlow Street, LONDON SE17 2GN" at bounding box center [231, 193] width 34 height 34
checkbox input "false"
click at [807, 114] on div at bounding box center [1256, 377] width 1448 height 754
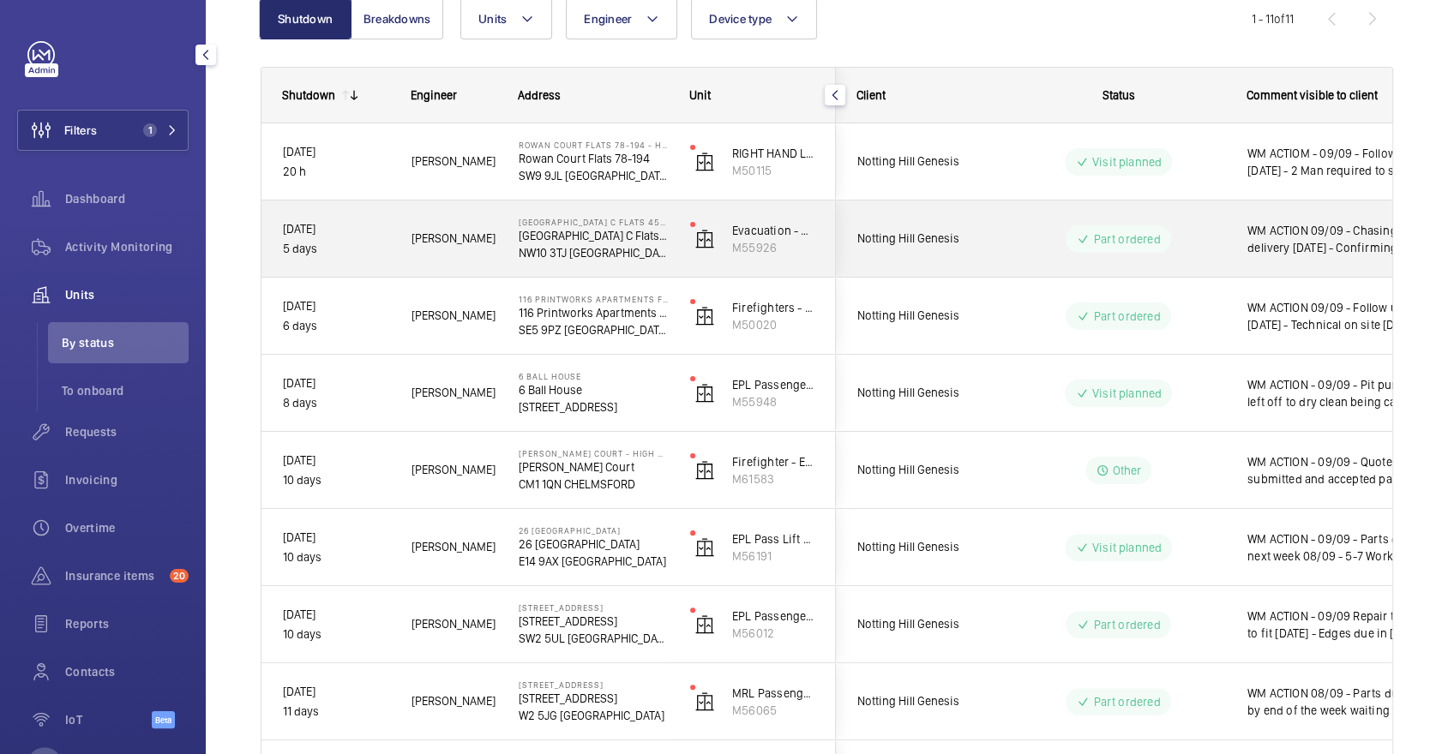
scroll to position [185, 0]
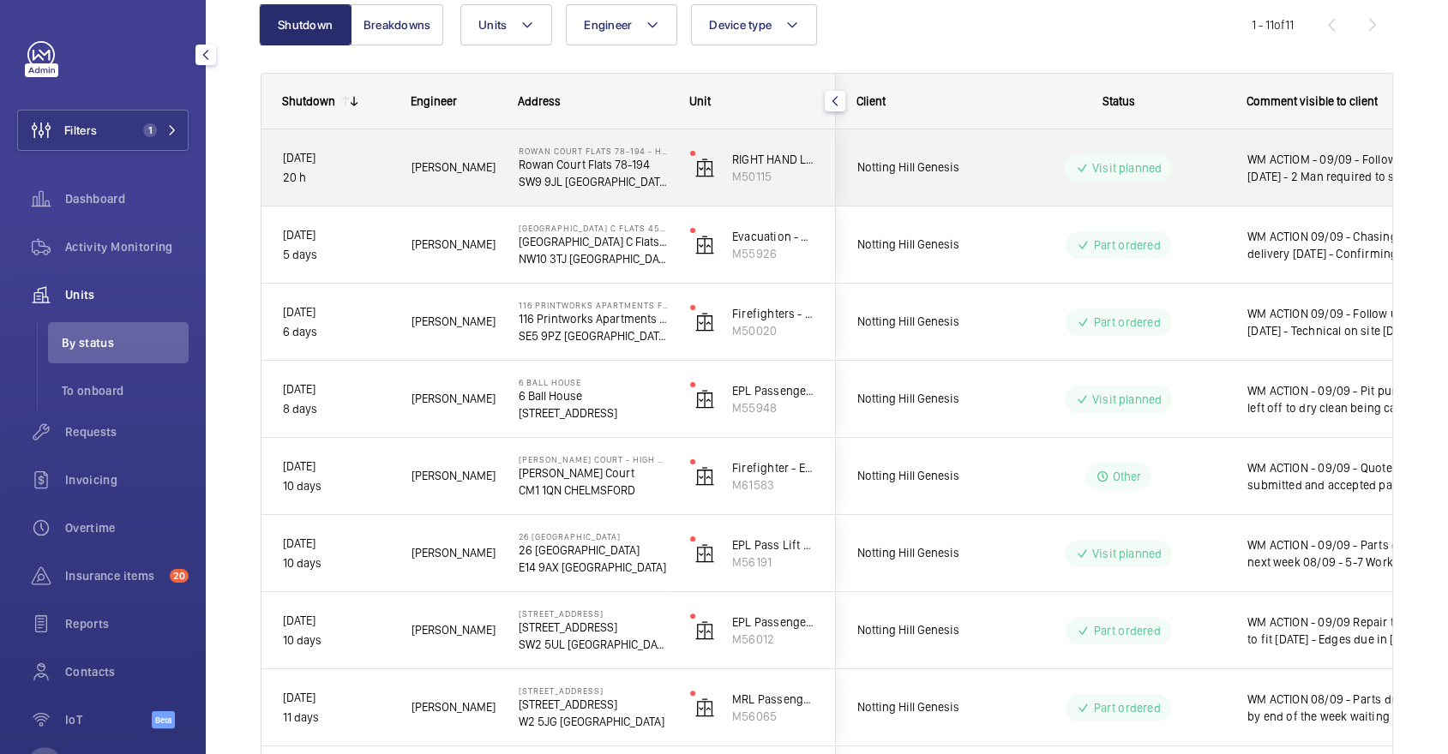
click at [980, 149] on div "Notting Hill Genesis" at bounding box center [913, 168] width 153 height 54
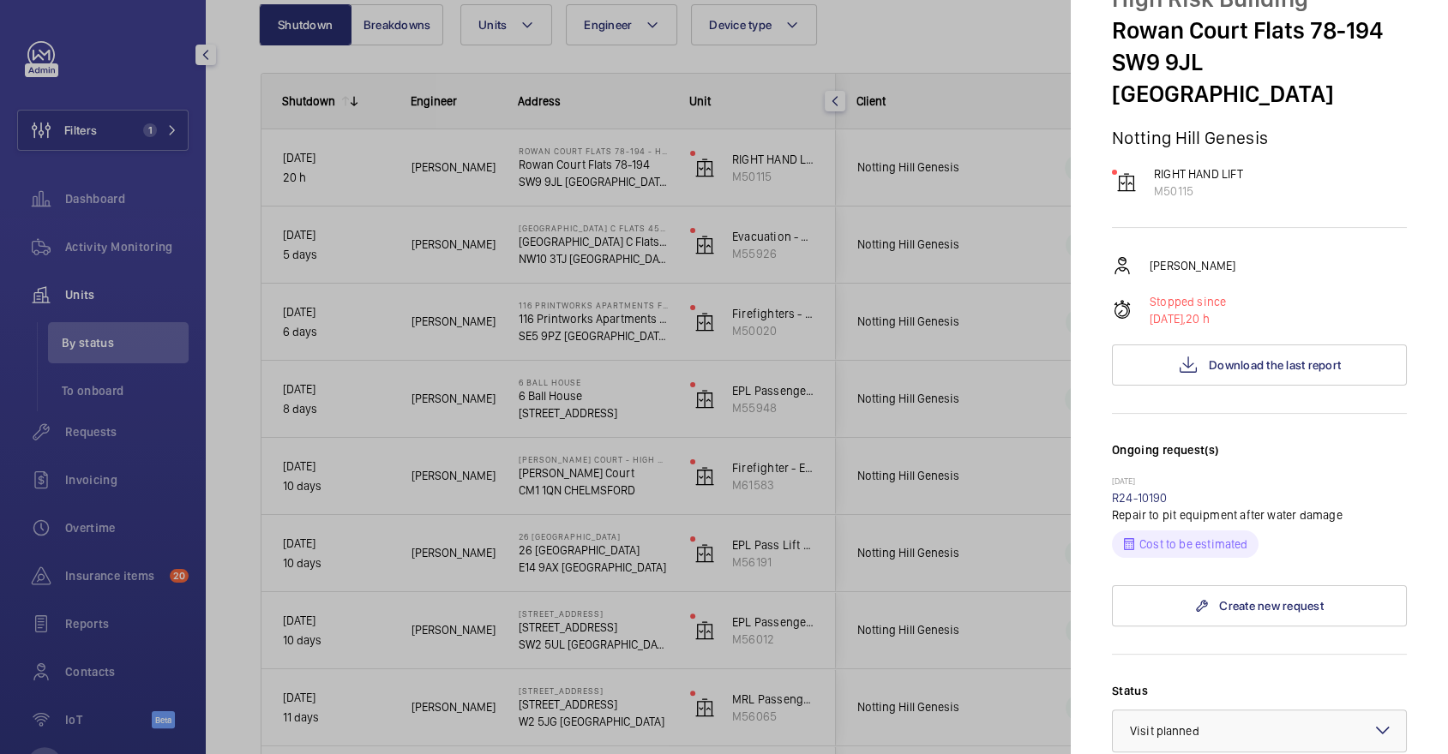
scroll to position [117, 0]
click at [1271, 358] on span "Download the last report" at bounding box center [1275, 365] width 132 height 14
click at [798, 366] on div at bounding box center [724, 377] width 1448 height 754
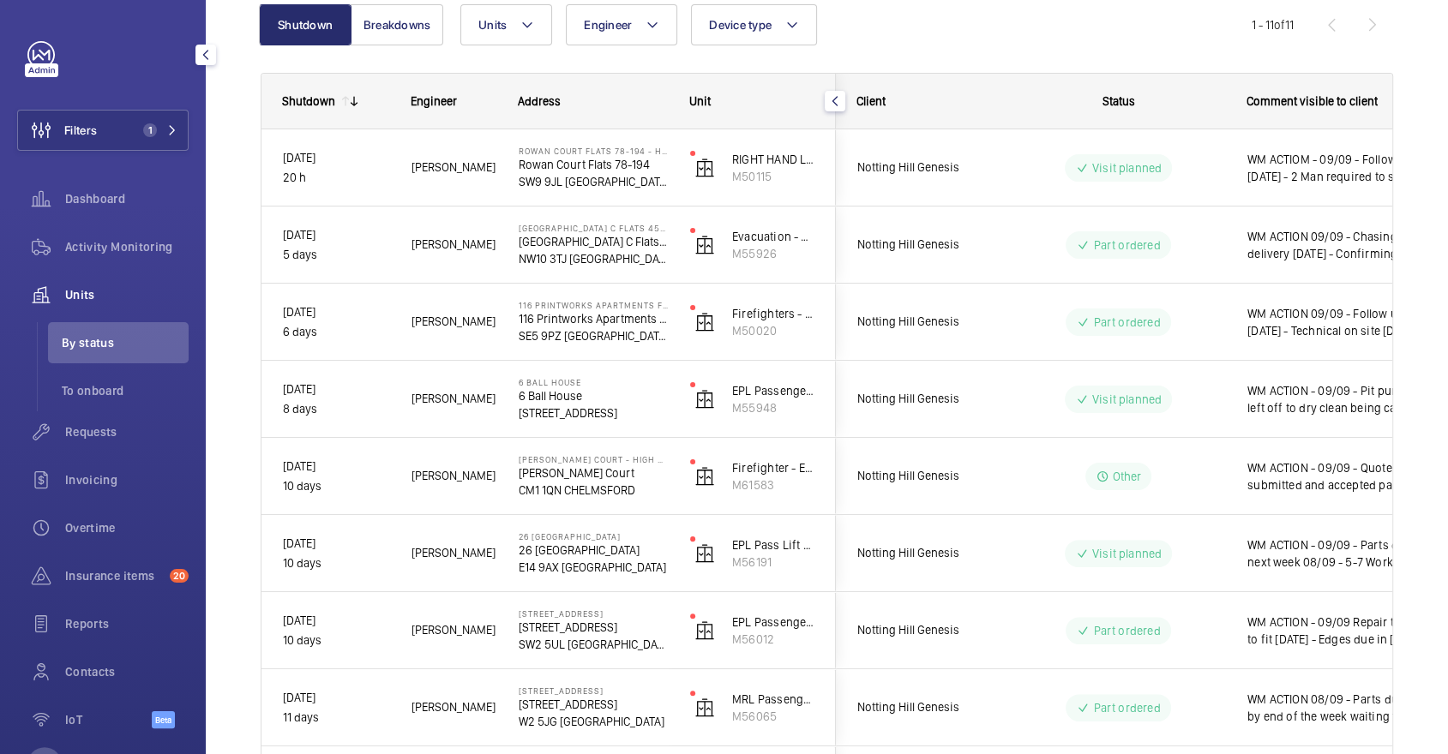
scroll to position [0, 0]
click at [152, 243] on span "Activity Monitoring" at bounding box center [126, 246] width 123 height 17
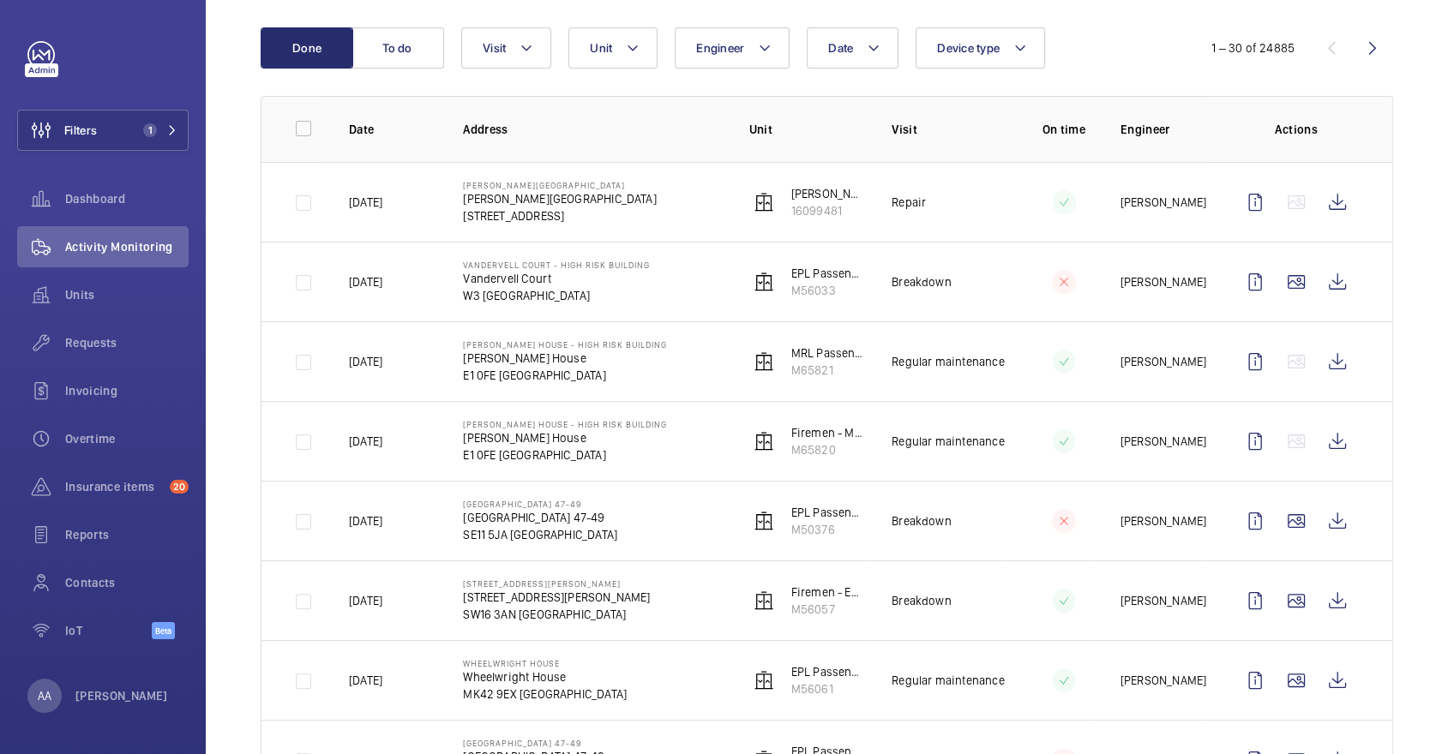
scroll to position [199, 0]
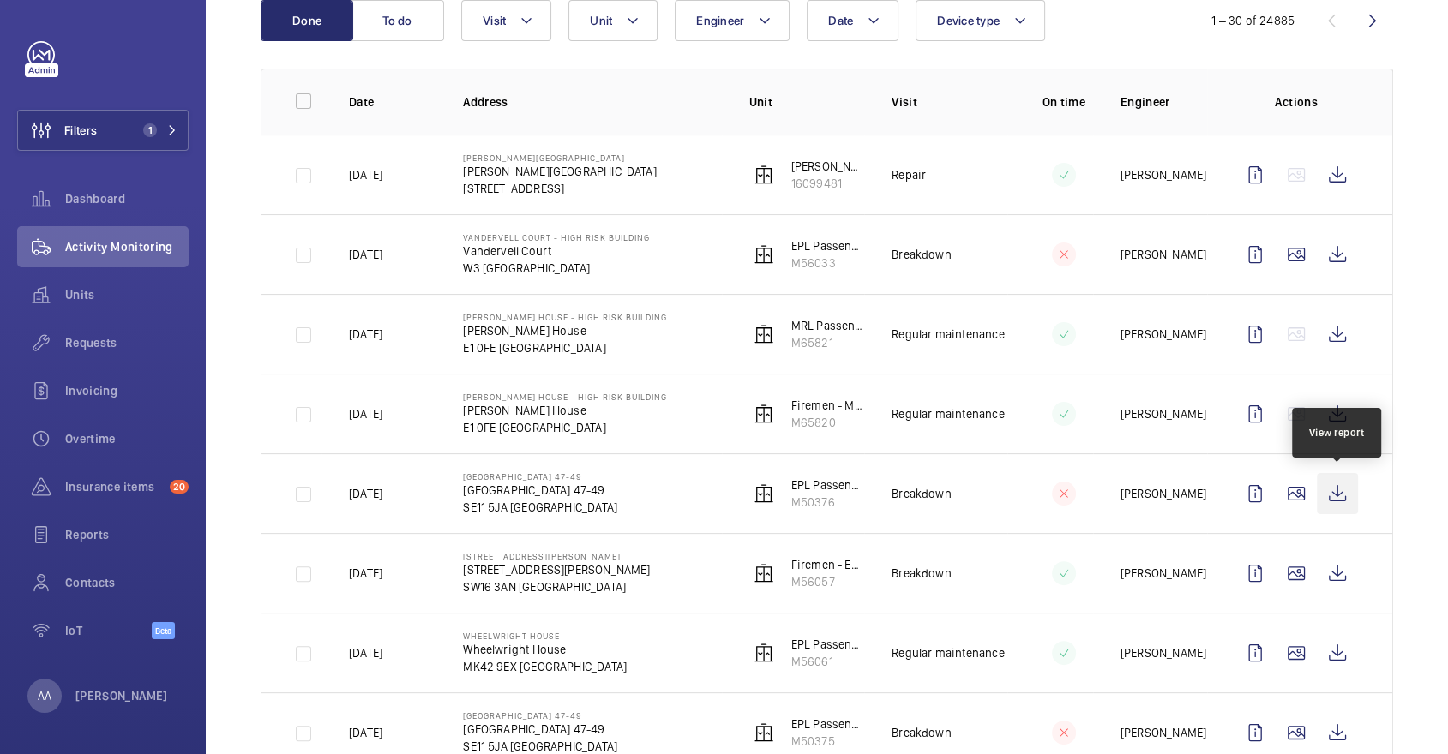
click at [1328, 502] on wm-front-icon-button at bounding box center [1337, 493] width 41 height 41
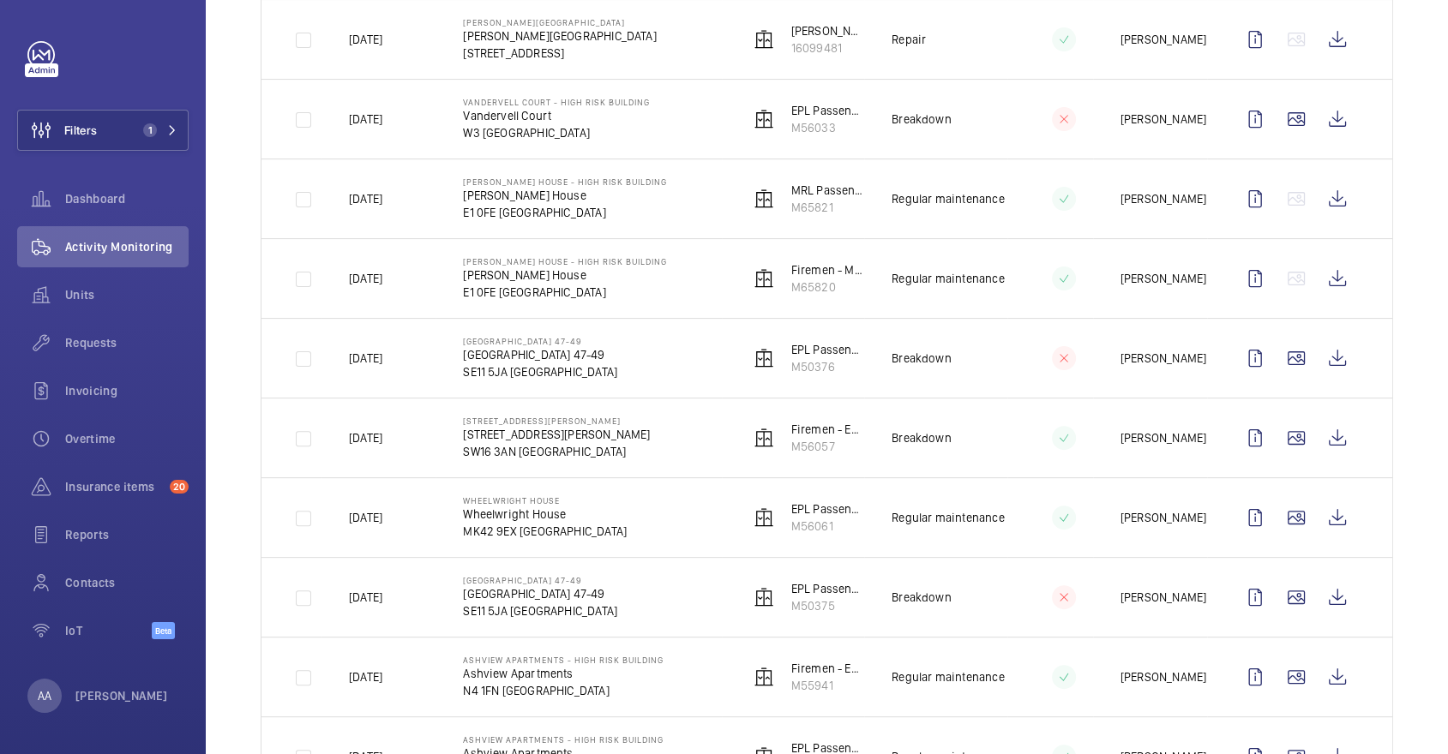
scroll to position [336, 0]
click at [95, 299] on span "Units" at bounding box center [126, 294] width 123 height 17
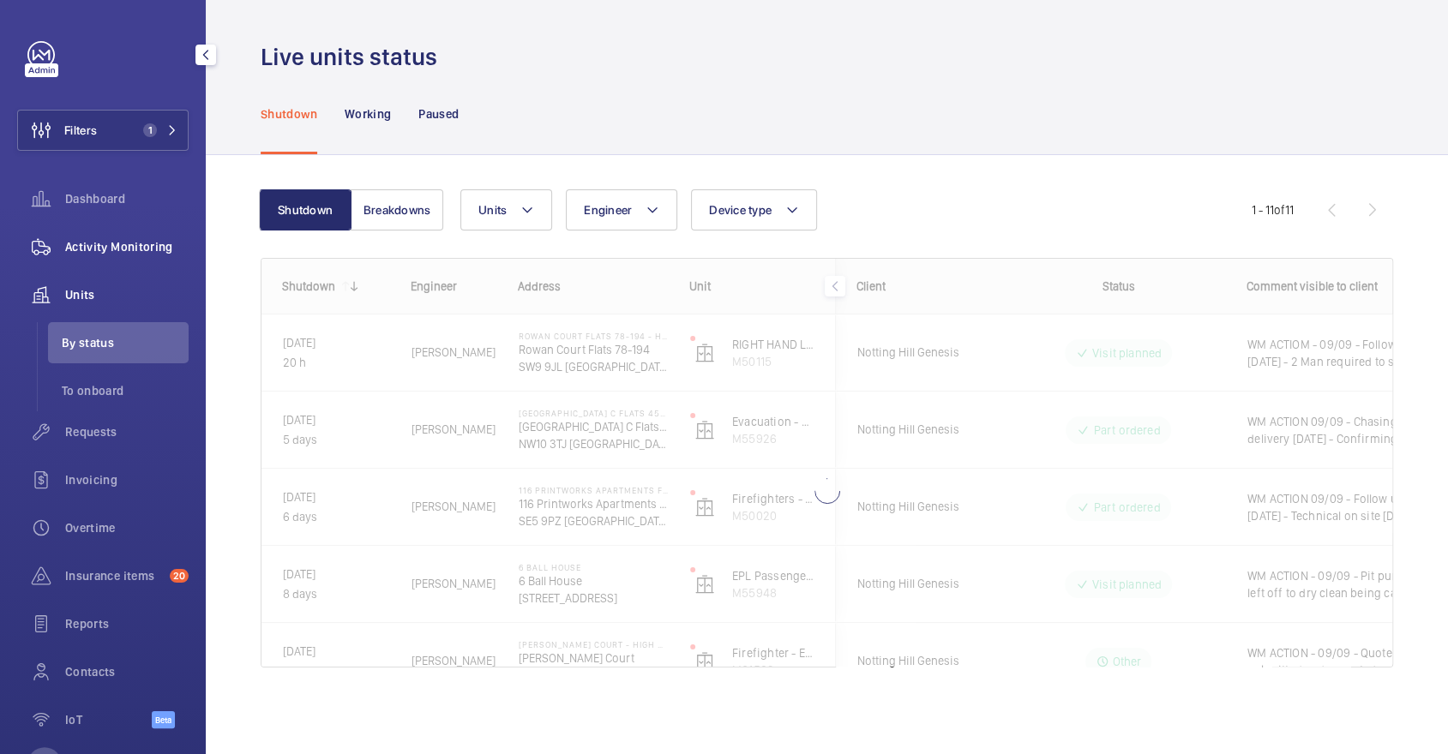
click at [68, 245] on span "Activity Monitoring" at bounding box center [126, 246] width 123 height 17
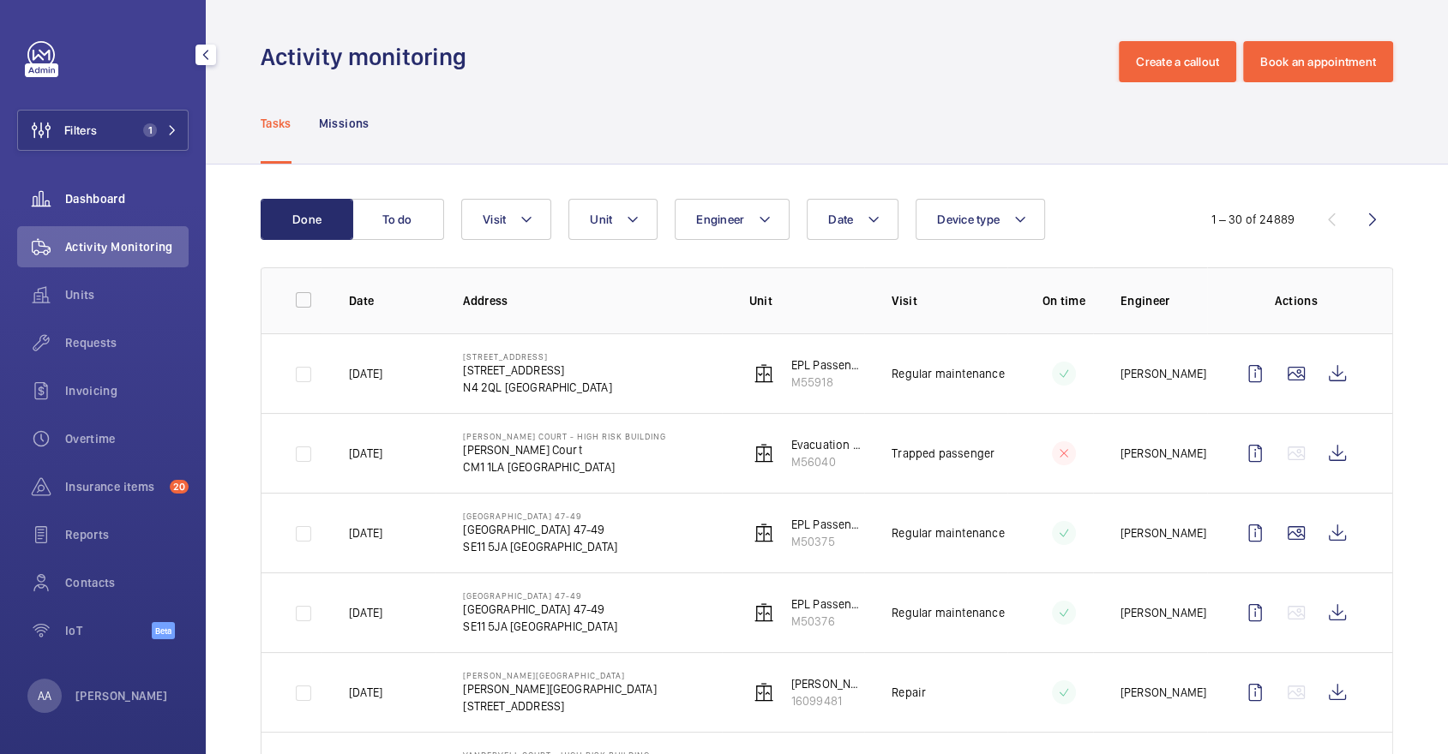
click at [114, 198] on span "Dashboard" at bounding box center [126, 198] width 123 height 17
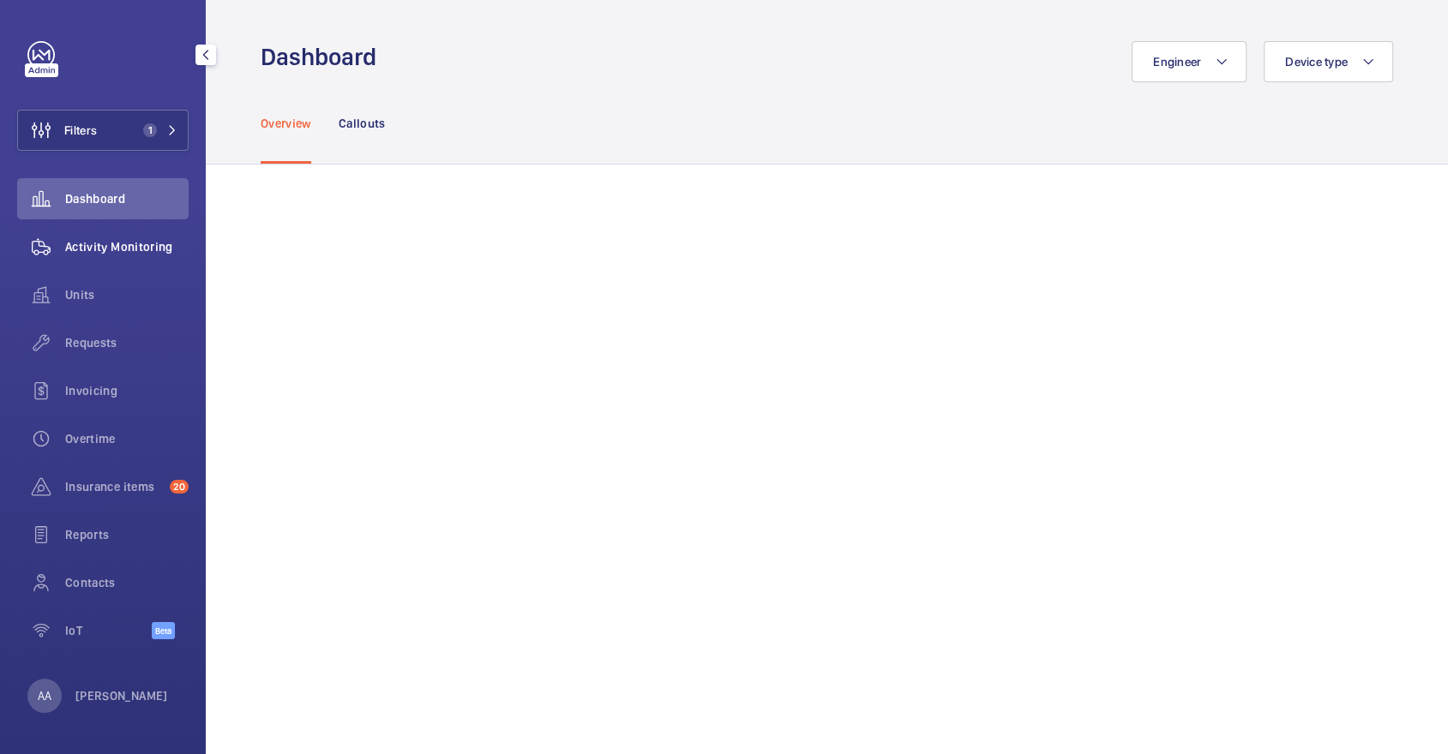
click at [111, 248] on span "Activity Monitoring" at bounding box center [126, 246] width 123 height 17
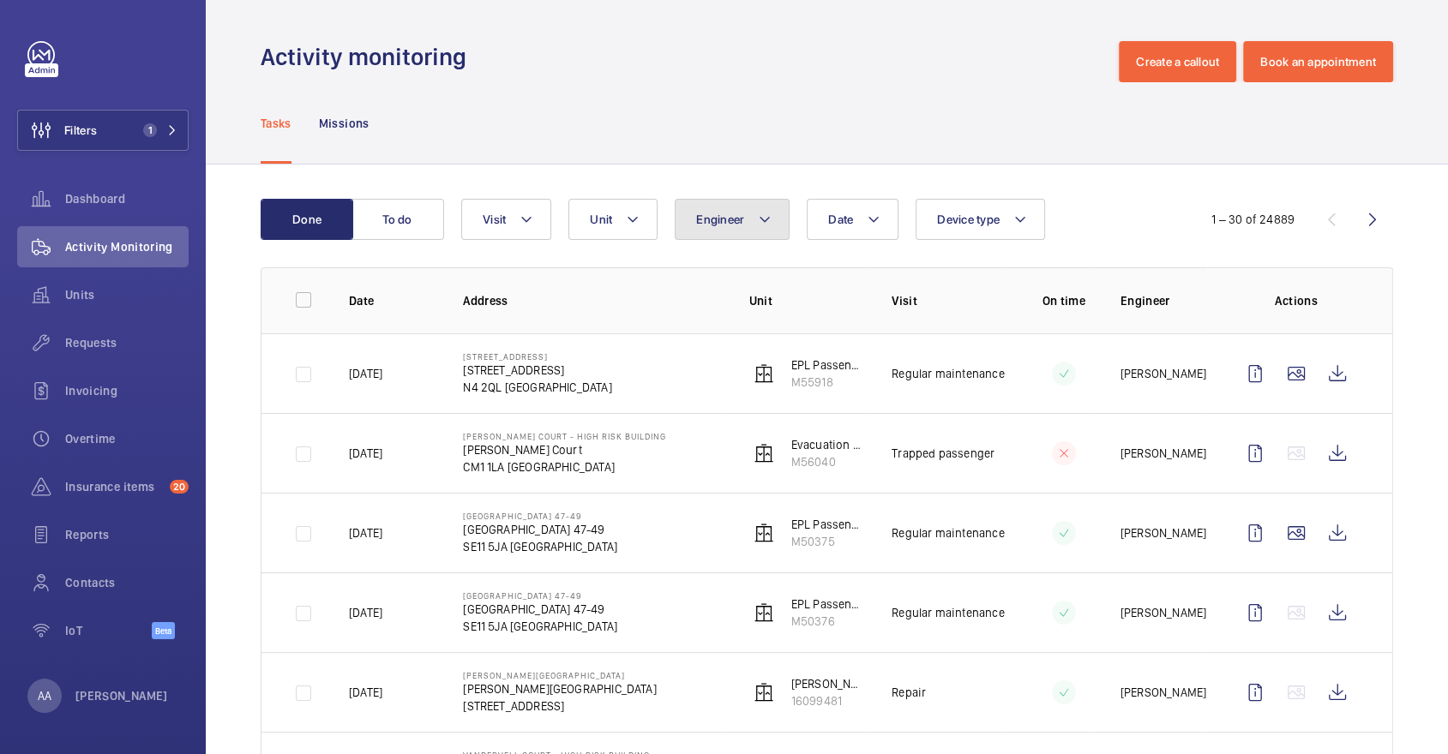
click at [727, 231] on button "Engineer" at bounding box center [732, 219] width 115 height 41
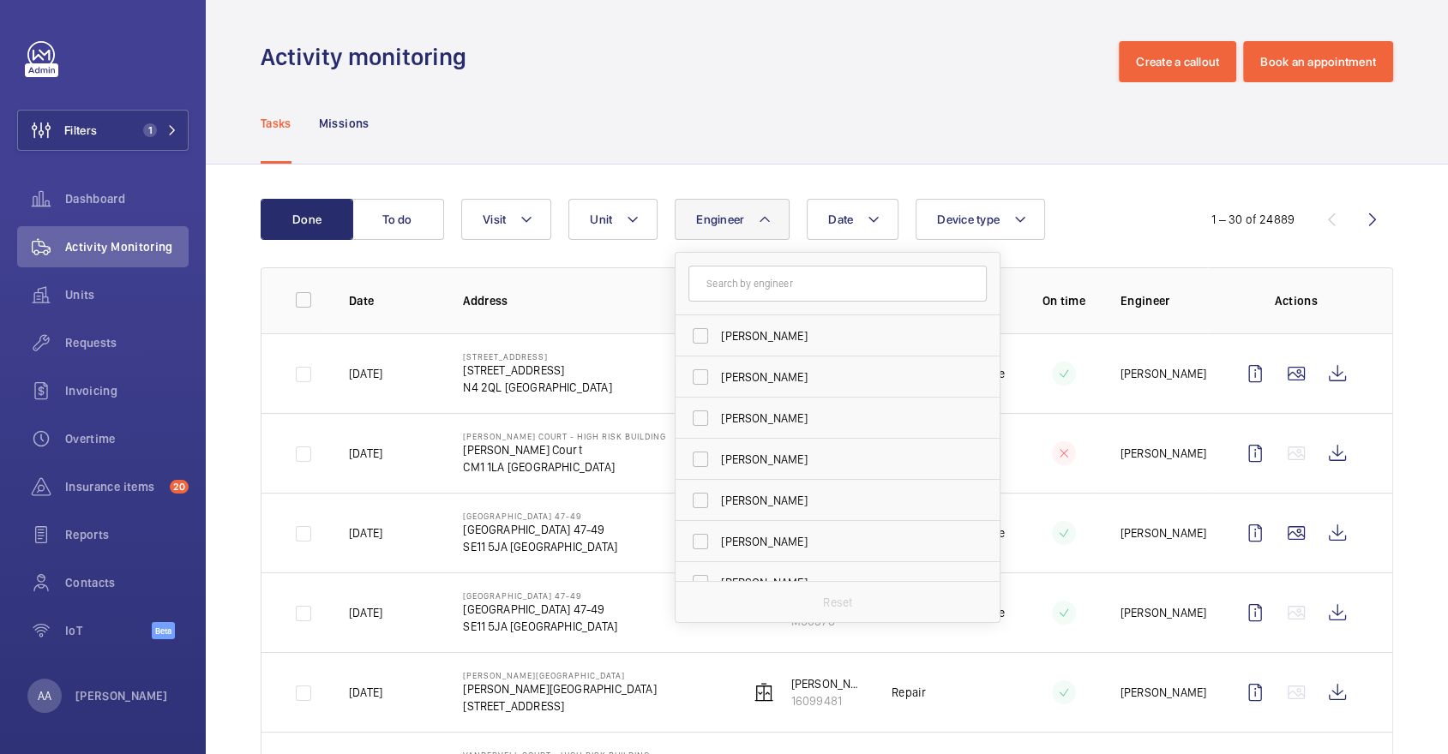
scroll to position [1567, 0]
click at [716, 144] on div "Tasks Missions" at bounding box center [827, 122] width 1133 height 81
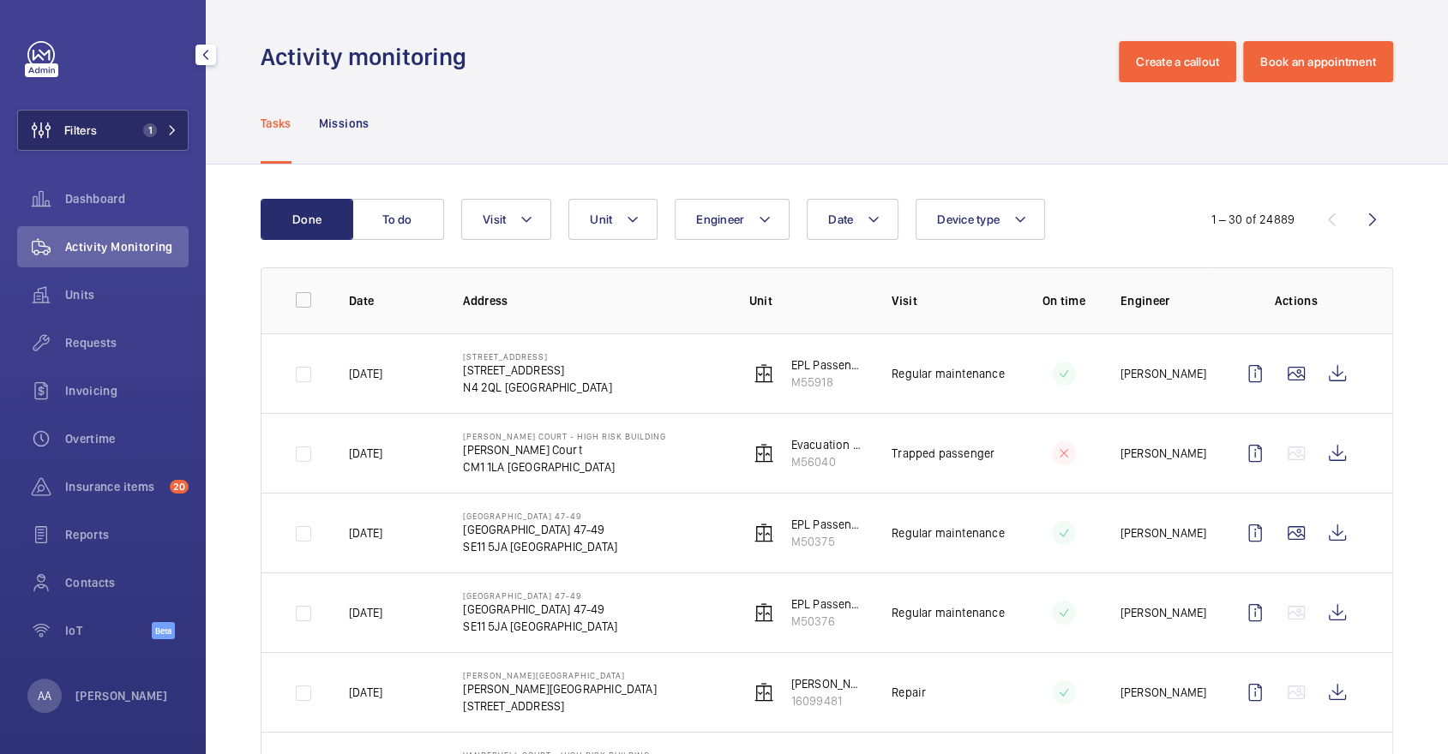
click at [111, 307] on div "Units" at bounding box center [102, 294] width 171 height 41
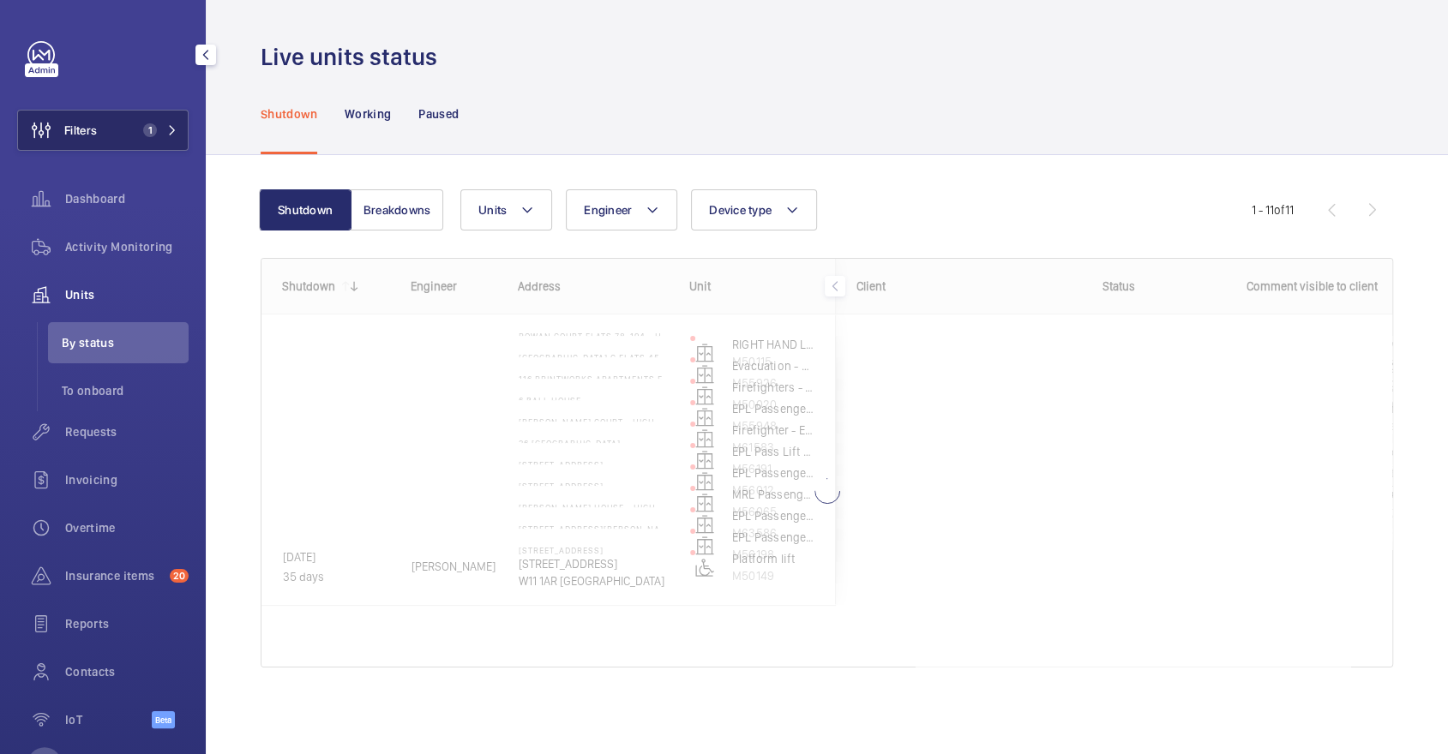
click at [122, 127] on button "Filters 1" at bounding box center [102, 130] width 171 height 41
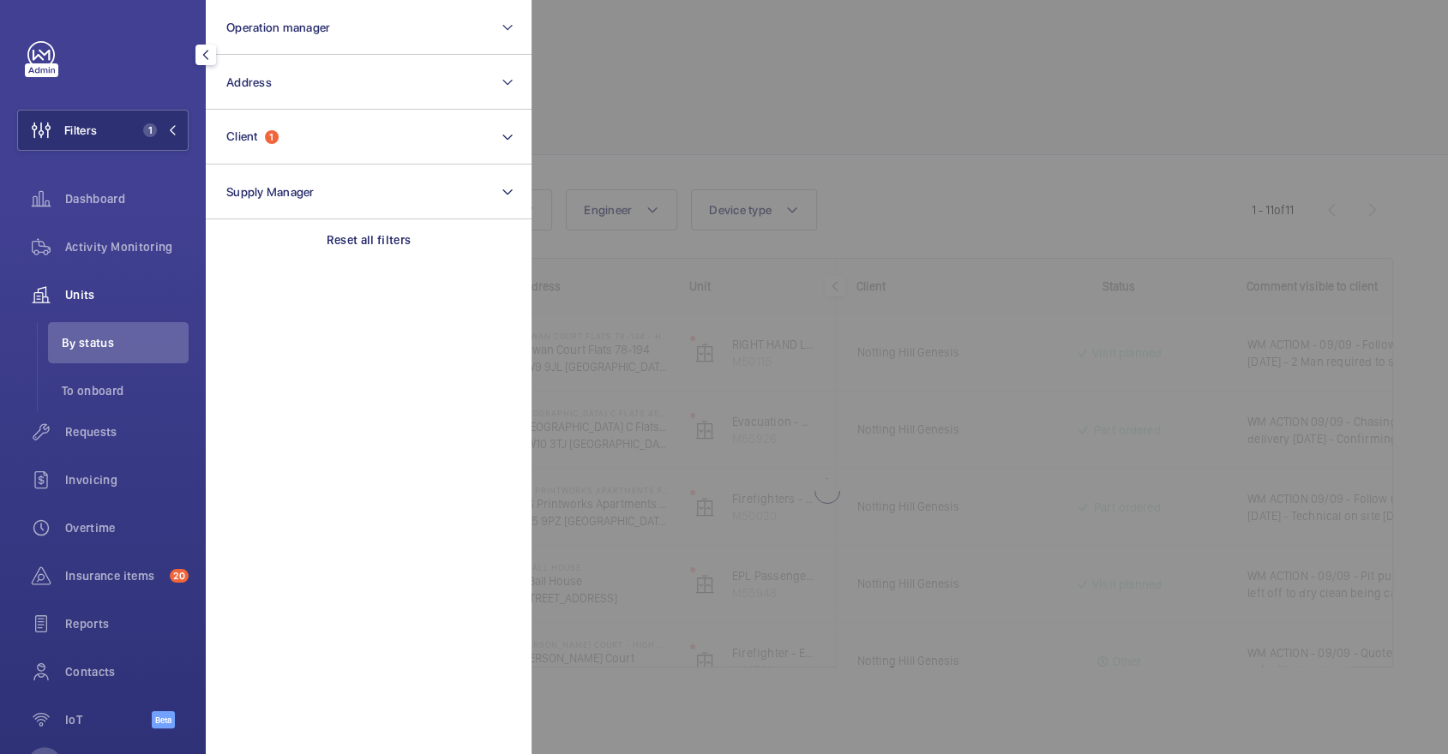
click at [782, 122] on div at bounding box center [1256, 377] width 1448 height 754
